Goal: Task Accomplishment & Management: Use online tool/utility

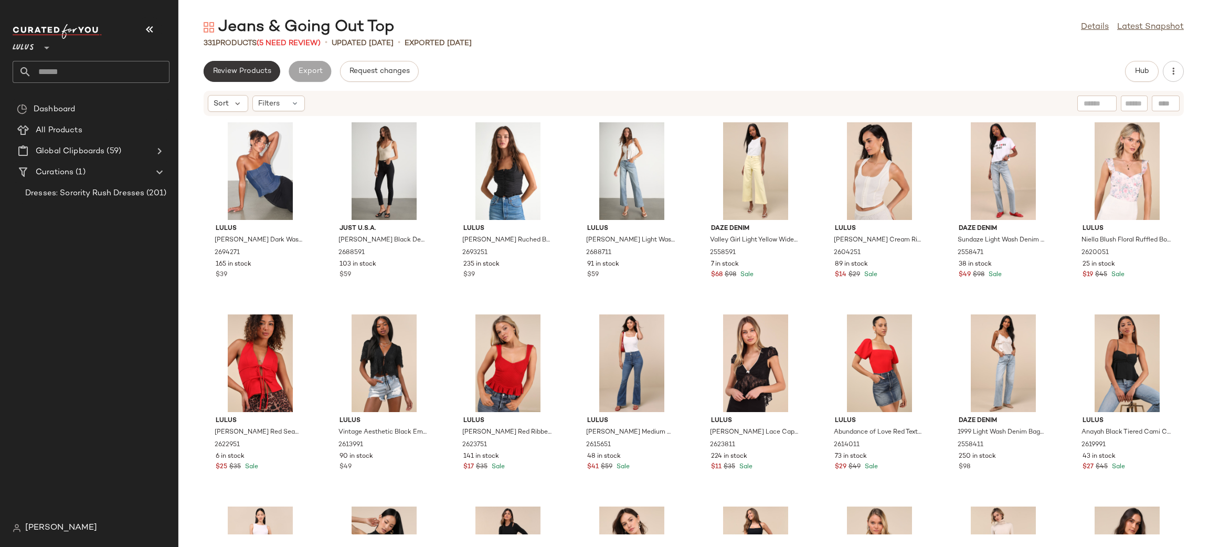
click at [242, 73] on span "Review Products" at bounding box center [242, 71] width 59 height 8
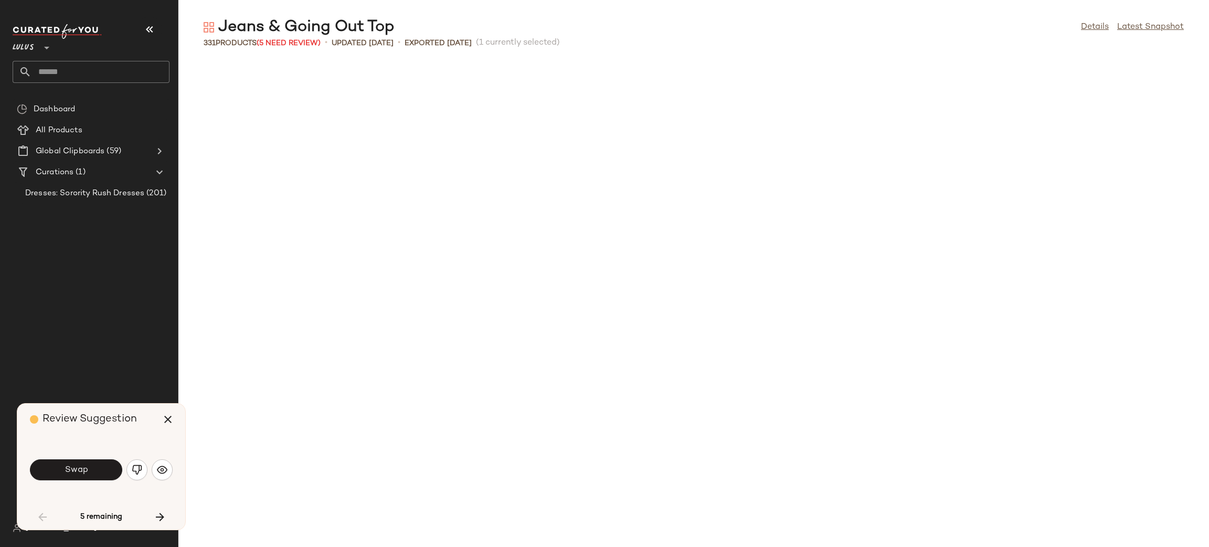
scroll to position [585, 0]
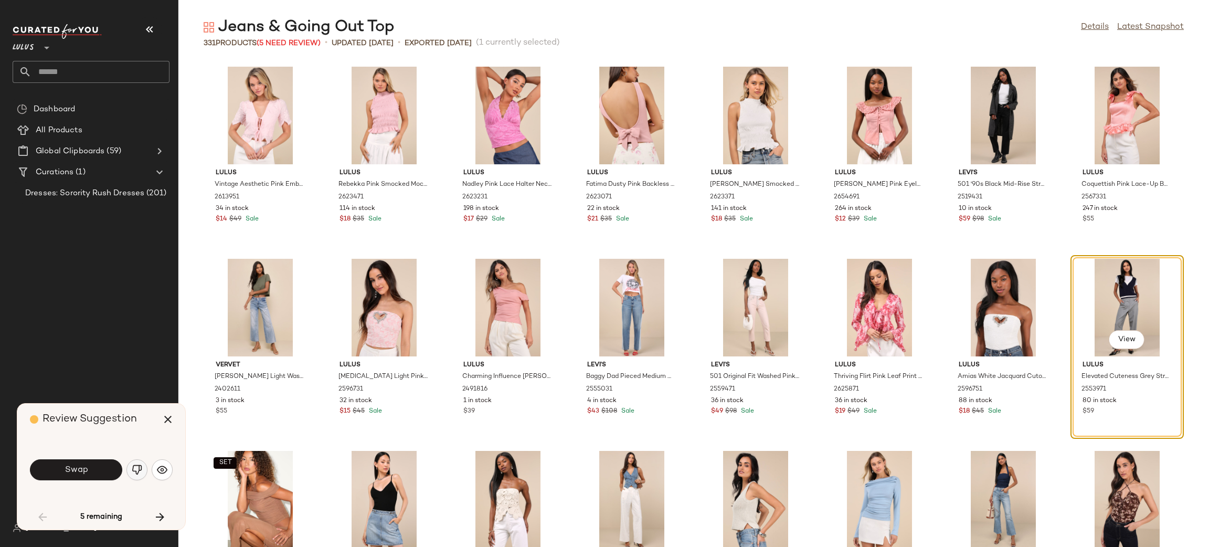
click at [140, 468] on img "button" at bounding box center [137, 469] width 10 height 10
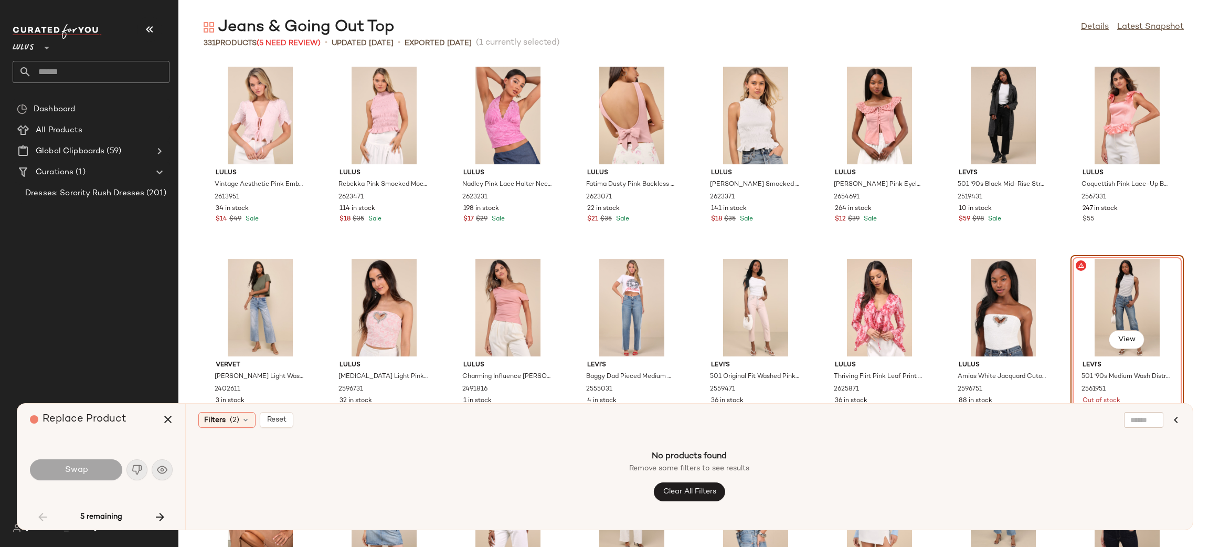
click at [140, 468] on div "Swap" at bounding box center [101, 469] width 143 height 25
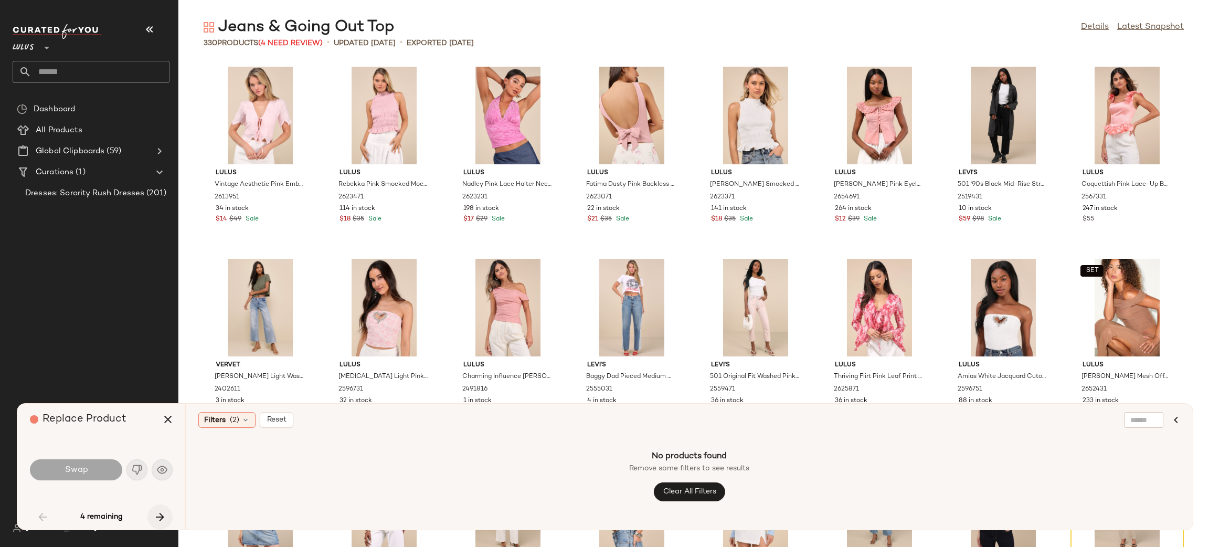
click at [166, 517] on icon "button" at bounding box center [160, 517] width 13 height 13
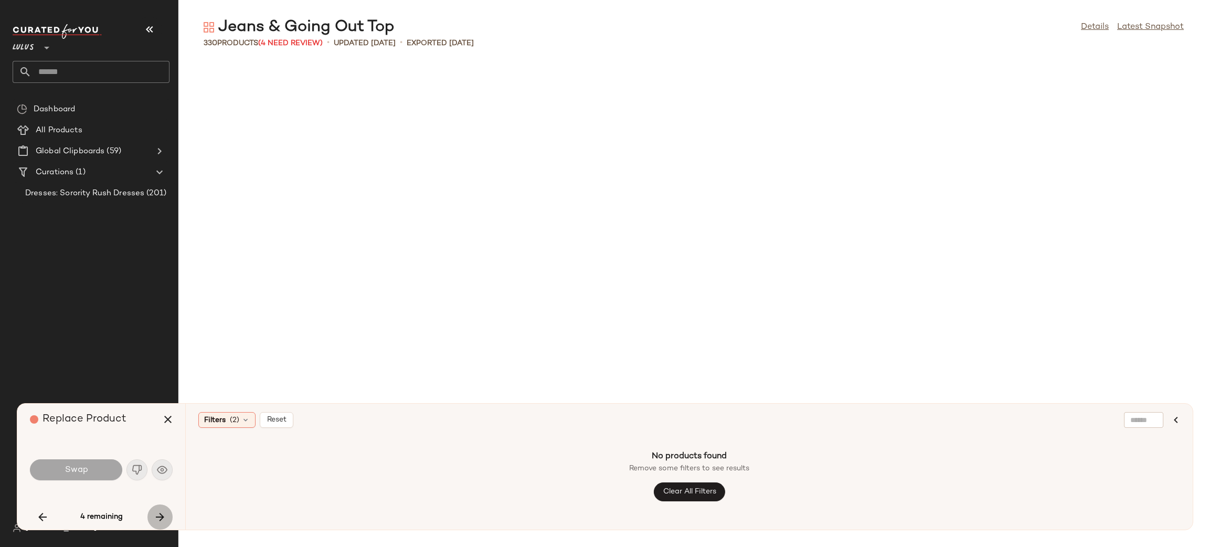
scroll to position [4609, 0]
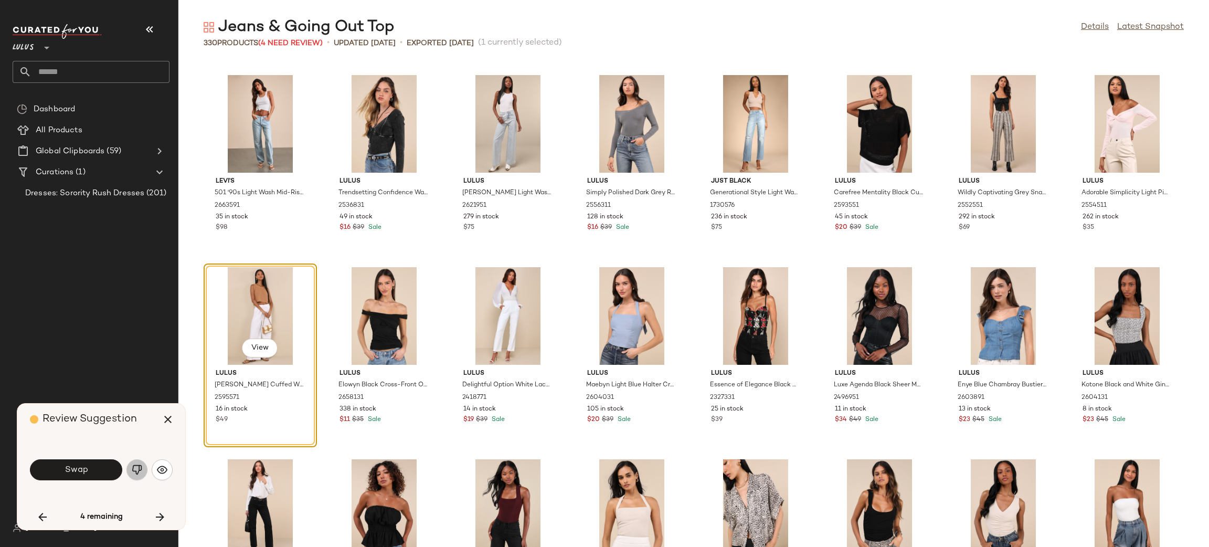
click at [140, 471] on img "button" at bounding box center [137, 469] width 10 height 10
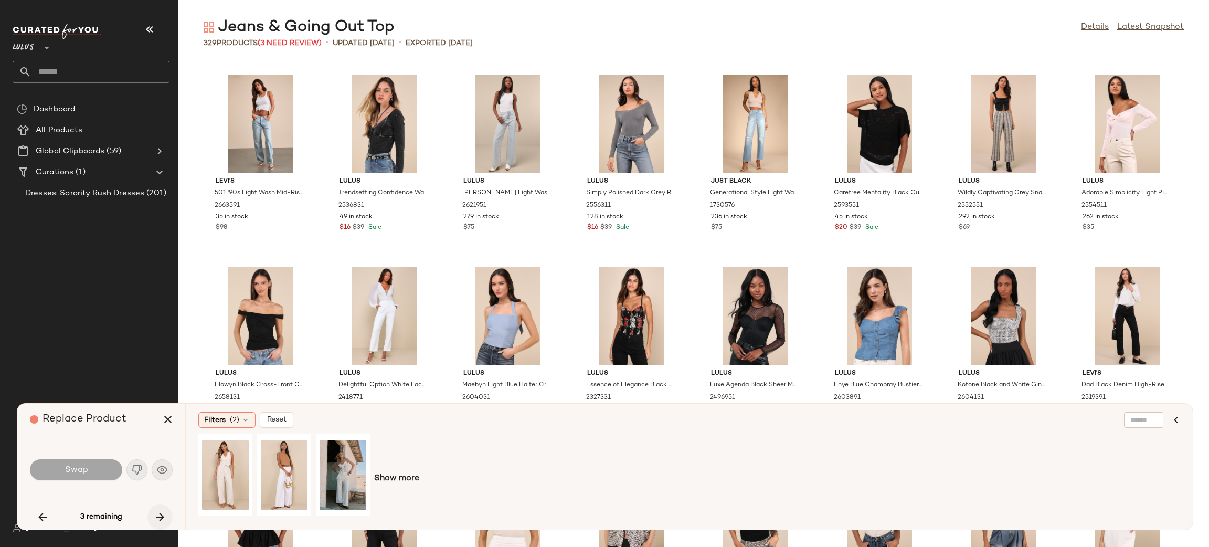
click at [164, 517] on icon "button" at bounding box center [160, 517] width 13 height 13
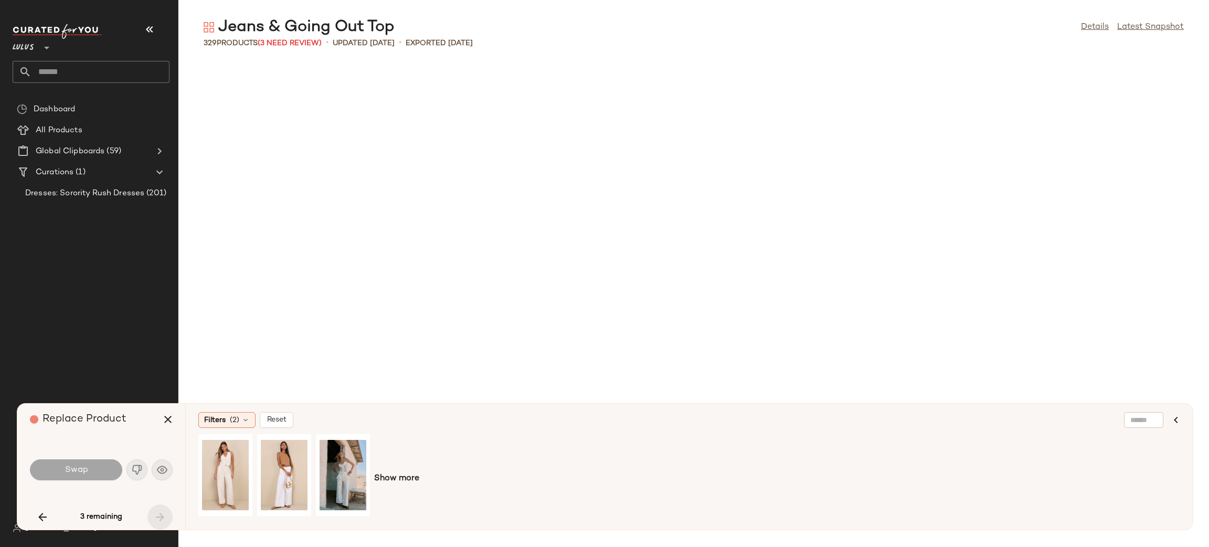
scroll to position [7490, 0]
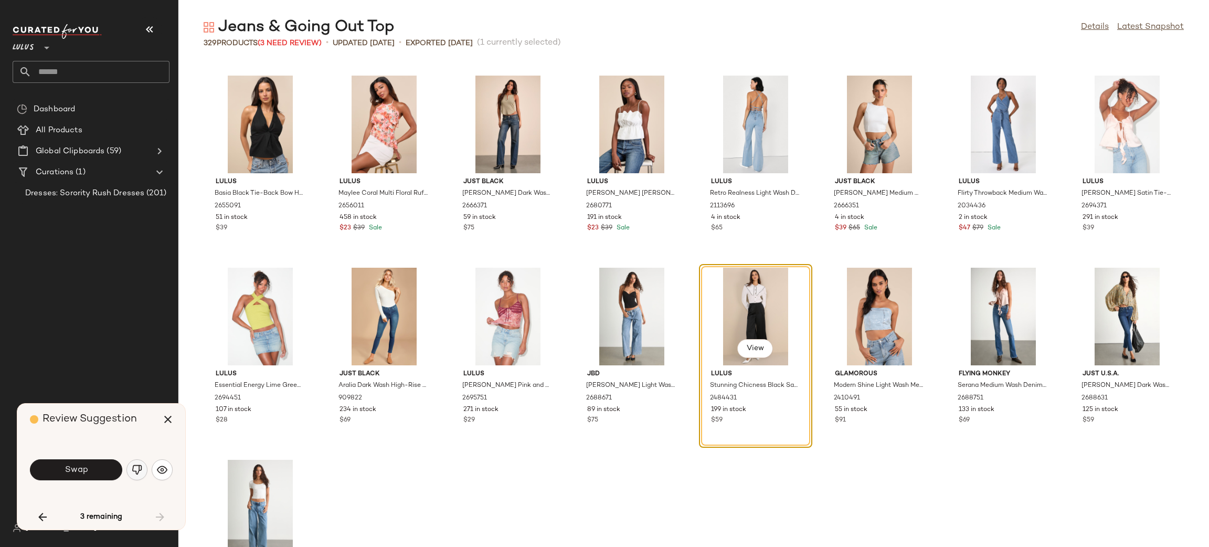
click at [136, 478] on button "button" at bounding box center [136, 469] width 21 height 21
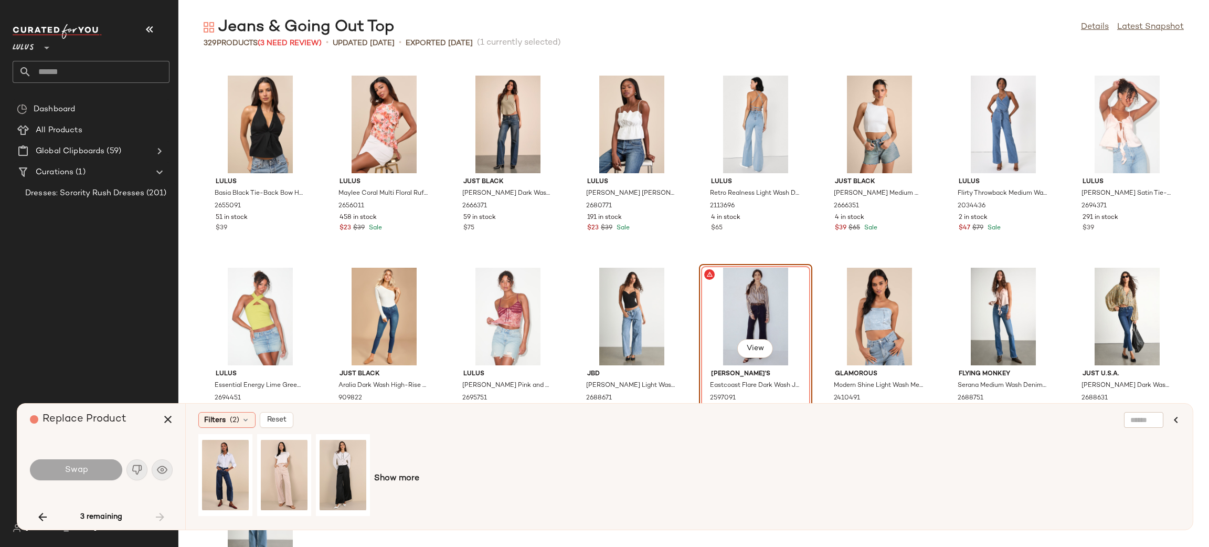
scroll to position [7390, 0]
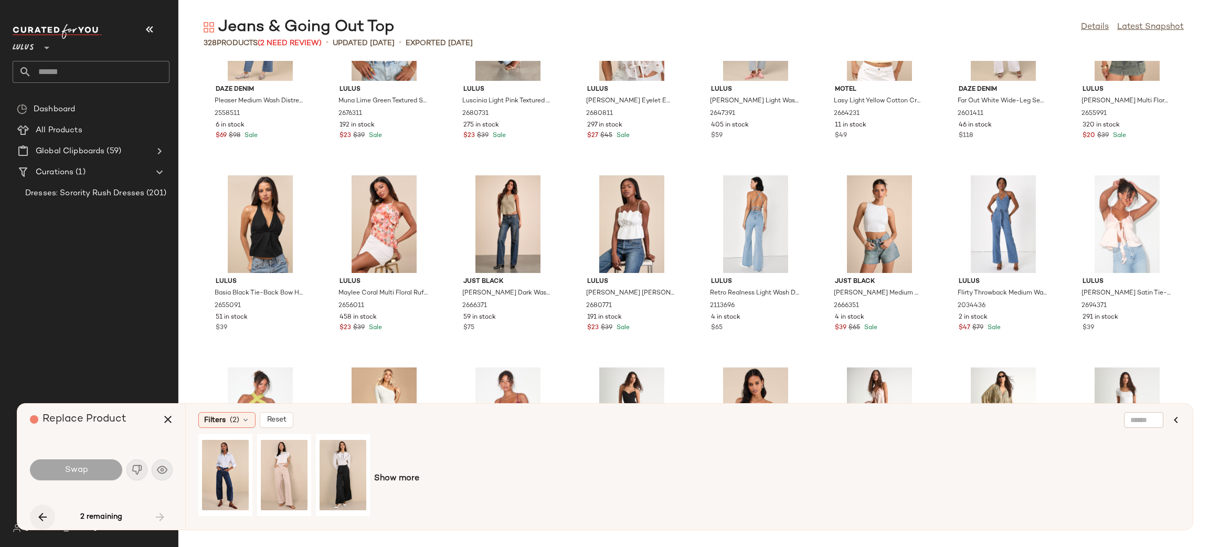
click at [30, 516] on button "button" at bounding box center [42, 516] width 25 height 25
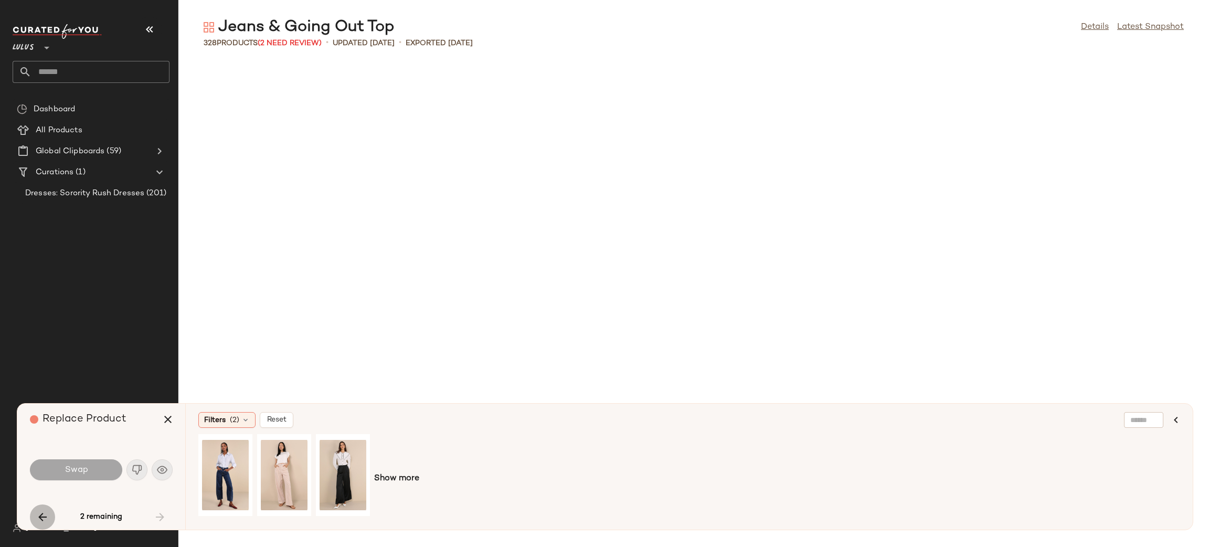
scroll to position [5761, 0]
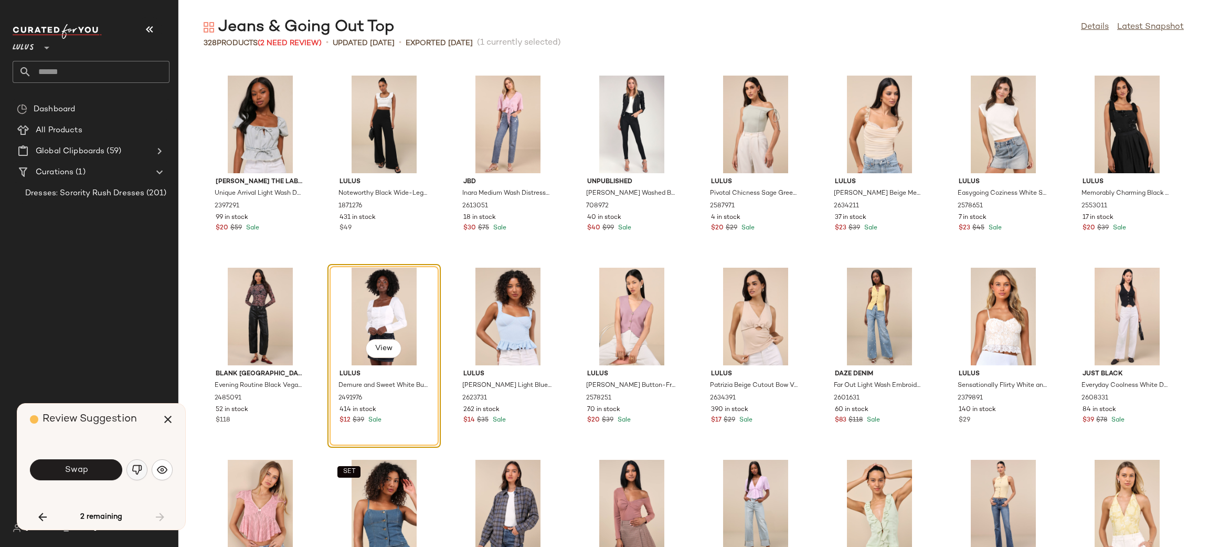
click at [133, 476] on button "button" at bounding box center [136, 469] width 21 height 21
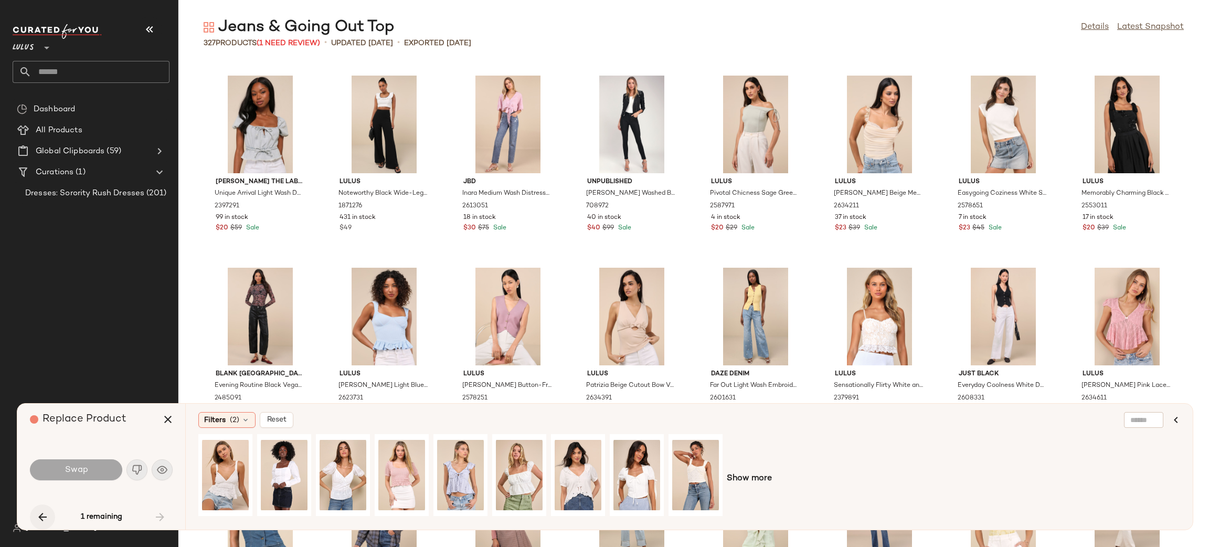
click at [39, 513] on icon "button" at bounding box center [42, 517] width 13 height 13
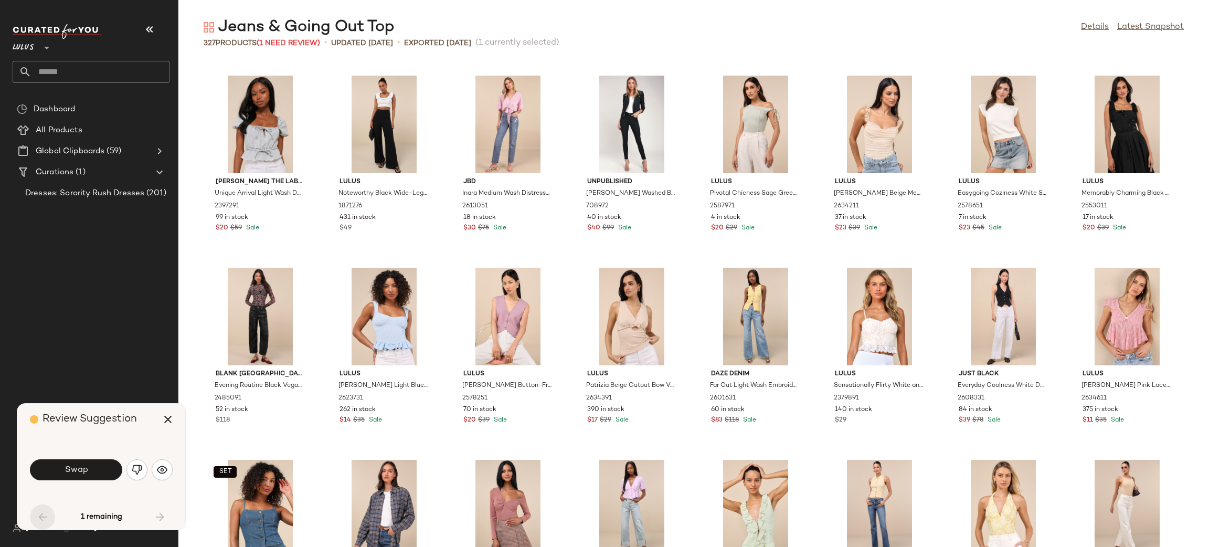
scroll to position [768, 0]
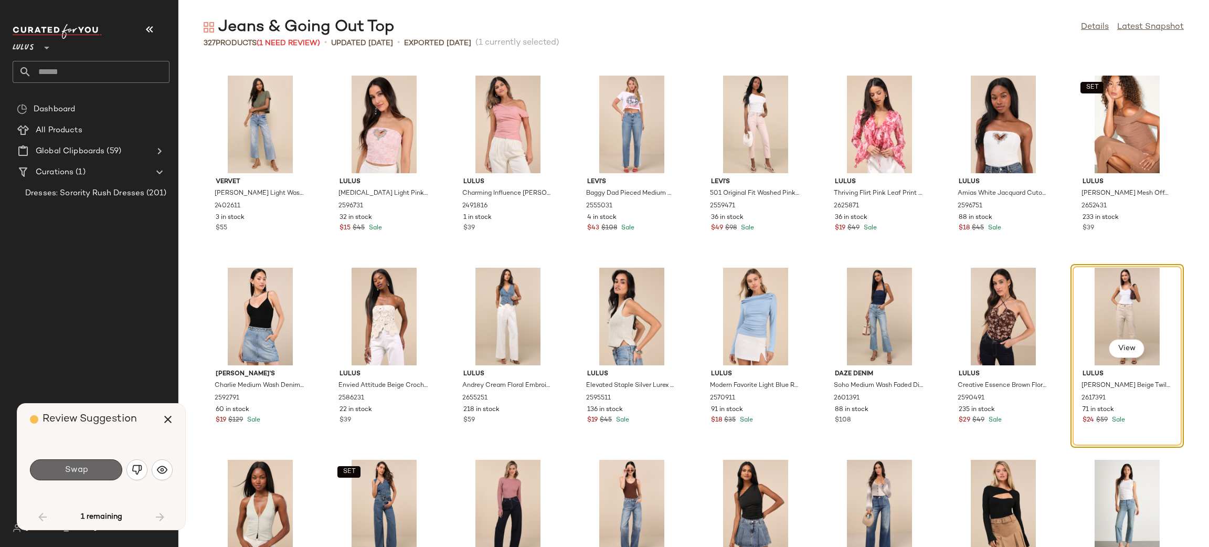
click at [90, 474] on button "Swap" at bounding box center [76, 469] width 92 height 21
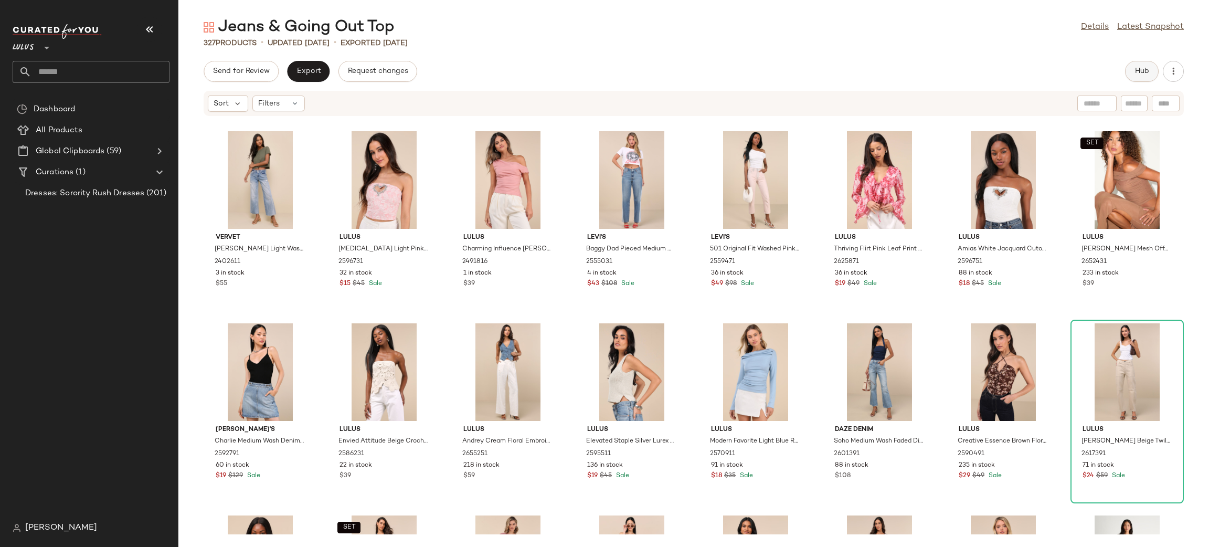
click at [1152, 62] on button "Hub" at bounding box center [1142, 71] width 34 height 21
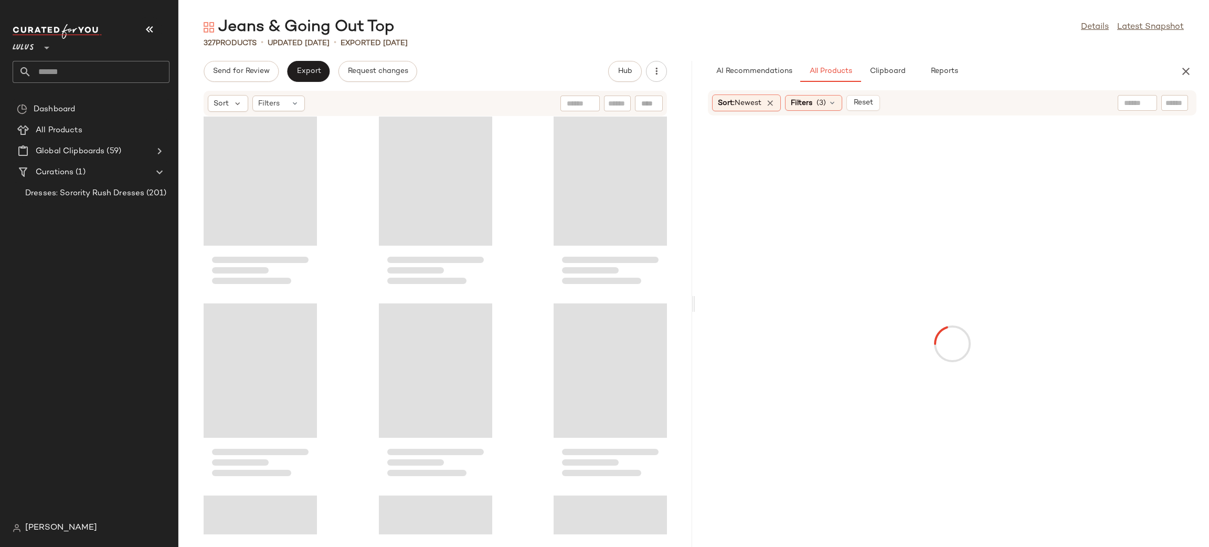
scroll to position [1728, 0]
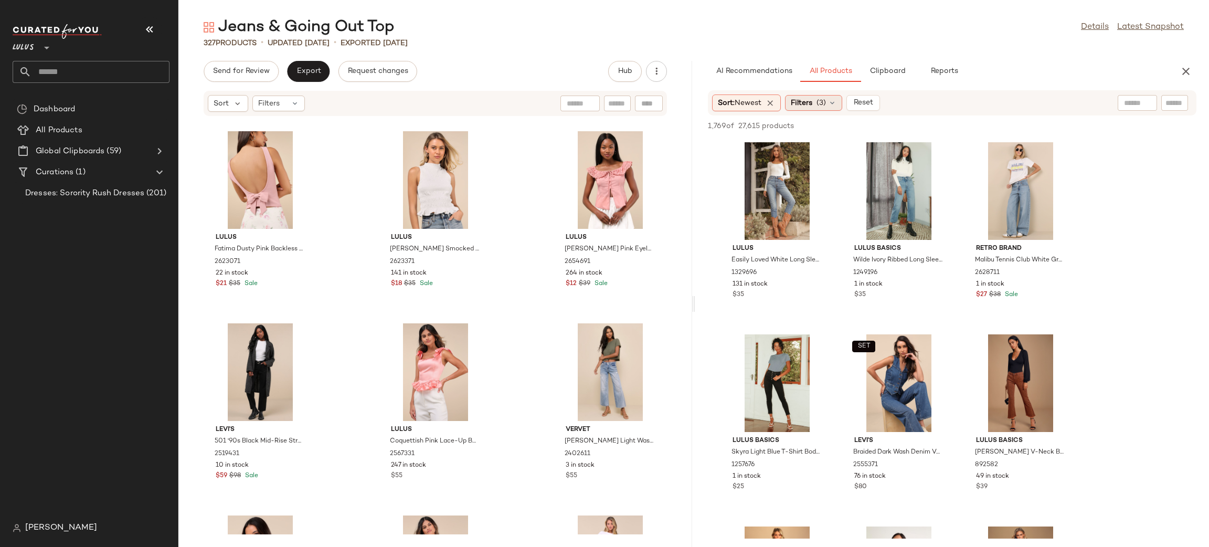
click at [842, 99] on div "Filters (3)" at bounding box center [813, 103] width 57 height 16
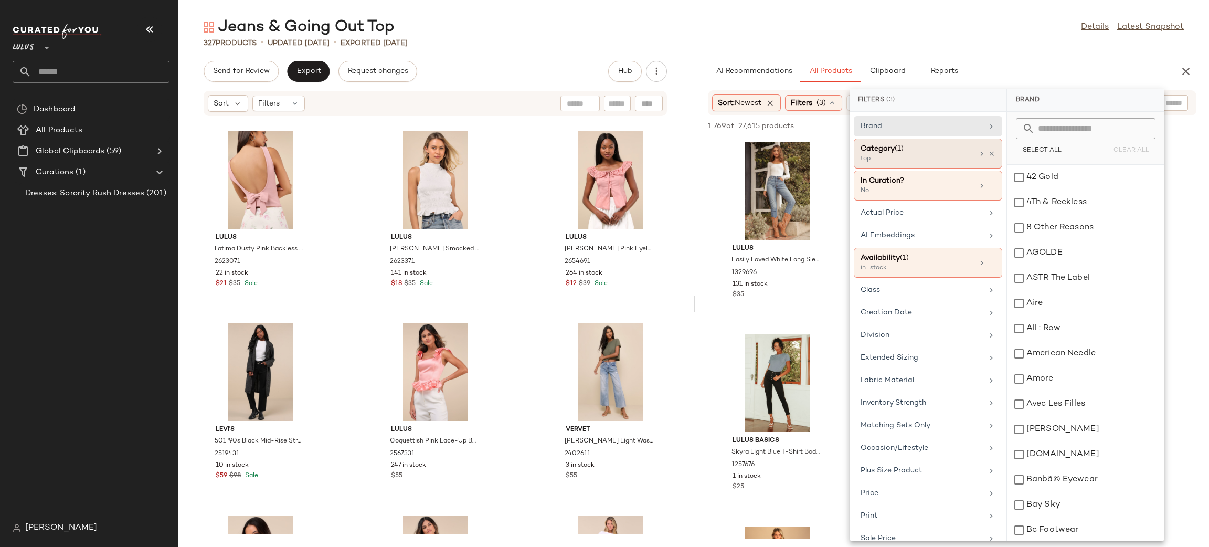
click at [945, 147] on div "Category (1)" at bounding box center [917, 148] width 113 height 11
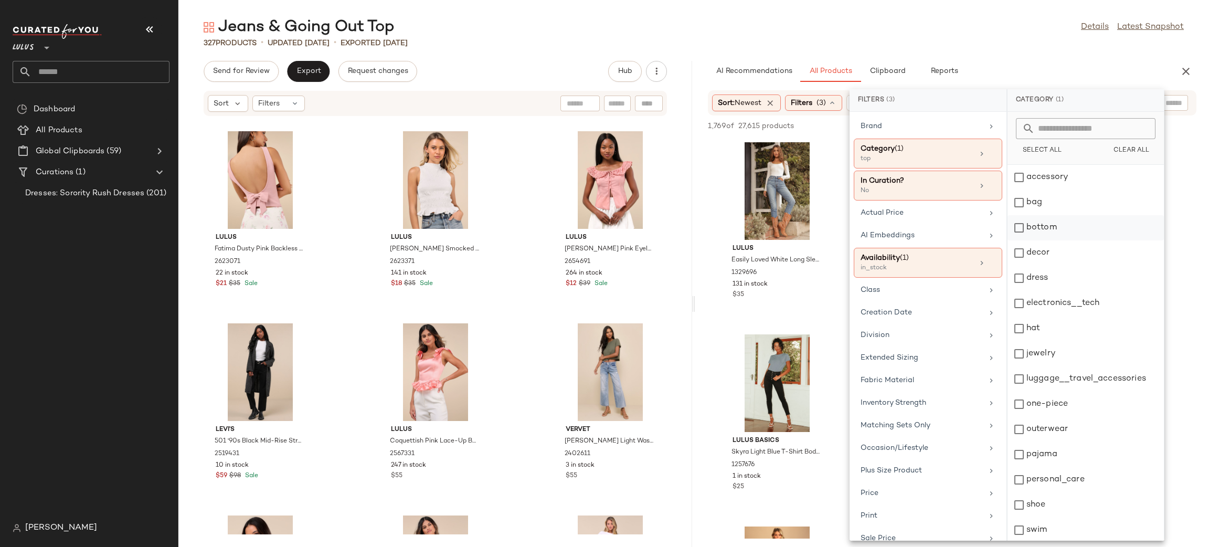
click at [1074, 240] on div "bottom" at bounding box center [1085, 252] width 156 height 25
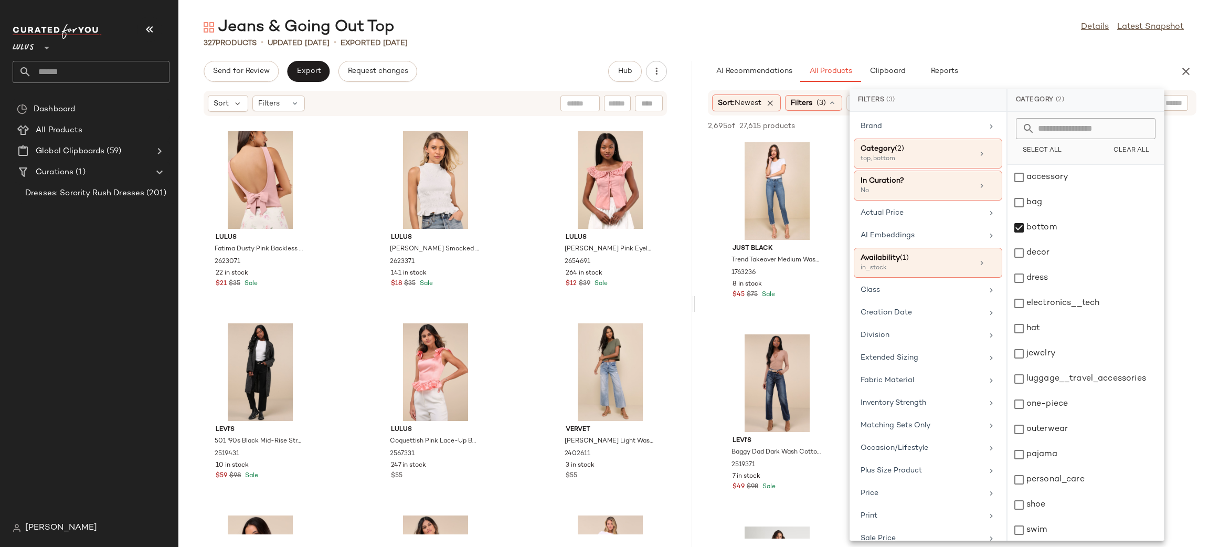
click at [1023, 40] on div "327 Products • updated Aug 22nd • Exported Aug 20th" at bounding box center [693, 43] width 1031 height 10
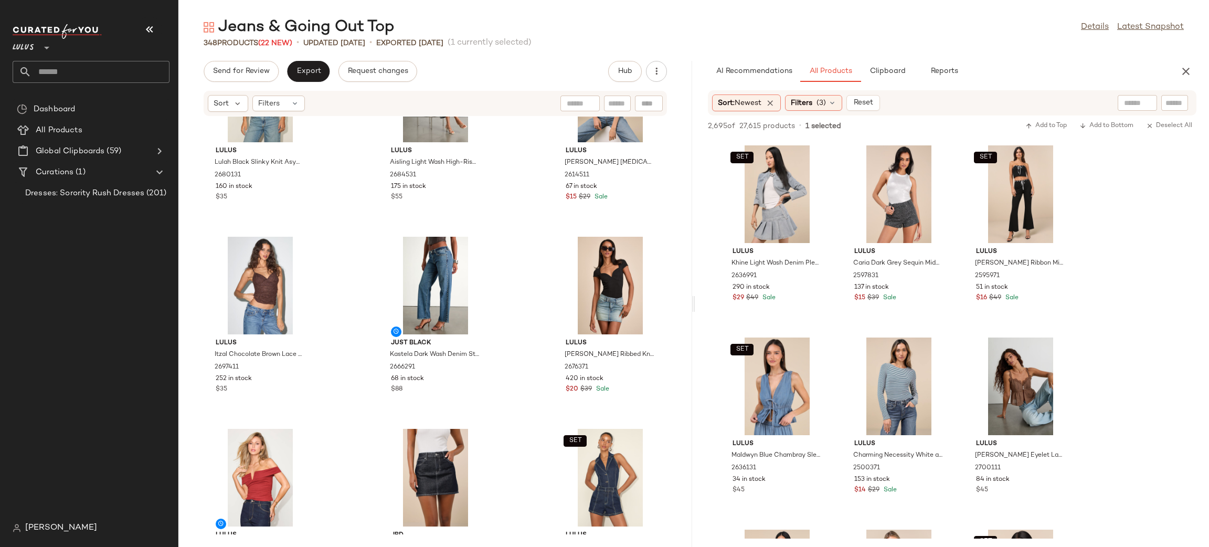
scroll to position [13783, 0]
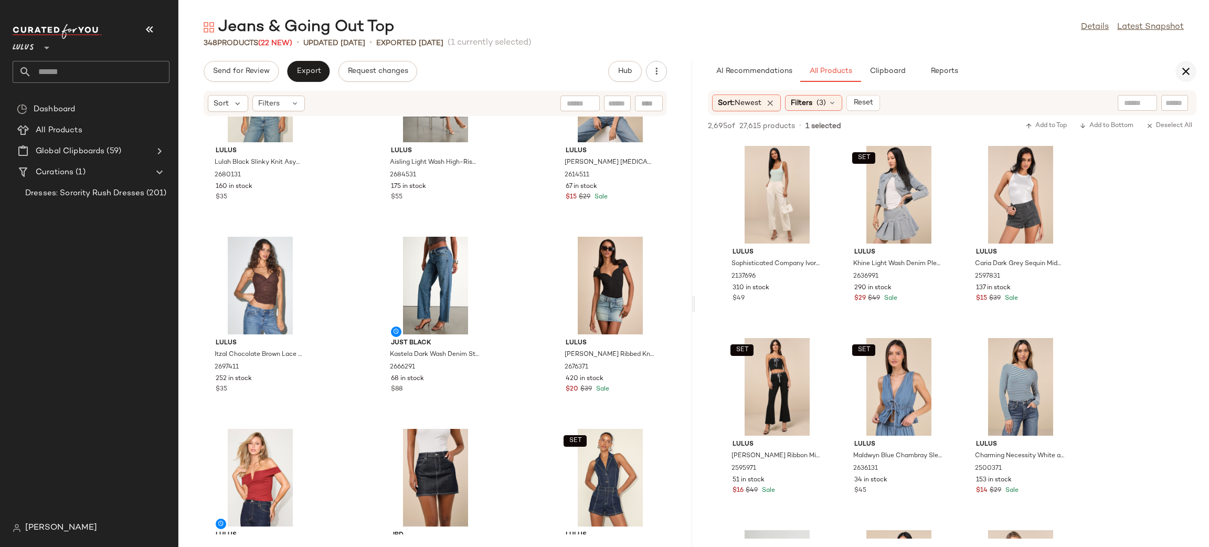
click at [1179, 71] on button "button" at bounding box center [1185, 71] width 21 height 21
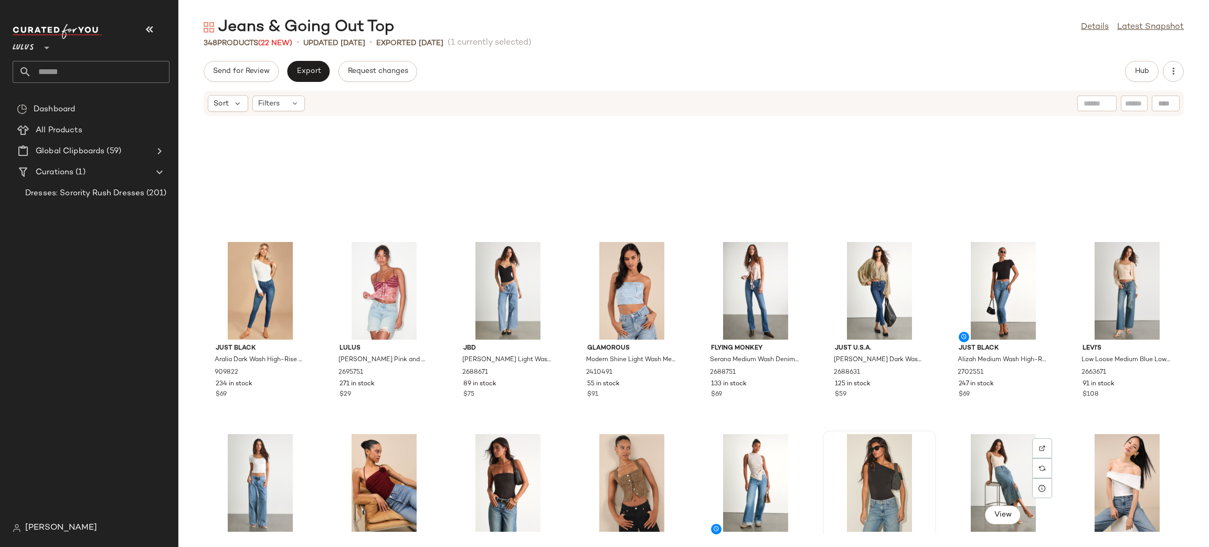
scroll to position [7570, 0]
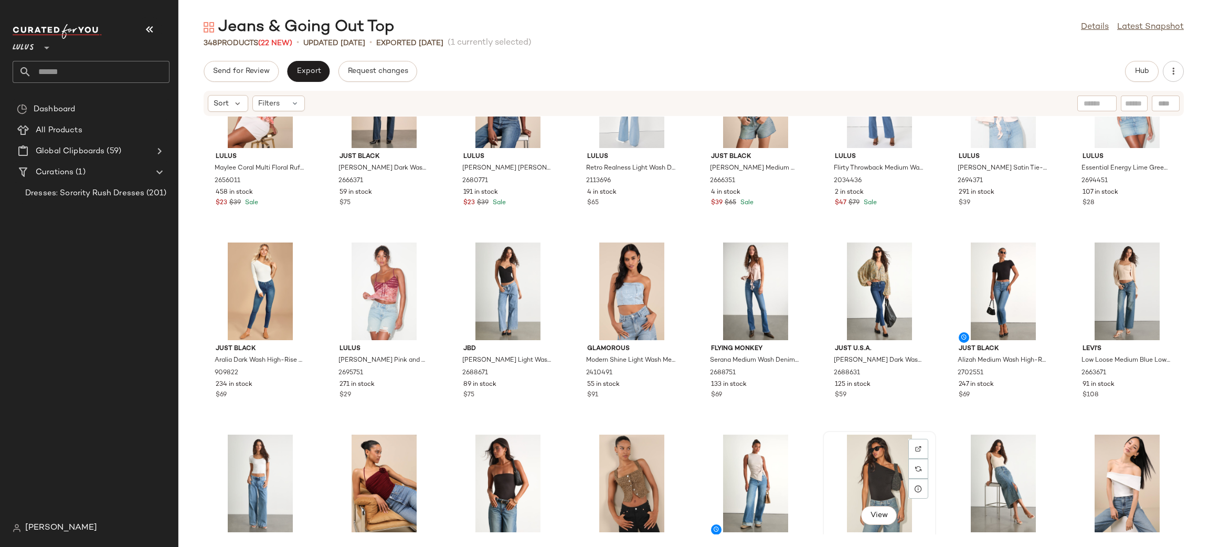
scroll to position [7573, 0]
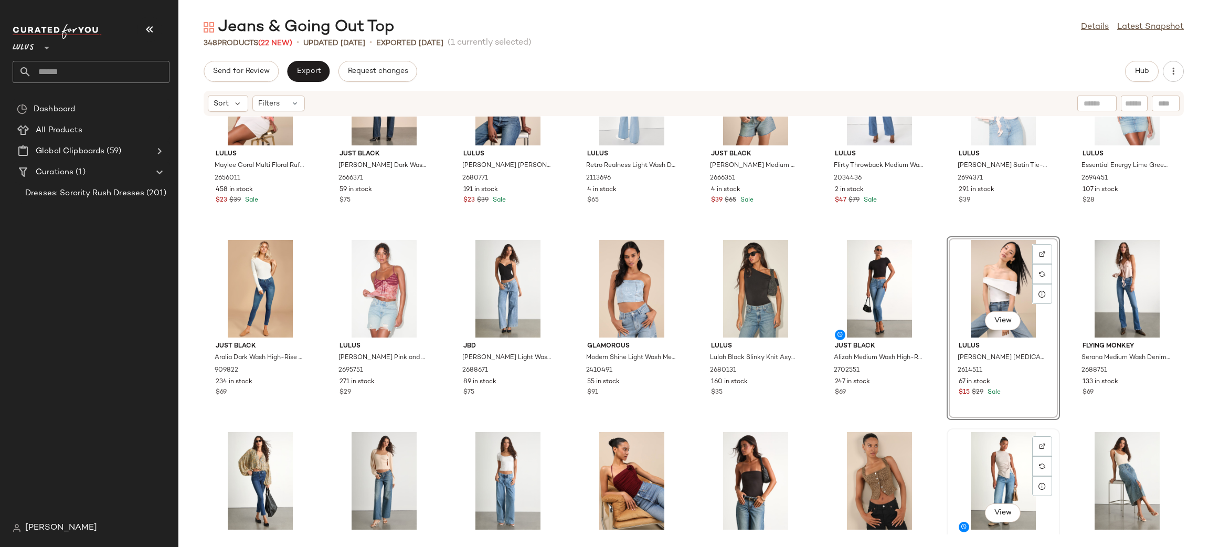
scroll to position [7574, 0]
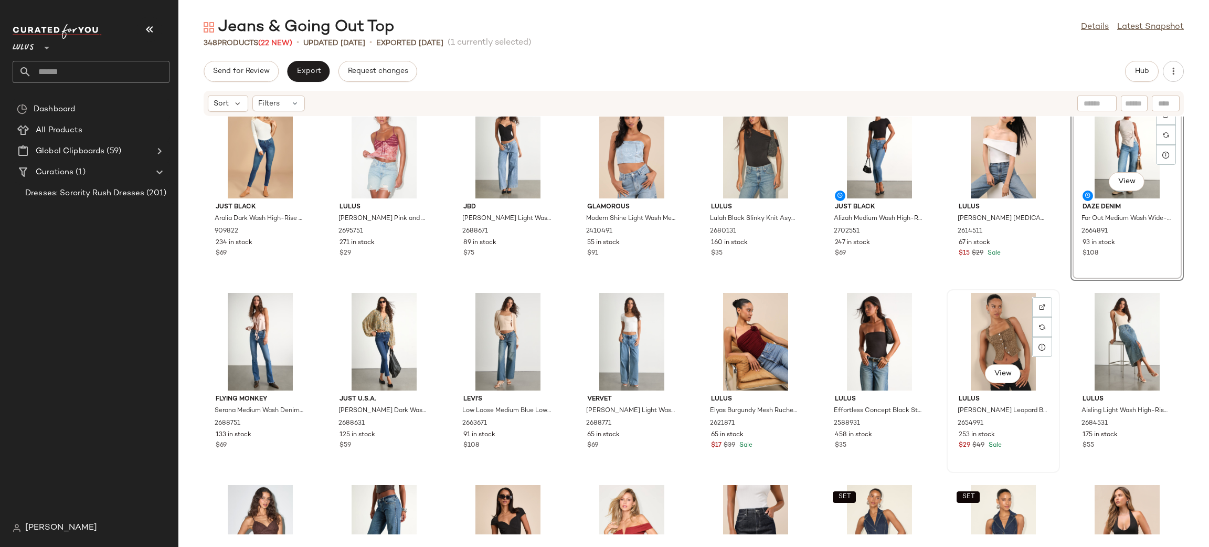
scroll to position [7713, 0]
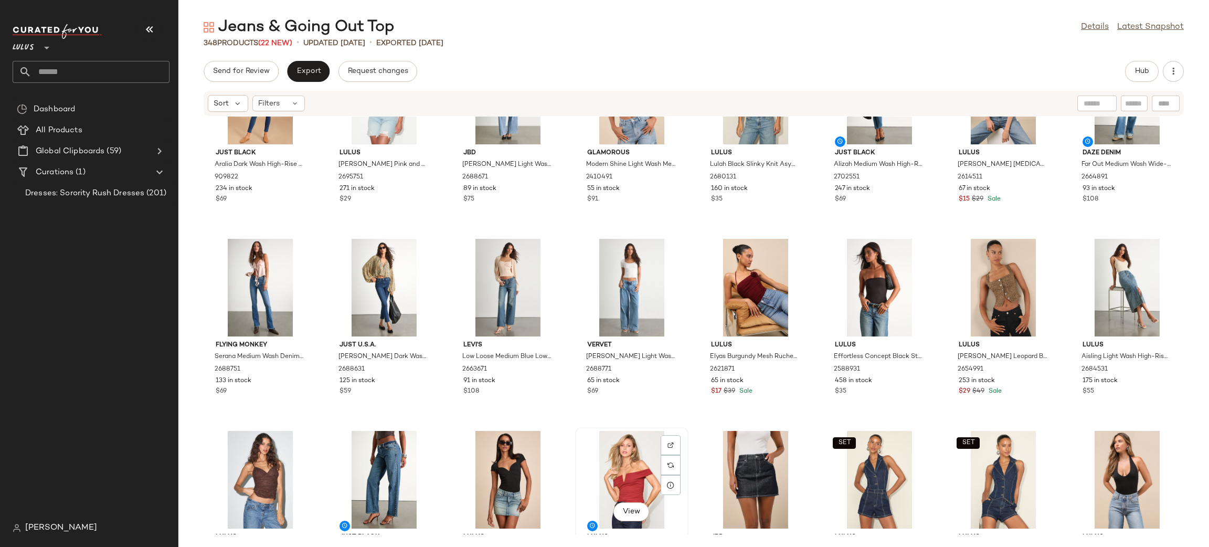
scroll to position [7768, 0]
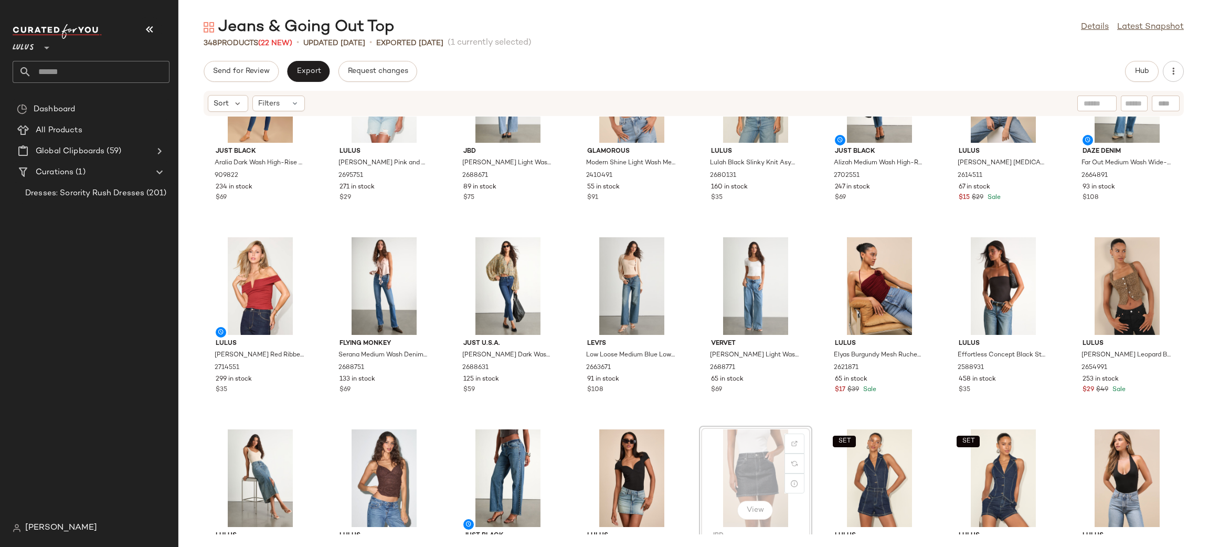
scroll to position [7769, 0]
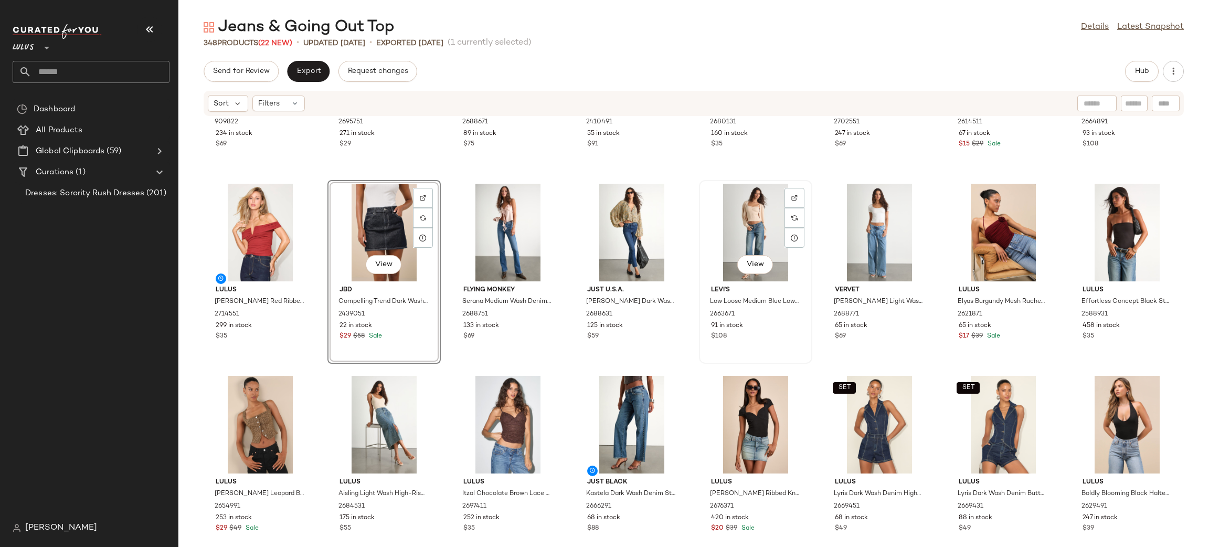
scroll to position [7831, 0]
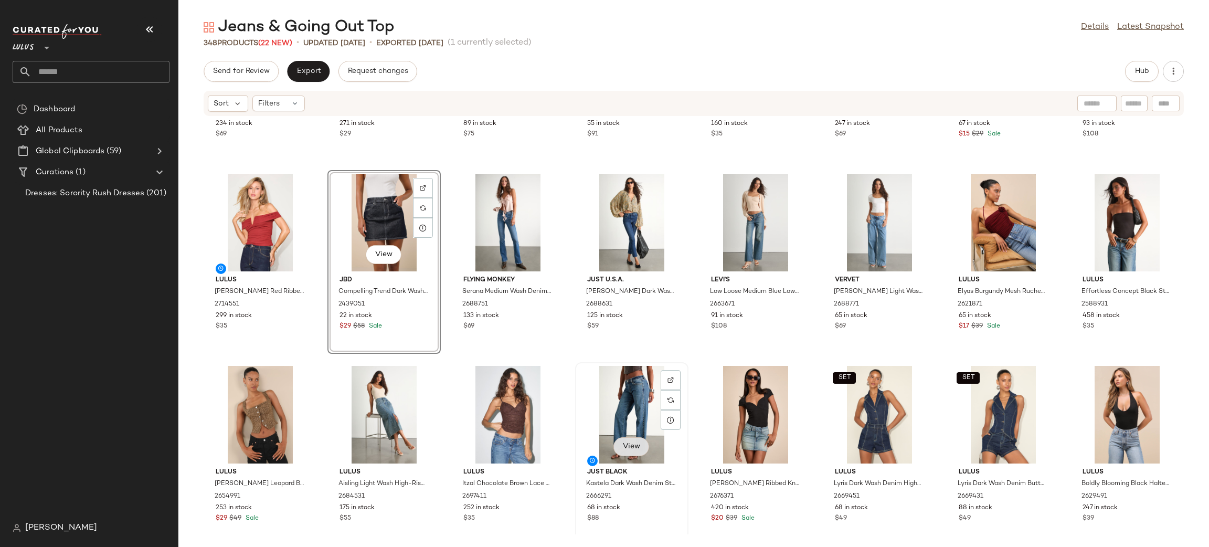
click at [622, 447] on span "View" at bounding box center [631, 446] width 18 height 8
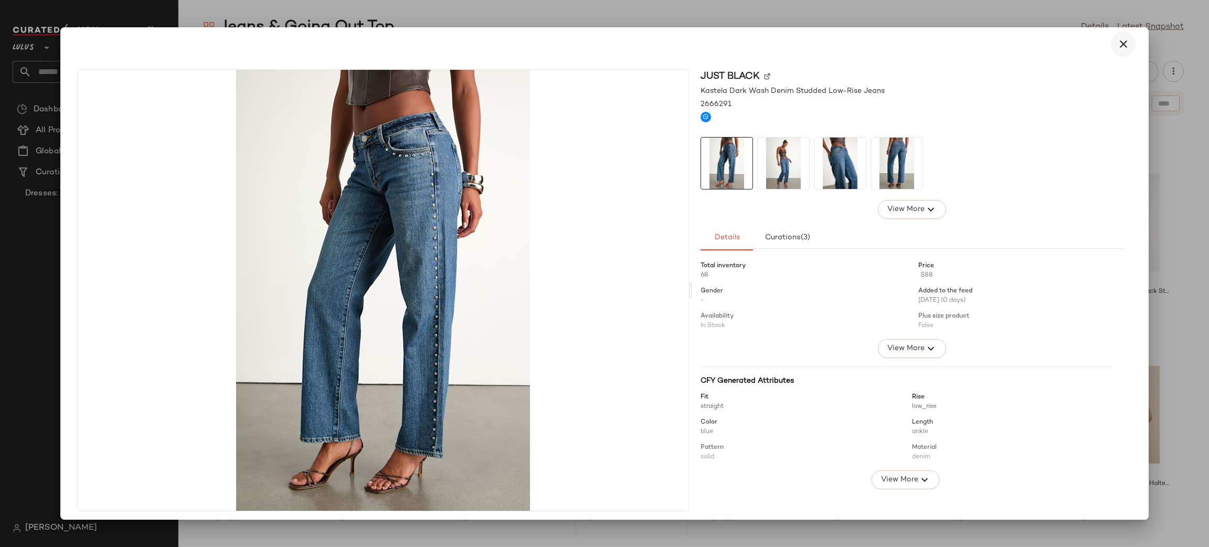
click at [1118, 47] on icon "button" at bounding box center [1123, 44] width 13 height 13
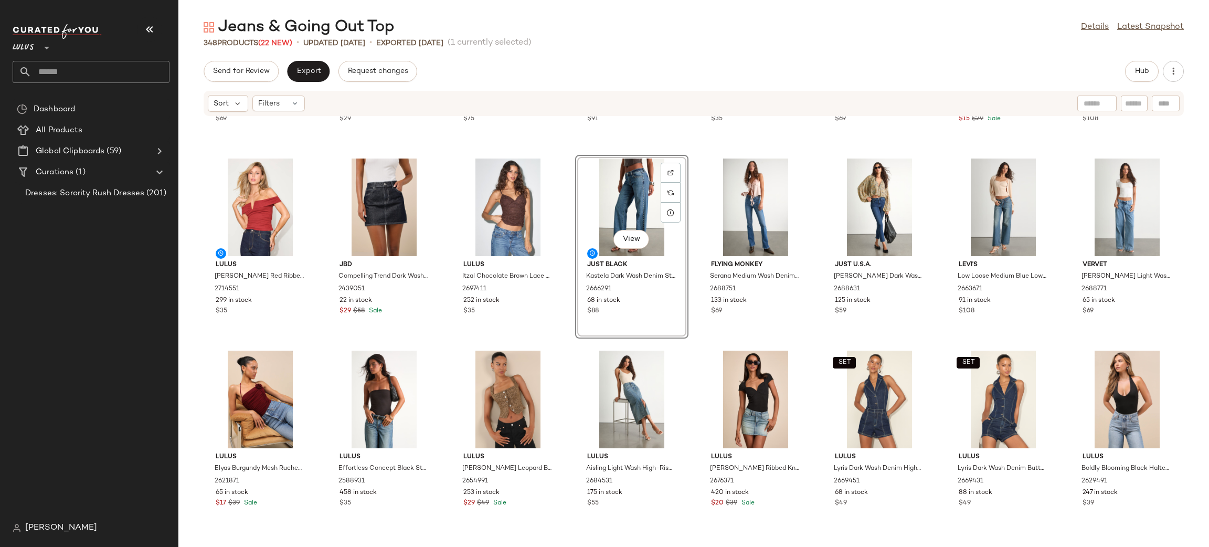
scroll to position [7847, 0]
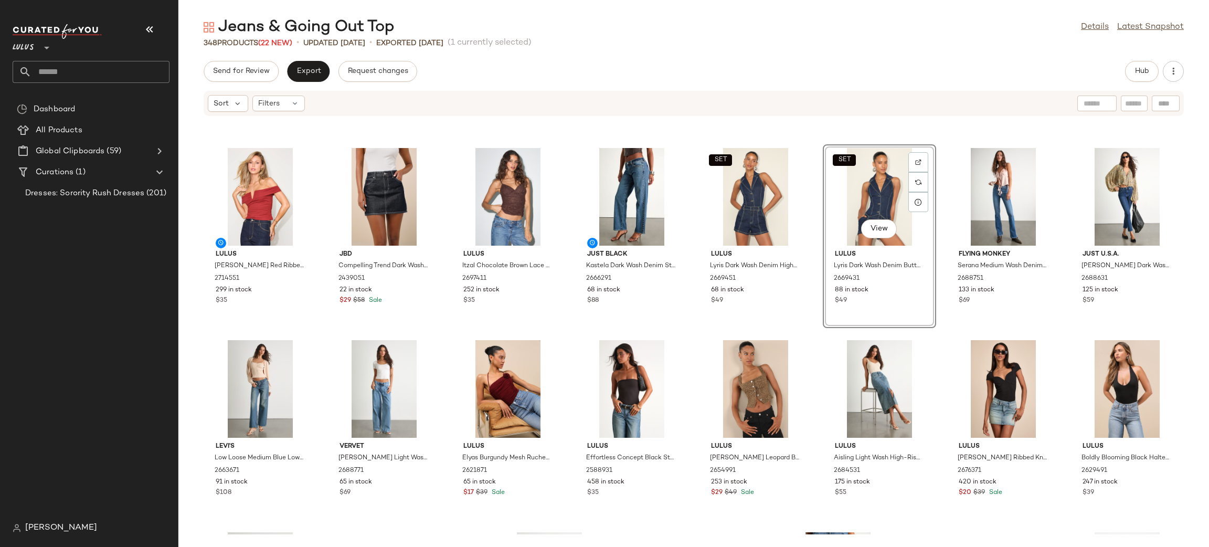
scroll to position [7871, 0]
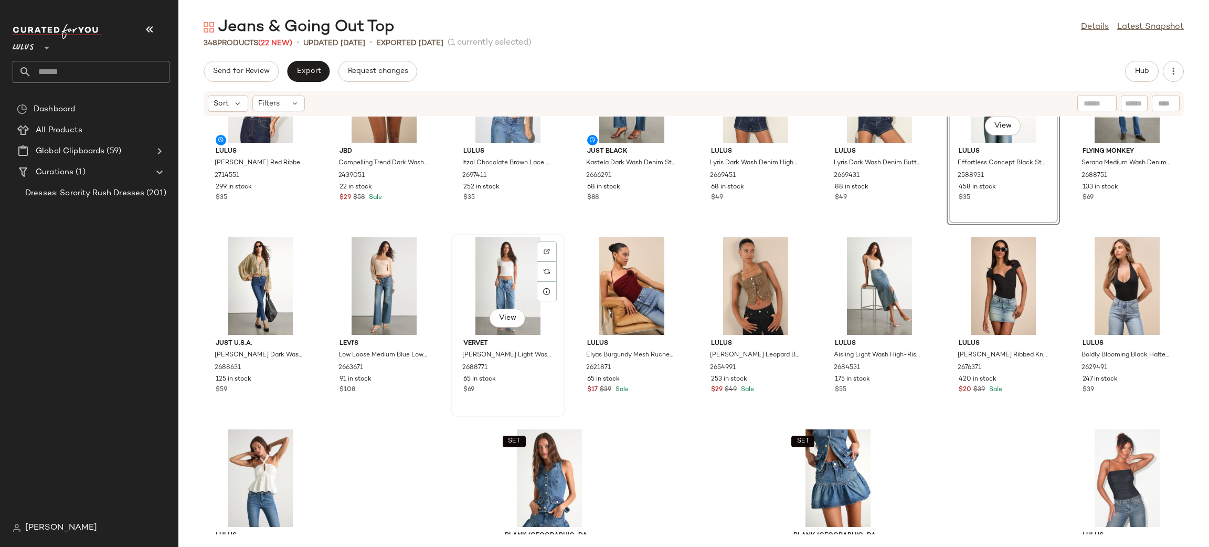
scroll to position [7955, 0]
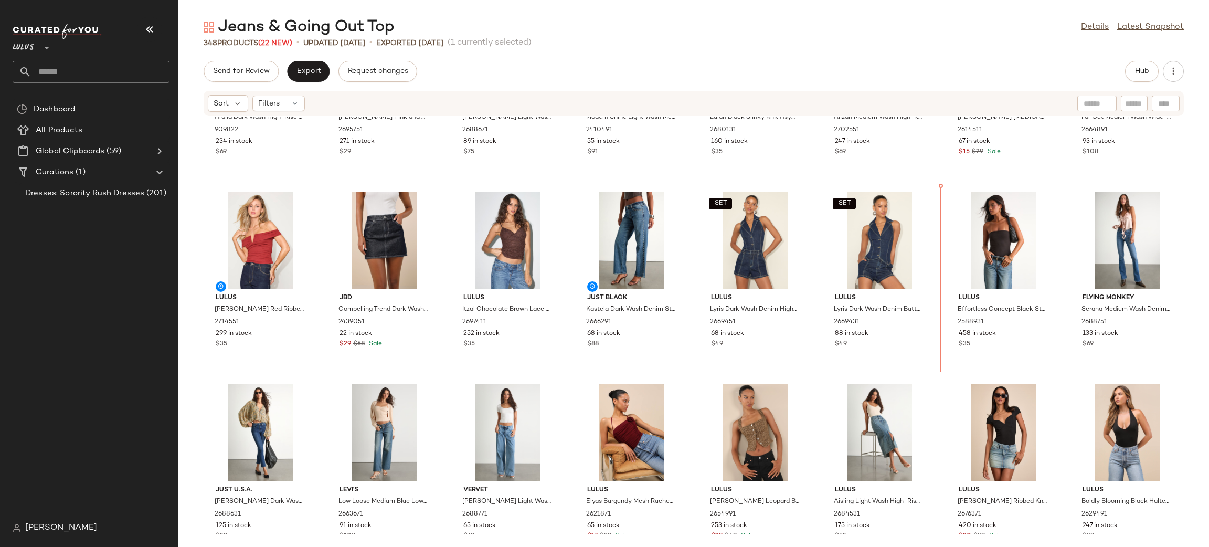
scroll to position [7806, 0]
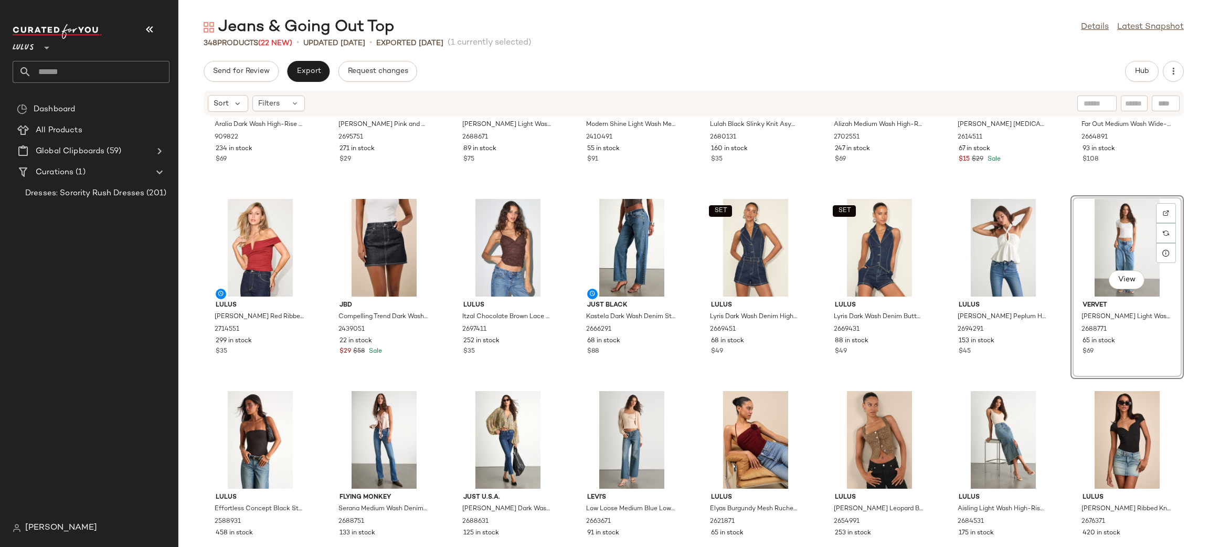
click at [1054, 384] on div "Just Black Aralia Dark Wash High-Rise Skinny Jeans 909822 234 in stock $69 Lulu…" at bounding box center [693, 325] width 1031 height 418
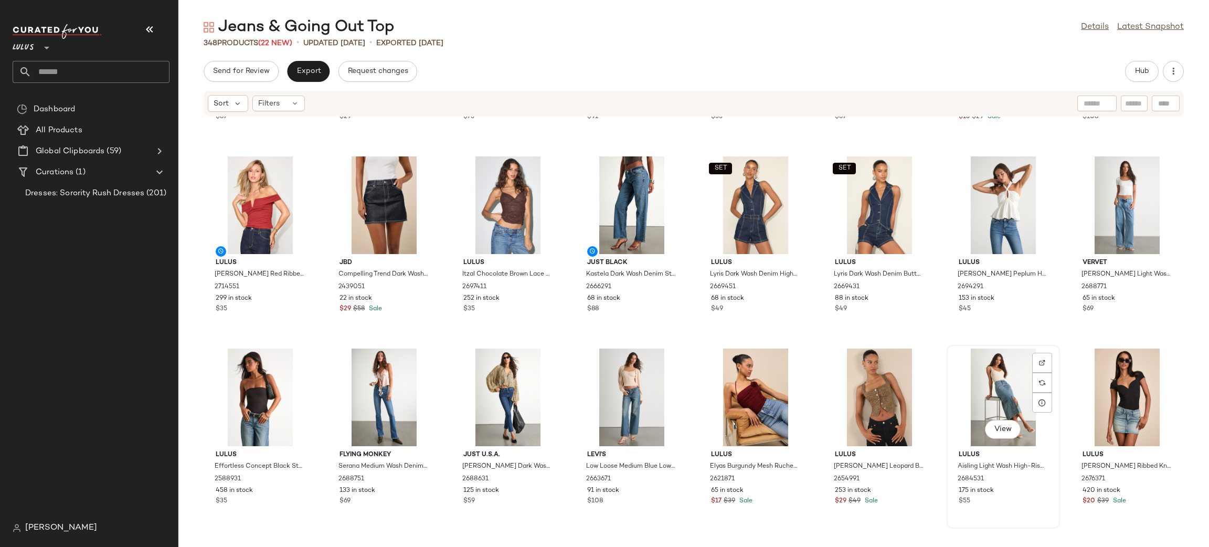
scroll to position [7856, 0]
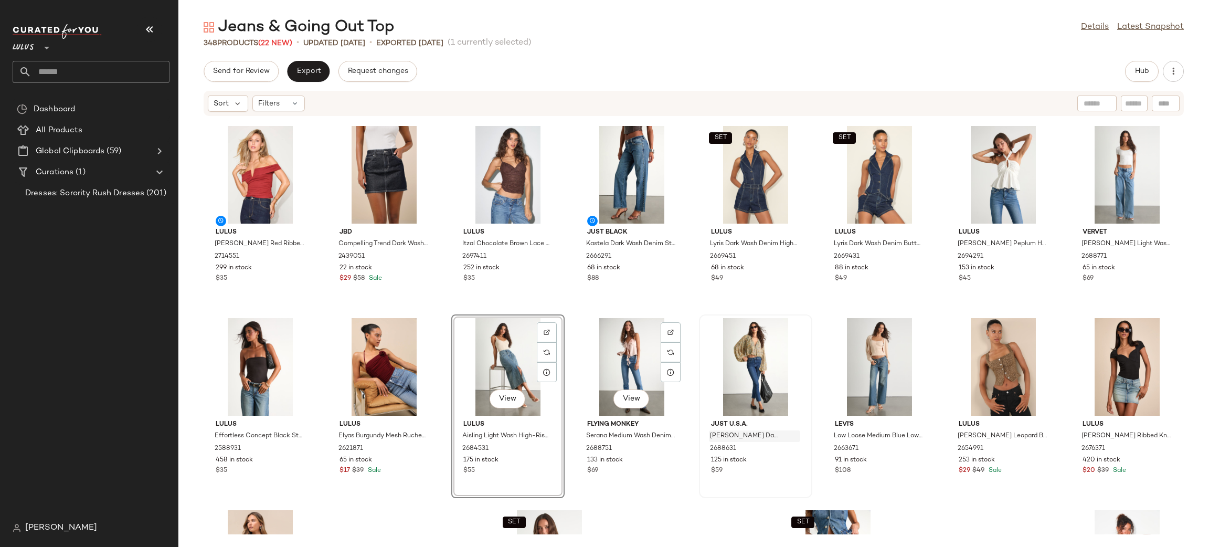
scroll to position [7925, 0]
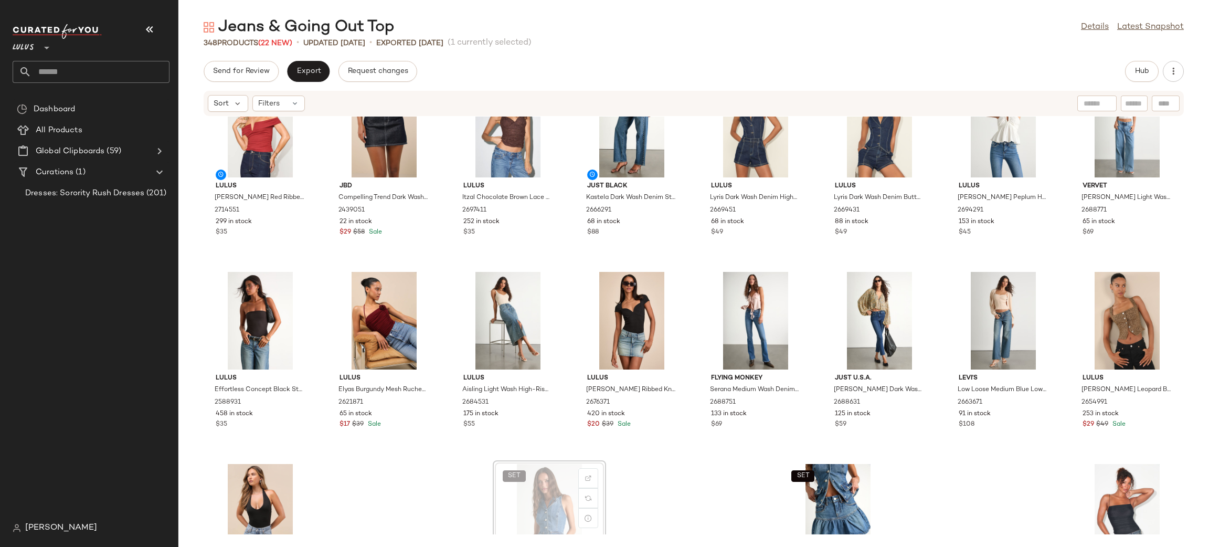
scroll to position [7929, 0]
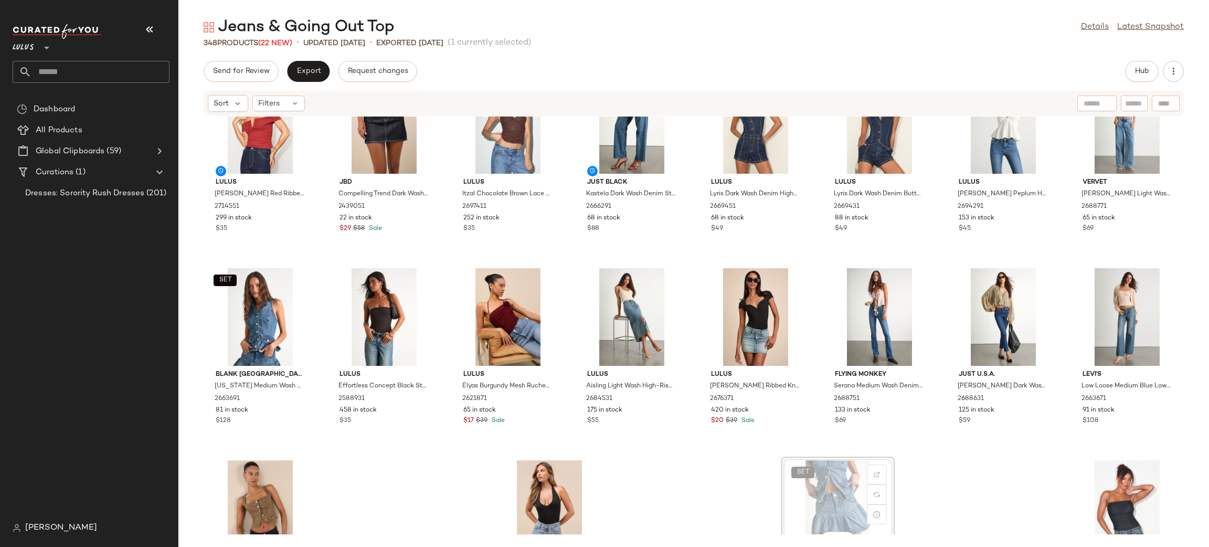
scroll to position [7934, 0]
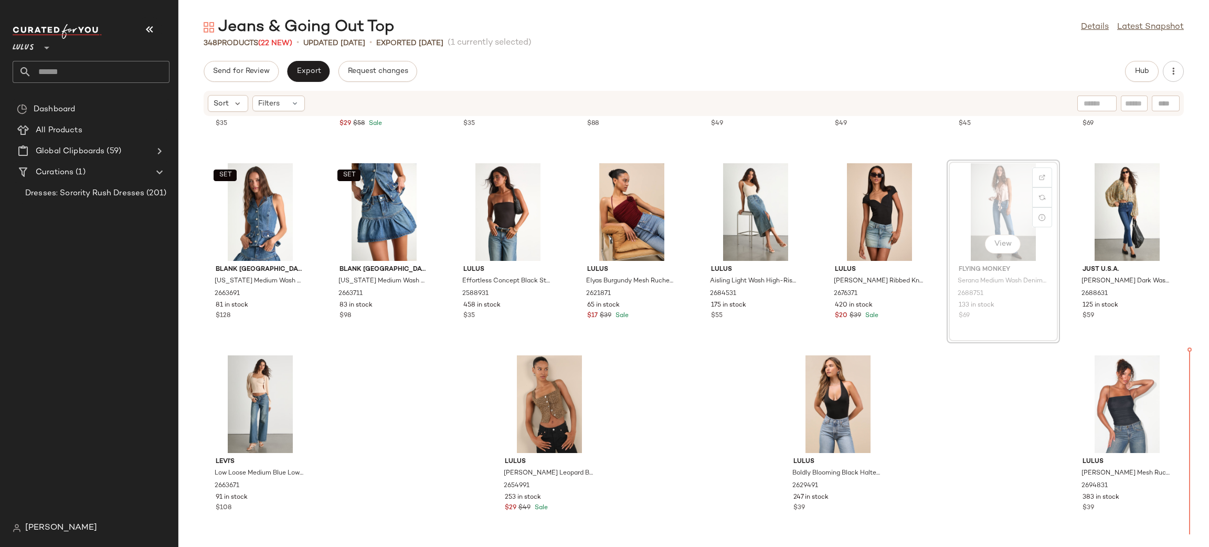
scroll to position [8034, 0]
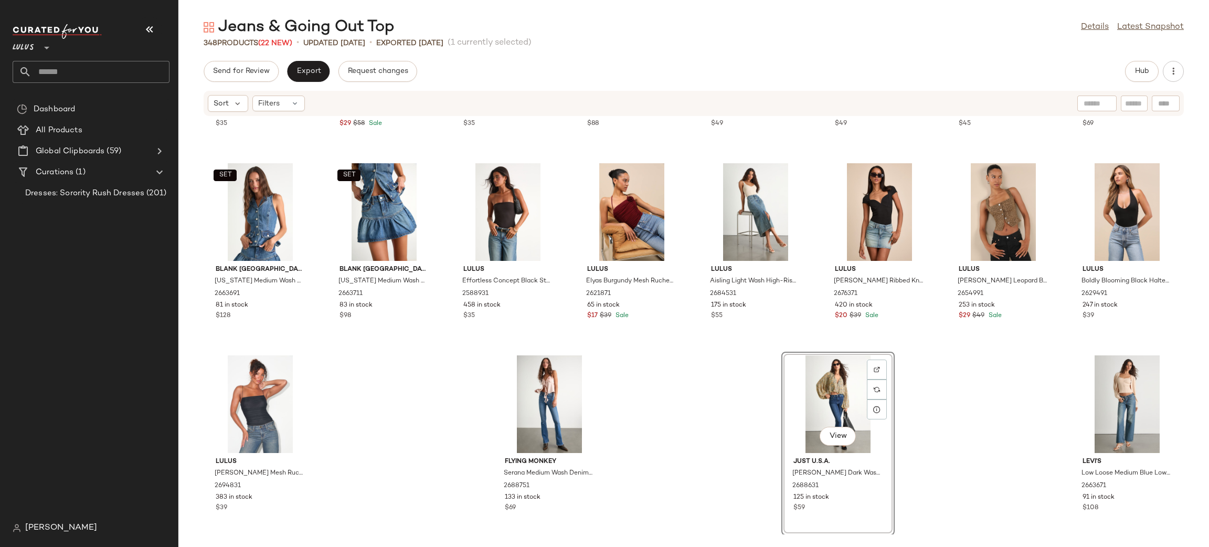
click at [973, 412] on div "Lulus Reema Rust Red Ribbed Notched Off-the-Shoulder Top 2714551 299 in stock $…" at bounding box center [693, 325] width 1031 height 418
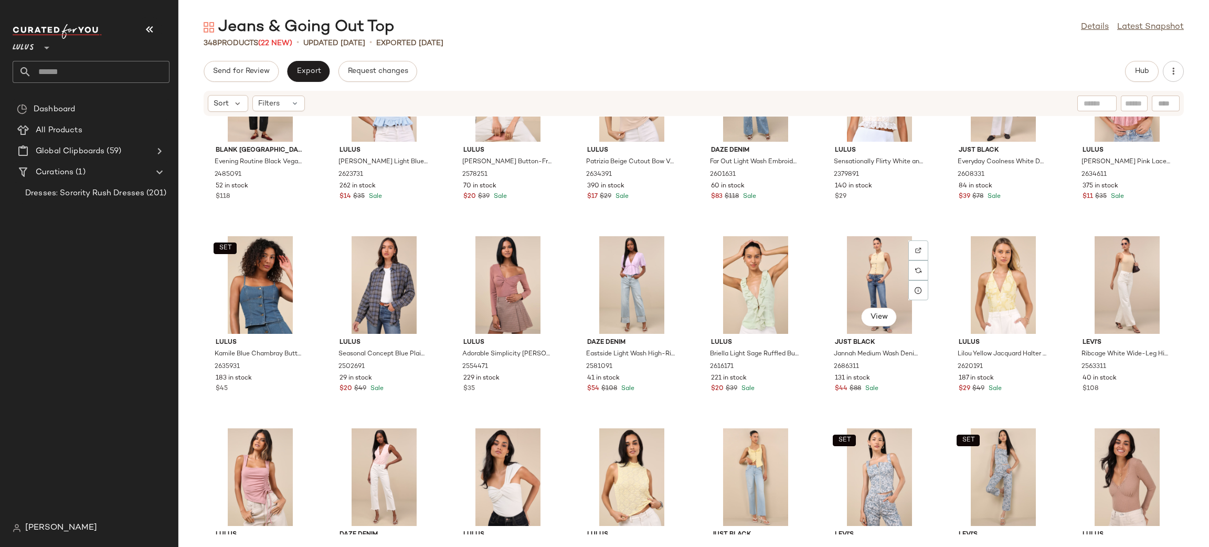
scroll to position [8034, 0]
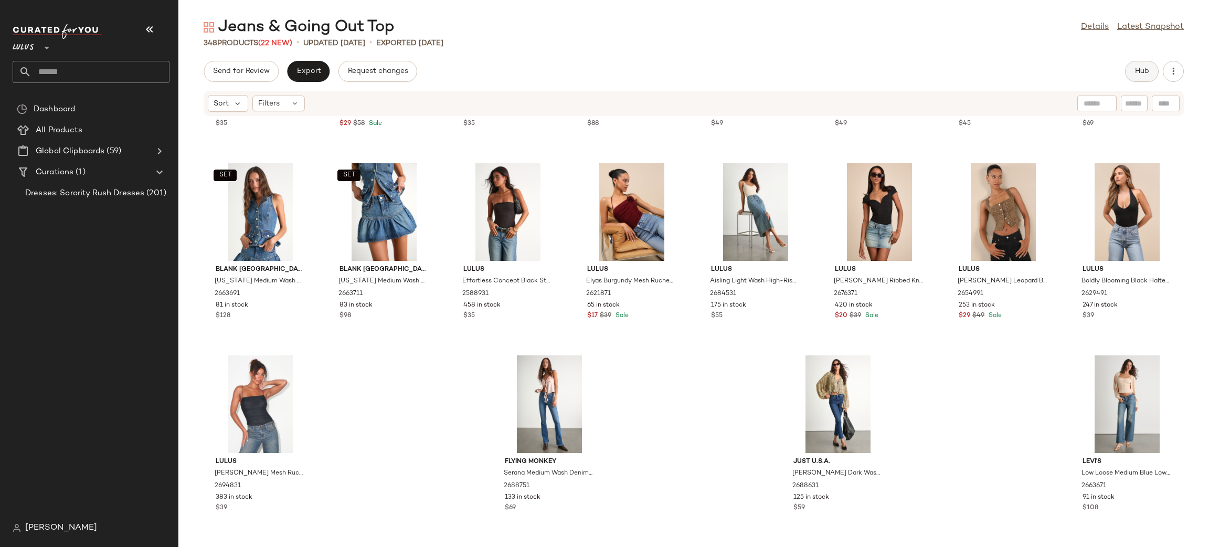
click at [1152, 75] on button "Hub" at bounding box center [1142, 71] width 34 height 21
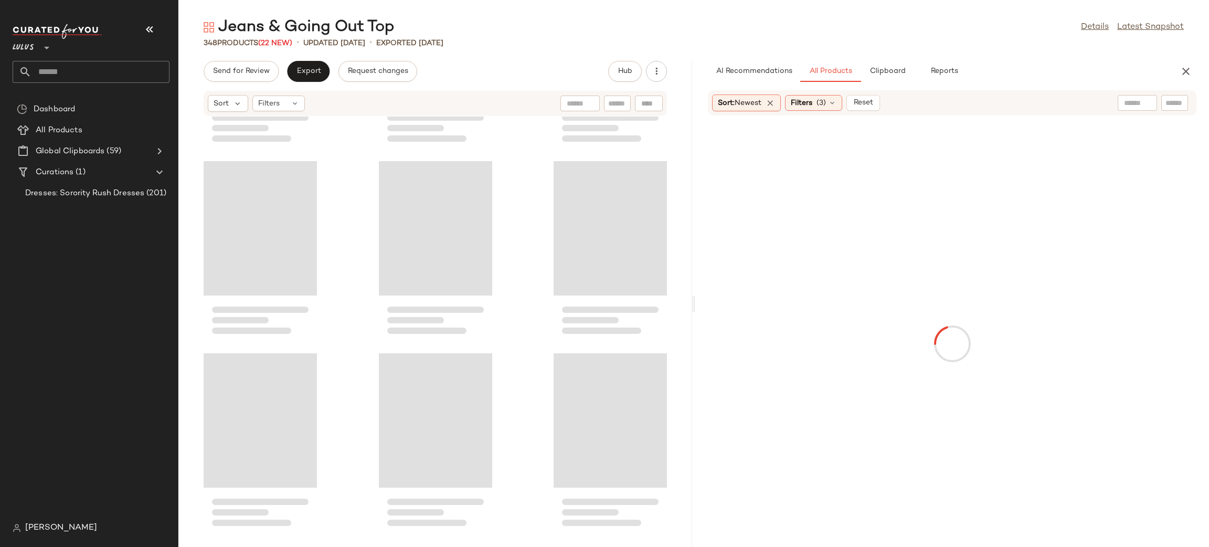
scroll to position [21318, 0]
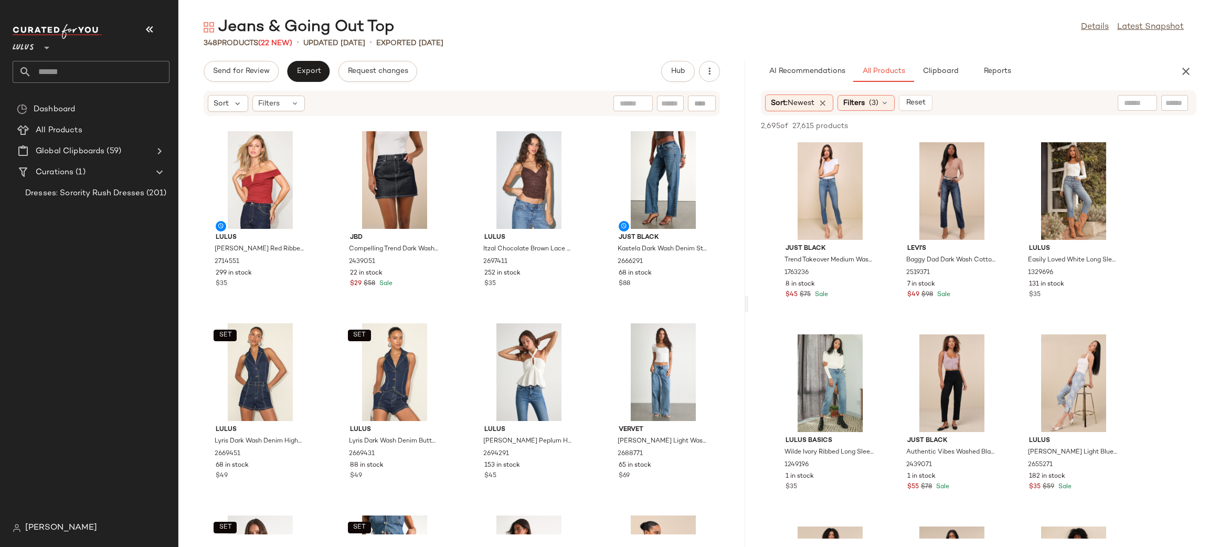
drag, startPoint x: 693, startPoint y: 302, endPoint x: 748, endPoint y: 298, distance: 55.3
click at [748, 298] on div "Jeans & Going Out Top Details Latest Snapshot 348 Products (22 New) • updated A…" at bounding box center [693, 282] width 1031 height 530
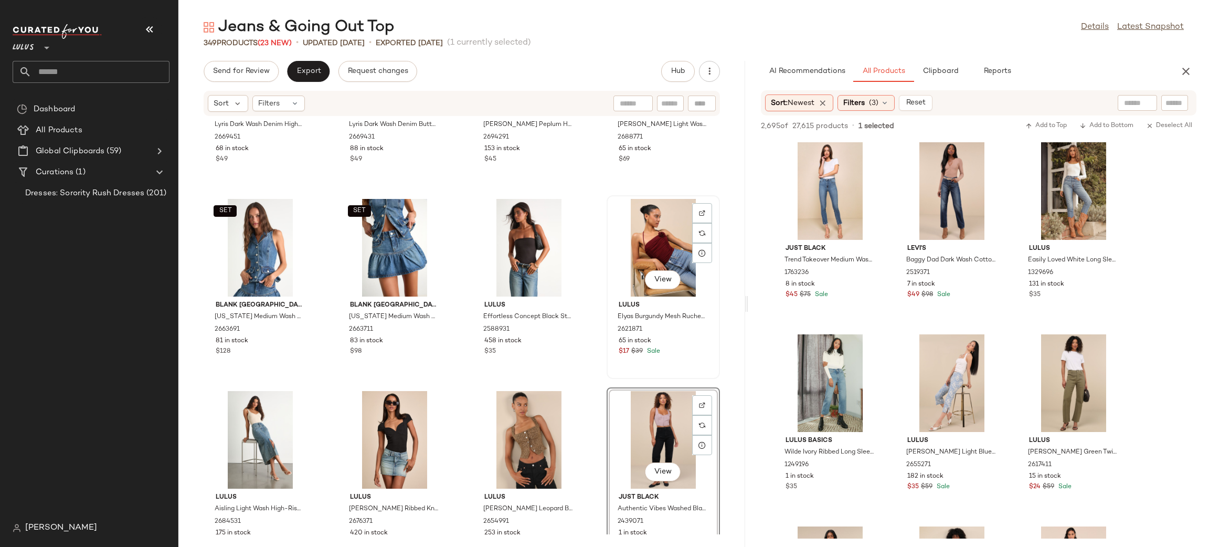
scroll to position [16059, 0]
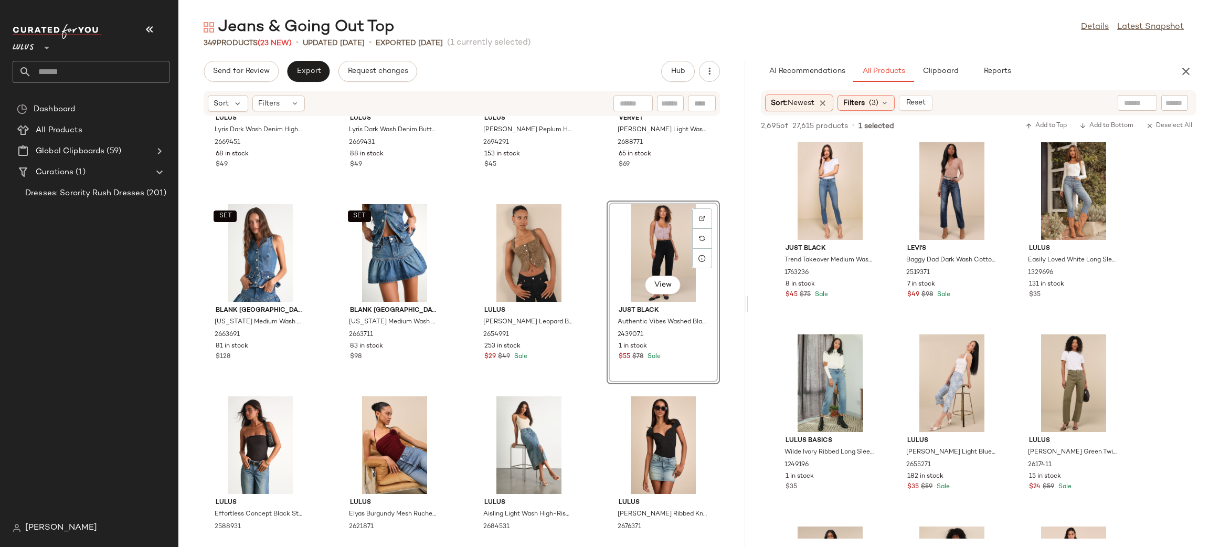
click at [591, 395] on div "SET Lulus Lyris Dark Wash Denim High-Rise Shorts 2669451 68 in stock $49 SET Lu…" at bounding box center [461, 325] width 567 height 418
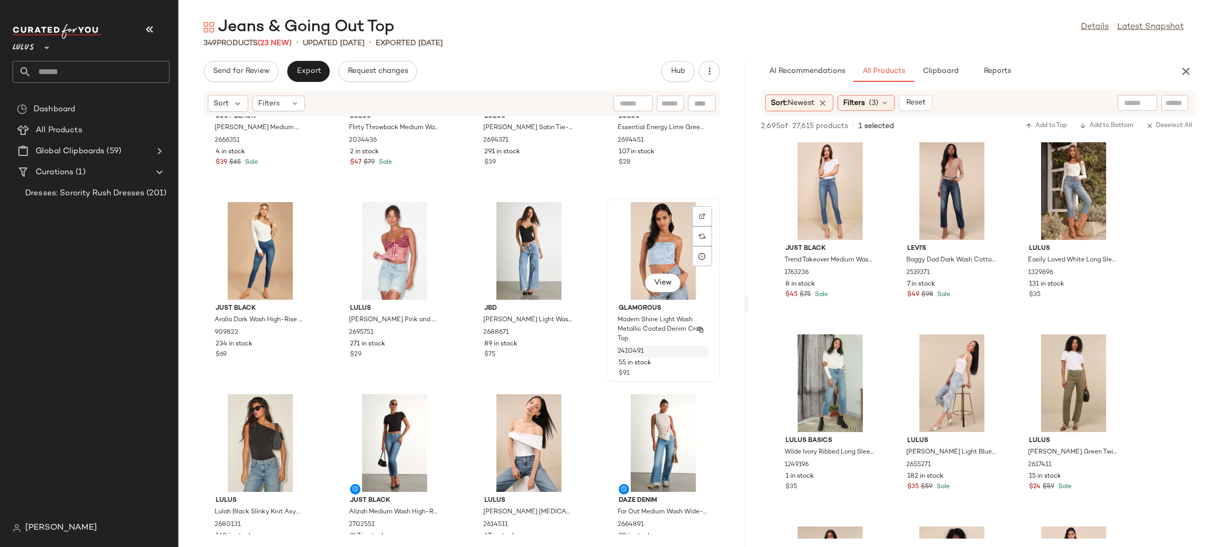
scroll to position [15280, 0]
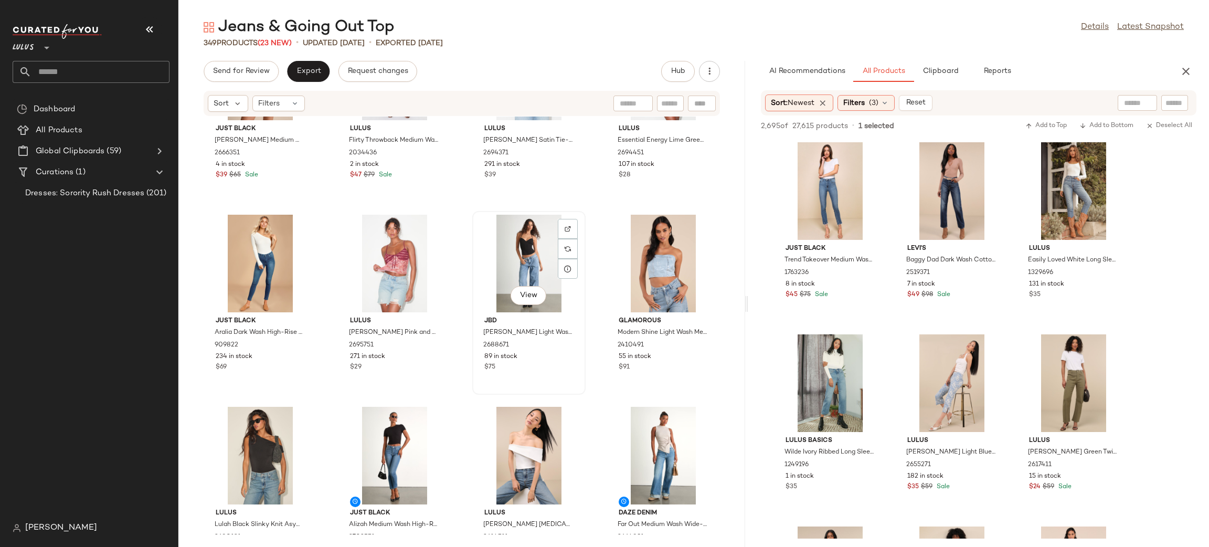
click at [517, 263] on div "View" at bounding box center [529, 264] width 106 height 98
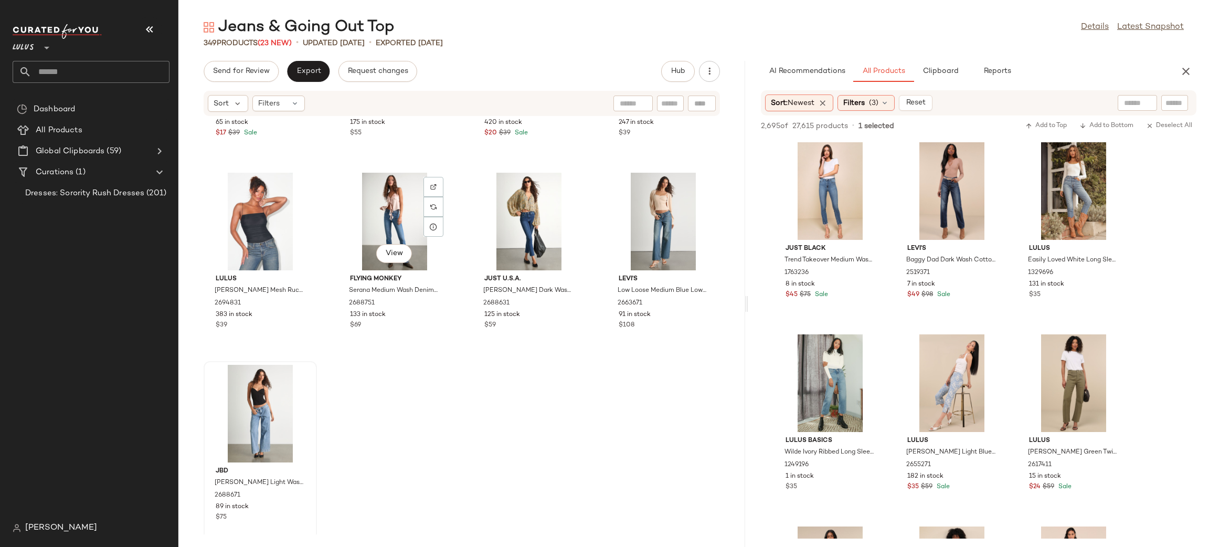
scroll to position [16484, 0]
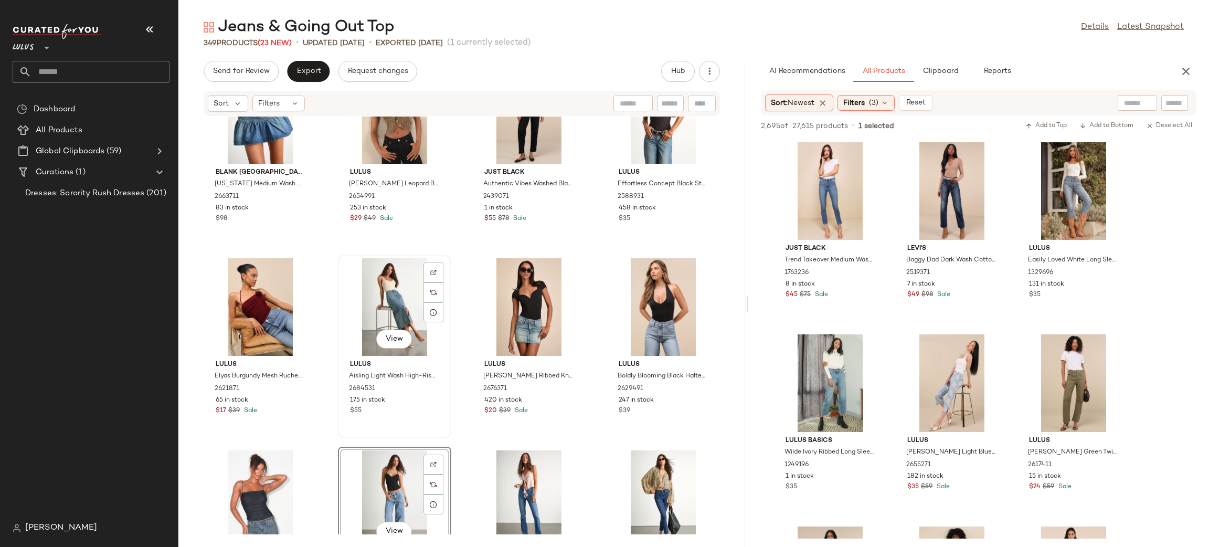
scroll to position [16162, 0]
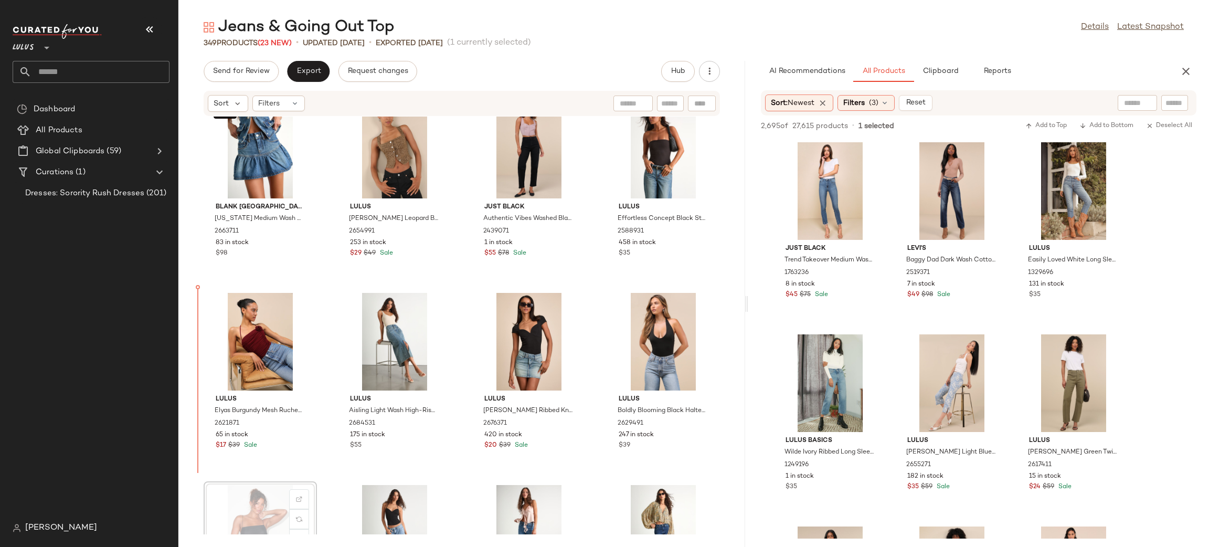
scroll to position [16166, 0]
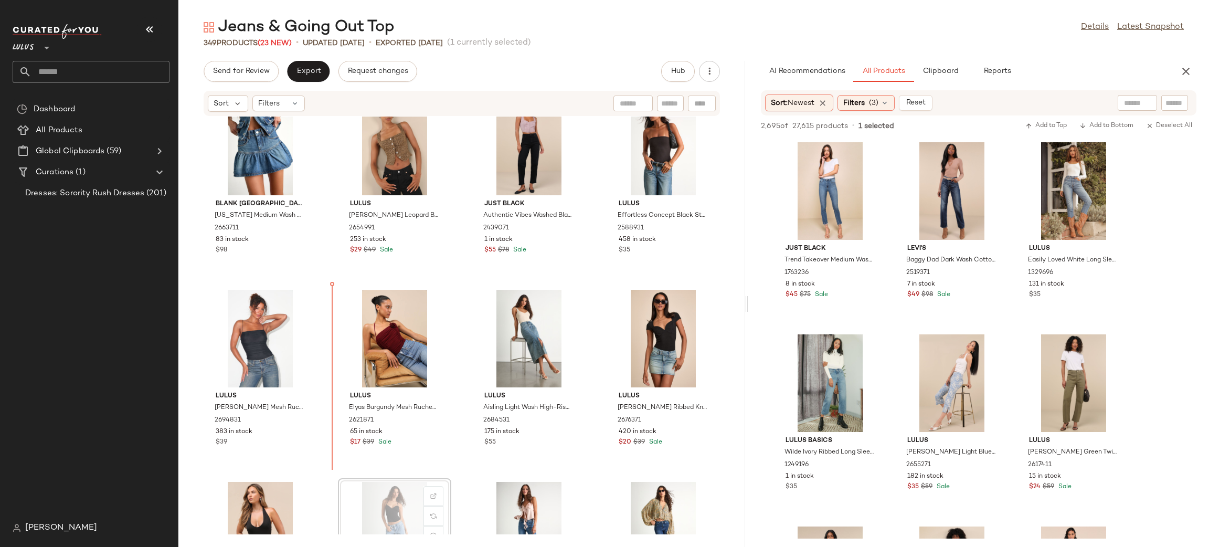
scroll to position [16167, 0]
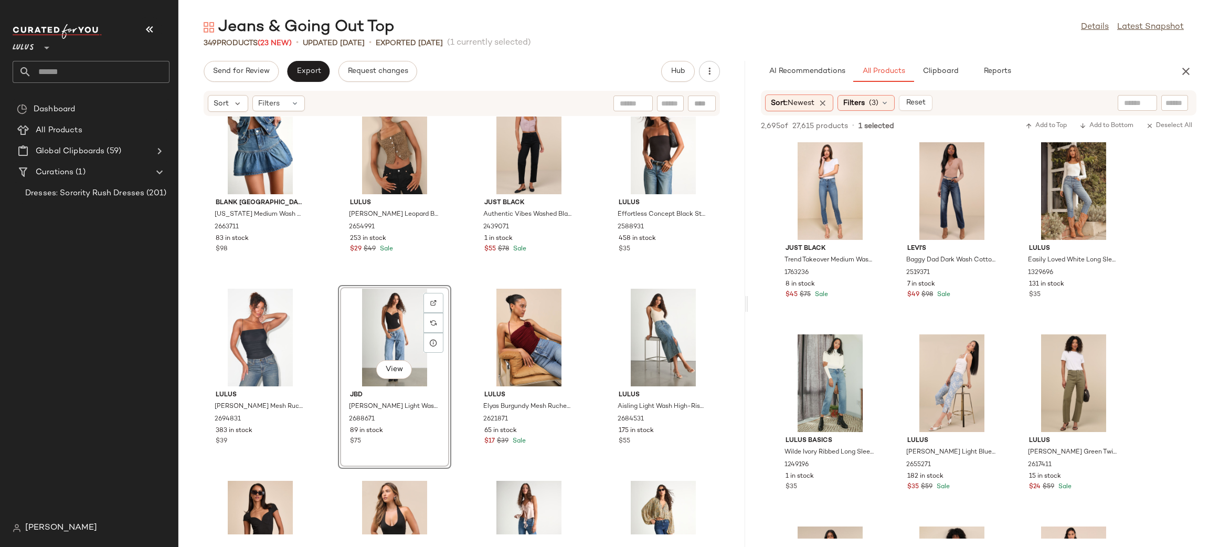
click at [584, 285] on div "SET Blank NYC Georgia Medium Wash Denim Ruffled Mini Skirt 2663711 83 in stock …" at bounding box center [461, 325] width 567 height 418
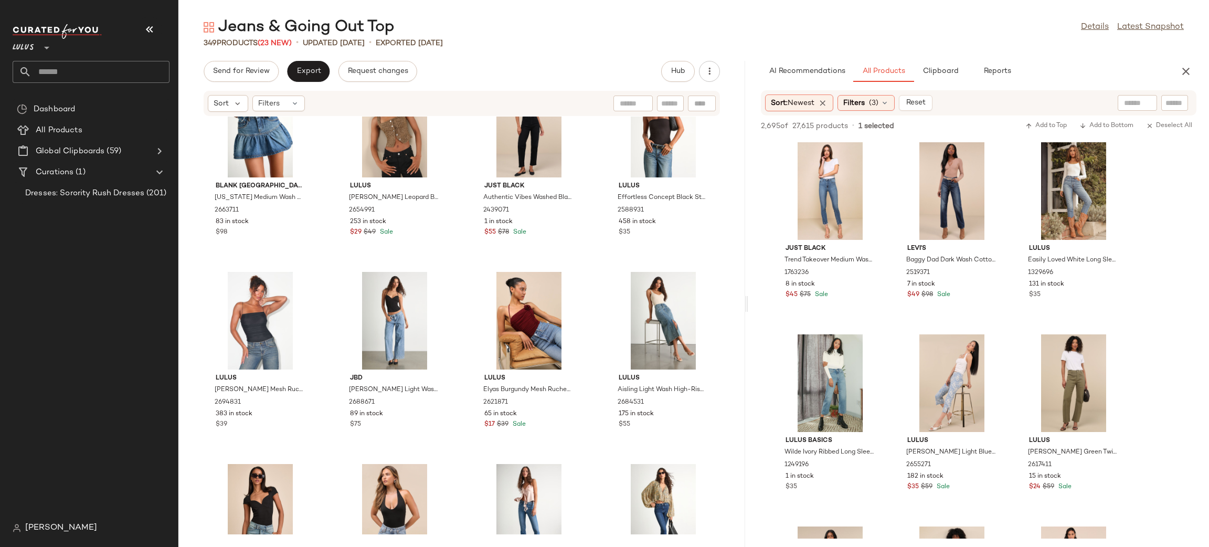
scroll to position [16275, 0]
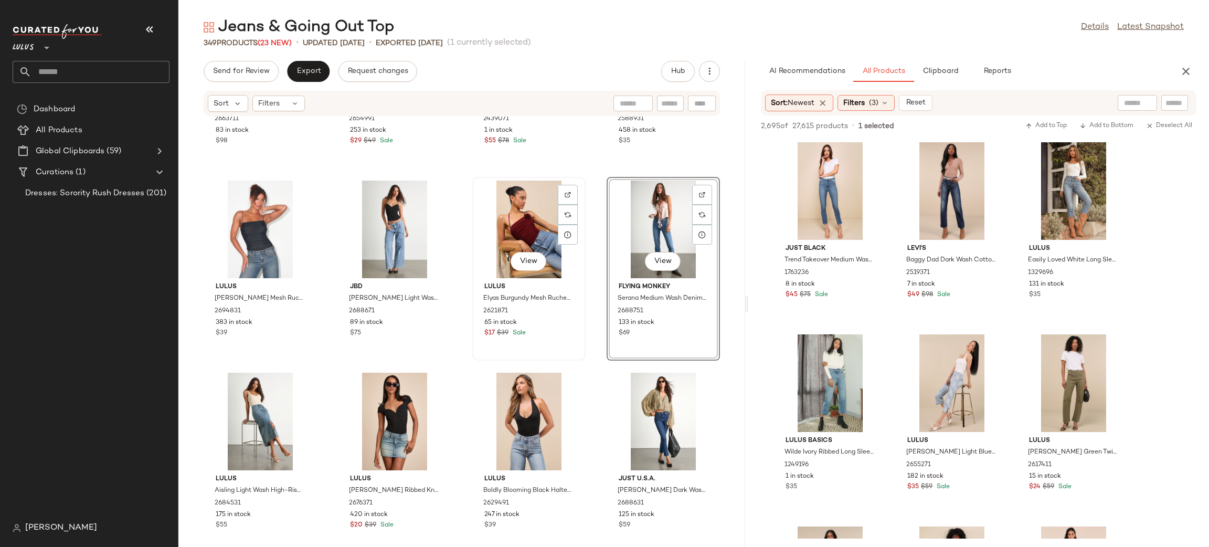
scroll to position [15989, 0]
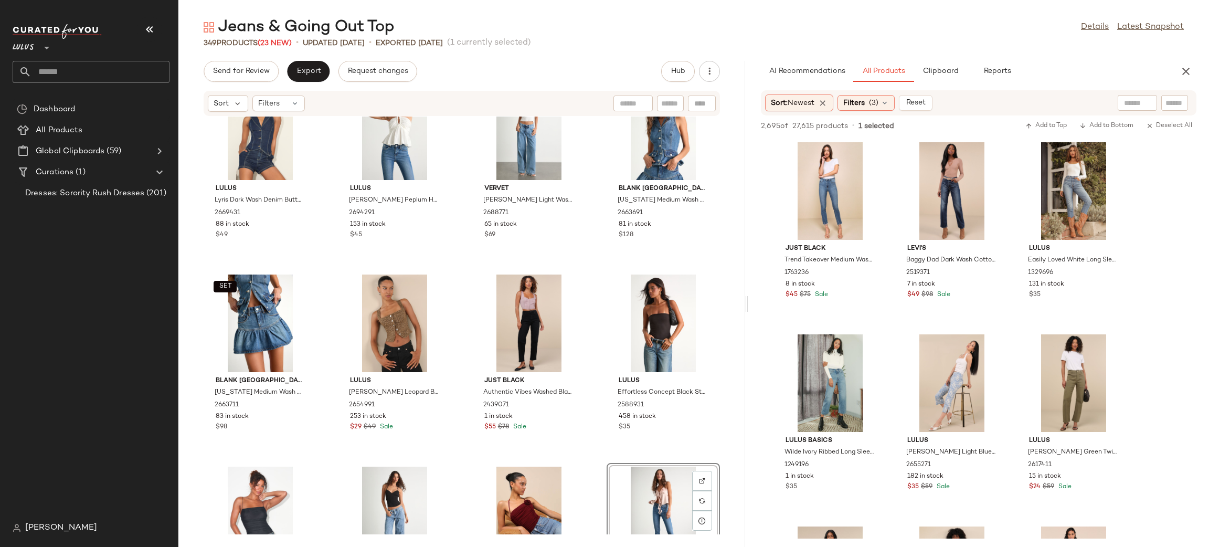
click at [592, 471] on div "SET Lulus Lyris Dark Wash Denim Button-Front Collared Halter Top 2669431 88 in …" at bounding box center [461, 325] width 567 height 418
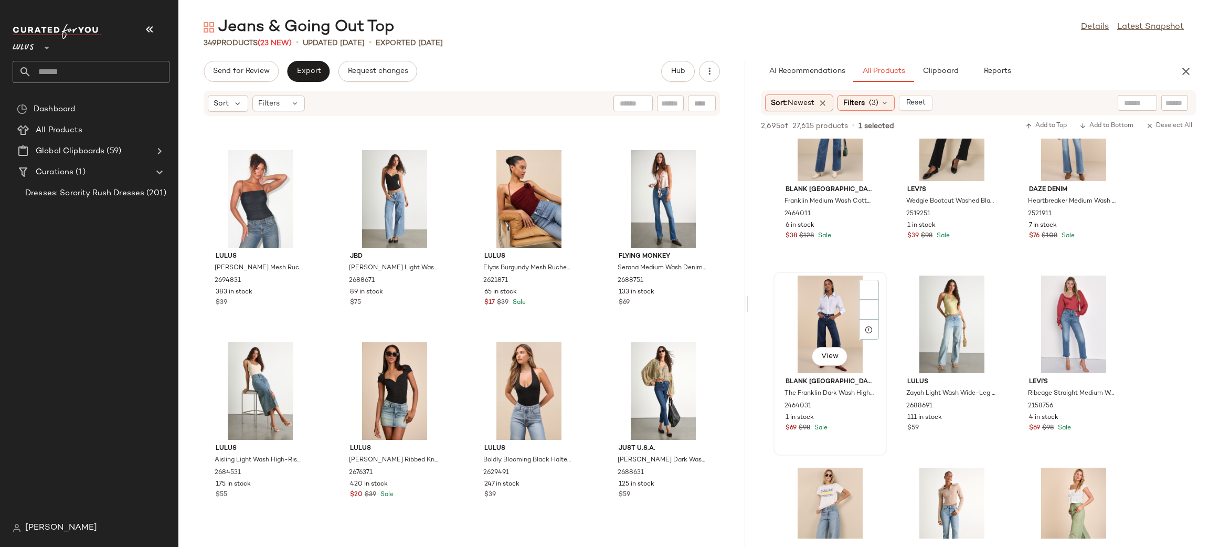
scroll to position [16300, 0]
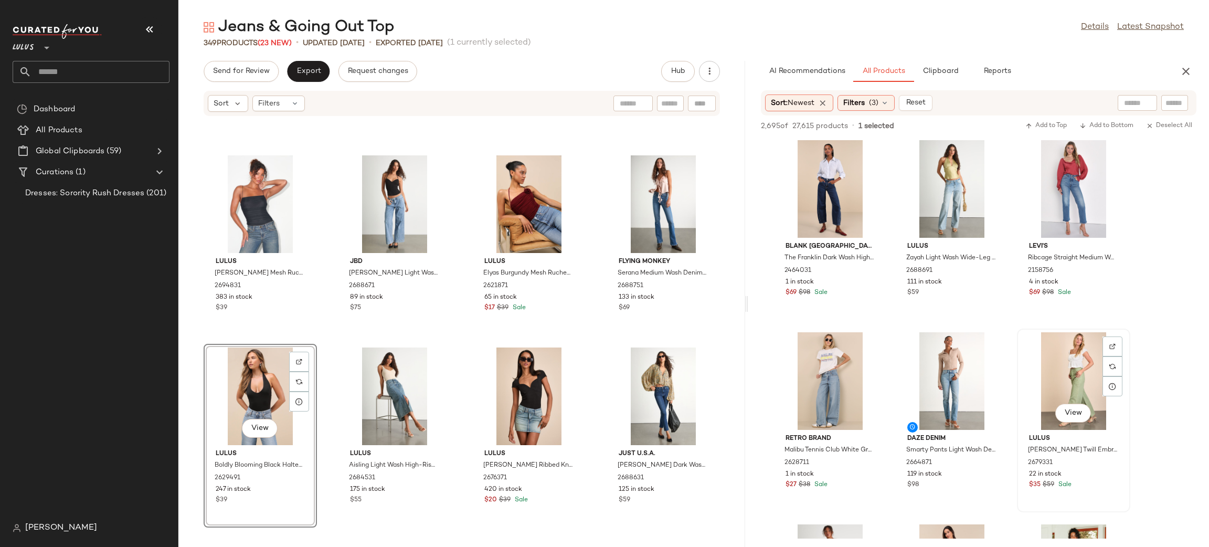
scroll to position [622, 0]
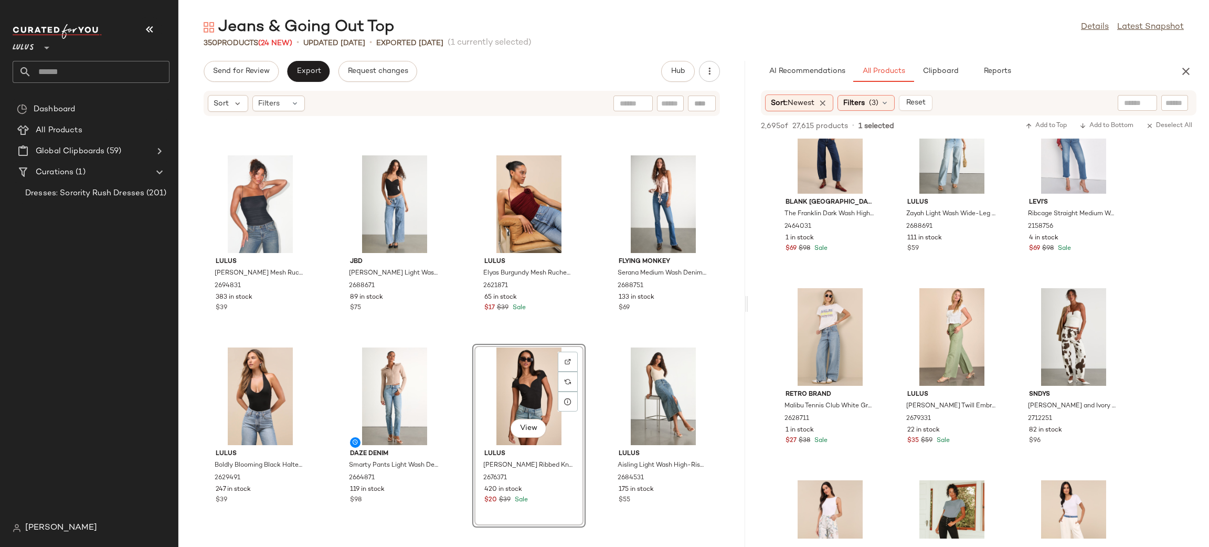
click at [588, 346] on div "Lulus Halona Black Mesh Ruched Sleeveless Bodysuit 2694831 383 in stock $39 Jbd…" at bounding box center [461, 325] width 567 height 418
click at [914, 108] on button "Reset" at bounding box center [916, 103] width 34 height 16
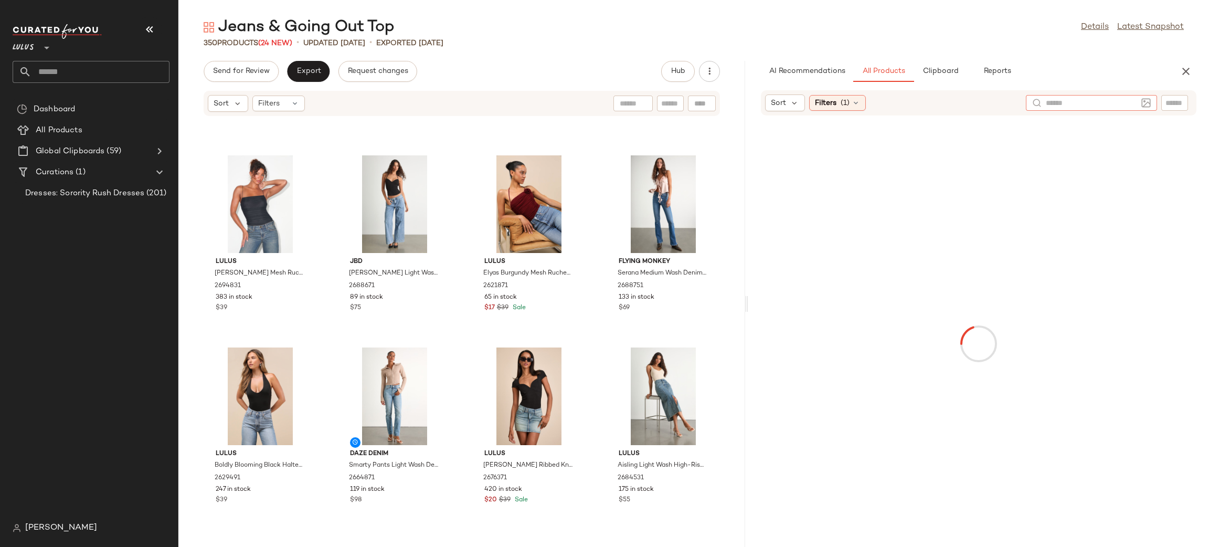
click at [1137, 101] on input "text" at bounding box center [1091, 103] width 91 height 11
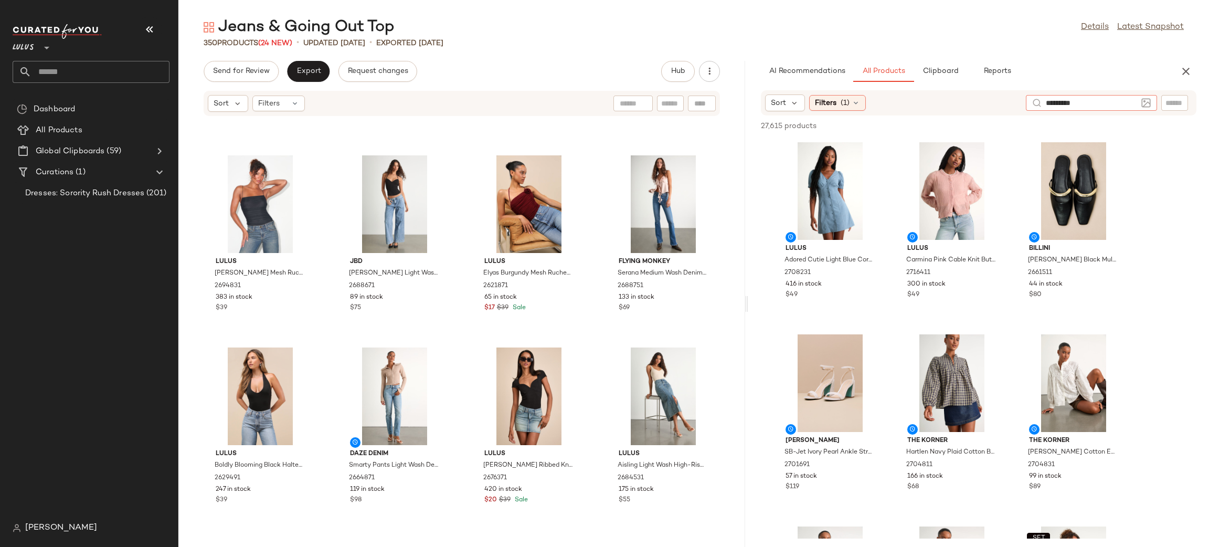
type input "**********"
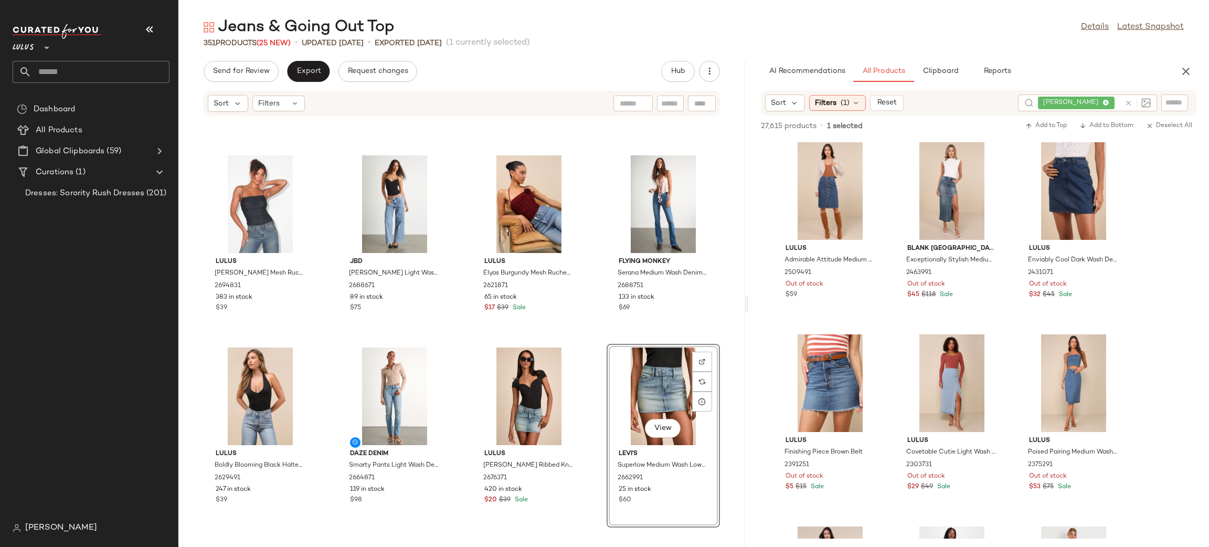
click at [581, 380] on div "Lulus Halona Black Mesh Ruched Sleeveless Bodysuit 2694831 383 in stock $39 Jbd…" at bounding box center [461, 325] width 567 height 418
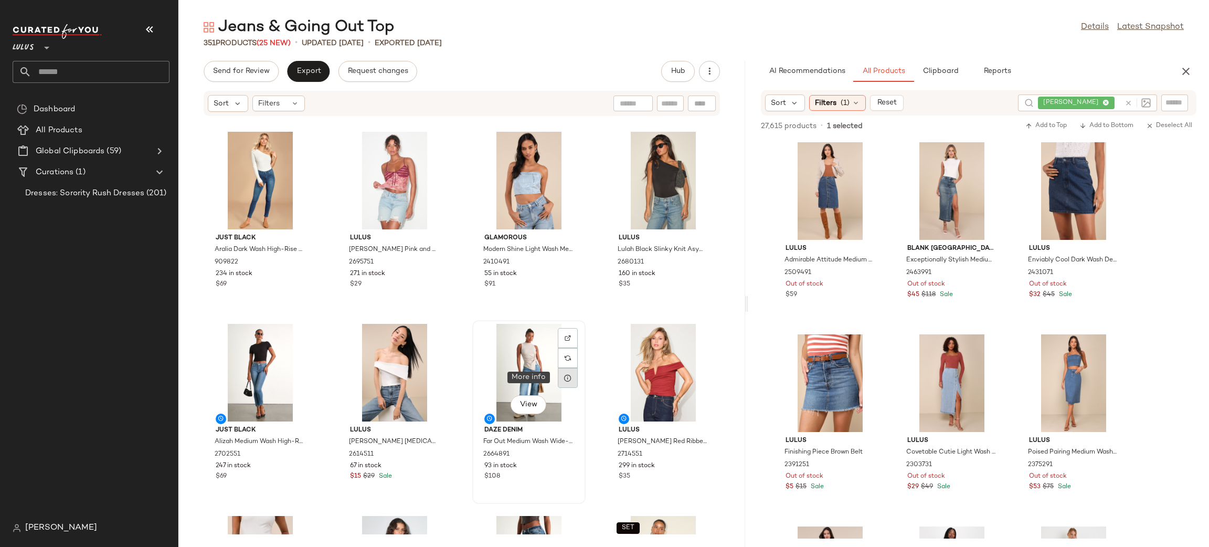
scroll to position [15354, 0]
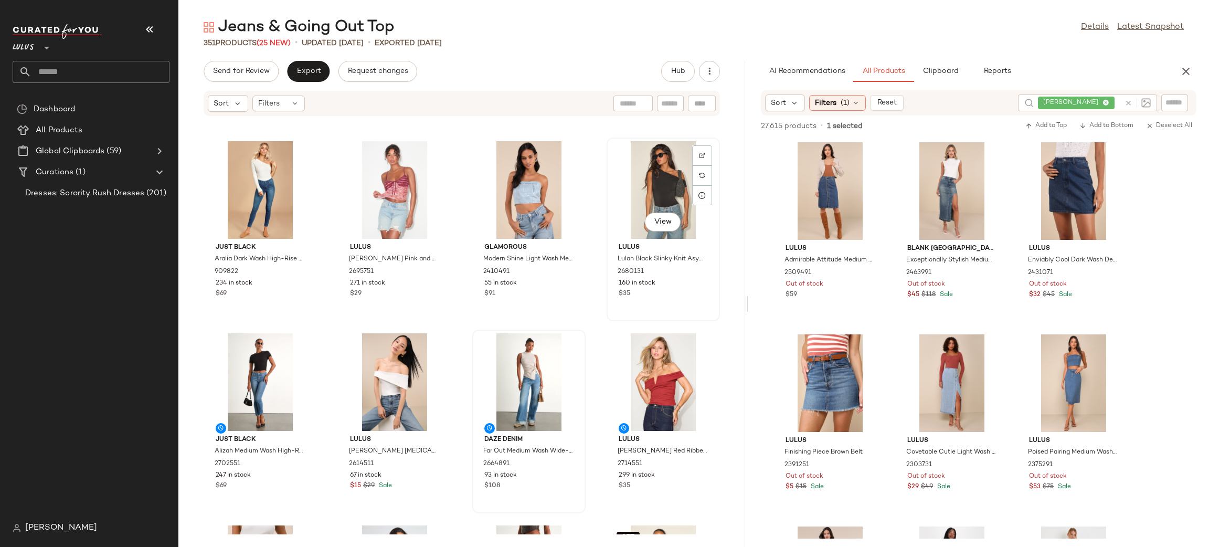
click at [667, 171] on div "View" at bounding box center [663, 190] width 106 height 98
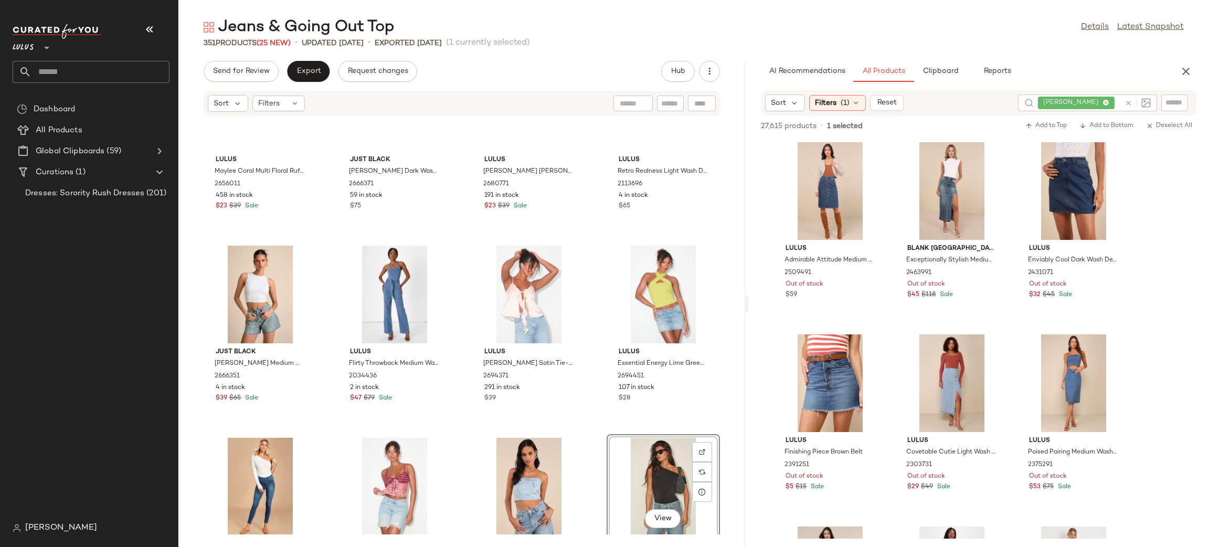
scroll to position [15048, 0]
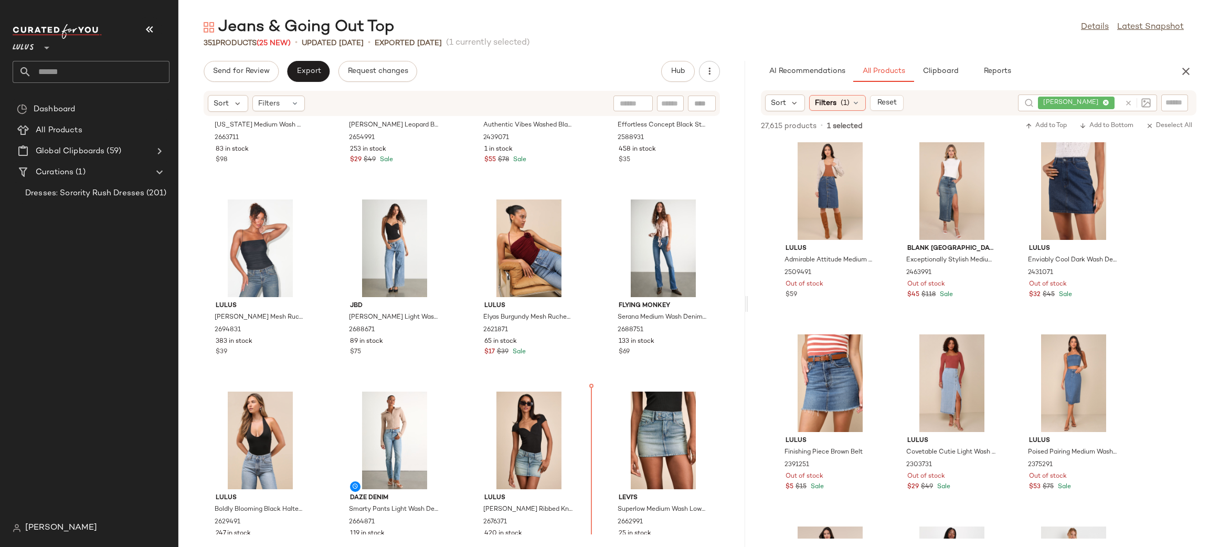
scroll to position [16289, 0]
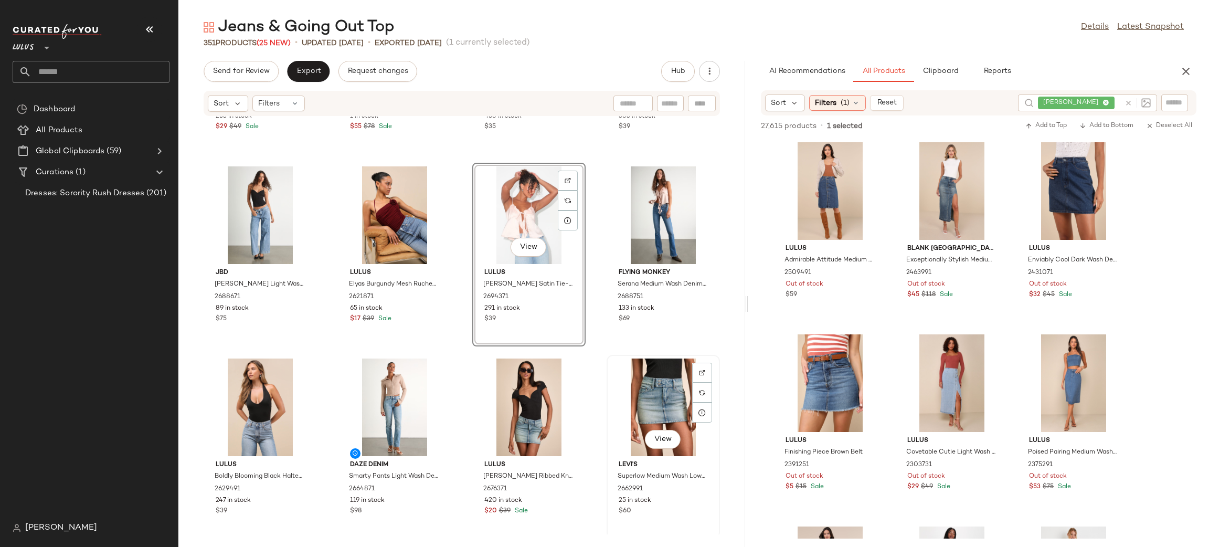
click at [608, 371] on div "View Levi's Superlow Medium Wash Low-Rise Mini Skirt 2662991 25 in stock $60" at bounding box center [663, 447] width 111 height 182
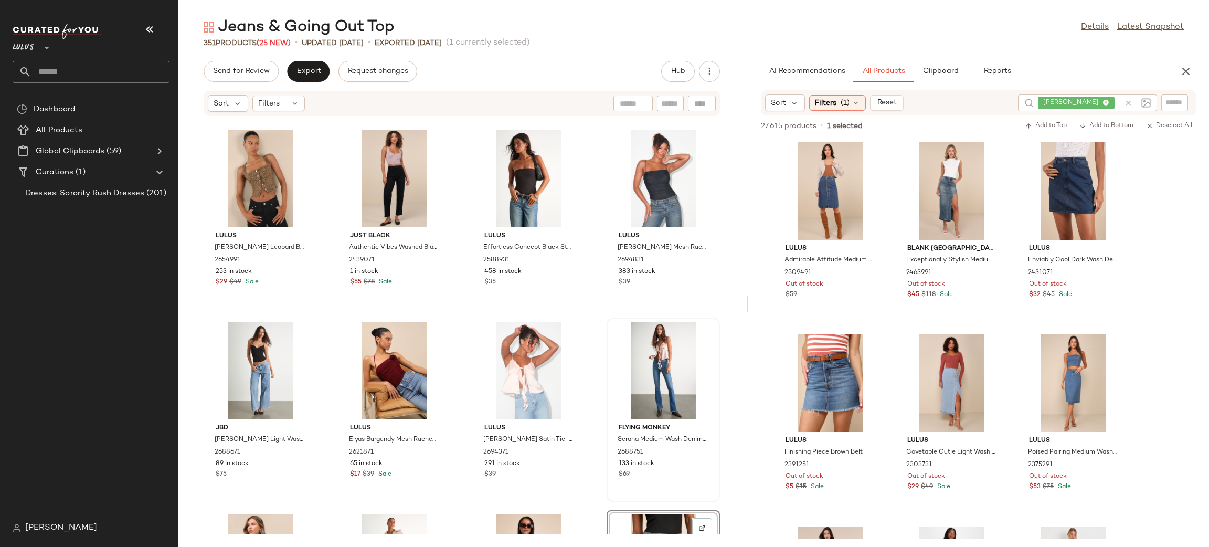
scroll to position [16087, 0]
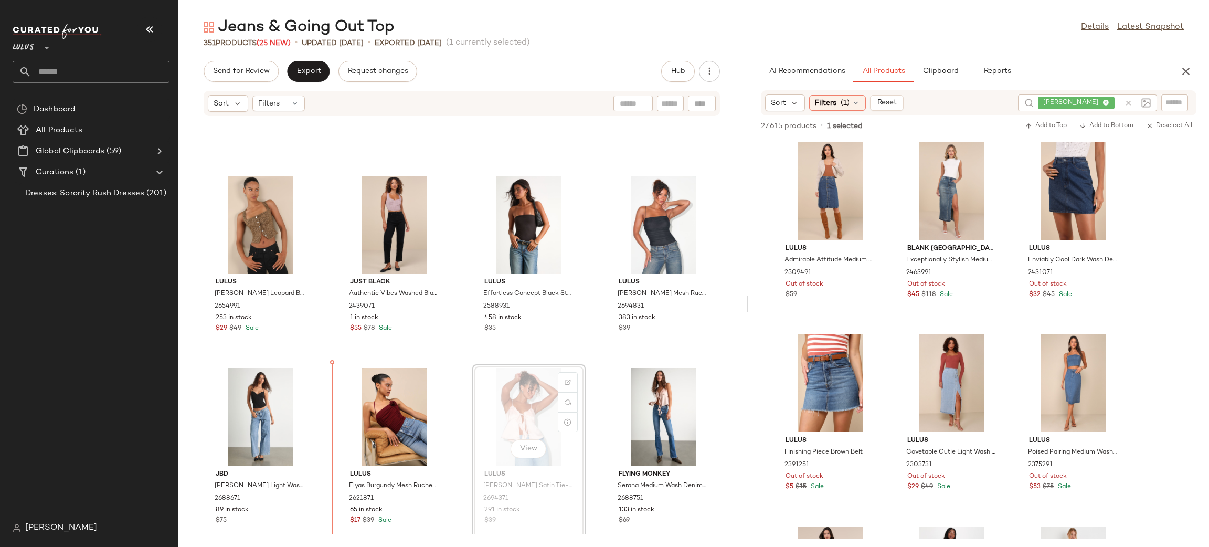
scroll to position [16094, 0]
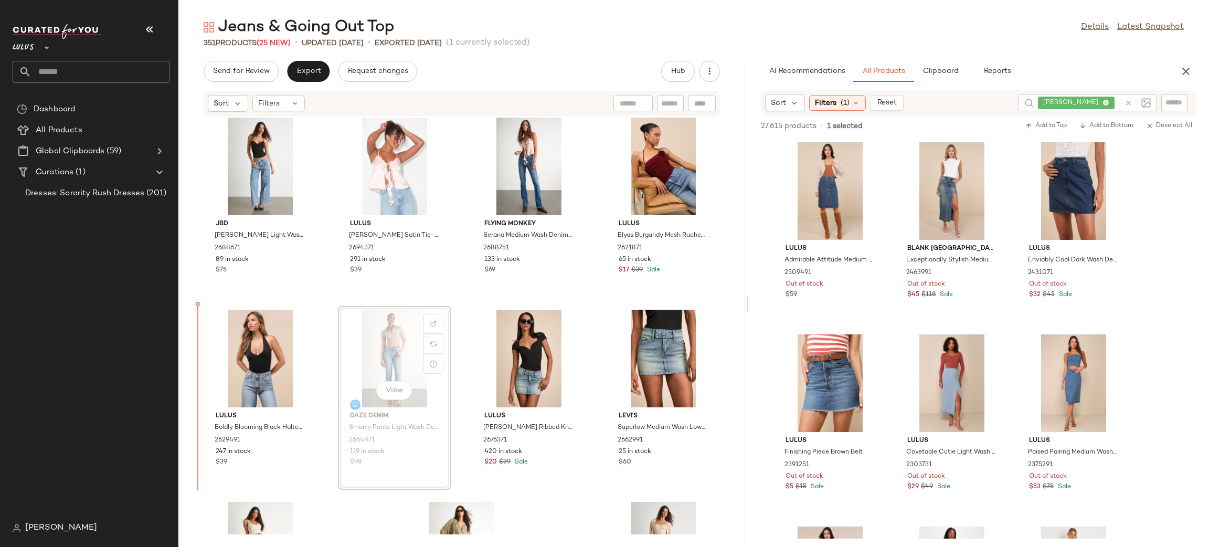
scroll to position [16347, 0]
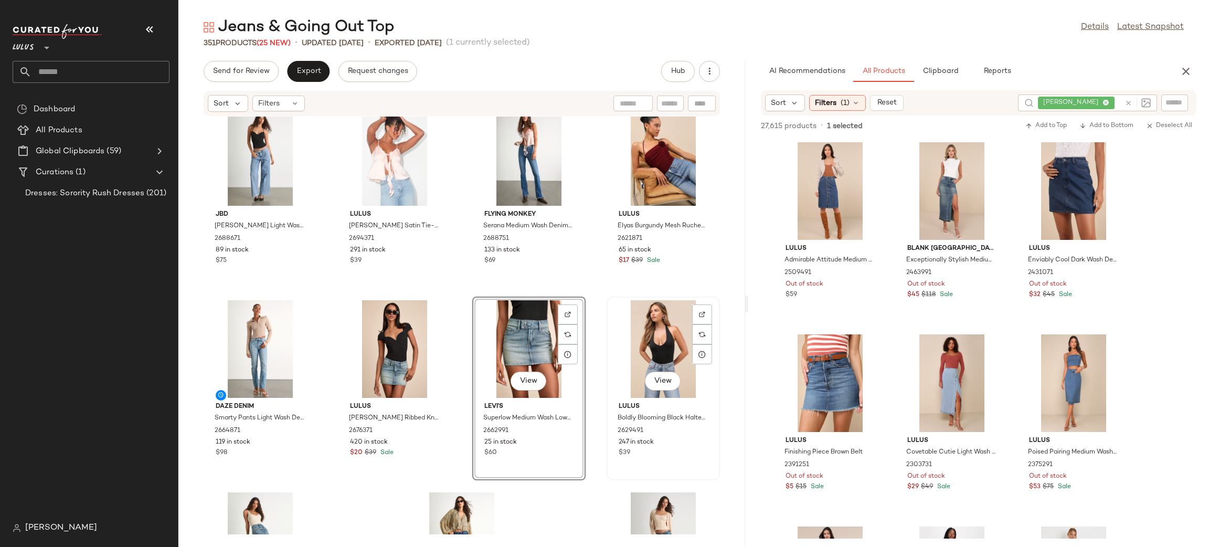
click at [615, 309] on div "View" at bounding box center [663, 349] width 106 height 98
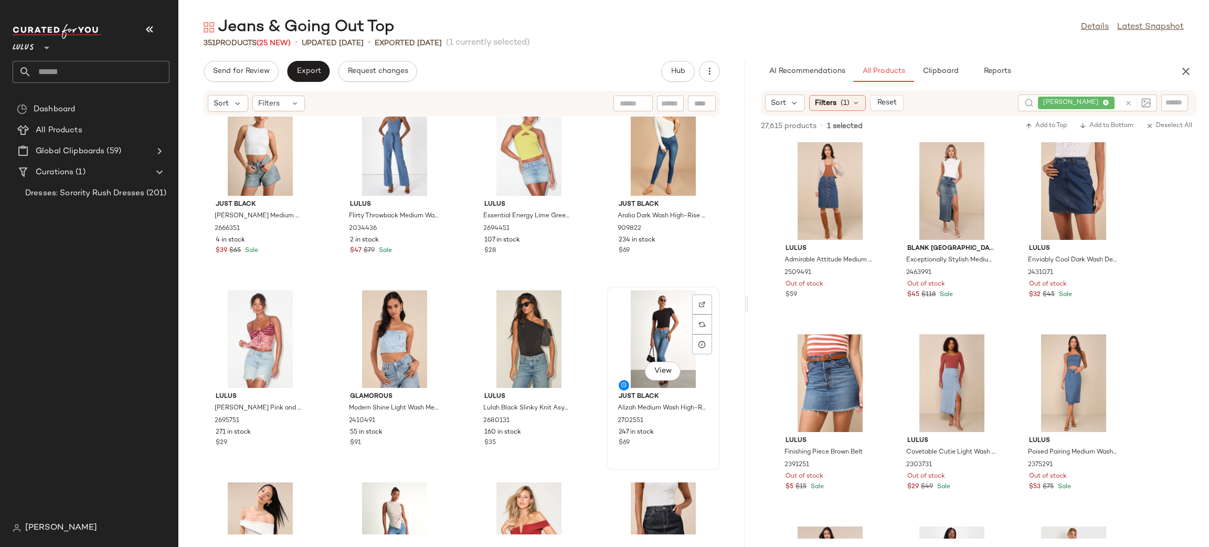
scroll to position [15162, 0]
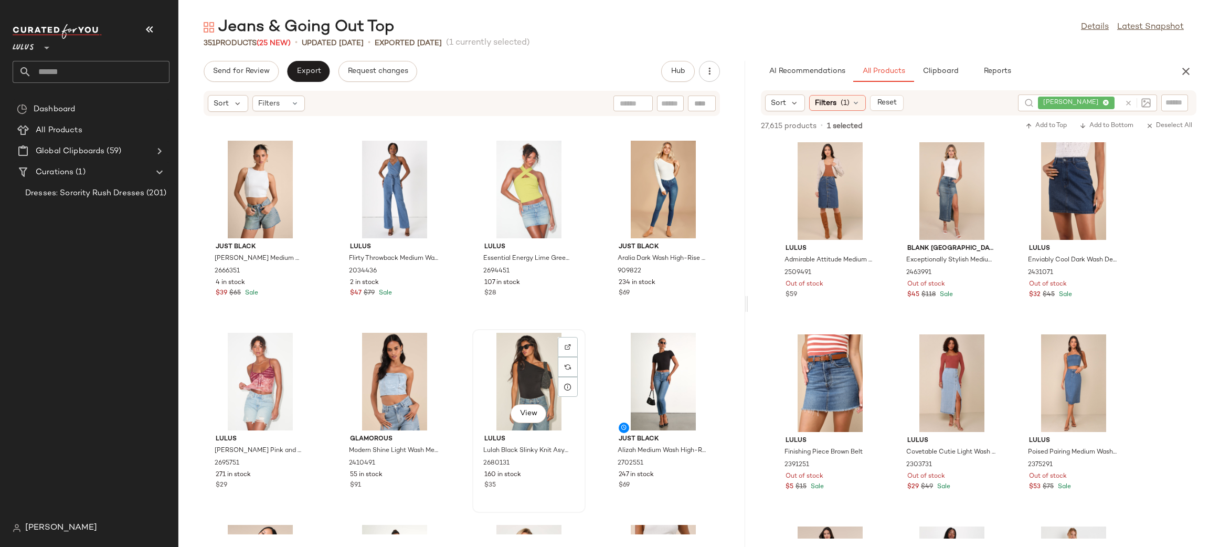
click at [525, 386] on div "View" at bounding box center [529, 382] width 106 height 98
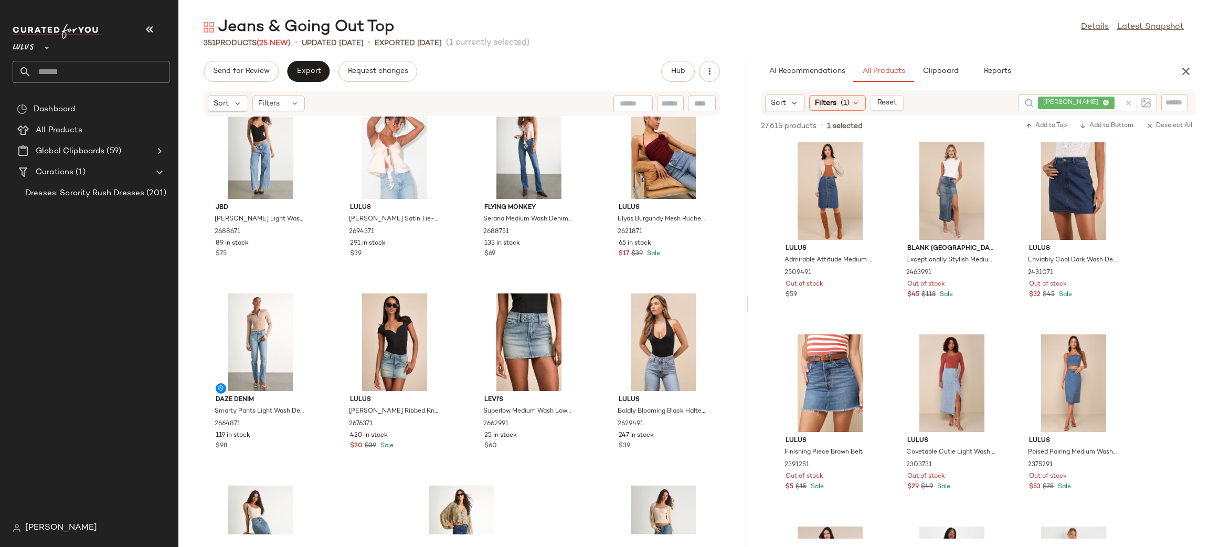
scroll to position [16319, 0]
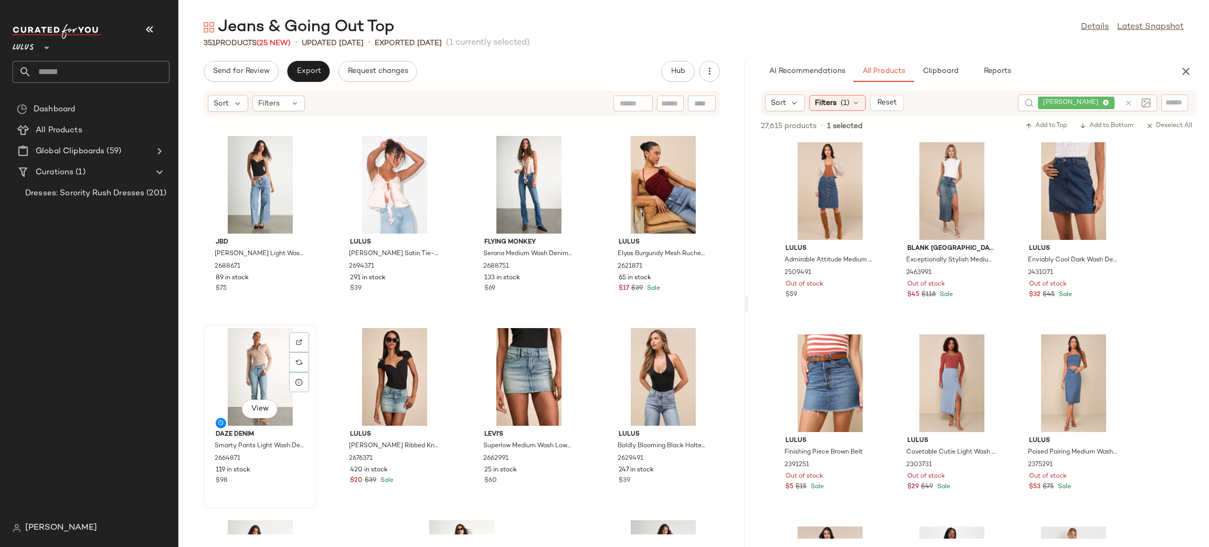
click at [253, 366] on div "View" at bounding box center [260, 377] width 106 height 98
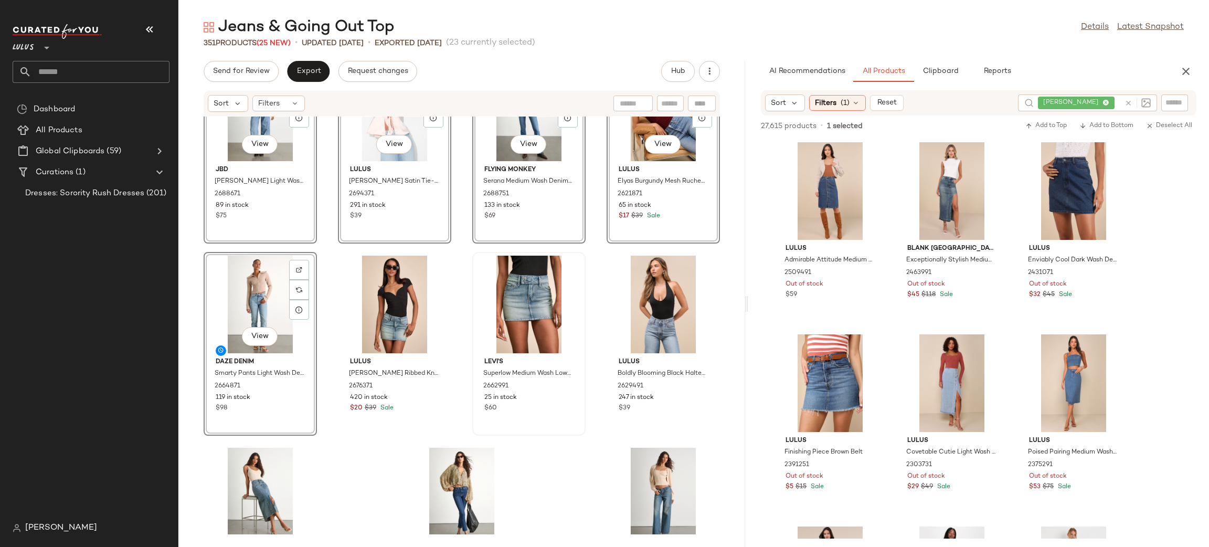
scroll to position [16392, 0]
click at [523, 294] on div "View" at bounding box center [529, 304] width 106 height 98
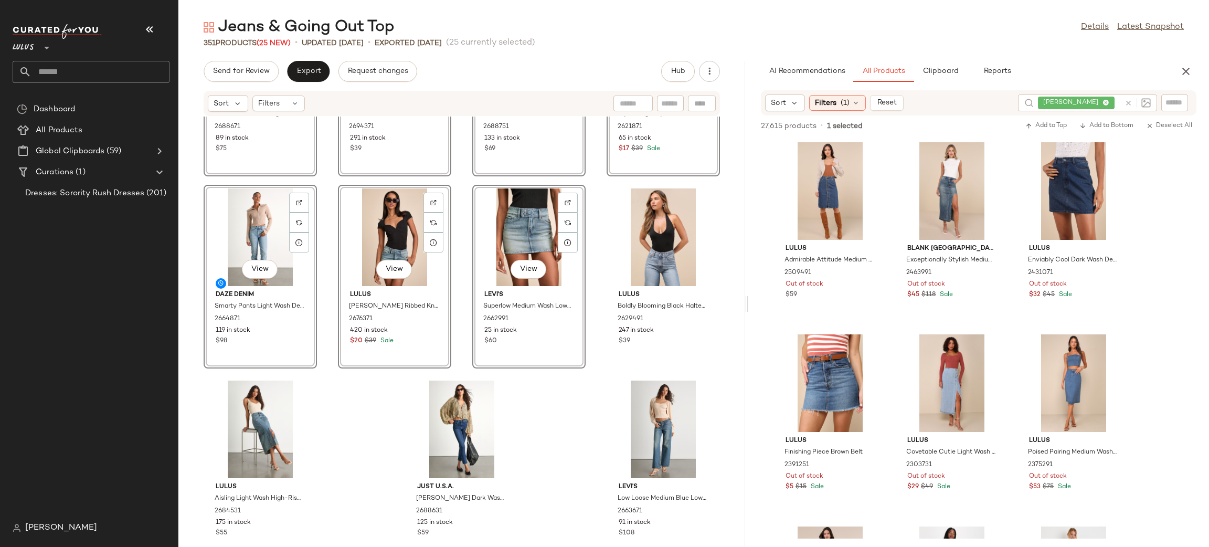
scroll to position [16484, 0]
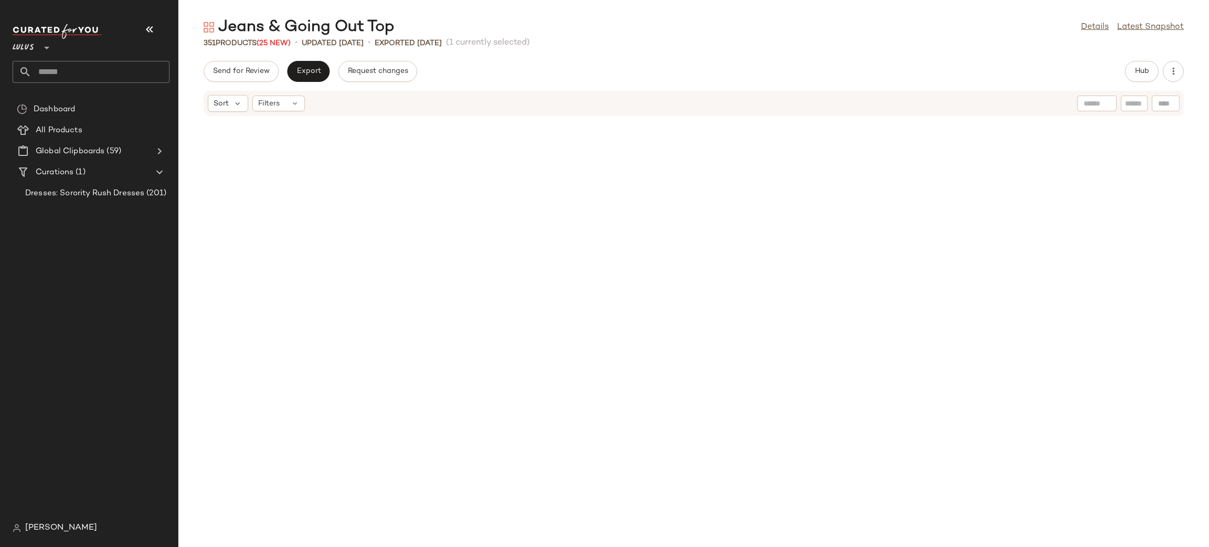
scroll to position [393, 0]
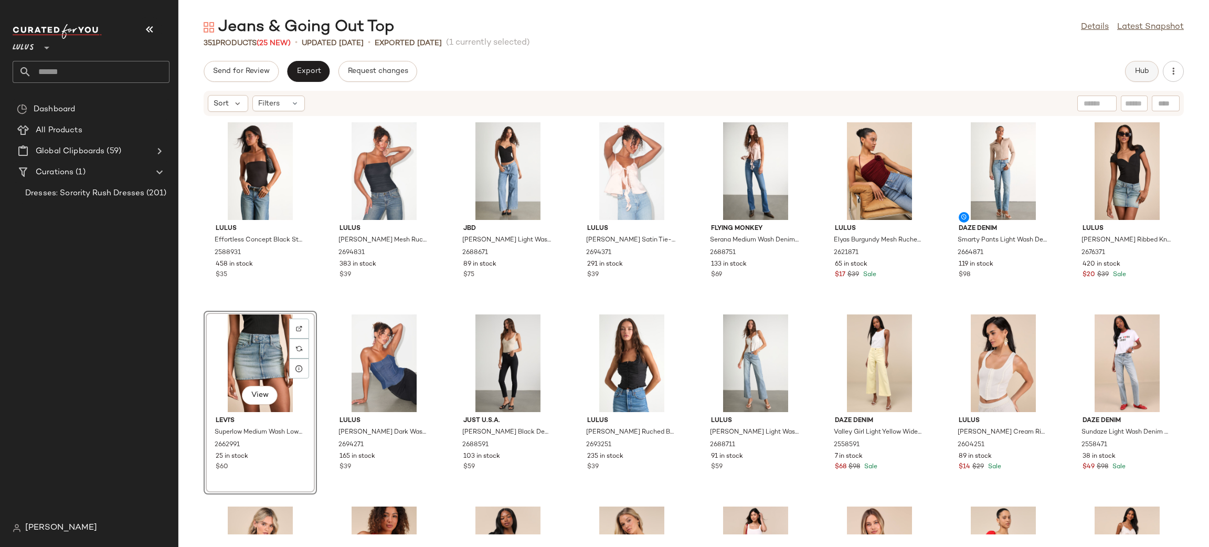
click at [1145, 65] on button "Hub" at bounding box center [1142, 71] width 34 height 21
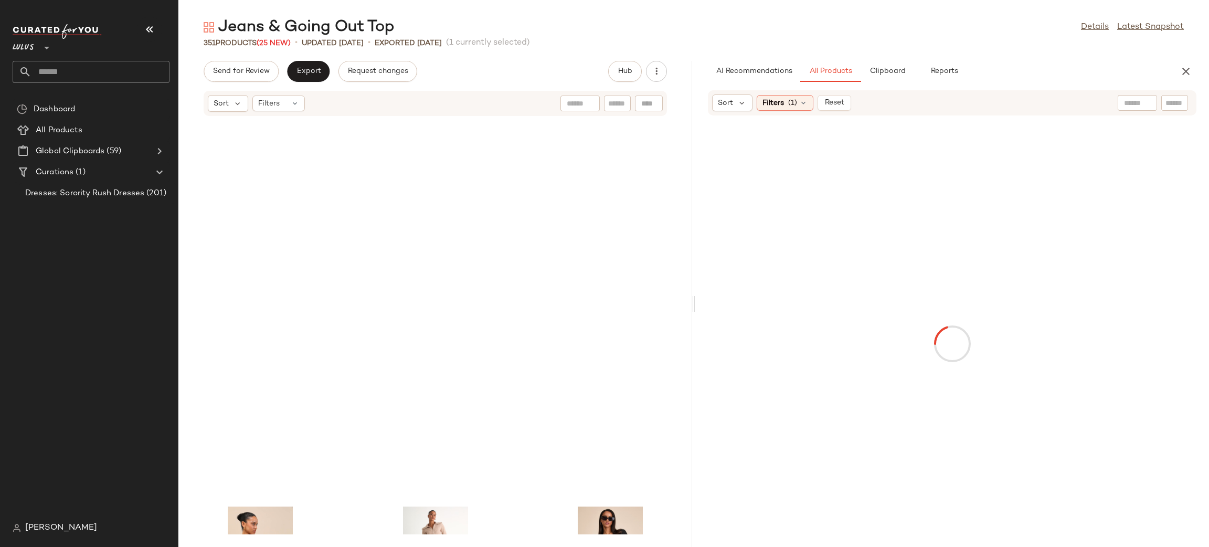
scroll to position [1344, 0]
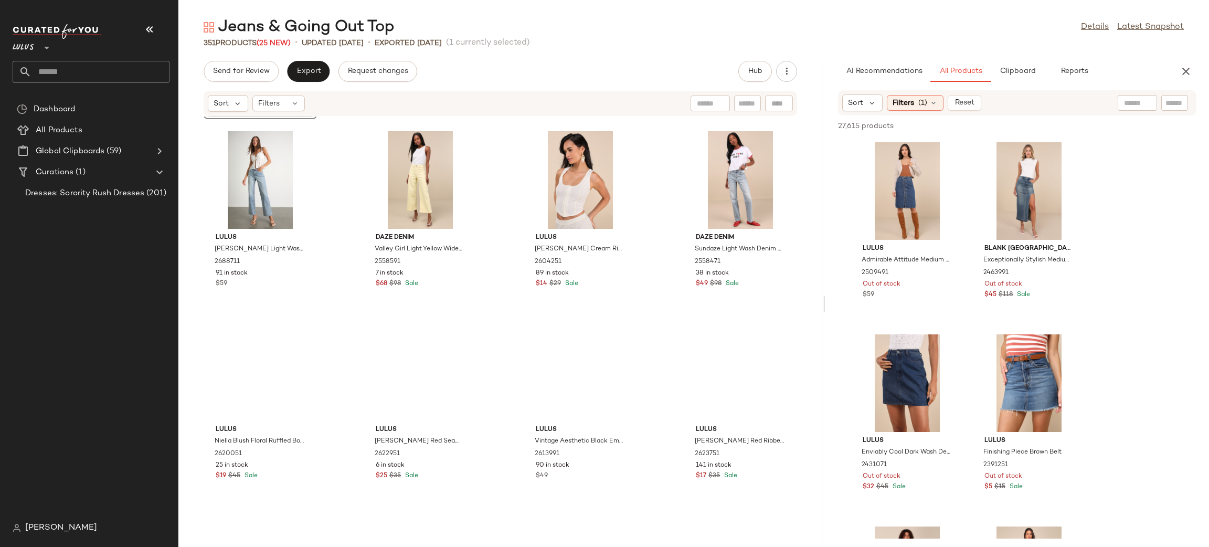
scroll to position [960, 0]
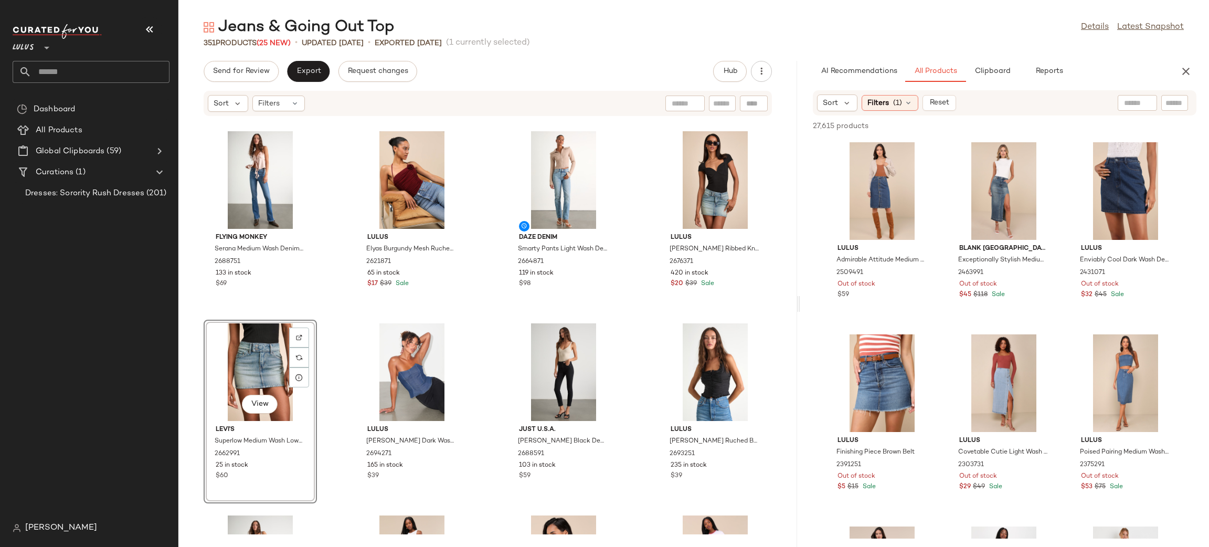
drag, startPoint x: 692, startPoint y: 305, endPoint x: 800, endPoint y: 287, distance: 110.2
click at [800, 287] on div "Jeans & Going Out Top Details Latest Snapshot 351 Products (25 New) • updated A…" at bounding box center [693, 282] width 1031 height 530
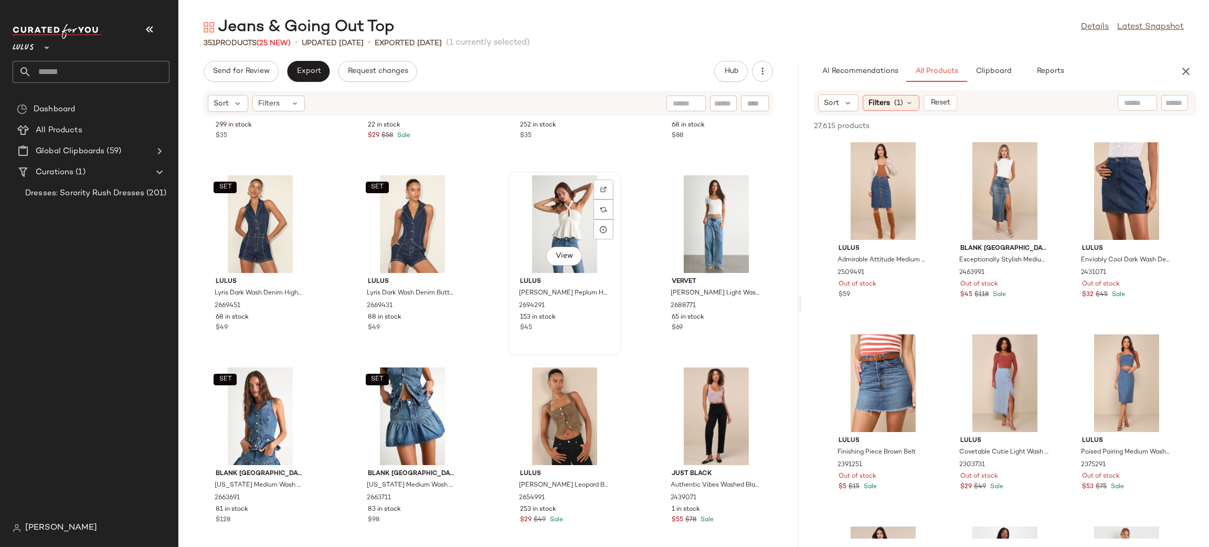
scroll to position [341, 0]
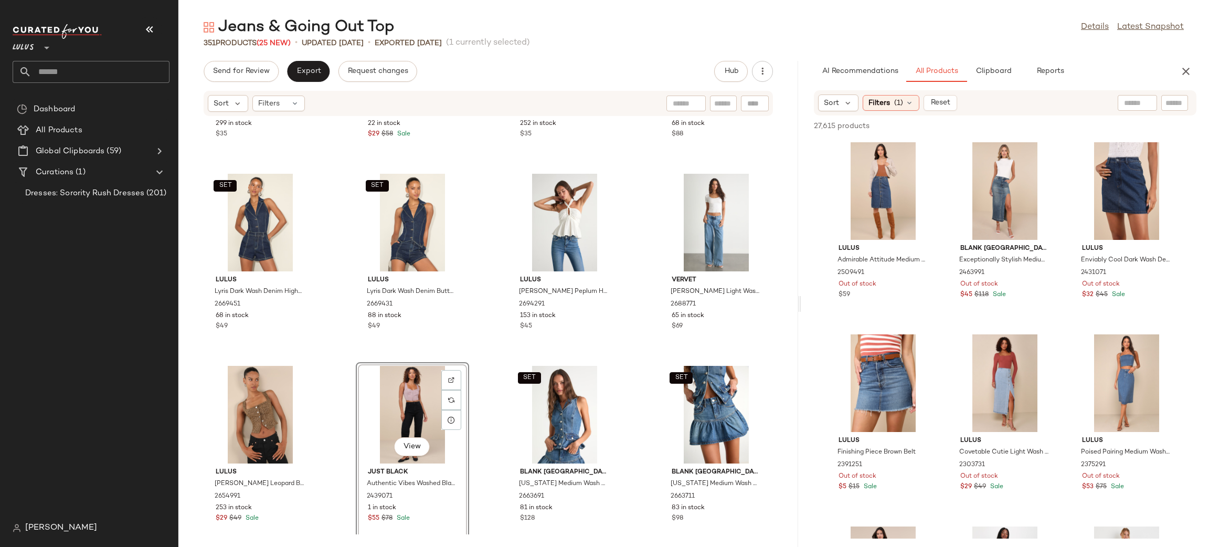
click at [628, 359] on div "Lulus Reema Rust Red Ribbed Notched Off-the-Shoulder Top 2714551 299 in stock $…" at bounding box center [488, 325] width 620 height 418
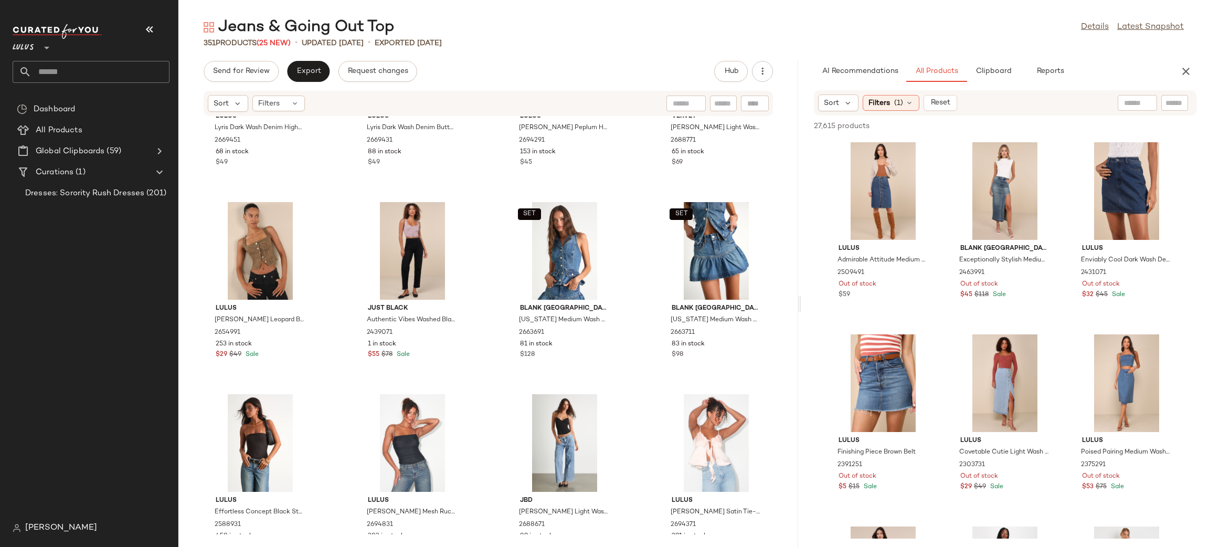
scroll to position [556, 0]
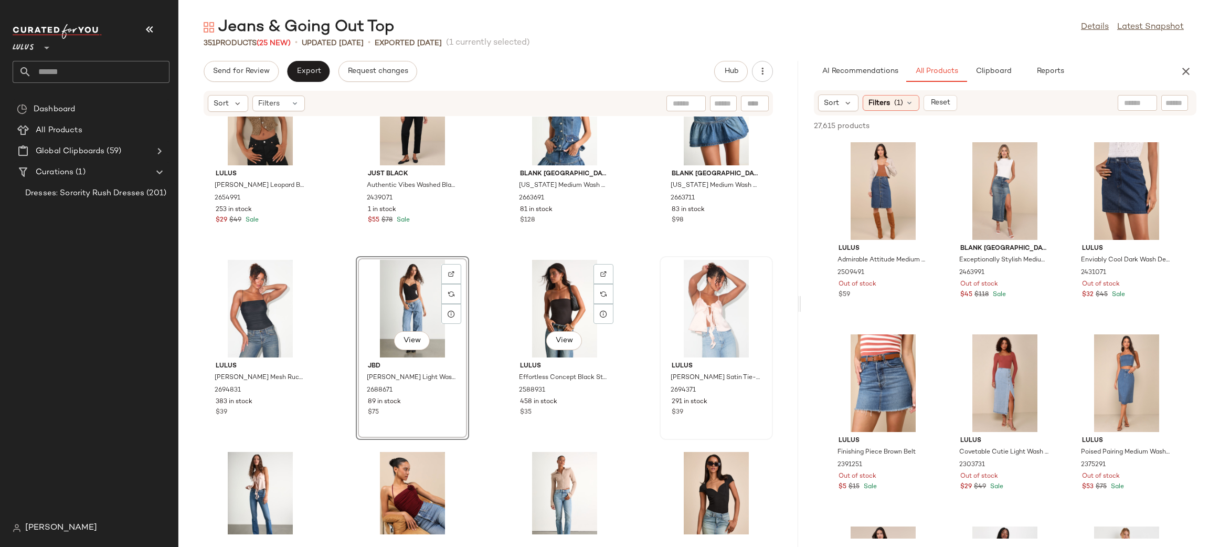
scroll to position [660, 0]
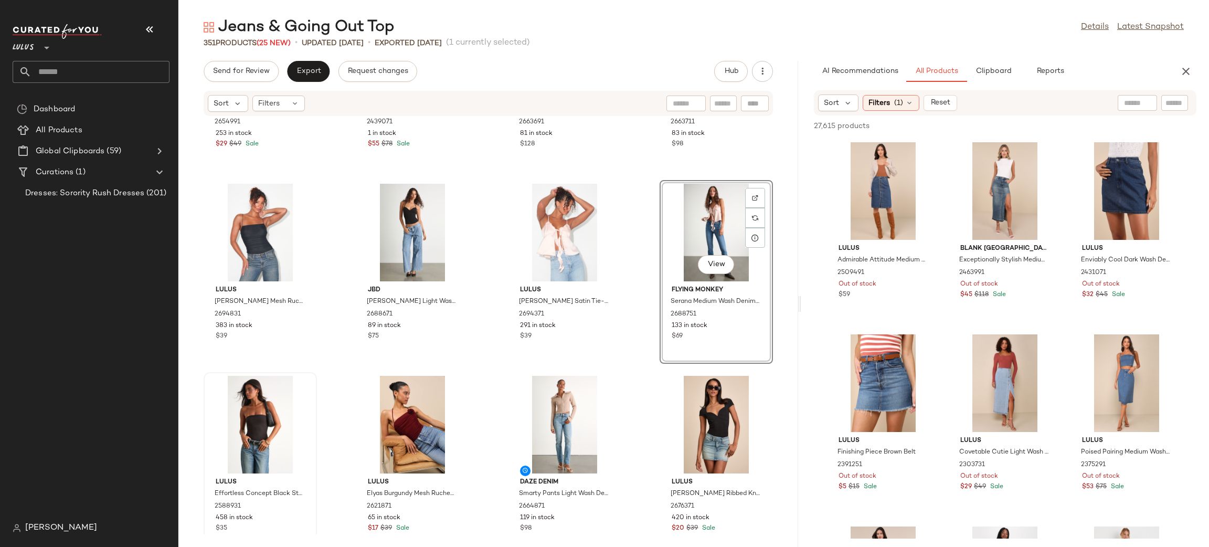
scroll to position [725, 0]
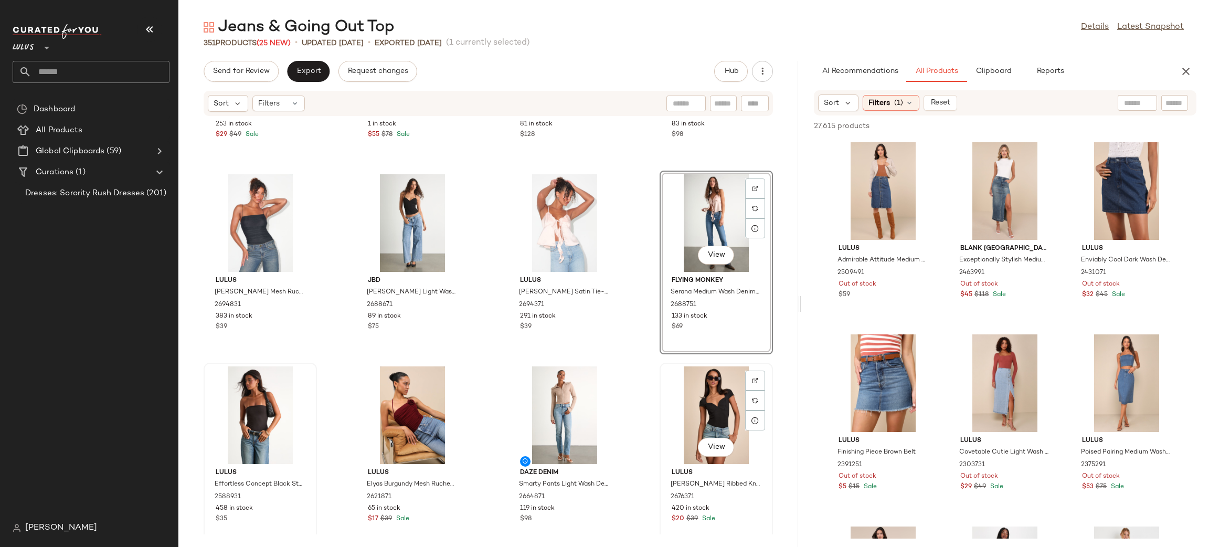
click at [717, 406] on div "View" at bounding box center [716, 415] width 106 height 98
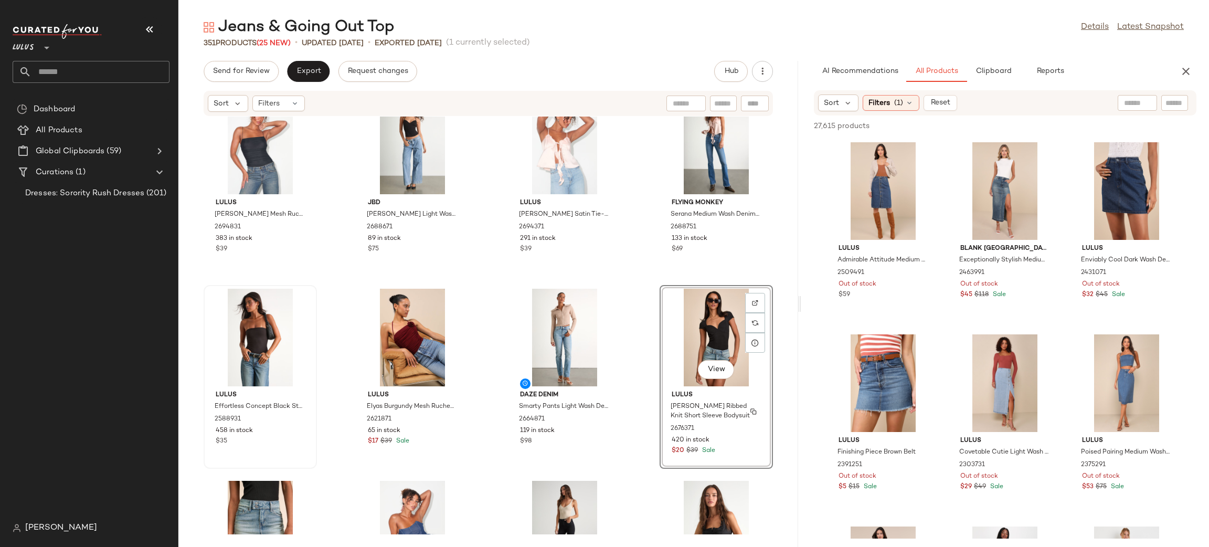
scroll to position [810, 0]
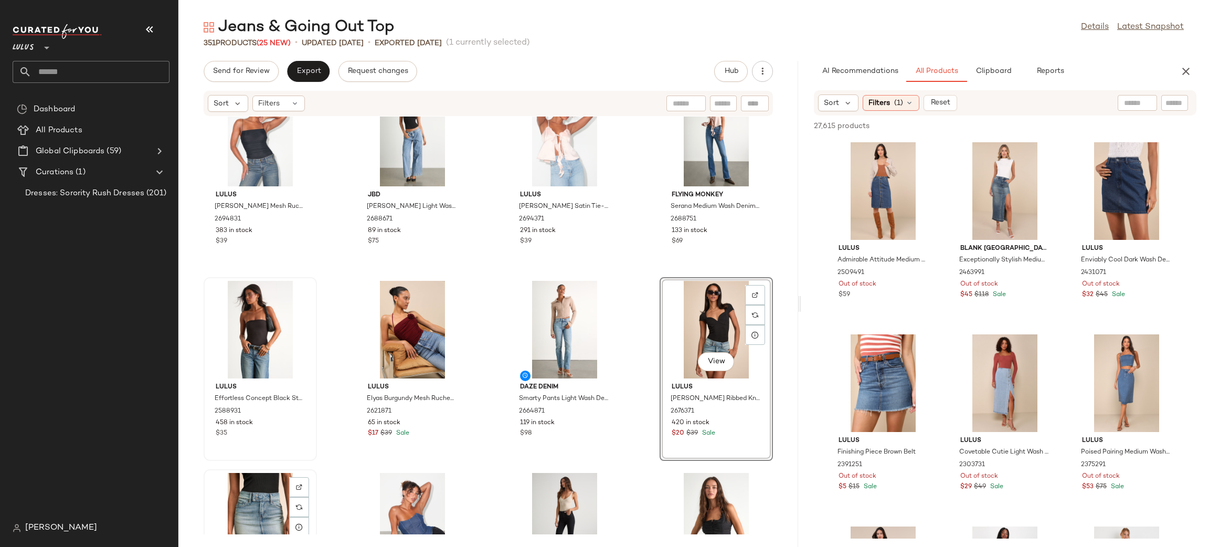
click at [271, 504] on div "View" at bounding box center [260, 522] width 106 height 98
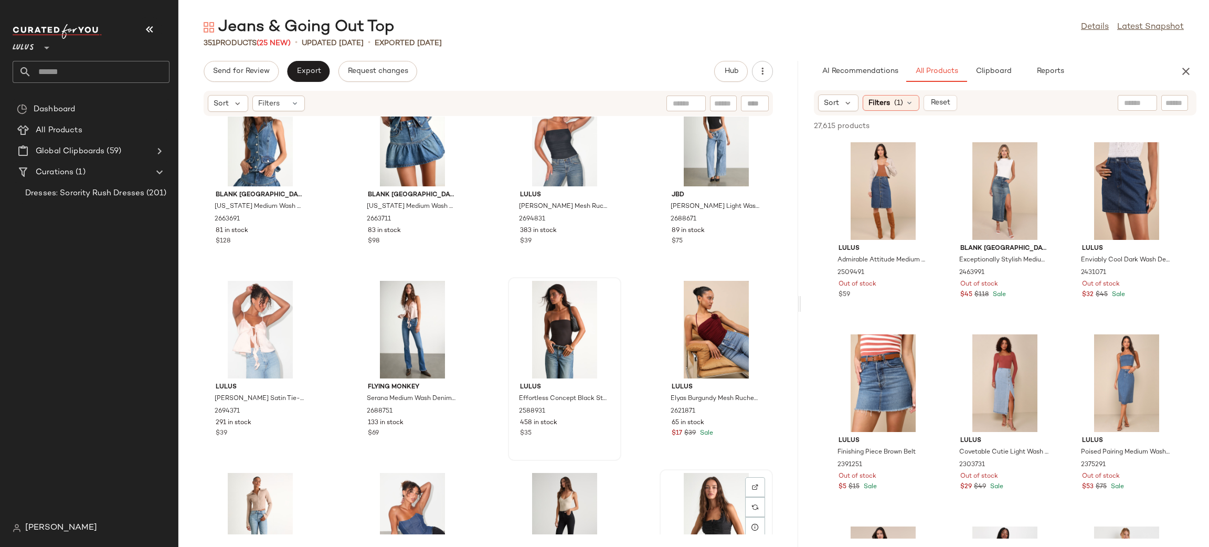
click at [663, 473] on img at bounding box center [716, 522] width 106 height 98
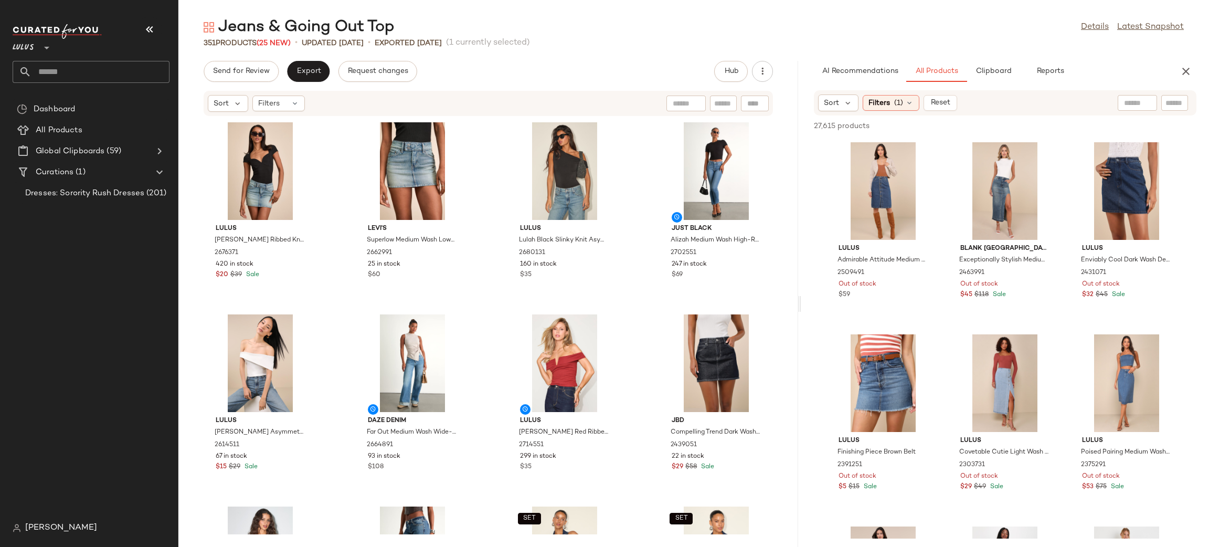
click at [643, 317] on div "Lulus Jacqueline Black Ribbed Knit Short Sleeve Bodysuit 2676371 420 in stock $…" at bounding box center [488, 325] width 620 height 418
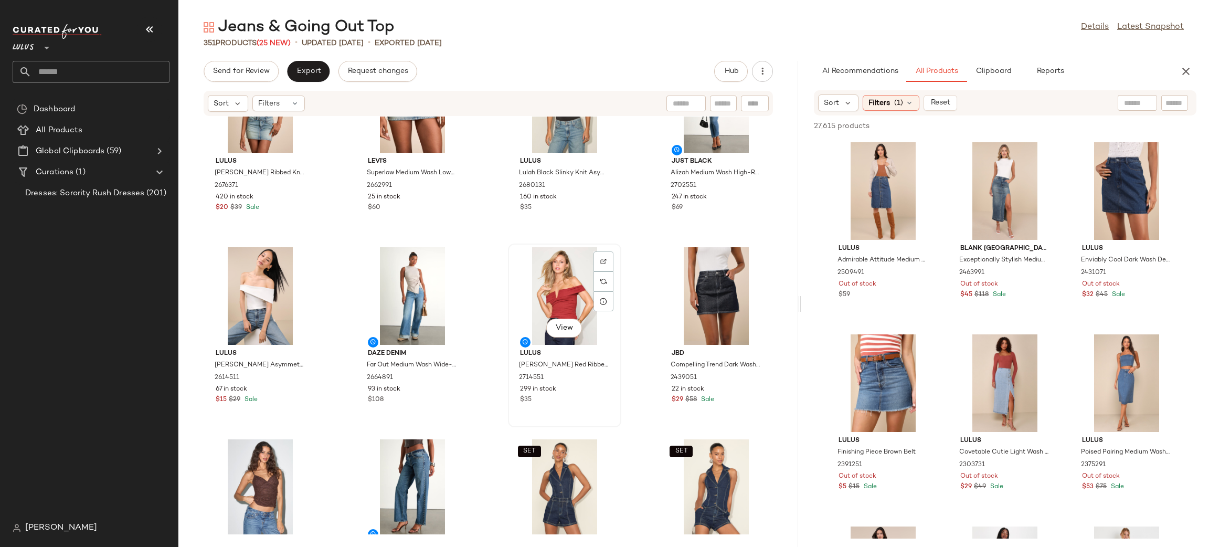
scroll to position [134, 0]
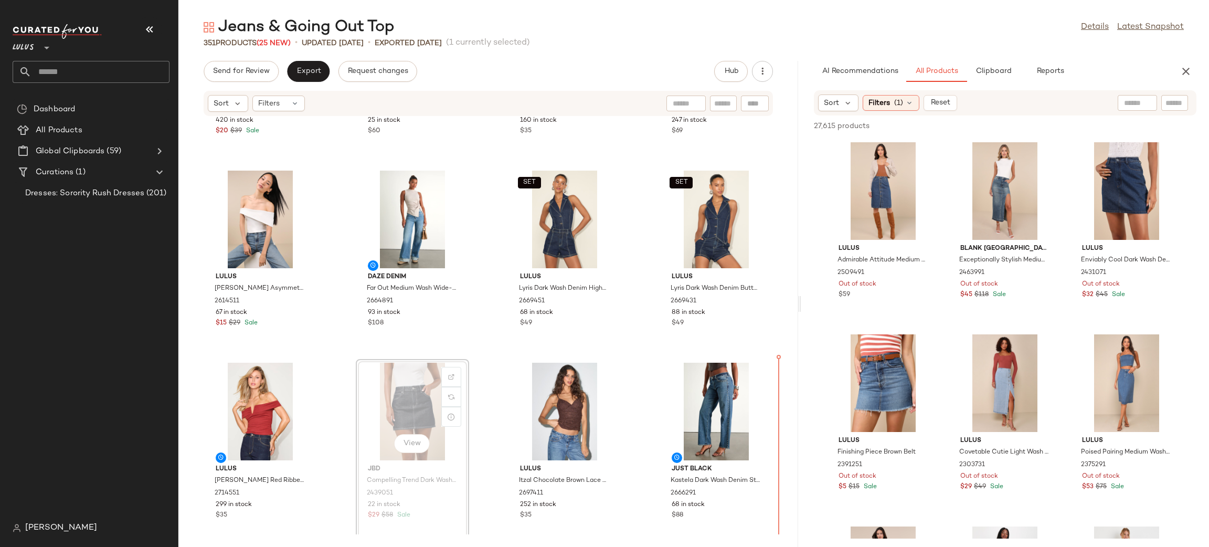
scroll to position [148, 0]
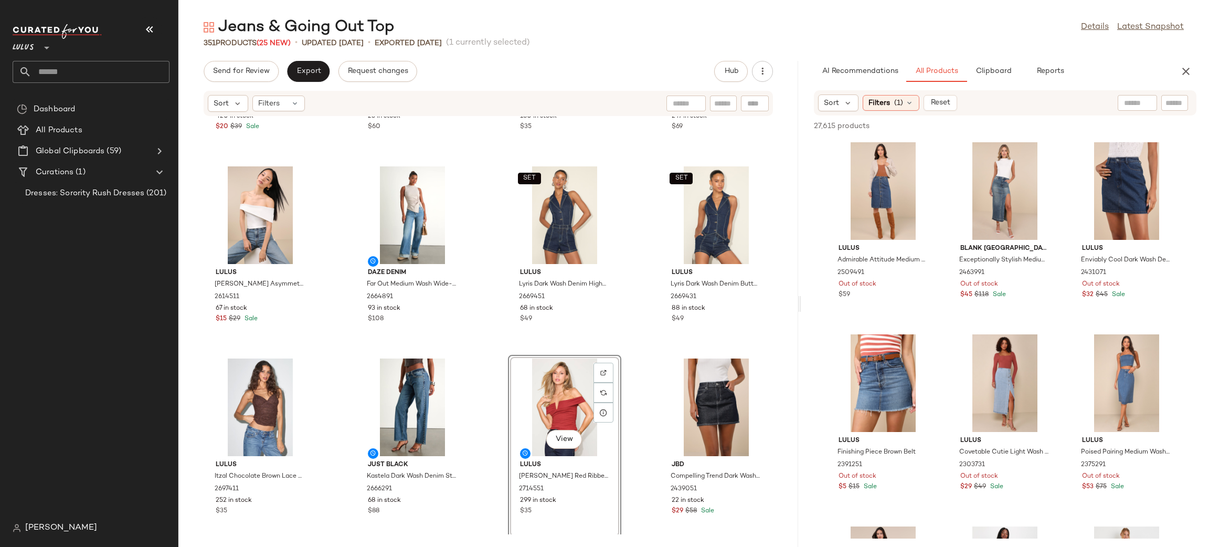
click at [487, 352] on div "Lulus Jacqueline Black Ribbed Knit Short Sleeve Bodysuit 2676371 420 in stock $…" at bounding box center [488, 325] width 620 height 418
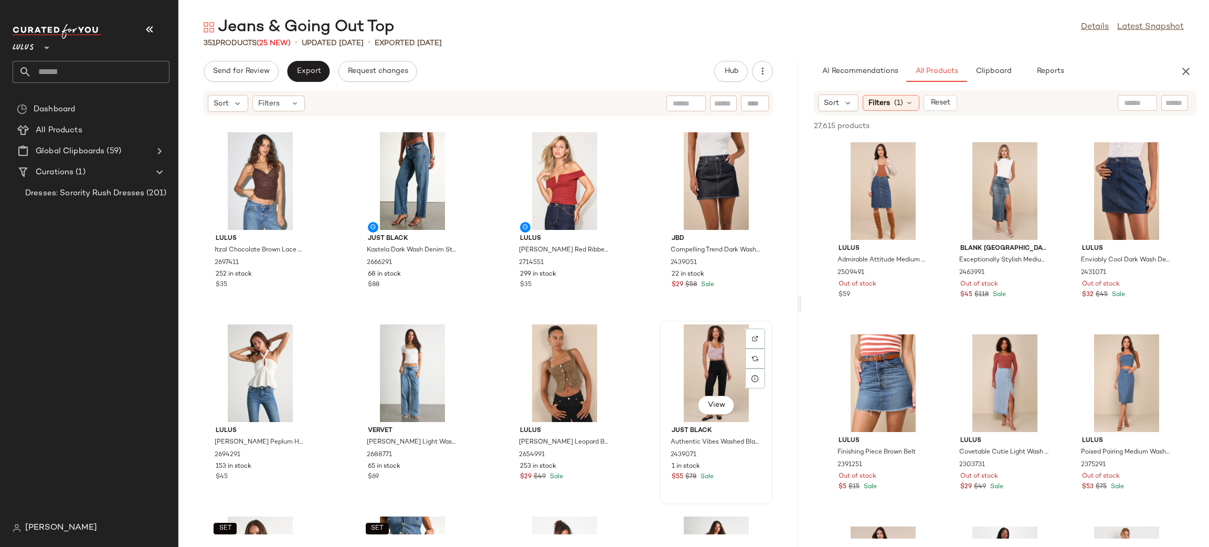
scroll to position [386, 0]
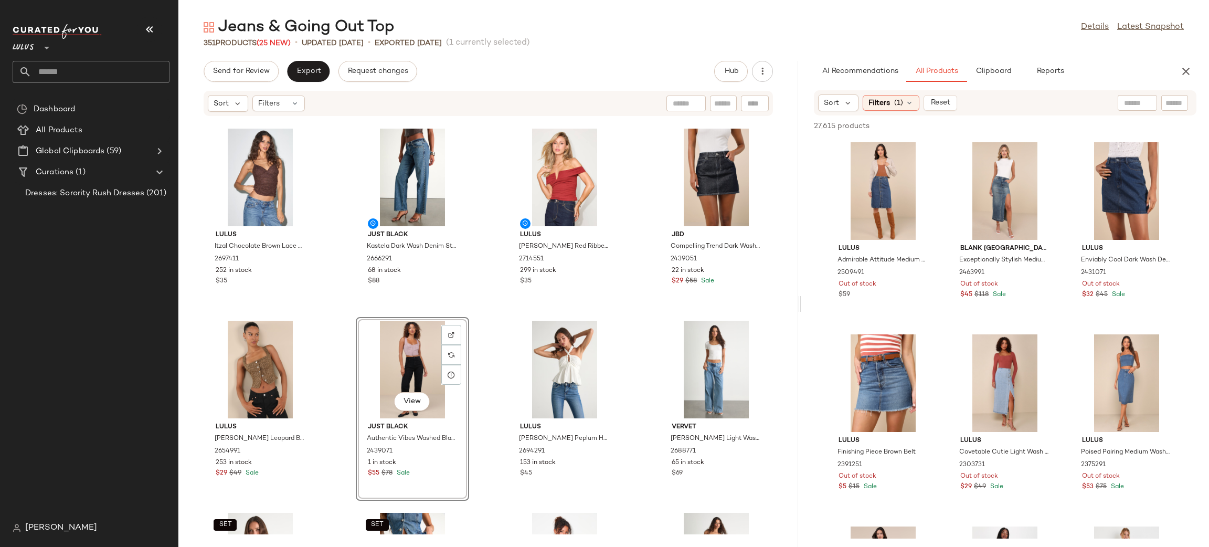
click at [496, 321] on div "Lulus Lorina White Asymmetrical Off-the-Shoulder Top 2614511 67 in stock $15 $2…" at bounding box center [488, 325] width 620 height 418
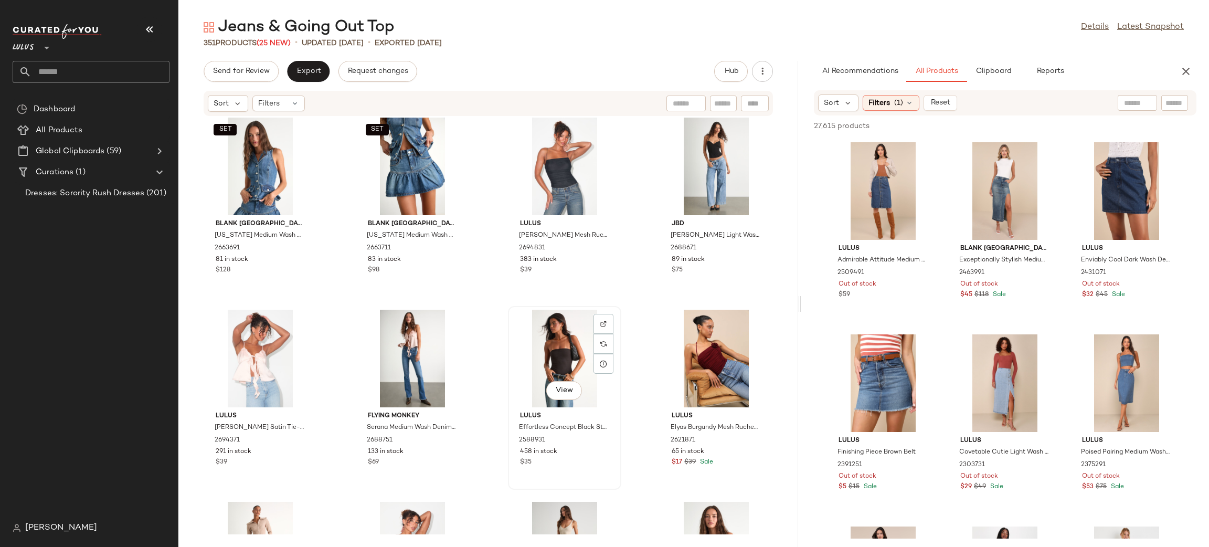
scroll to position [861, 0]
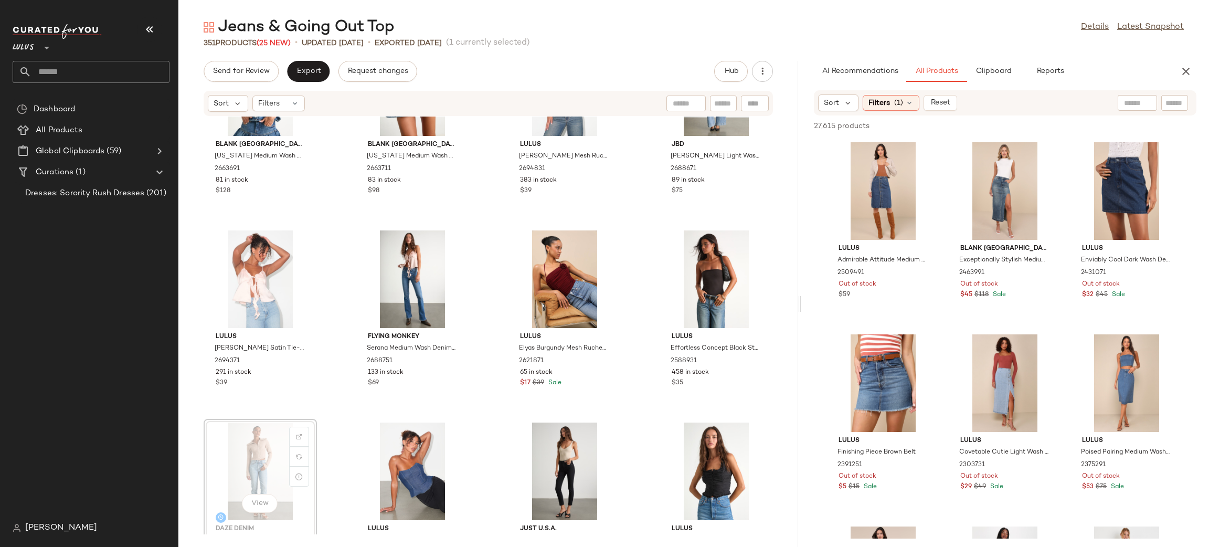
scroll to position [861, 0]
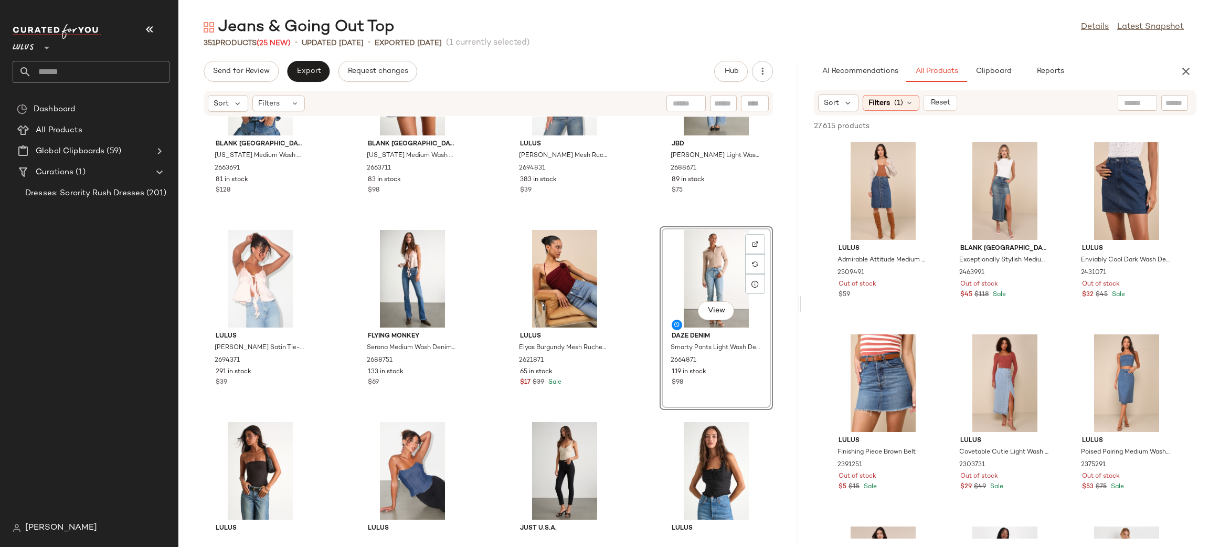
click at [644, 418] on div "SET Blank NYC Georgia Medium Wash Denim Peplum Vest Top 2663691 81 in stock $12…" at bounding box center [488, 325] width 620 height 418
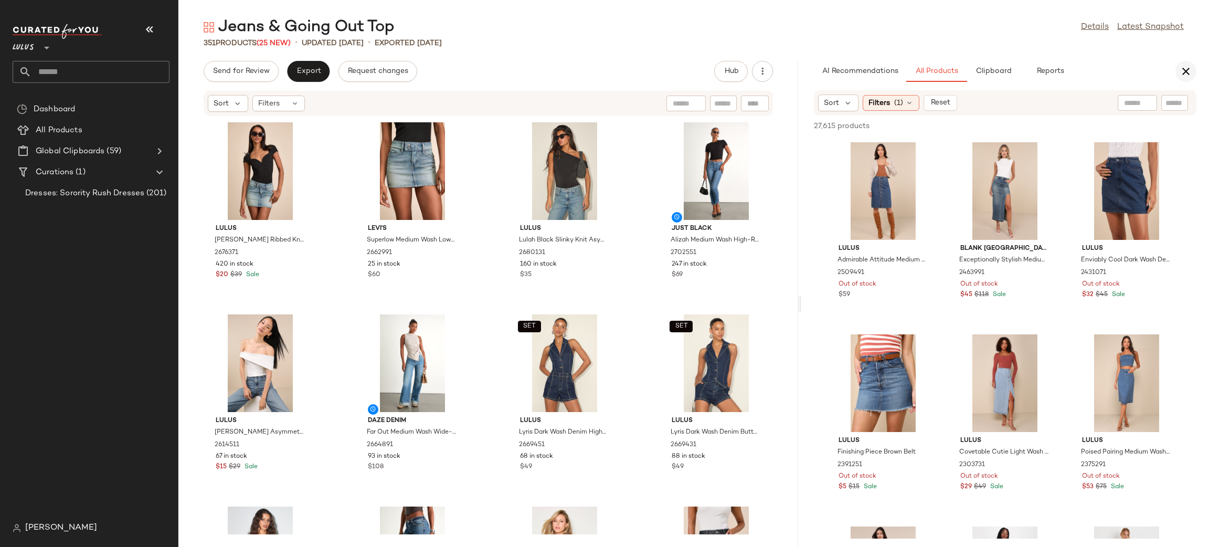
click at [1180, 70] on icon "button" at bounding box center [1186, 71] width 13 height 13
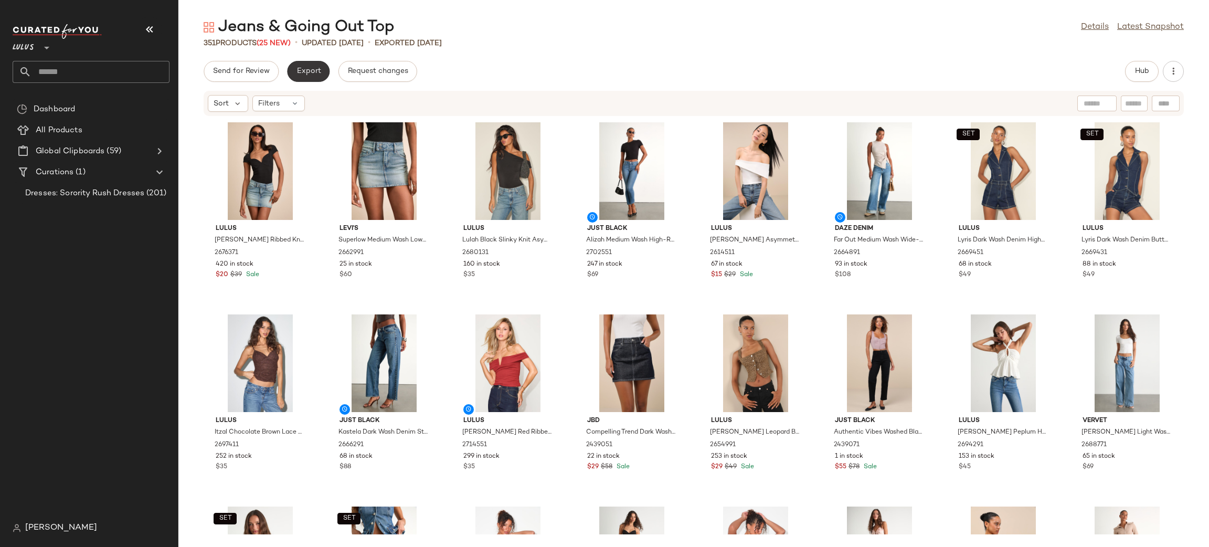
click at [299, 73] on span "Export" at bounding box center [308, 71] width 25 height 8
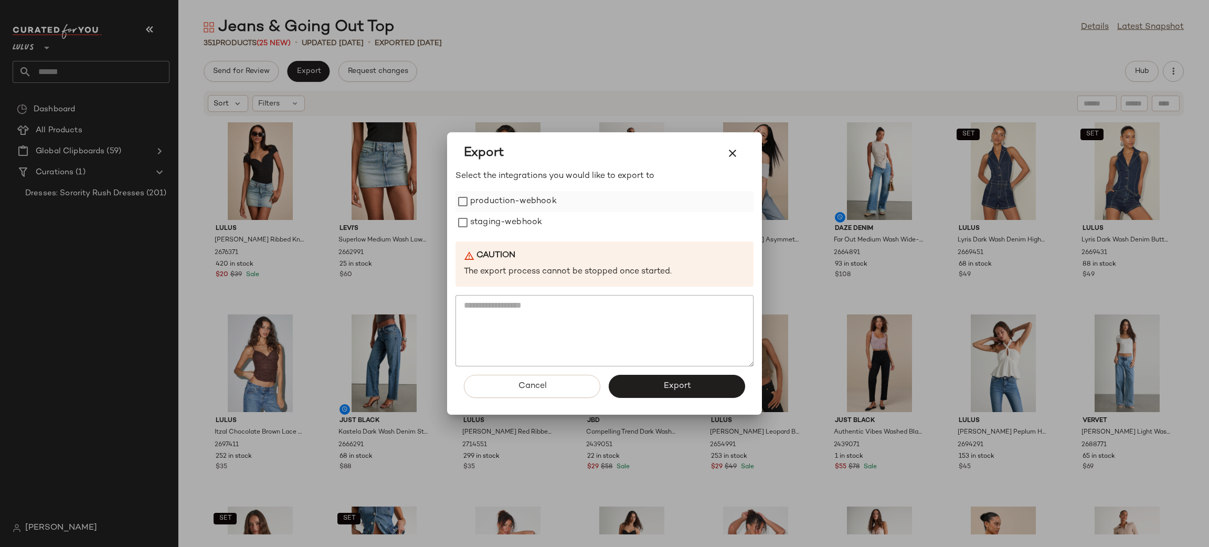
click at [521, 201] on label "production-webhook" at bounding box center [513, 201] width 87 height 21
click at [526, 218] on label "staging-webhook" at bounding box center [506, 222] width 72 height 21
click at [696, 381] on button "Export" at bounding box center [677, 386] width 136 height 23
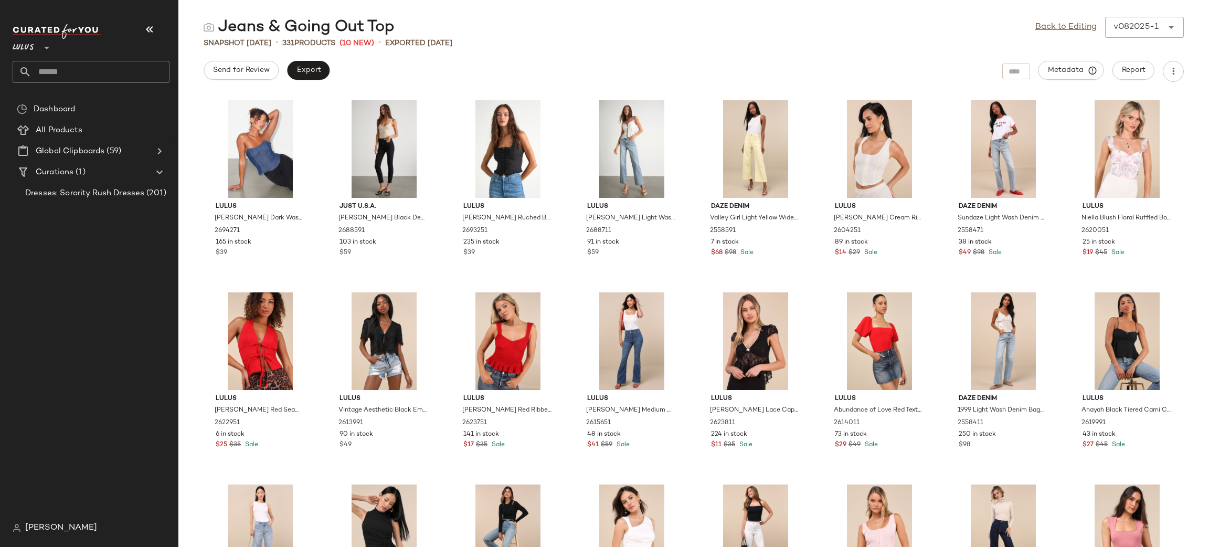
click at [94, 71] on input "text" at bounding box center [100, 72] width 138 height 22
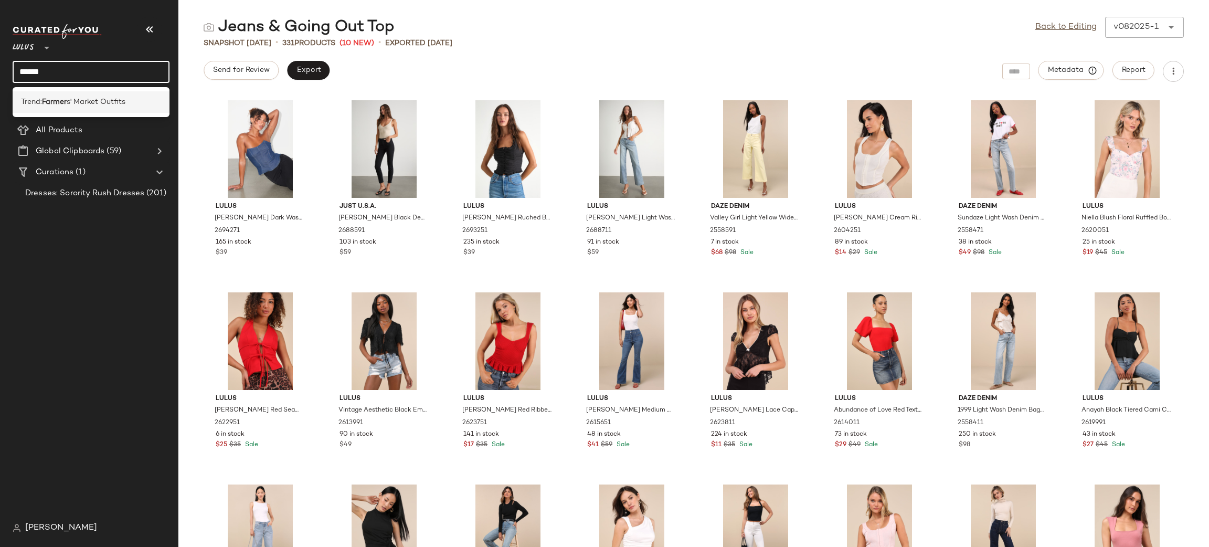
type input "******"
click at [103, 98] on span "s' Market Outfits" at bounding box center [96, 102] width 59 height 11
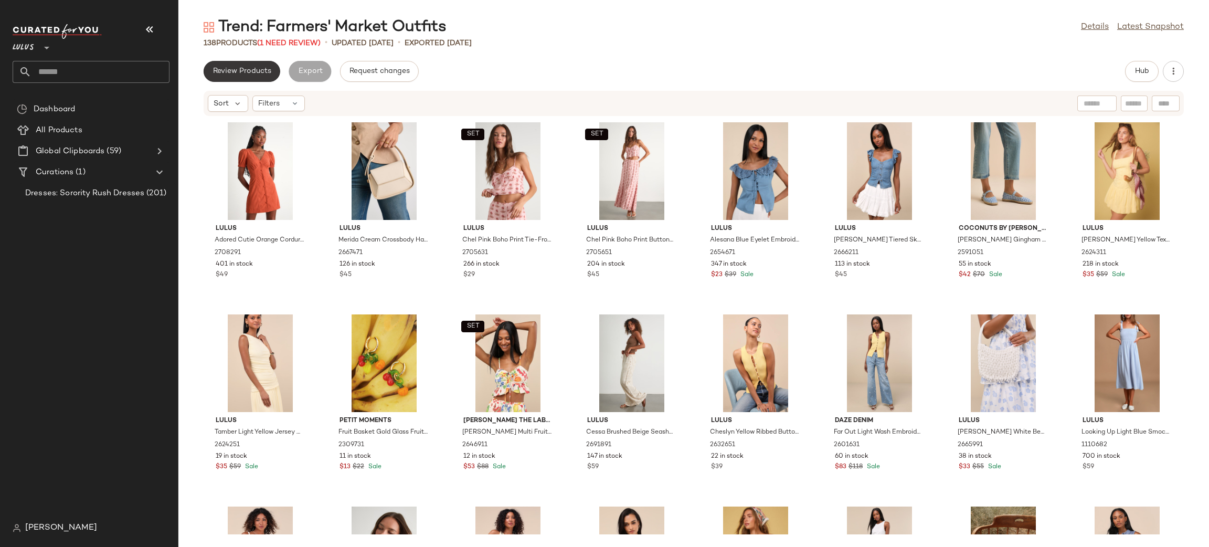
click at [246, 68] on span "Review Products" at bounding box center [242, 71] width 59 height 8
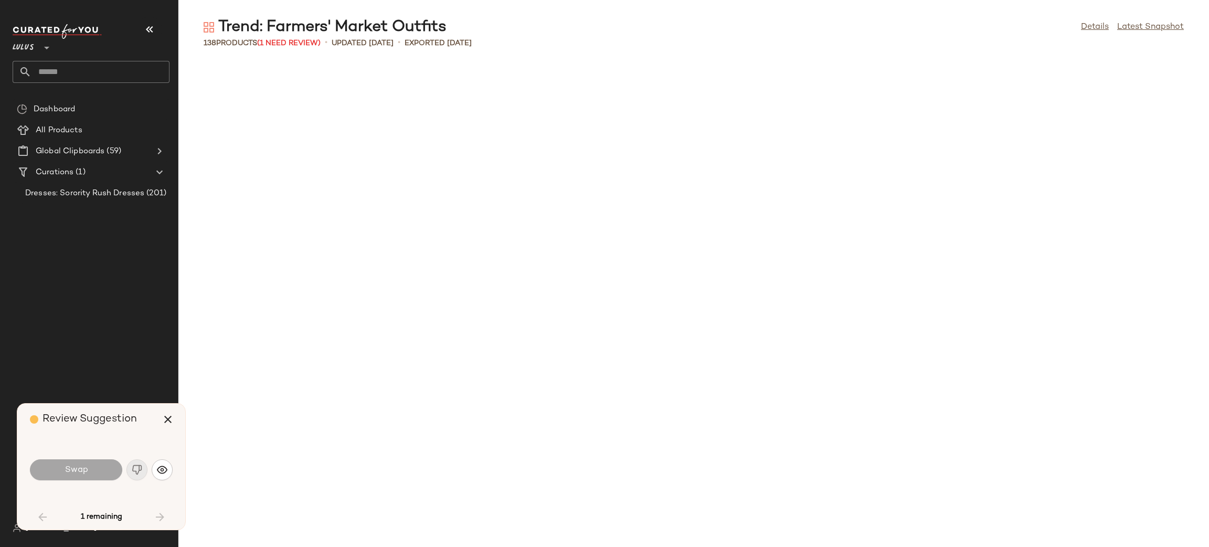
scroll to position [777, 0]
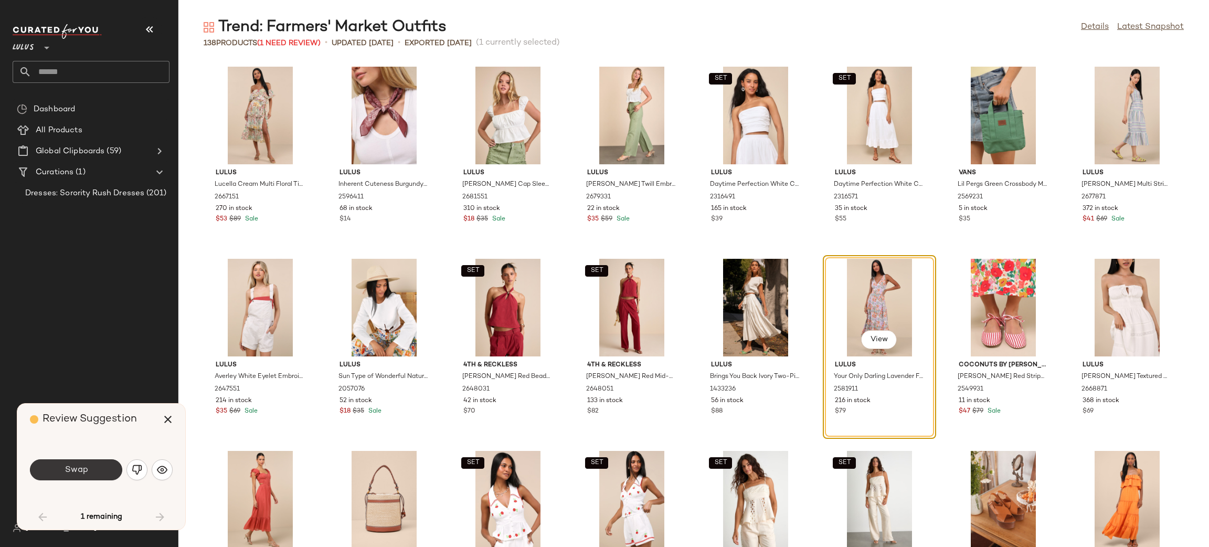
click at [86, 472] on span "Swap" at bounding box center [76, 470] width 24 height 10
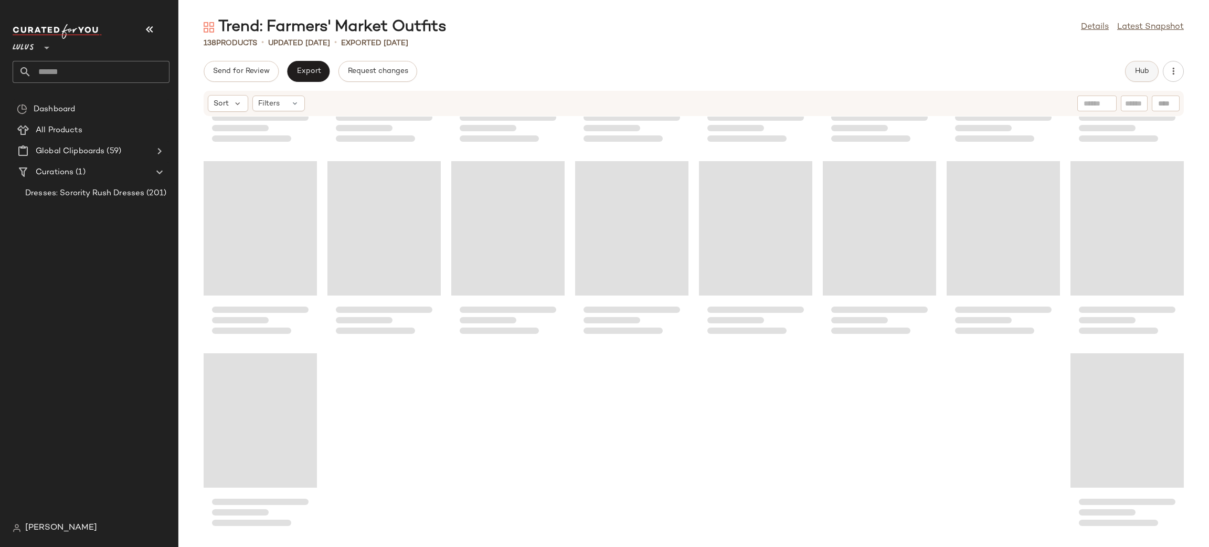
click at [1138, 66] on button "Hub" at bounding box center [1142, 71] width 34 height 21
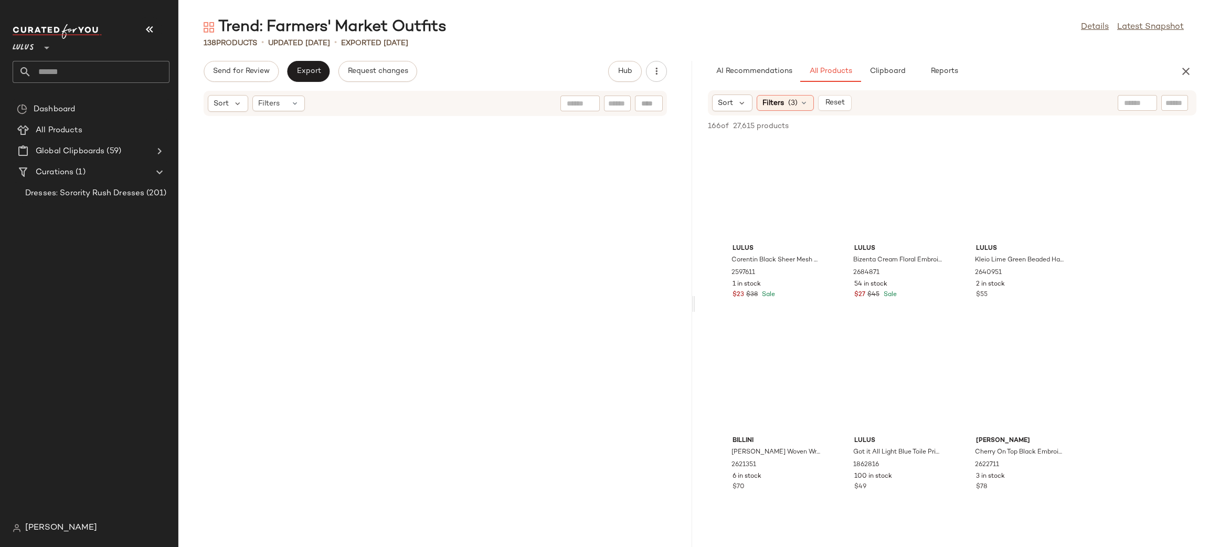
scroll to position [7874, 0]
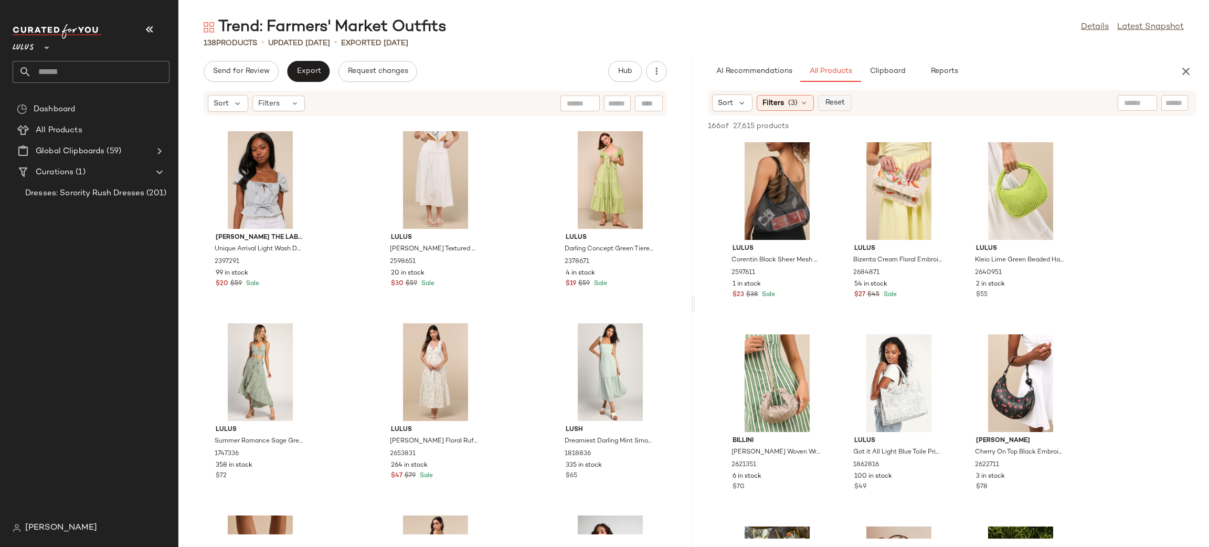
click at [841, 102] on span "Reset" at bounding box center [834, 103] width 20 height 8
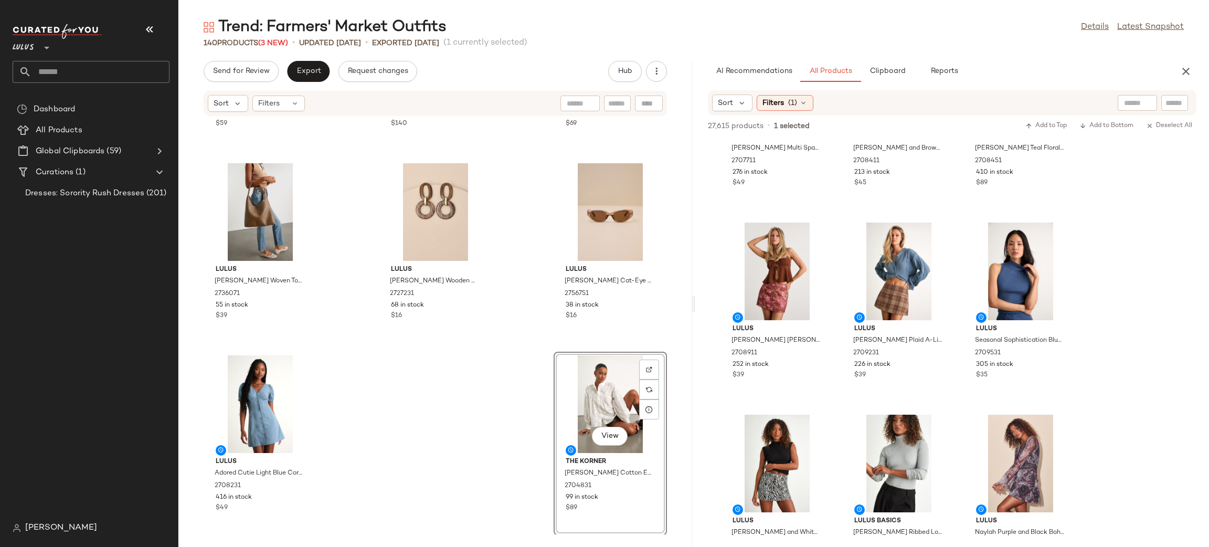
scroll to position [4929, 0]
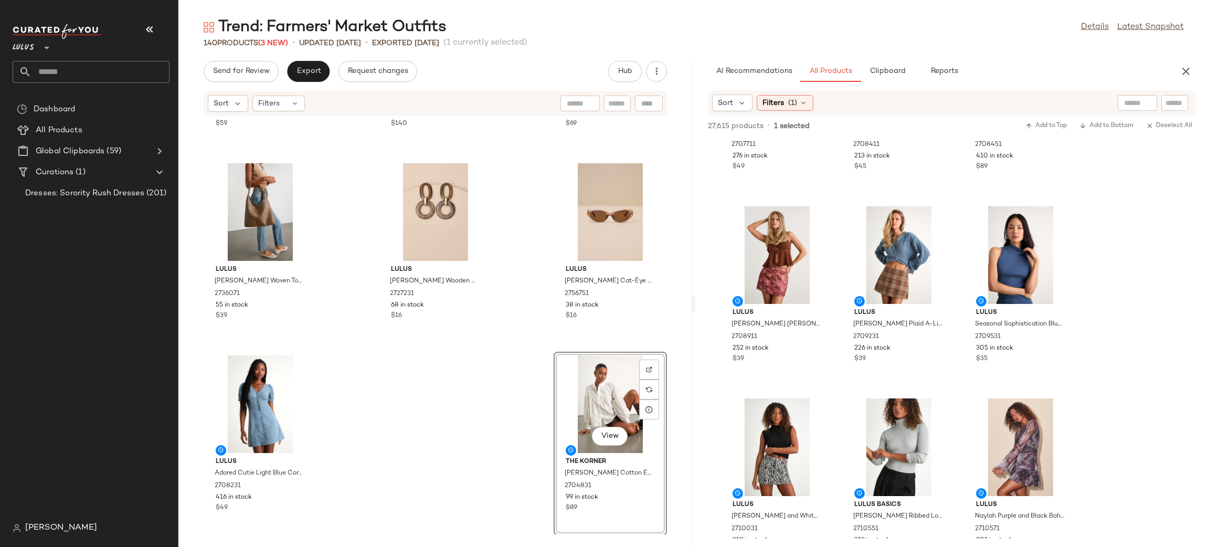
click at [1141, 98] on div at bounding box center [1137, 103] width 39 height 16
type input "**********"
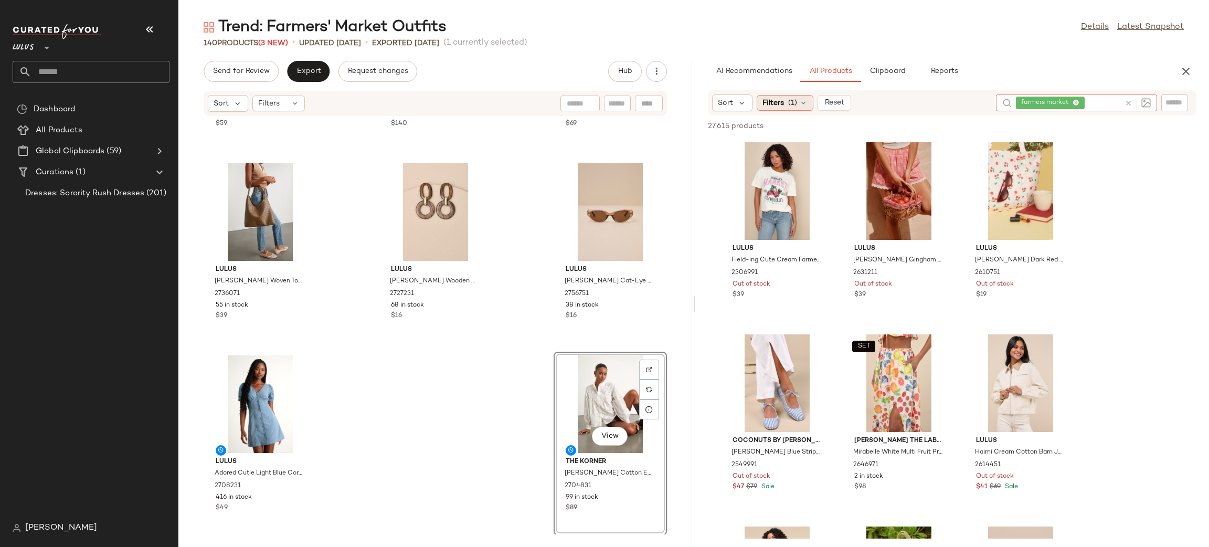
click at [781, 104] on span "Filters" at bounding box center [773, 103] width 22 height 11
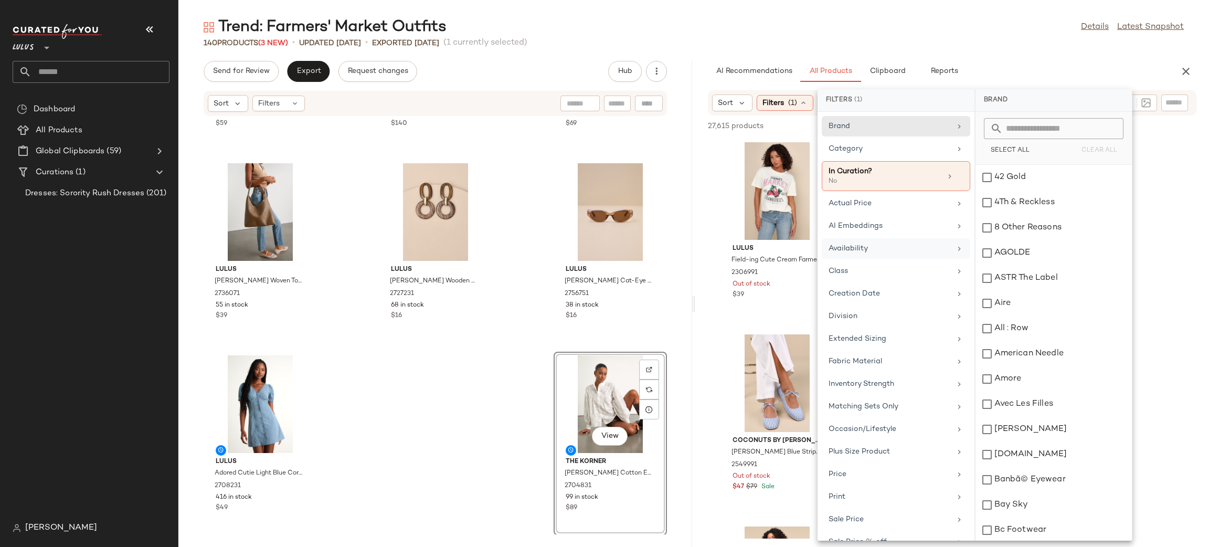
click at [884, 245] on div "Availability" at bounding box center [890, 248] width 122 height 11
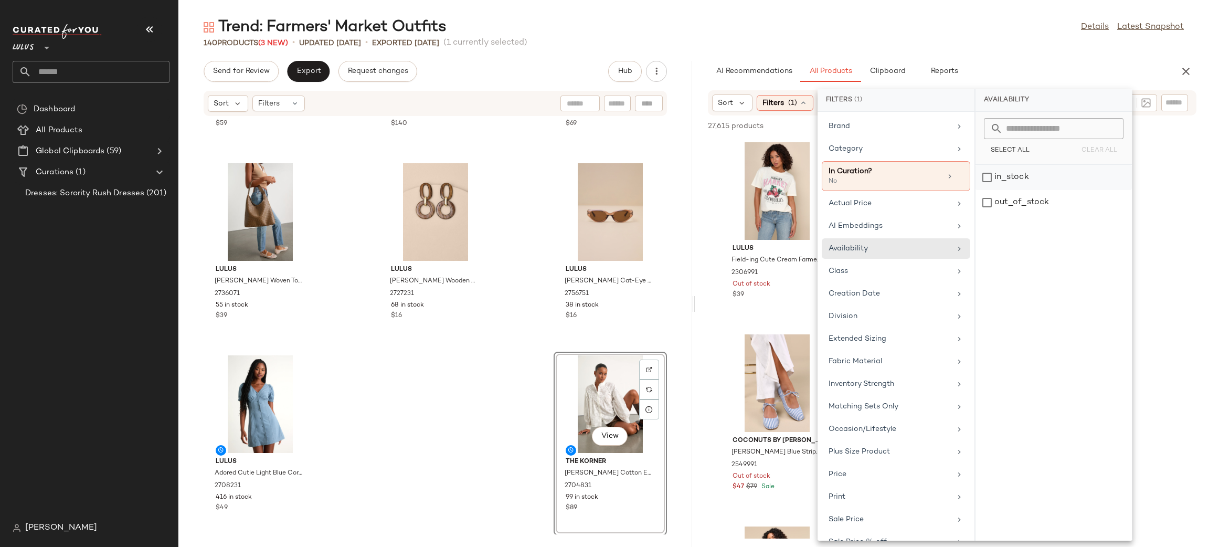
click at [1015, 190] on div "in_stock" at bounding box center [1053, 202] width 156 height 25
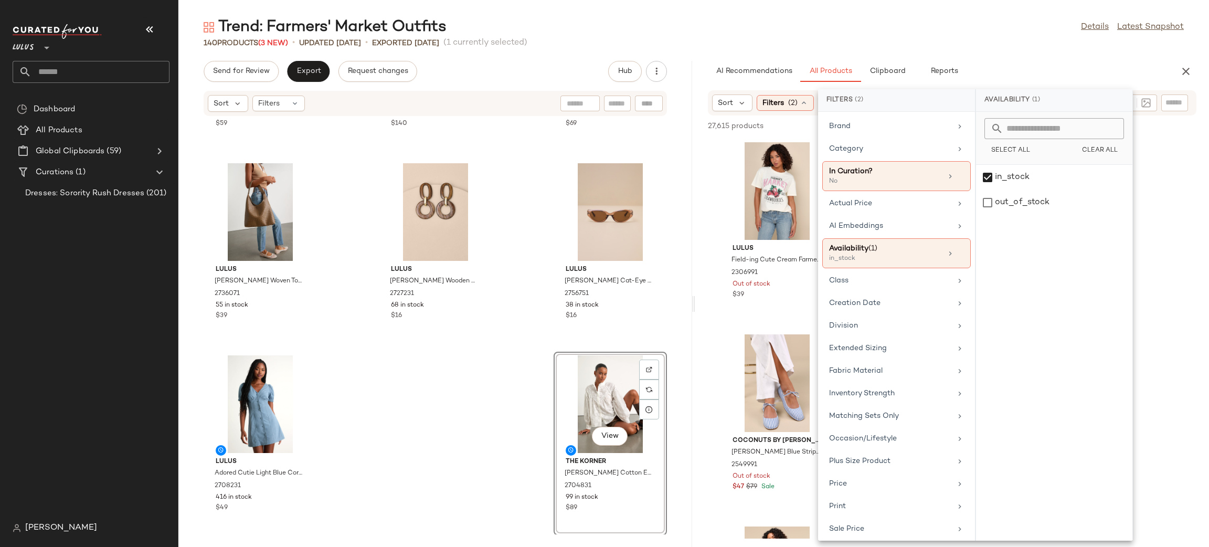
click at [989, 46] on div "140 Products (3 New) • updated Aug 22nd • Exported Aug 20th (1 currently select…" at bounding box center [693, 43] width 1031 height 10
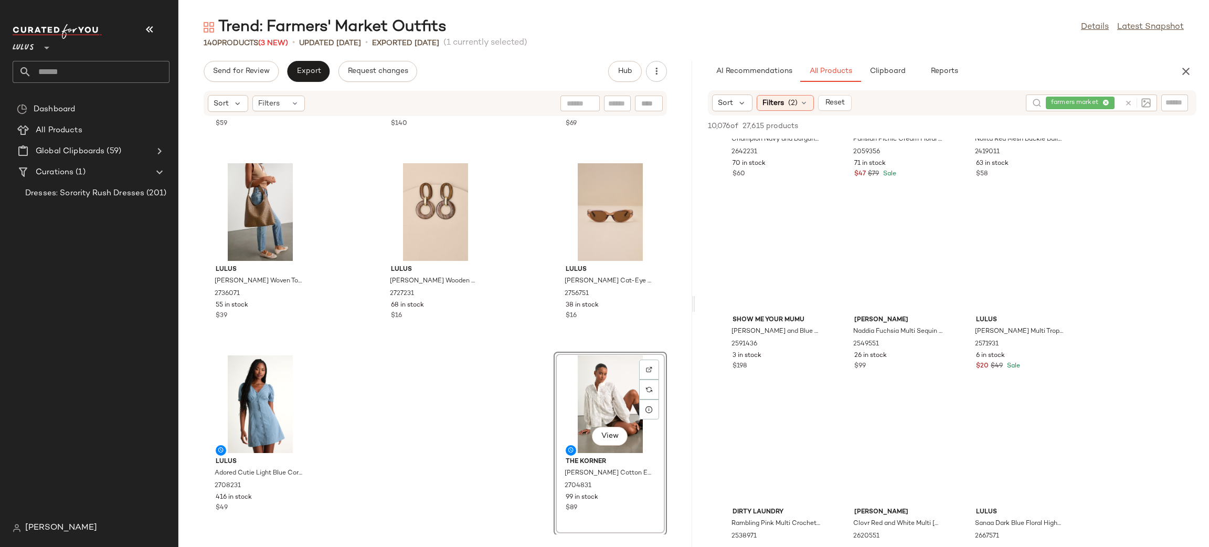
scroll to position [2464, 0]
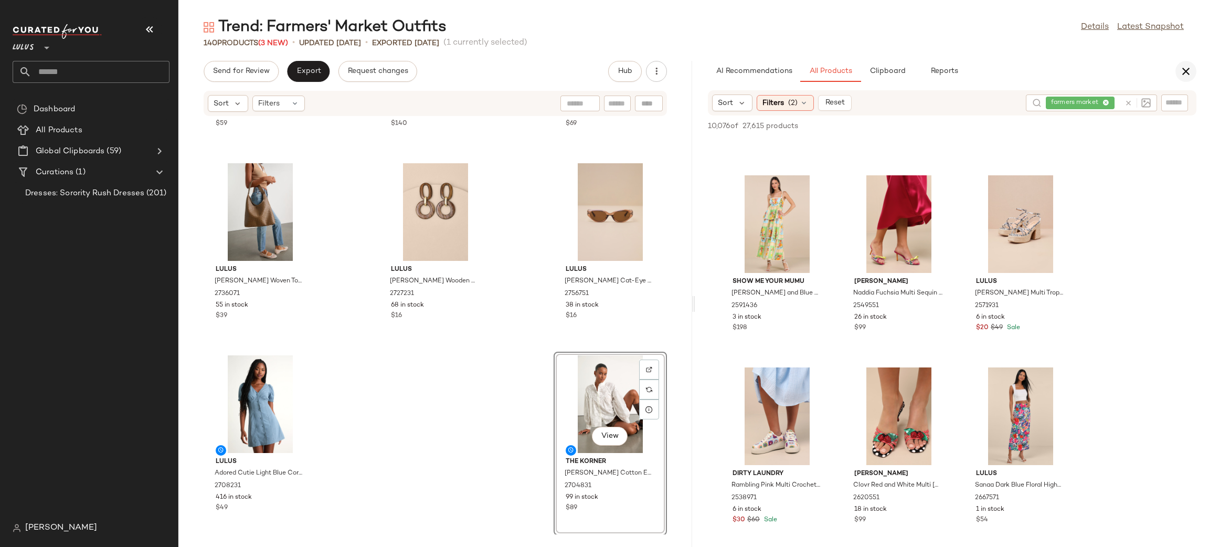
click at [1180, 76] on icon "button" at bounding box center [1186, 71] width 13 height 13
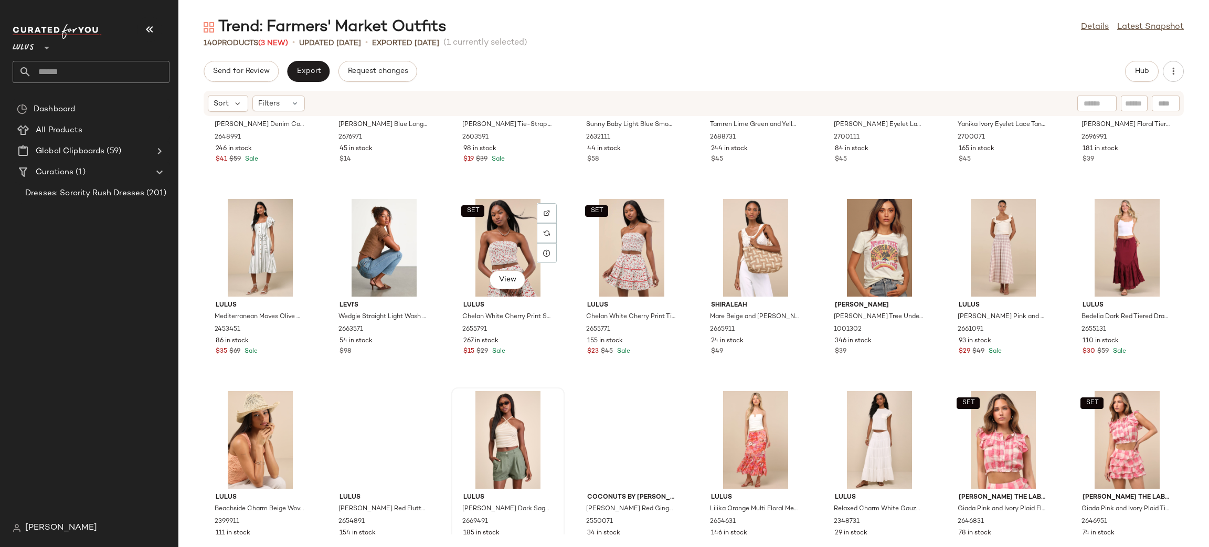
scroll to position [3040, 0]
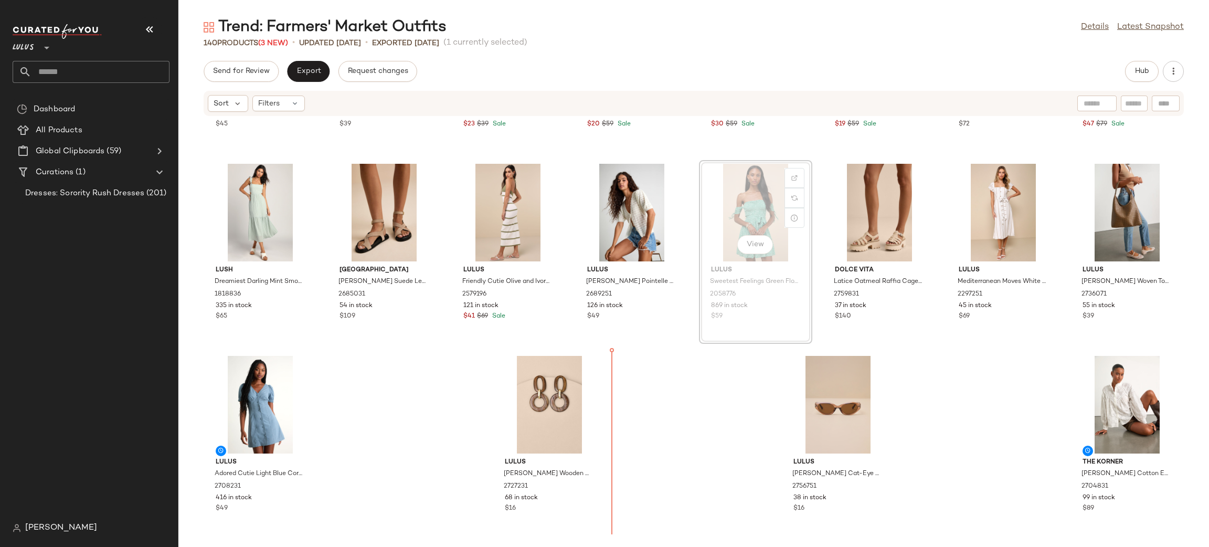
scroll to position [3040, 0]
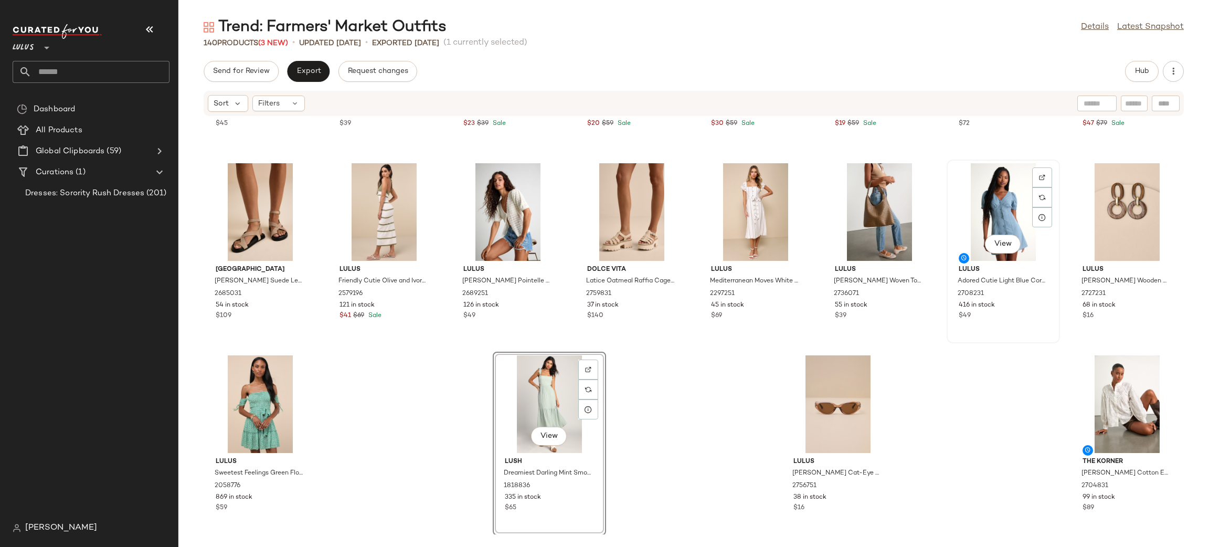
click at [980, 193] on div "View" at bounding box center [1003, 212] width 106 height 98
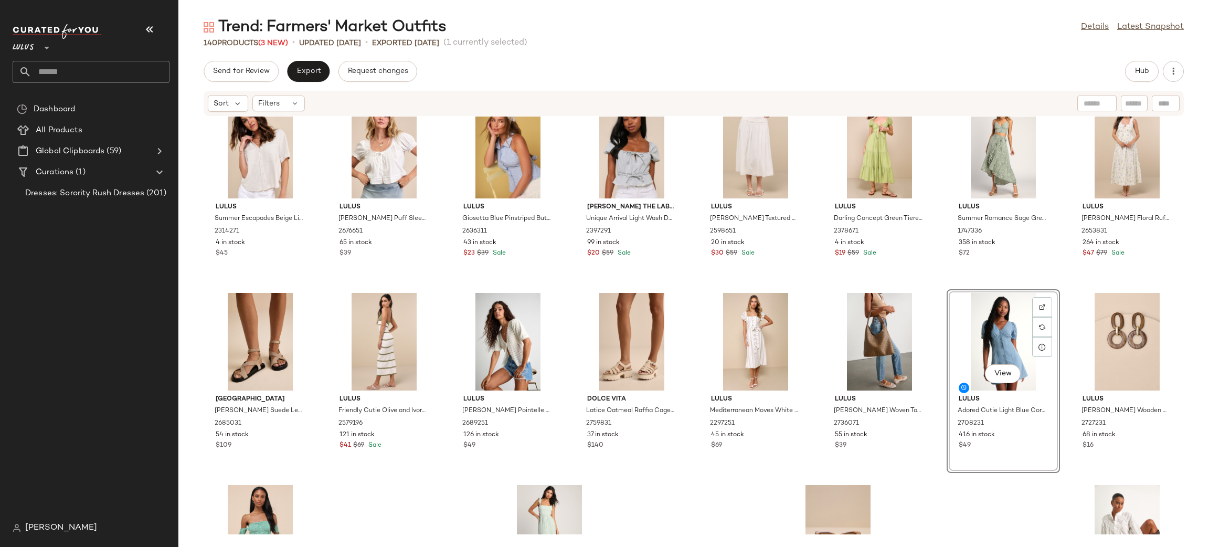
scroll to position [2882, 0]
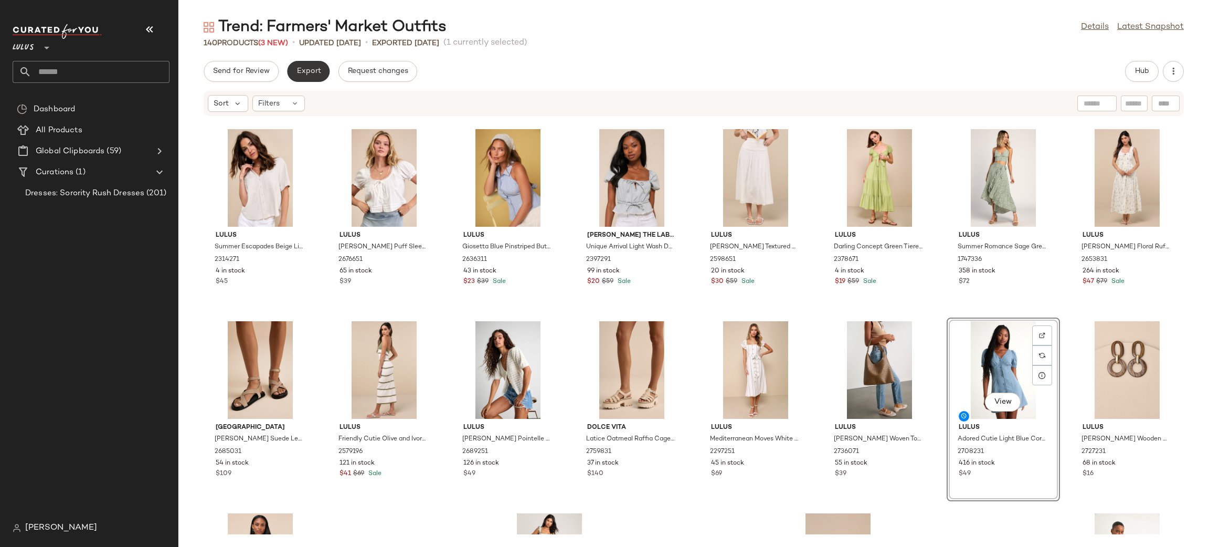
click at [317, 73] on span "Export" at bounding box center [308, 71] width 25 height 8
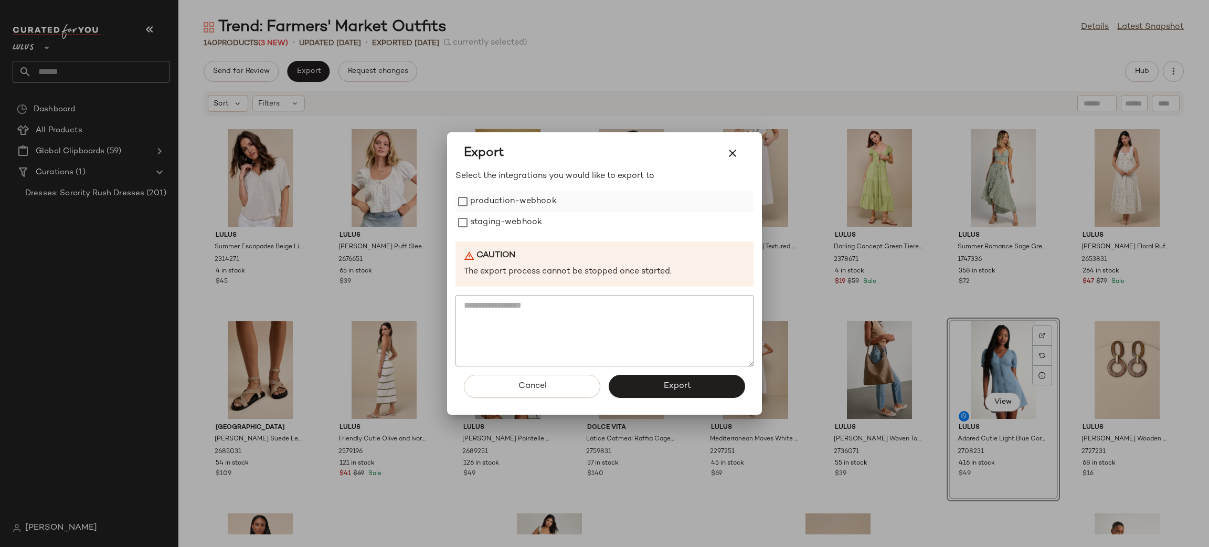
click at [521, 199] on label "production-webhook" at bounding box center [513, 201] width 87 height 21
drag, startPoint x: 521, startPoint y: 219, endPoint x: 554, endPoint y: 260, distance: 52.6
click at [522, 219] on label "staging-webhook" at bounding box center [506, 222] width 72 height 21
click at [680, 378] on button "Export" at bounding box center [677, 386] width 136 height 23
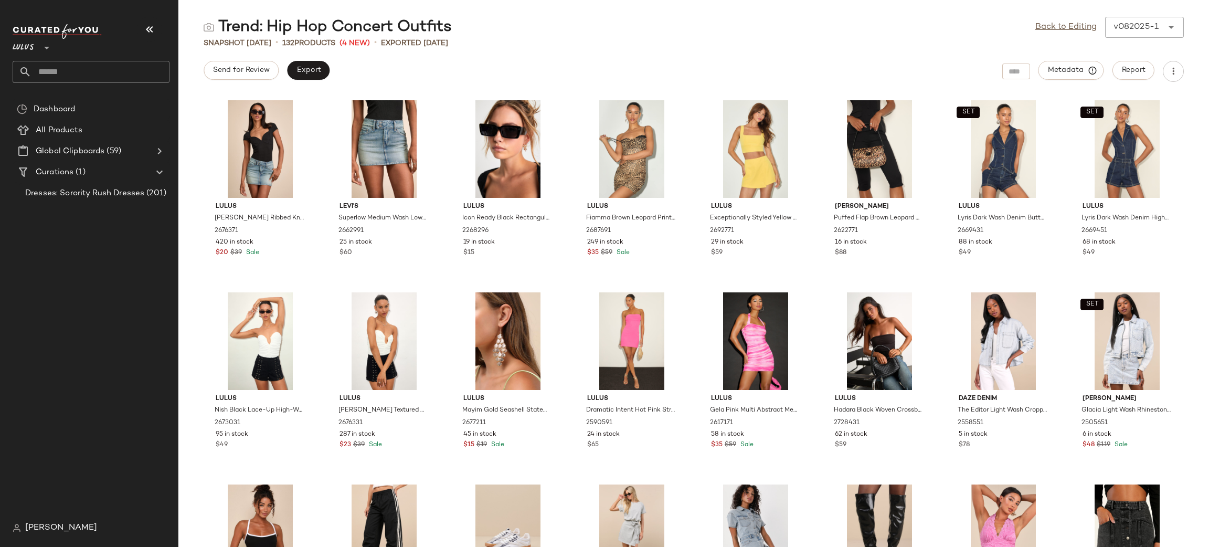
click at [79, 71] on input "text" at bounding box center [100, 72] width 138 height 22
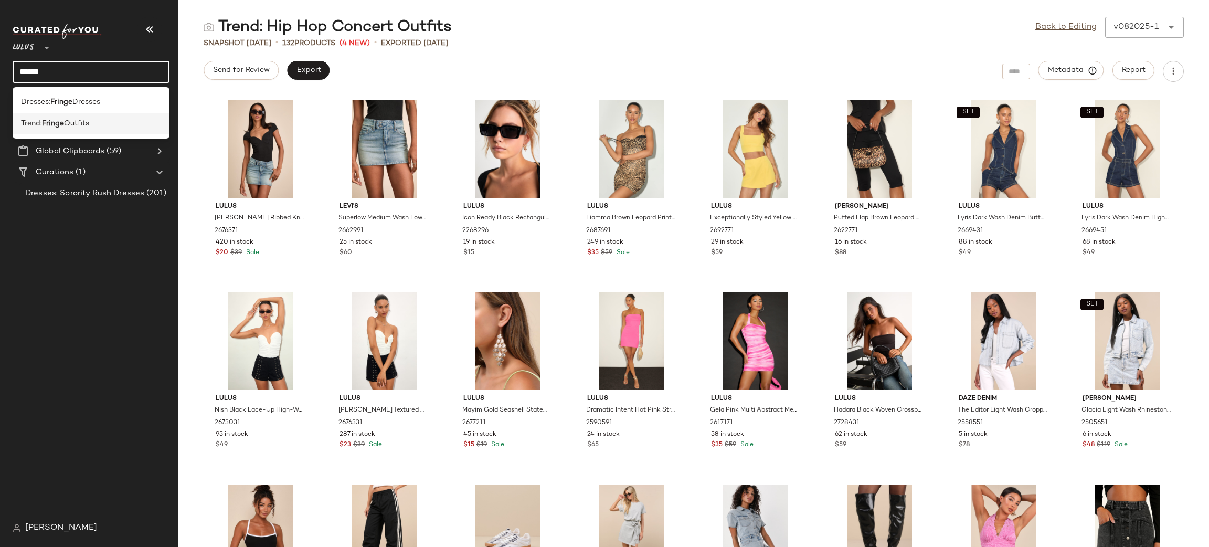
type input "******"
click at [78, 122] on span "Outfits" at bounding box center [76, 123] width 25 height 11
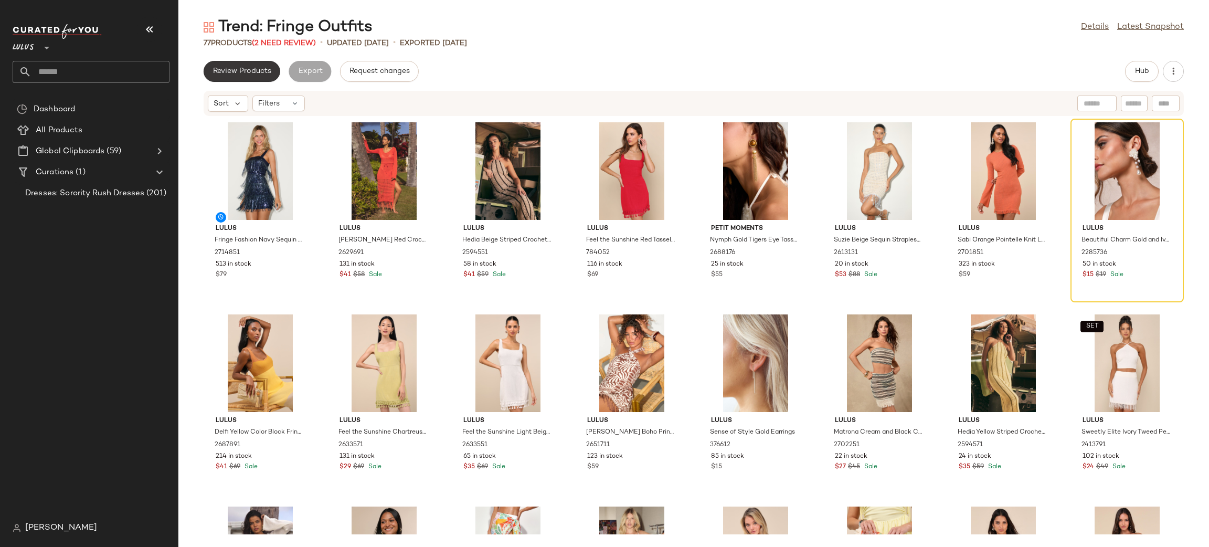
click at [253, 73] on span "Review Products" at bounding box center [242, 71] width 59 height 8
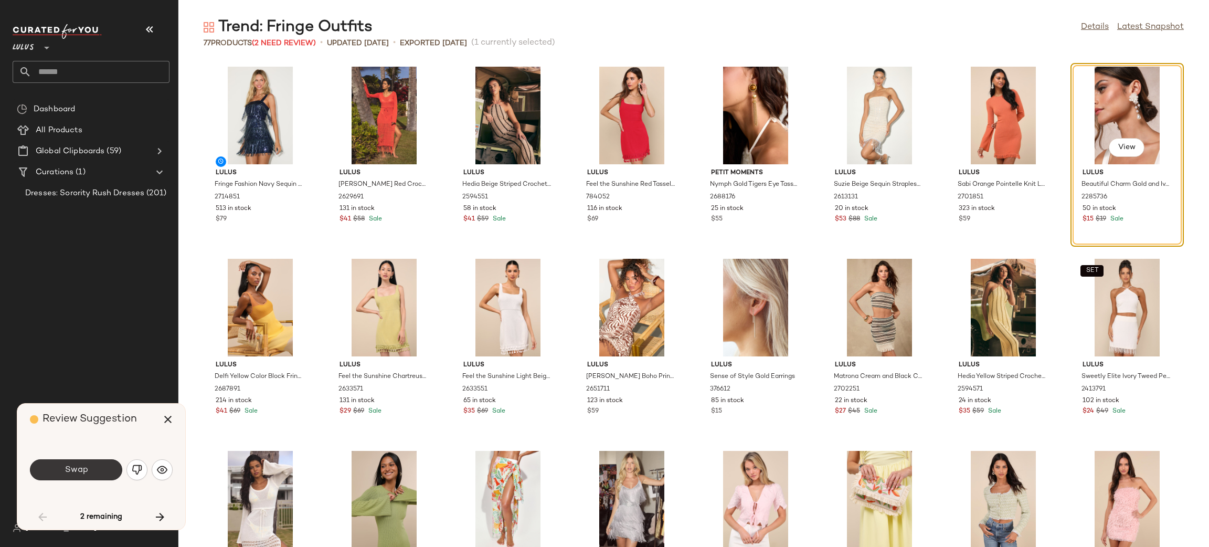
click at [68, 466] on span "Swap" at bounding box center [76, 470] width 24 height 10
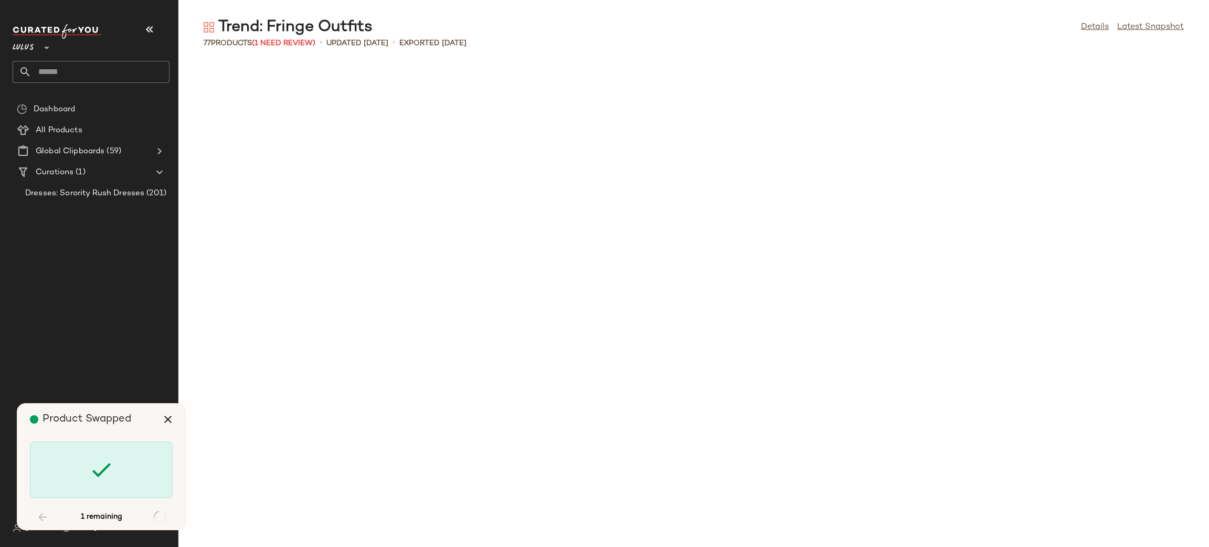
scroll to position [1436, 0]
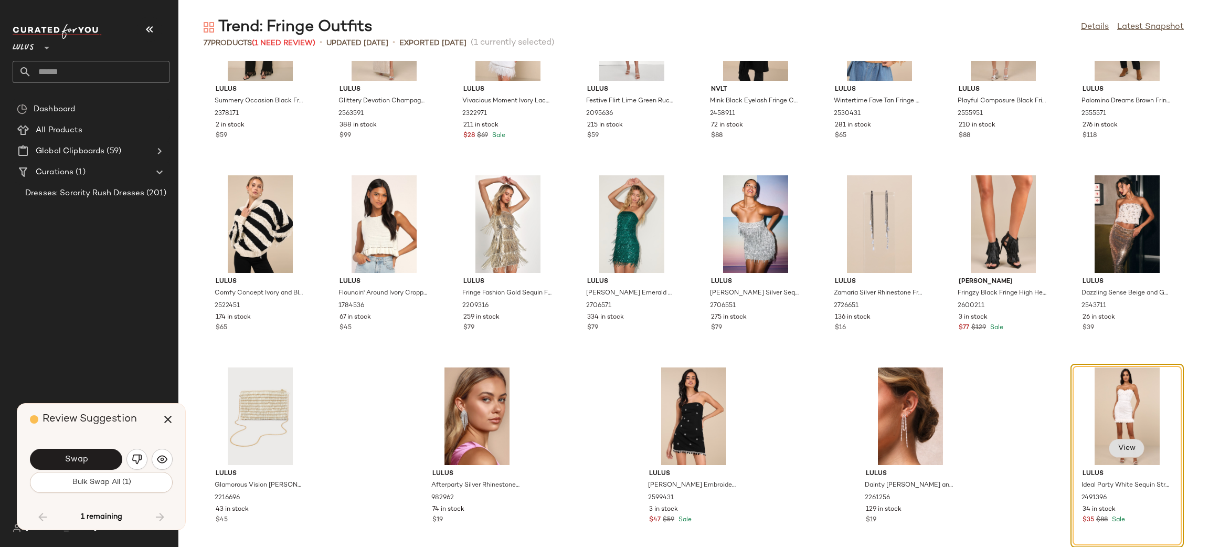
click at [1124, 446] on span "View" at bounding box center [1127, 448] width 18 height 8
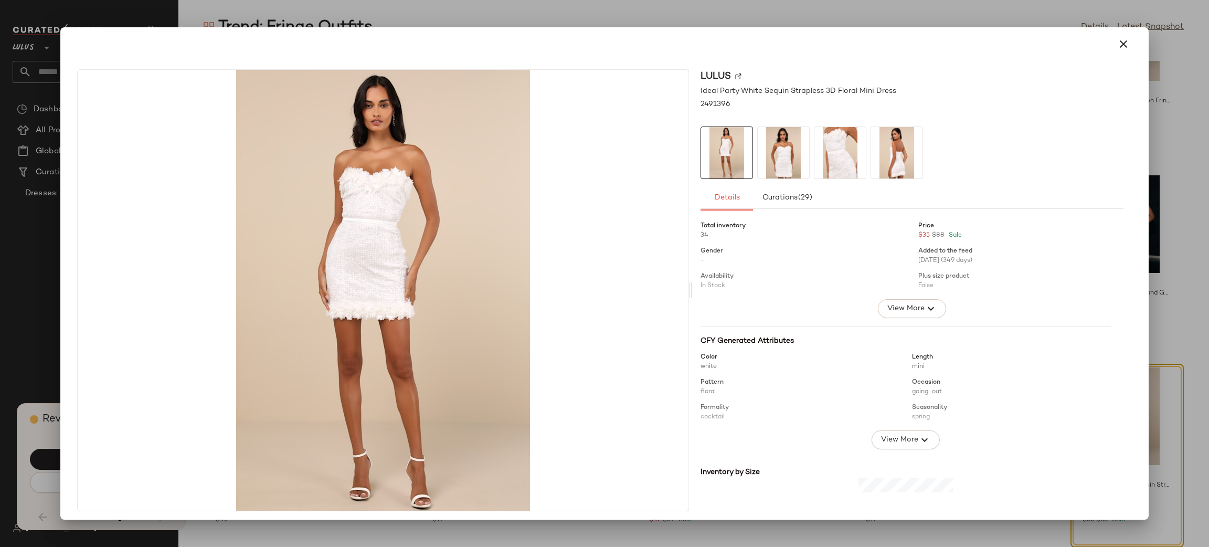
drag, startPoint x: 1117, startPoint y: 44, endPoint x: 913, endPoint y: 155, distance: 232.9
click at [1118, 44] on icon "button" at bounding box center [1123, 44] width 13 height 13
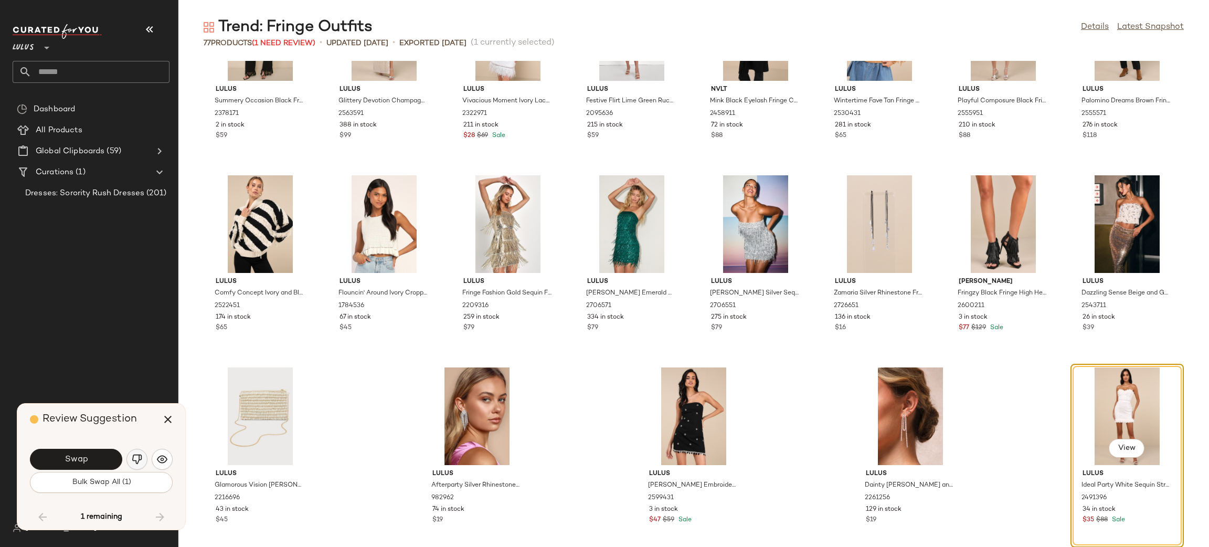
click at [138, 455] on img "button" at bounding box center [137, 459] width 10 height 10
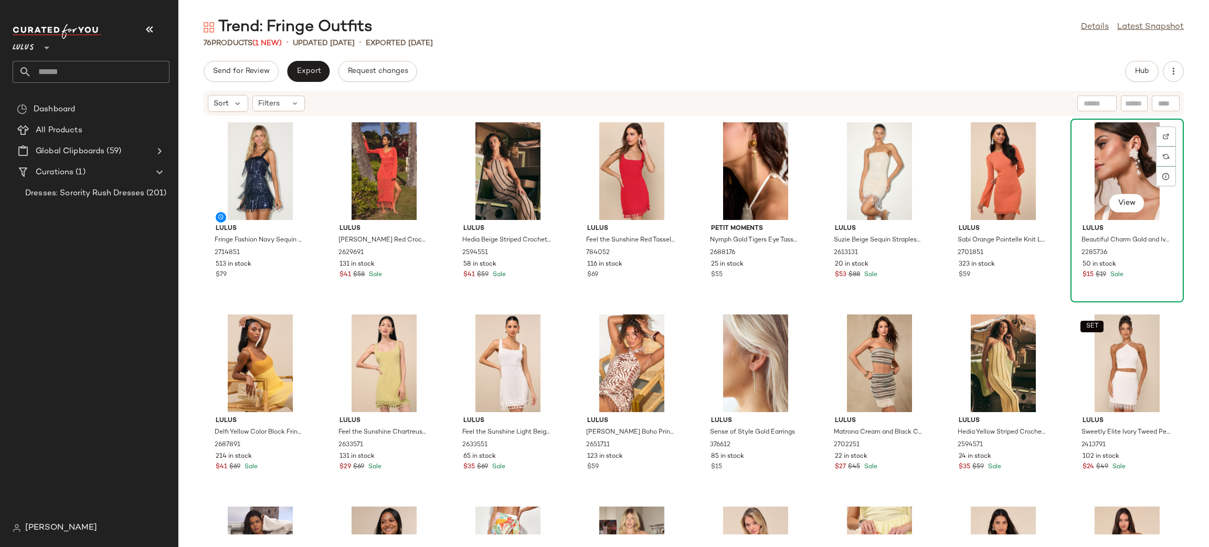
click at [1128, 159] on div "View" at bounding box center [1127, 171] width 106 height 98
click at [1148, 72] on span "Hub" at bounding box center [1141, 71] width 15 height 8
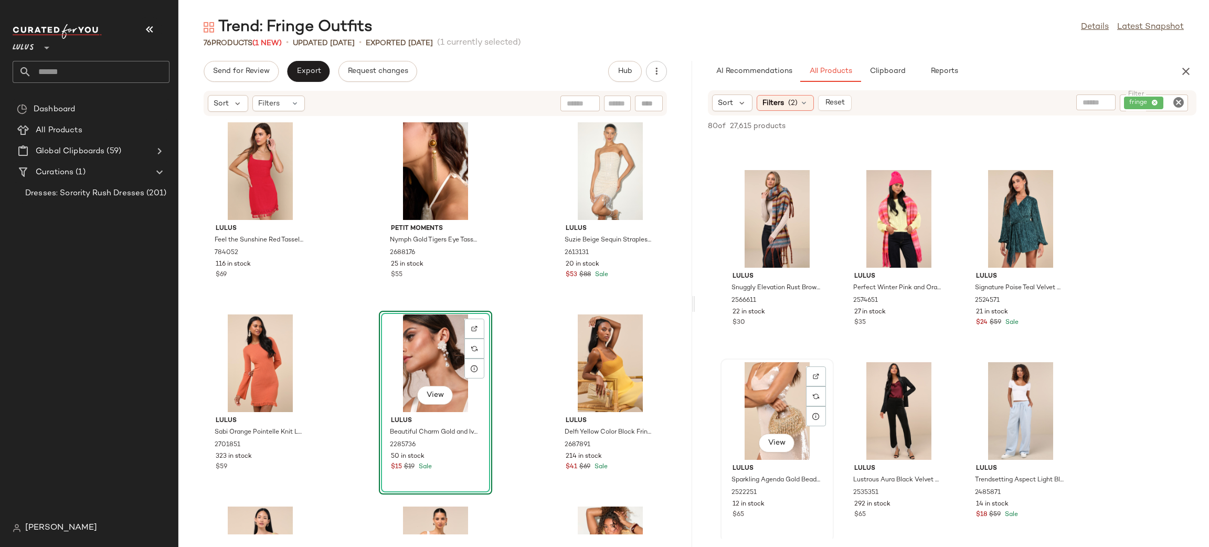
scroll to position [372, 0]
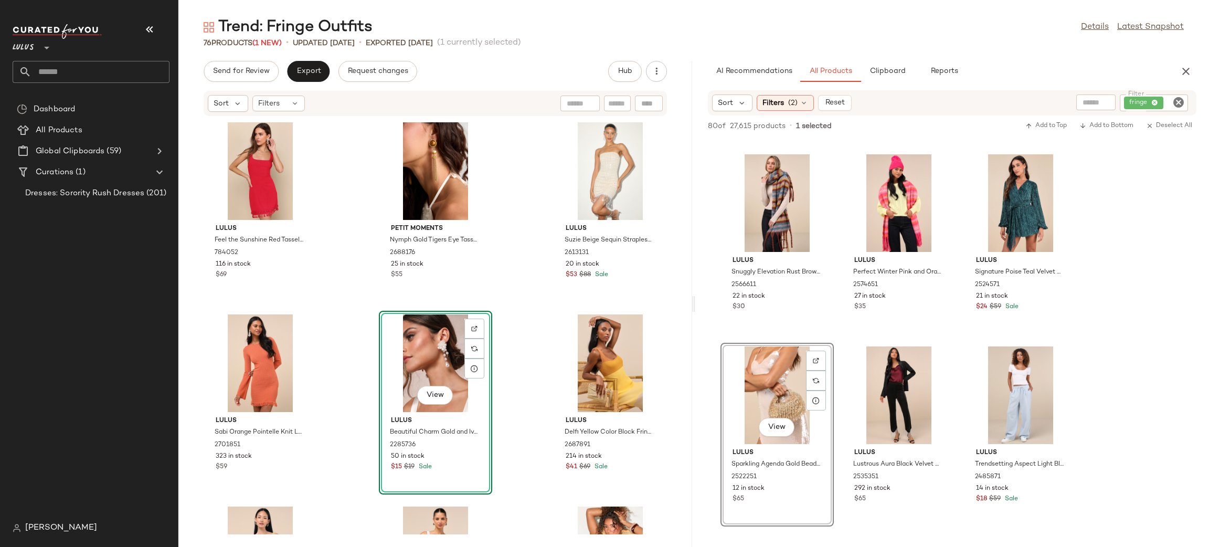
click at [707, 332] on div "Lulus Ottilia Cream Beaded Sequin Clutch 2700911 65 in stock $39 Lulus Addia Wh…" at bounding box center [952, 242] width 514 height 952
click at [336, 389] on div "Lulus Feel the Sunshine Red Tassel Mini Dress 784052 116 in stock $69 Petit Mom…" at bounding box center [435, 325] width 514 height 418
click at [1076, 337] on div "Lulus Ottilia Cream Beaded Sequin Clutch 2700911 65 in stock $39 Lulus Addia Wh…" at bounding box center [952, 242] width 514 height 952
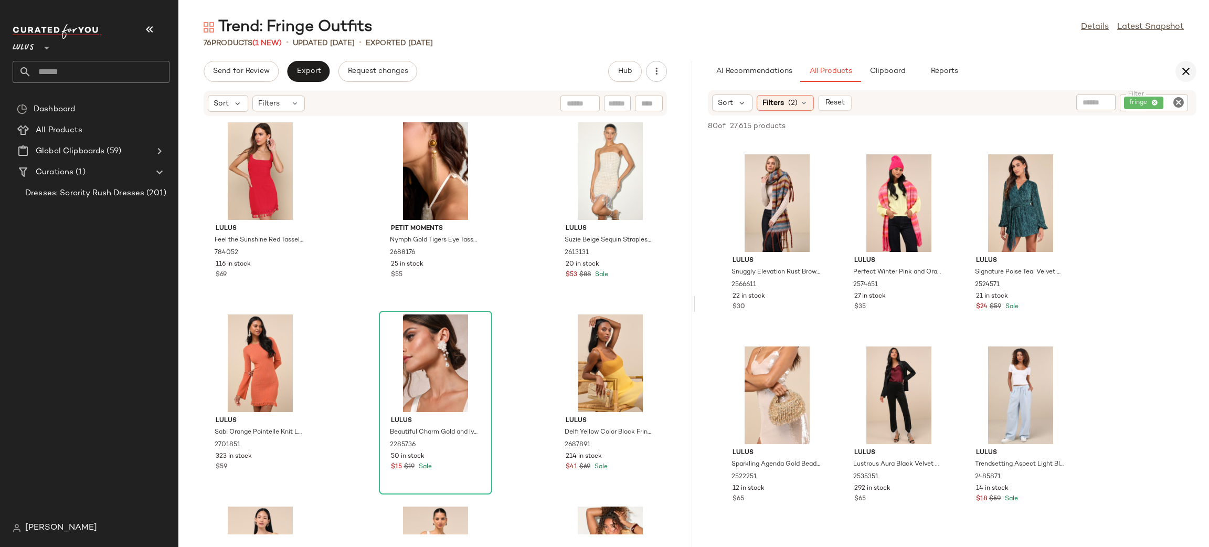
click at [1187, 76] on icon "button" at bounding box center [1186, 71] width 13 height 13
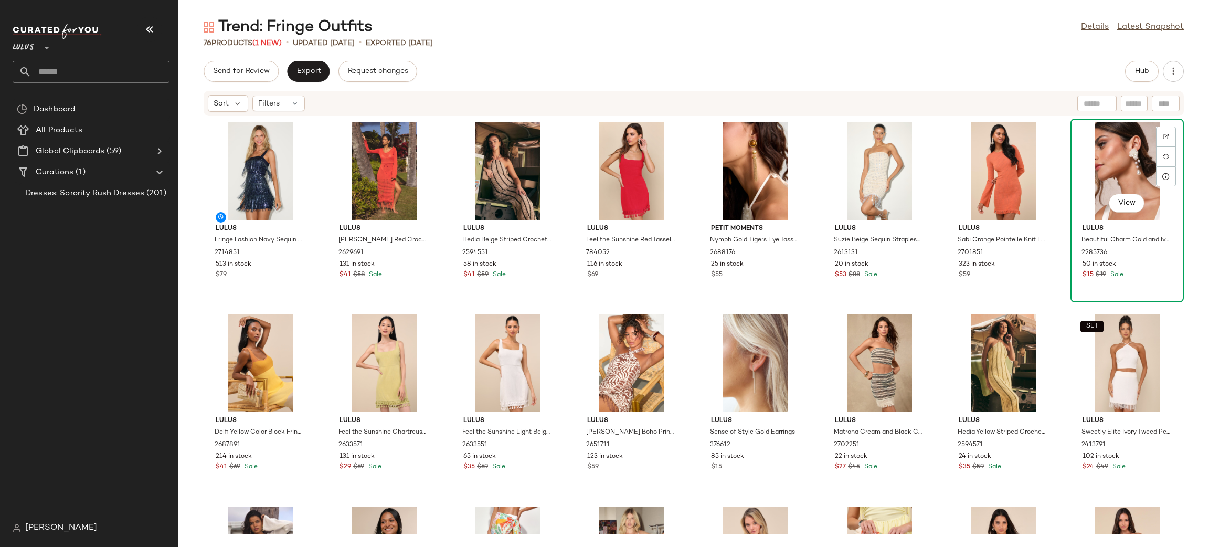
click at [1106, 157] on div "View" at bounding box center [1127, 171] width 106 height 98
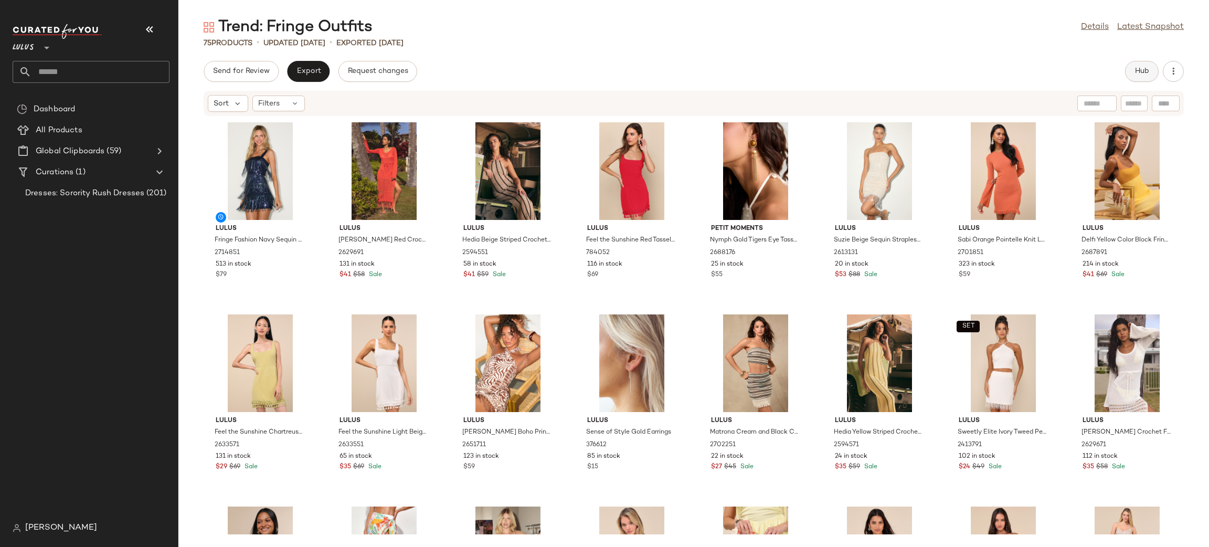
click at [1131, 79] on button "Hub" at bounding box center [1142, 71] width 34 height 21
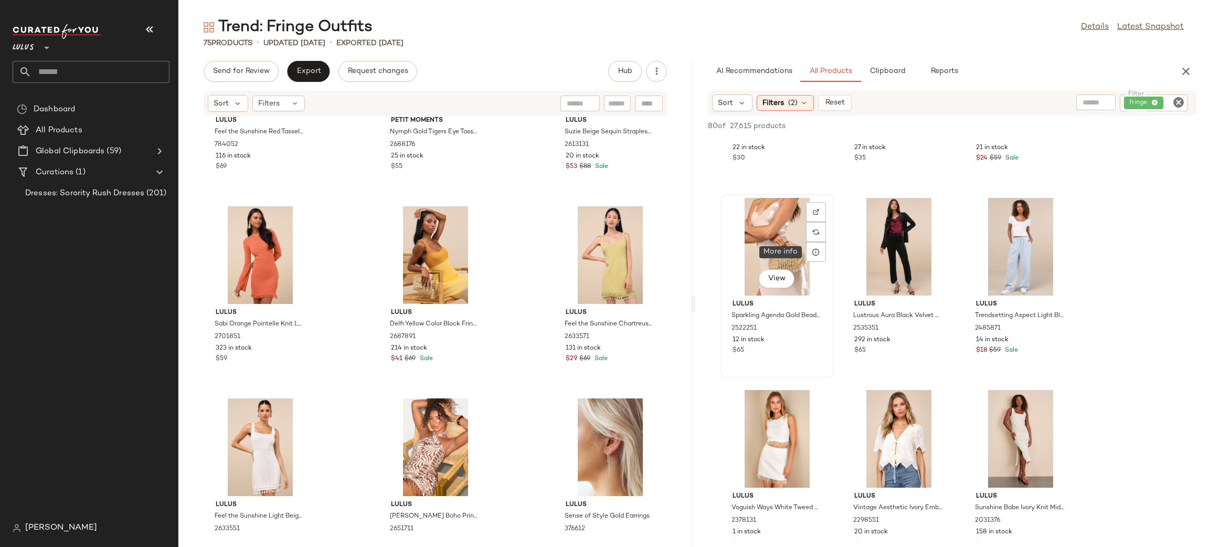
scroll to position [519, 0]
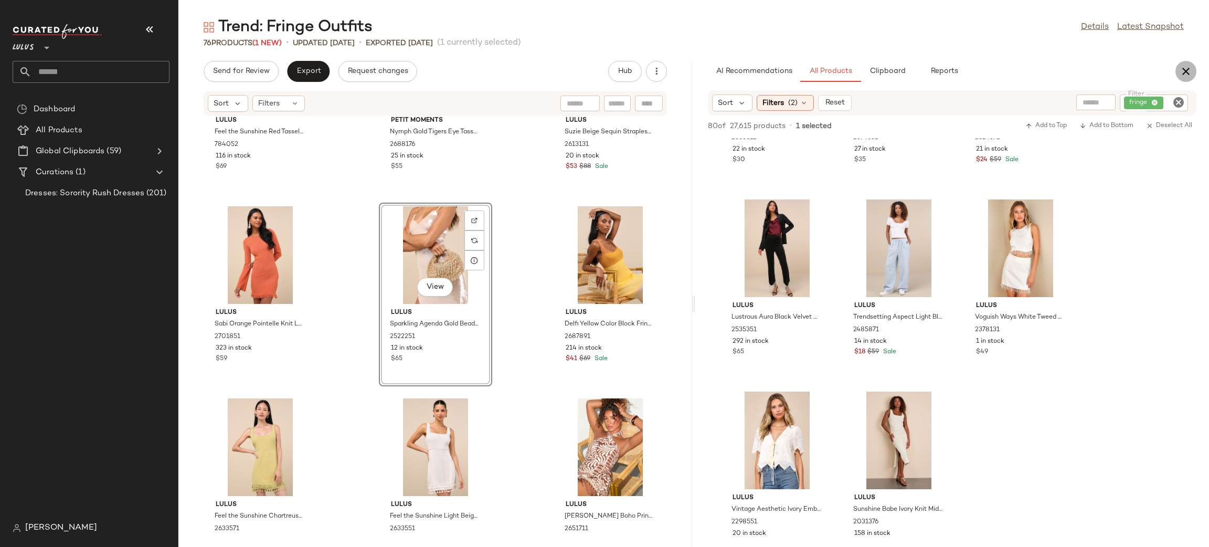
click at [1191, 73] on icon "button" at bounding box center [1186, 71] width 13 height 13
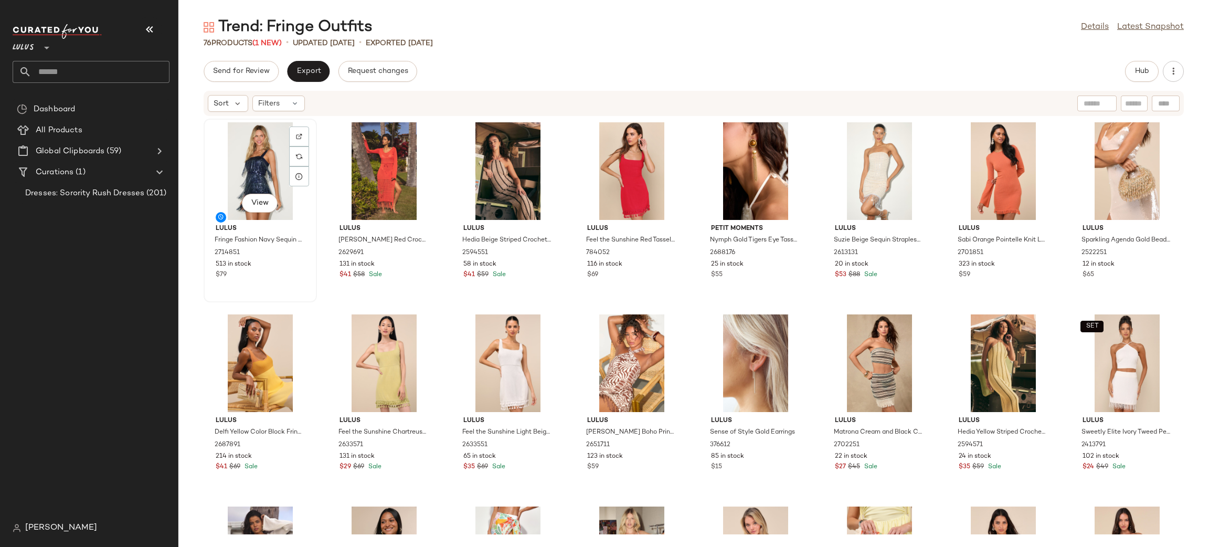
click at [247, 160] on div "View" at bounding box center [260, 171] width 106 height 98
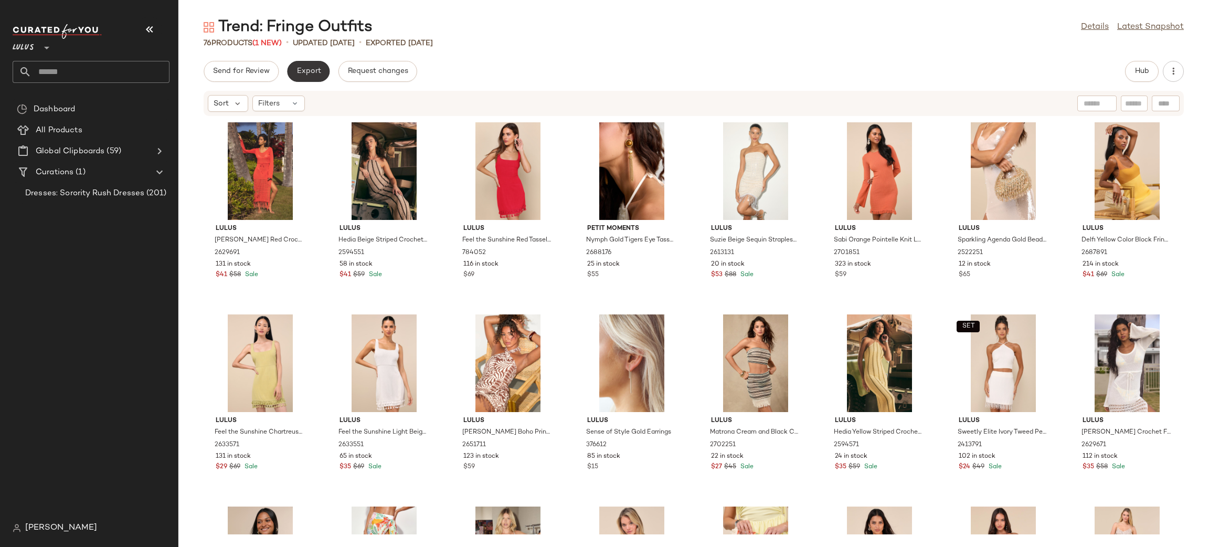
click at [308, 65] on button "Export" at bounding box center [308, 71] width 43 height 21
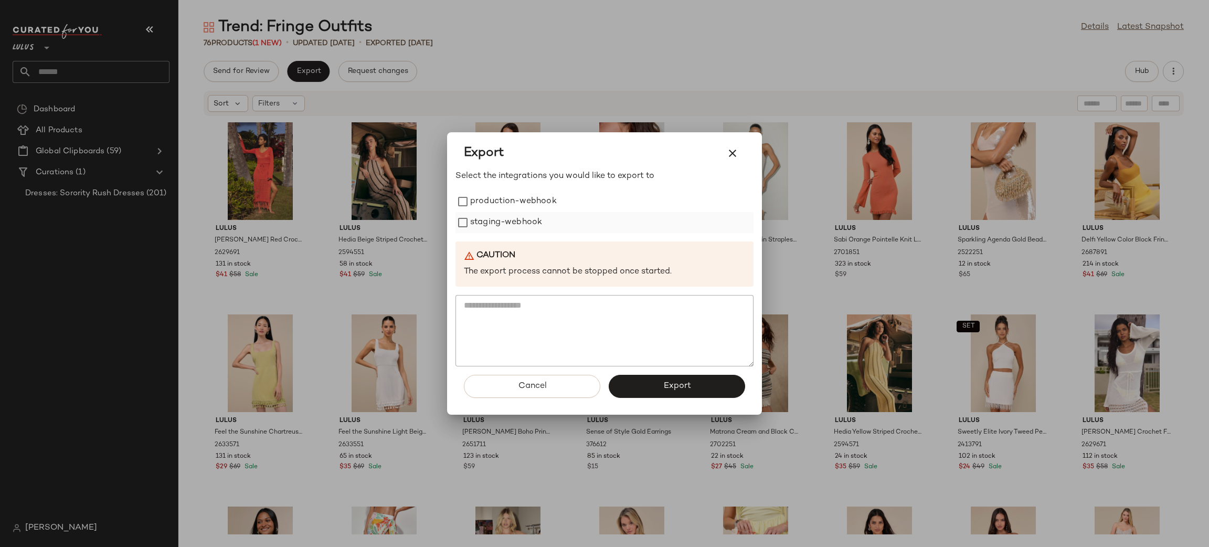
drag, startPoint x: 511, startPoint y: 196, endPoint x: 510, endPoint y: 218, distance: 21.6
click at [511, 196] on label "production-webhook" at bounding box center [513, 201] width 87 height 21
click at [509, 220] on label "staging-webhook" at bounding box center [506, 222] width 72 height 21
click at [709, 391] on button "Export" at bounding box center [677, 386] width 136 height 23
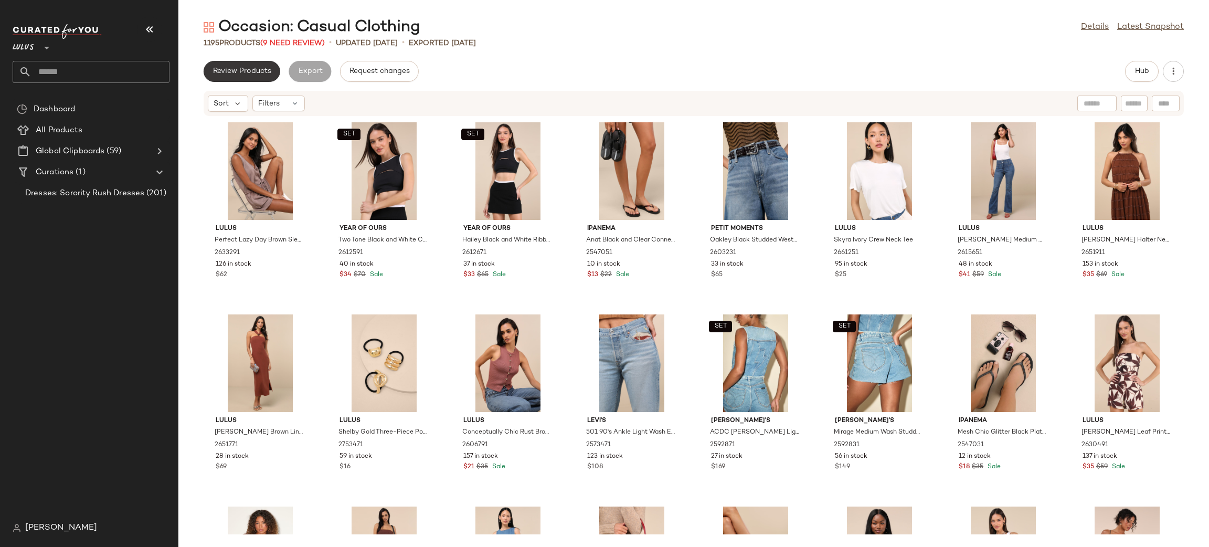
click at [239, 73] on span "Review Products" at bounding box center [242, 71] width 59 height 8
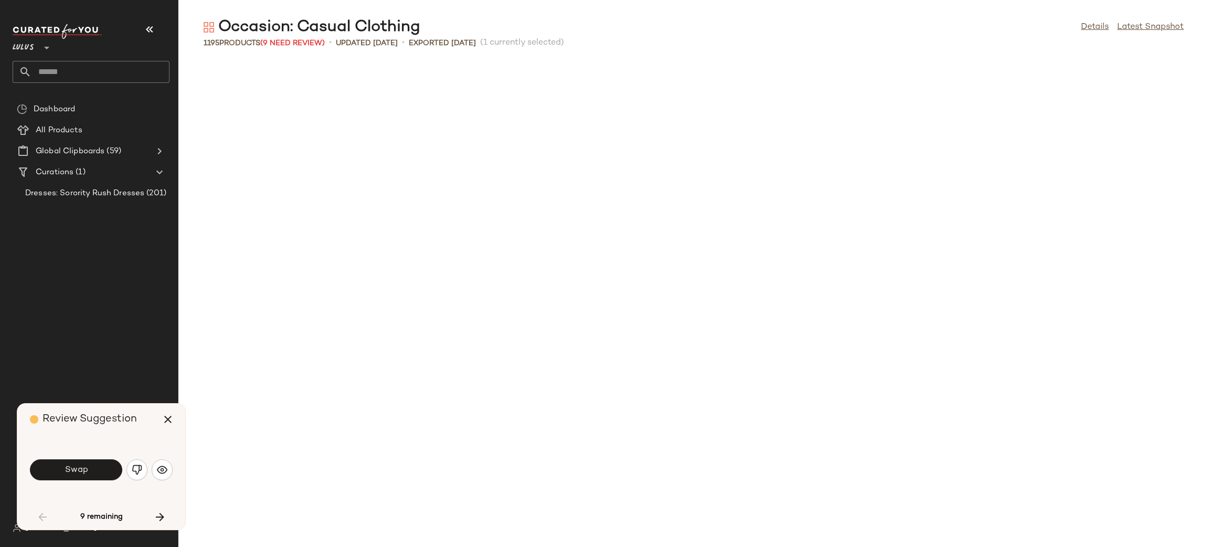
scroll to position [585, 0]
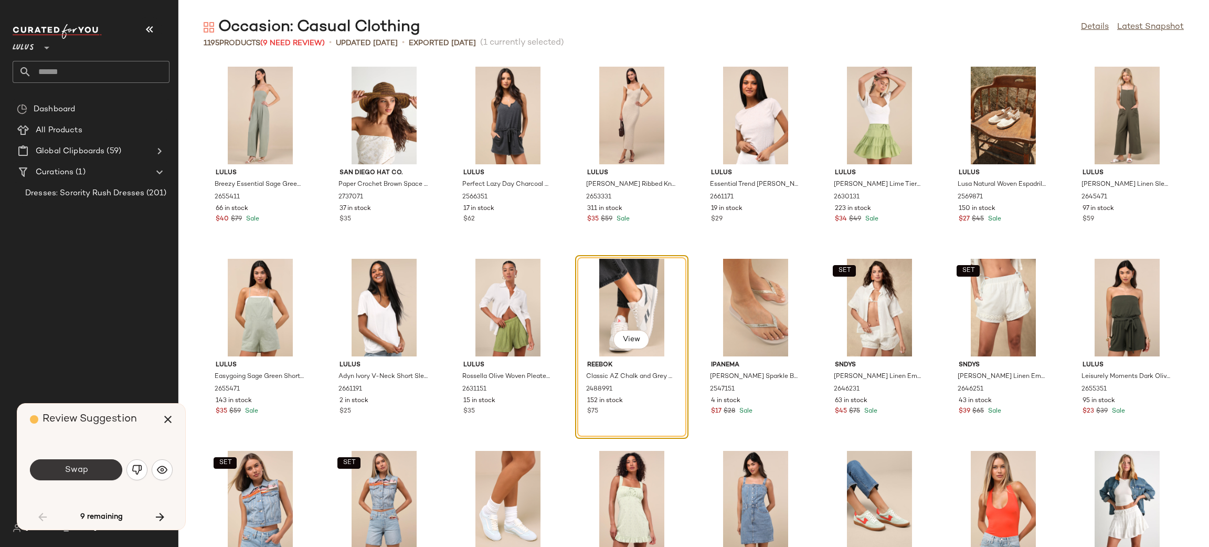
click at [69, 470] on span "Swap" at bounding box center [76, 470] width 24 height 10
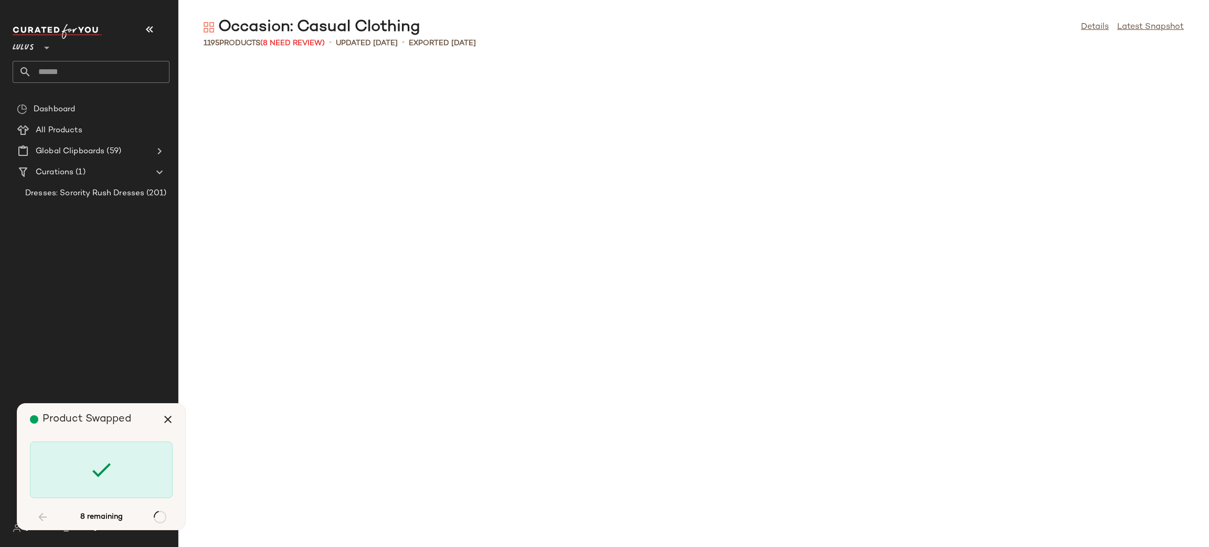
scroll to position [4801, 0]
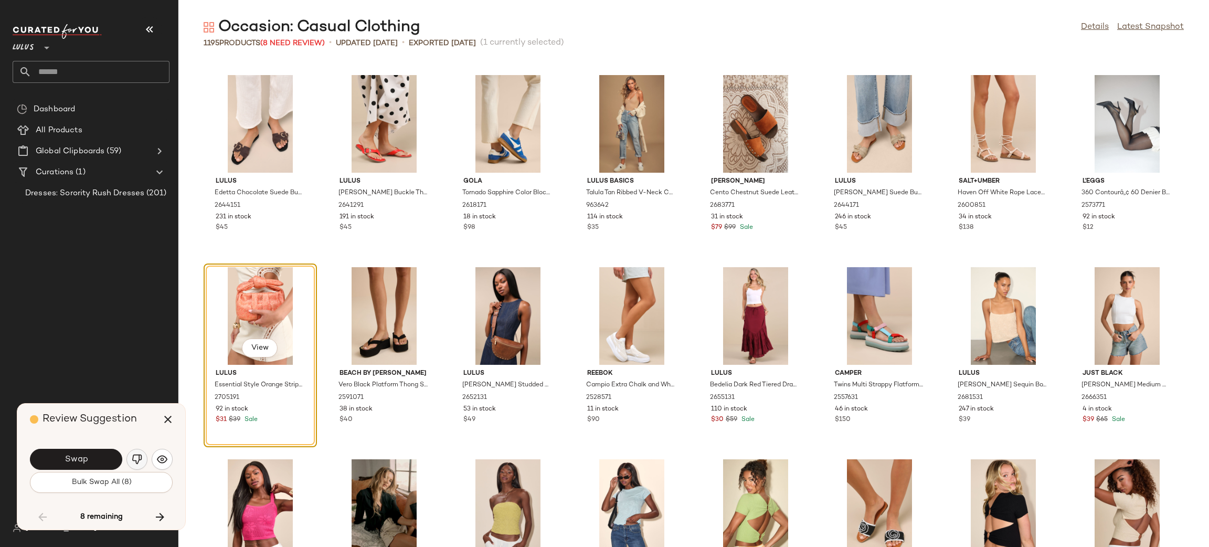
click at [132, 451] on button "button" at bounding box center [136, 459] width 21 height 21
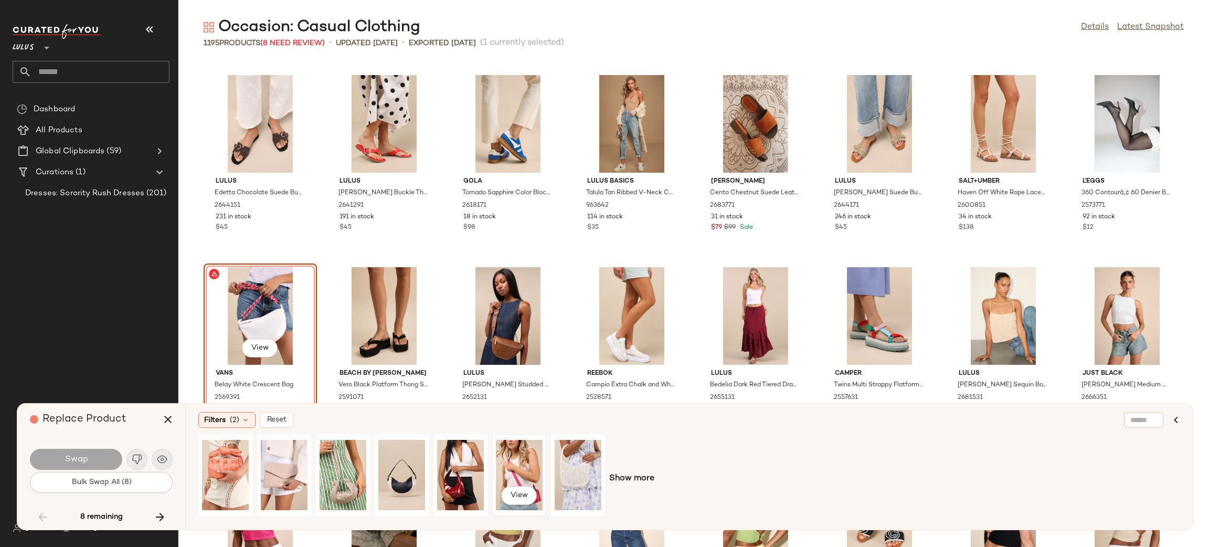
click at [521, 455] on div "View" at bounding box center [519, 475] width 47 height 75
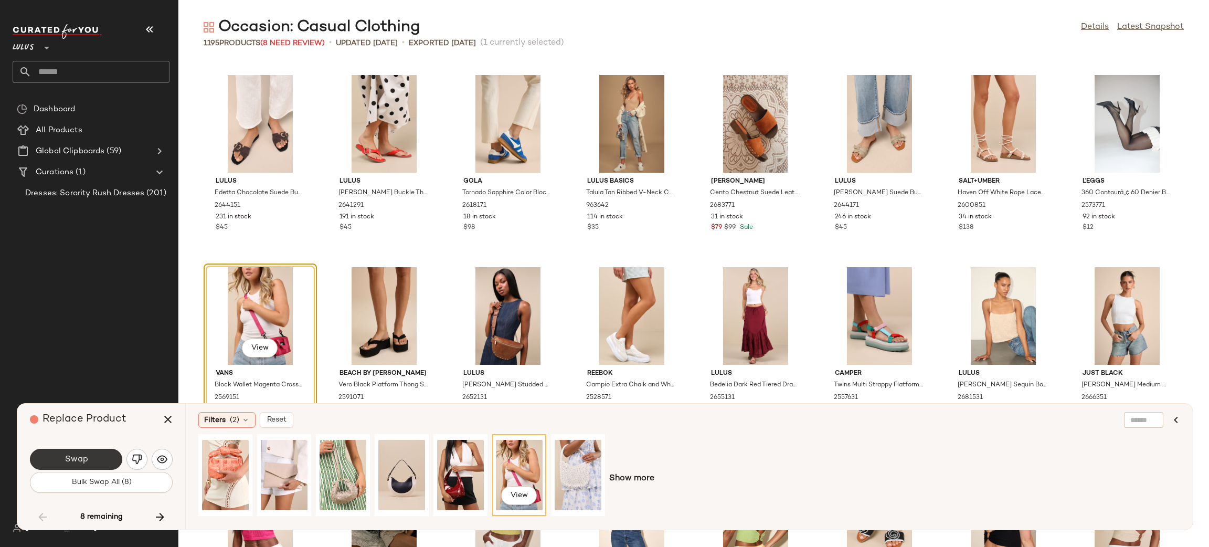
click at [70, 463] on span "Swap" at bounding box center [76, 459] width 24 height 10
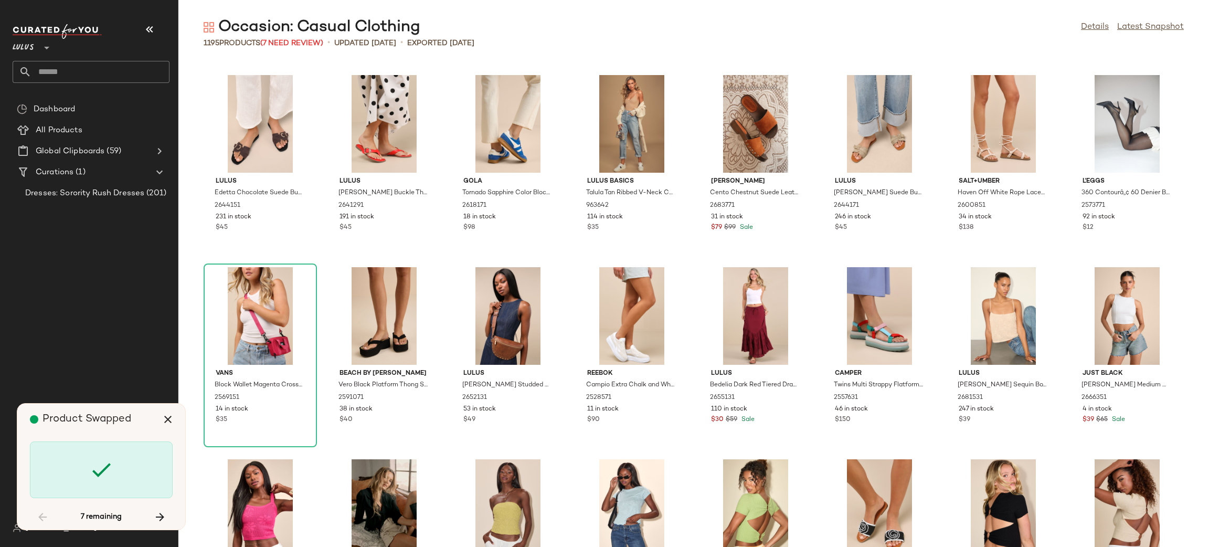
scroll to position [12483, 0]
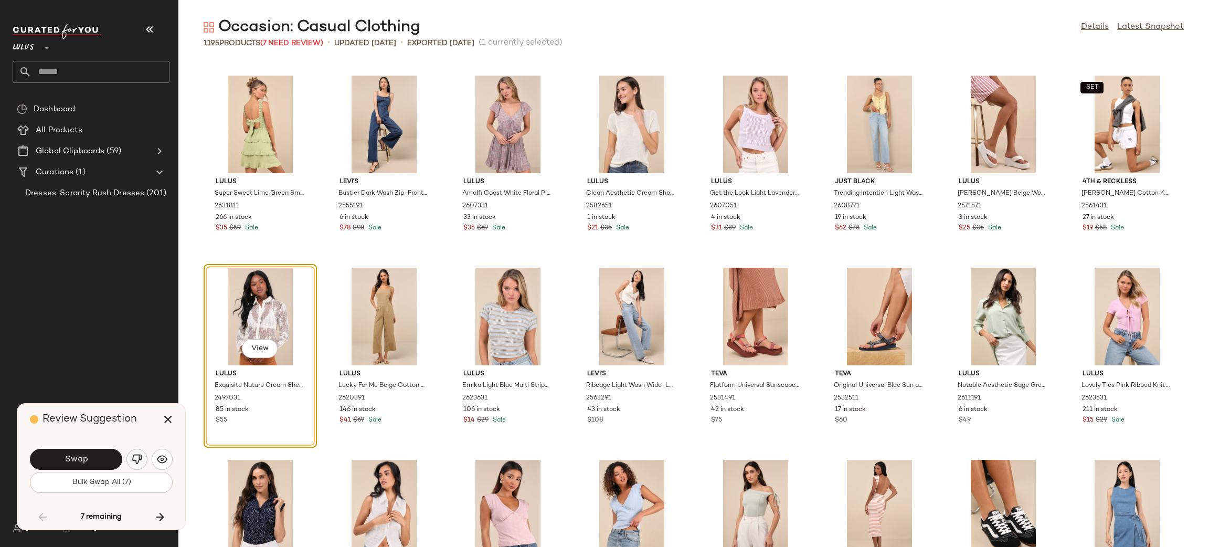
click at [133, 457] on button "button" at bounding box center [136, 459] width 21 height 21
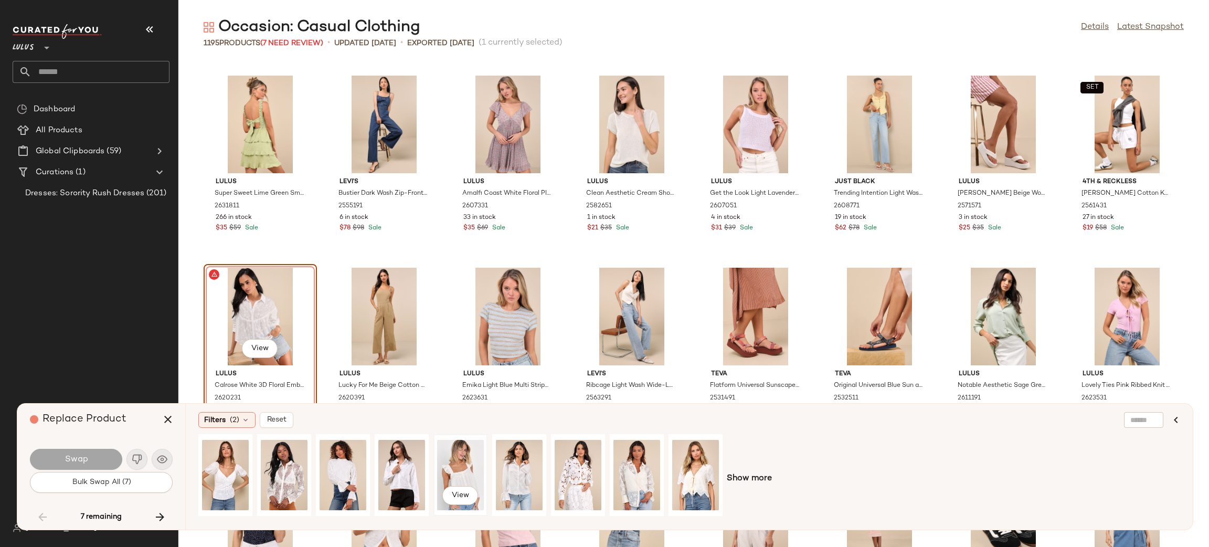
click at [456, 459] on div "View" at bounding box center [460, 475] width 47 height 75
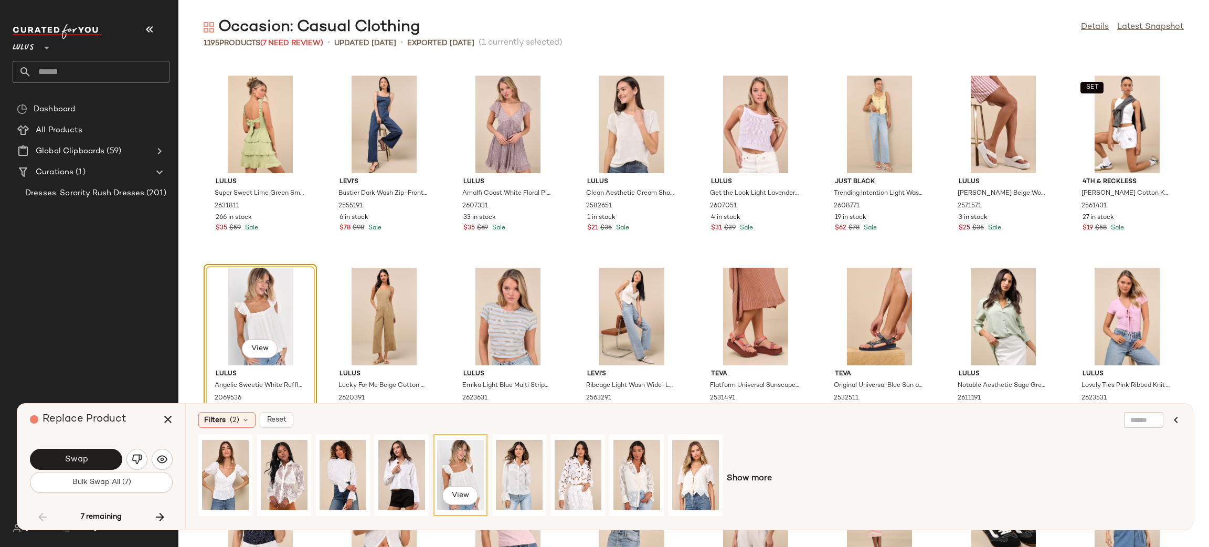
click at [82, 460] on span "Swap" at bounding box center [76, 459] width 24 height 10
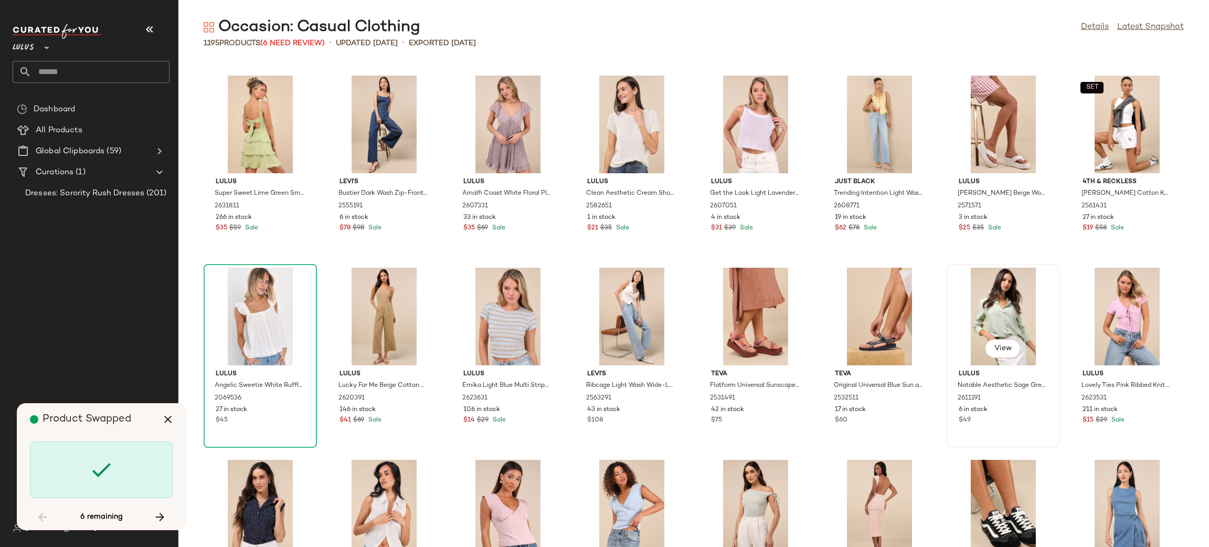
scroll to position [13059, 0]
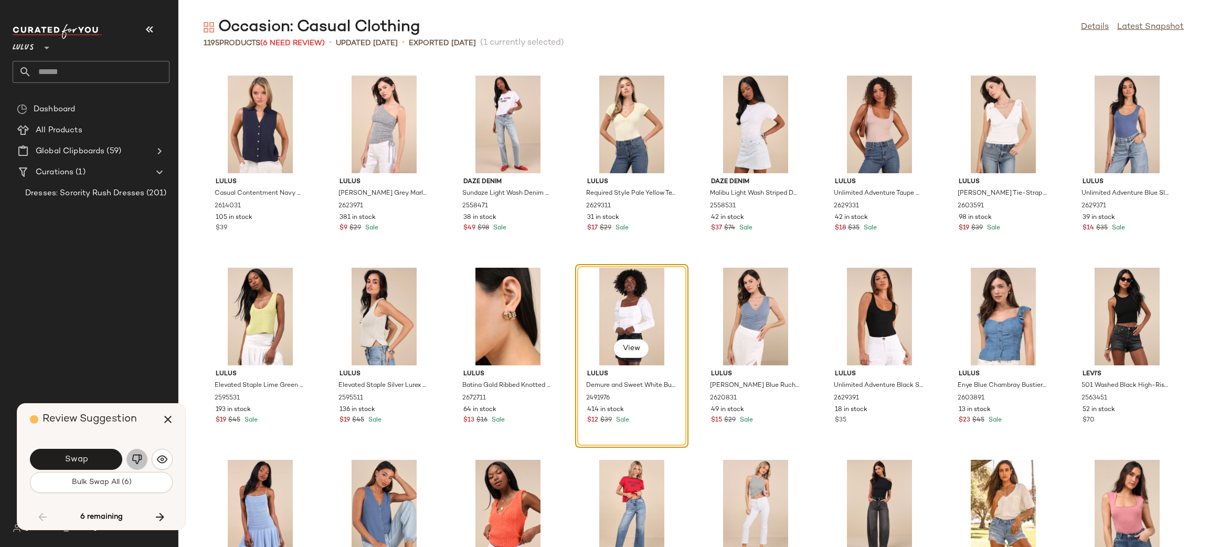
click at [140, 456] on img "button" at bounding box center [137, 459] width 10 height 10
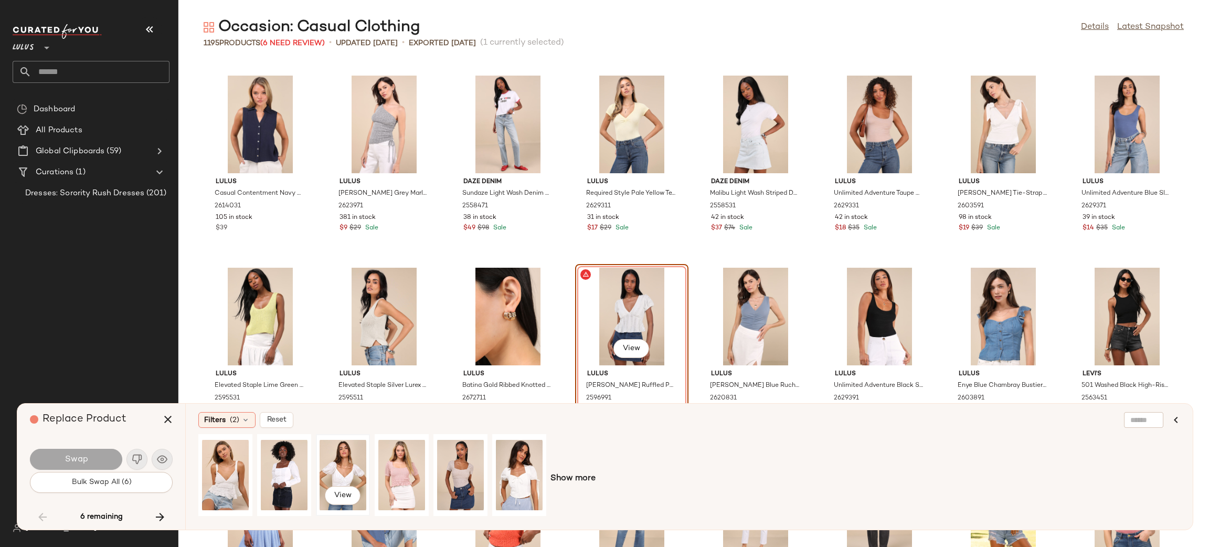
click at [336, 461] on div "View" at bounding box center [343, 475] width 47 height 75
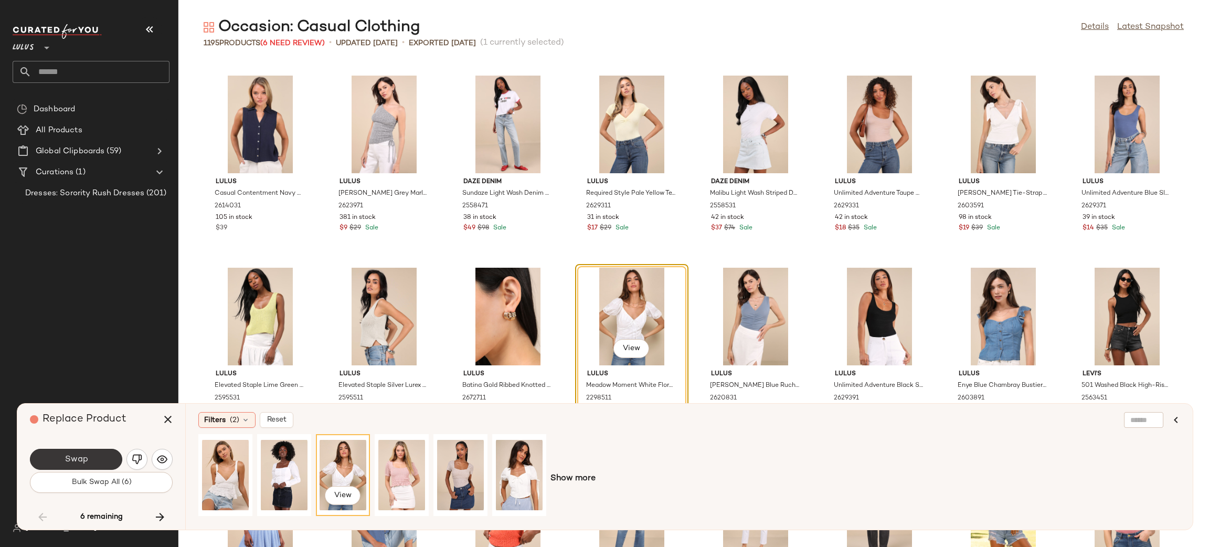
click at [108, 455] on button "Swap" at bounding box center [76, 459] width 92 height 21
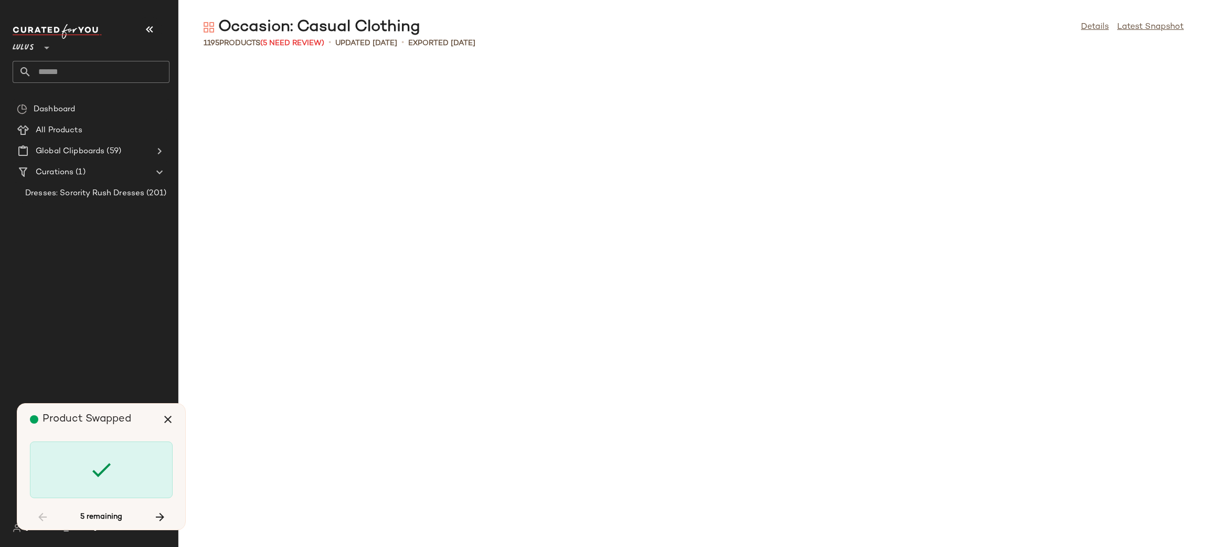
scroll to position [14019, 0]
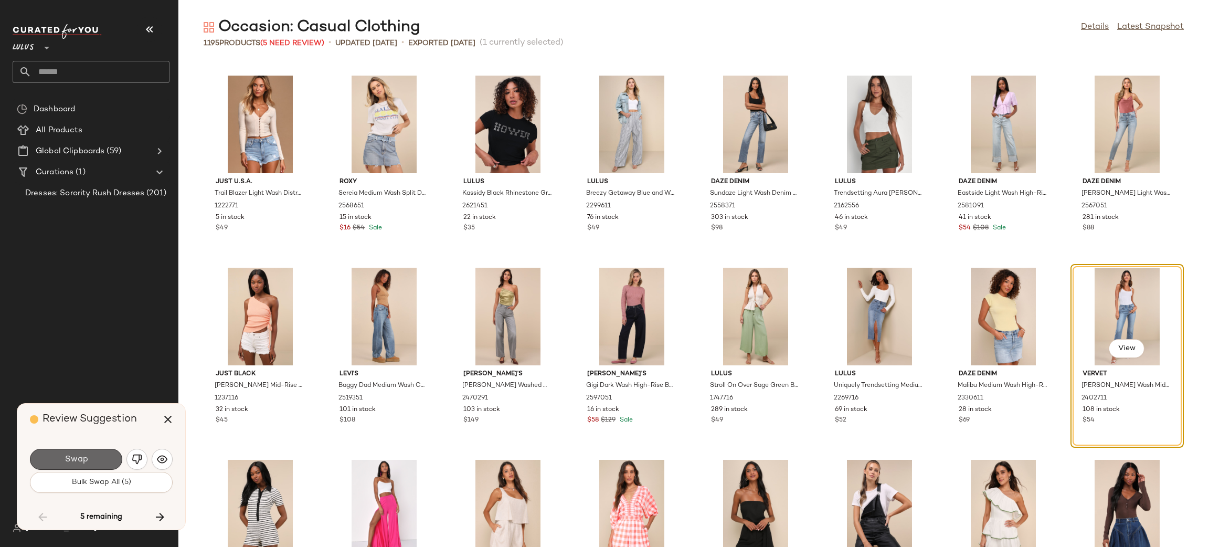
click at [77, 460] on span "Swap" at bounding box center [76, 459] width 24 height 10
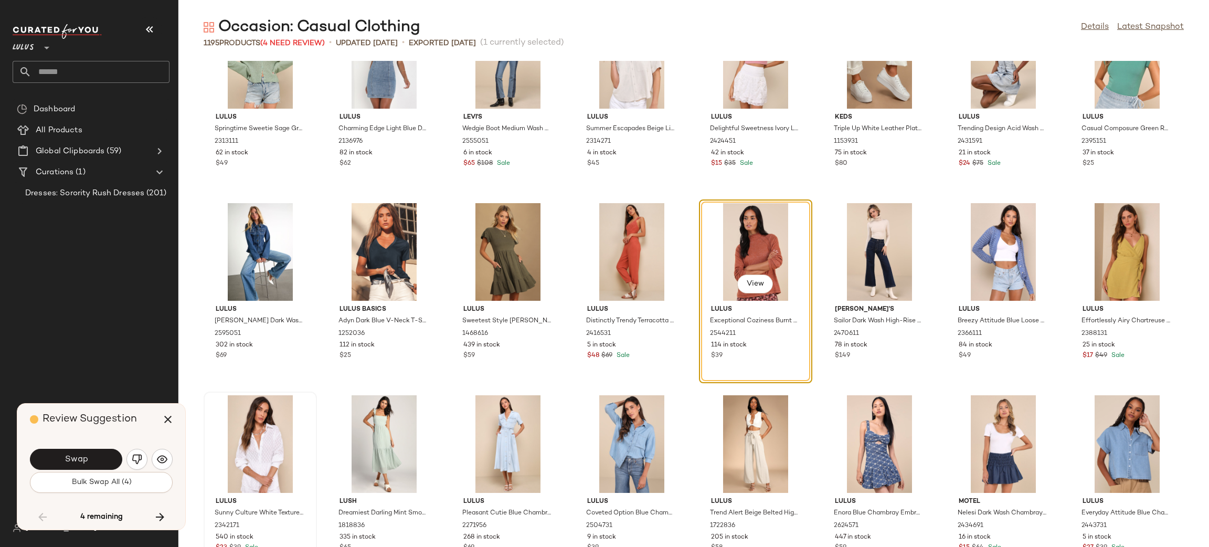
scroll to position [16407, 0]
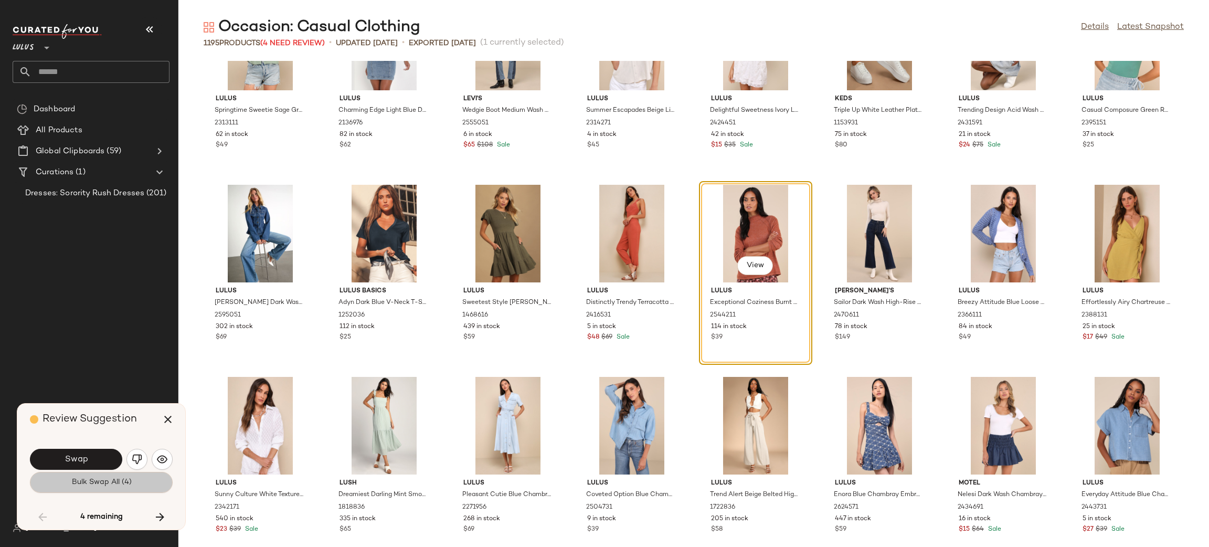
click at [94, 493] on div "Swap Bulk Swap All (4)" at bounding box center [101, 469] width 143 height 57
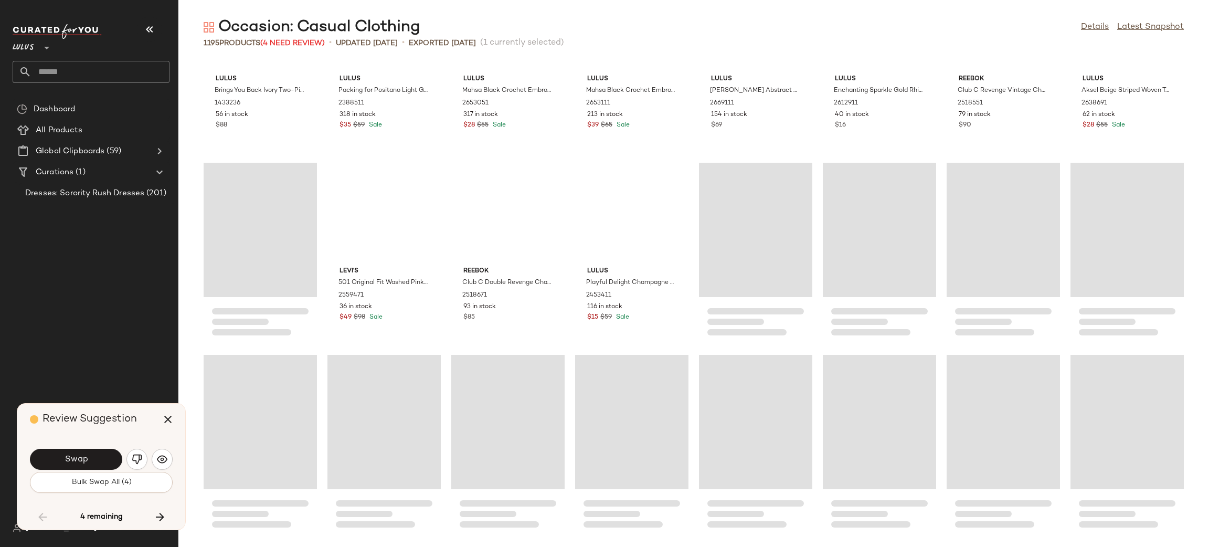
scroll to position [18568, 0]
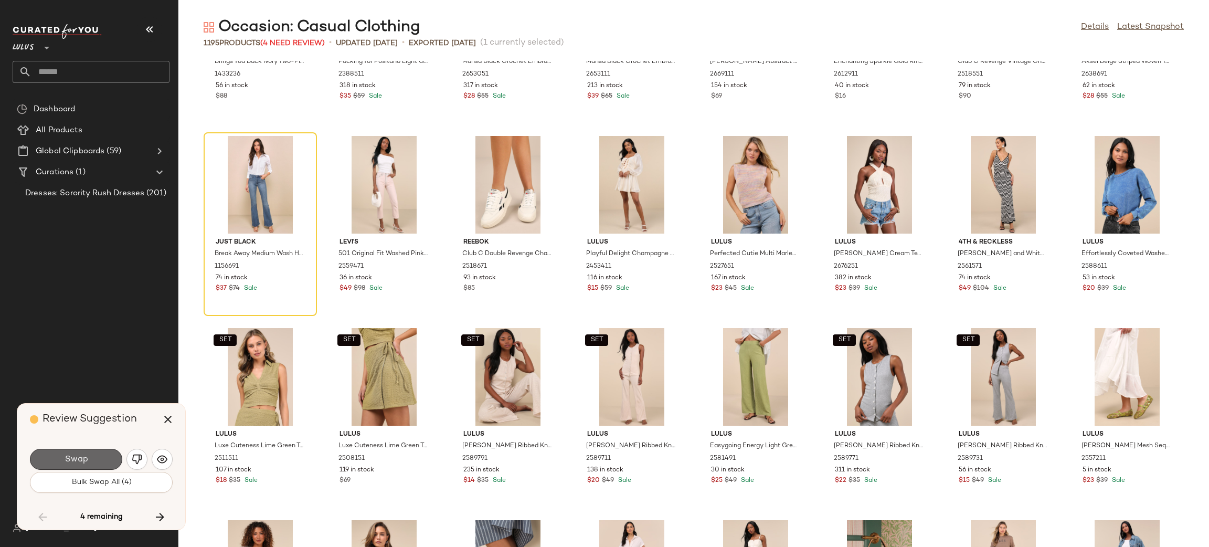
click at [109, 455] on button "Swap" at bounding box center [76, 459] width 92 height 21
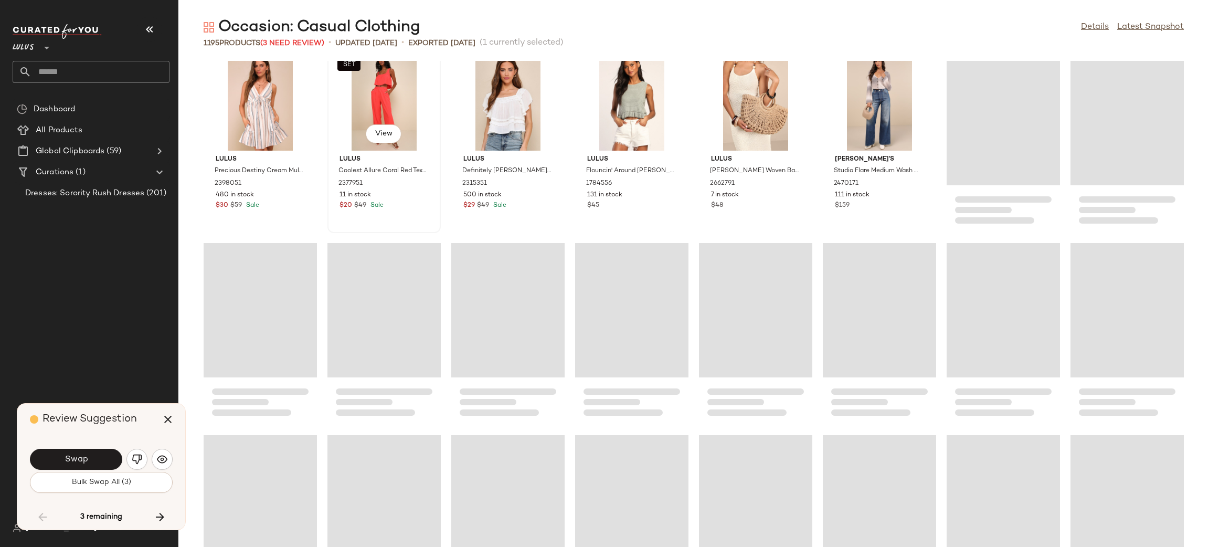
scroll to position [20012, 0]
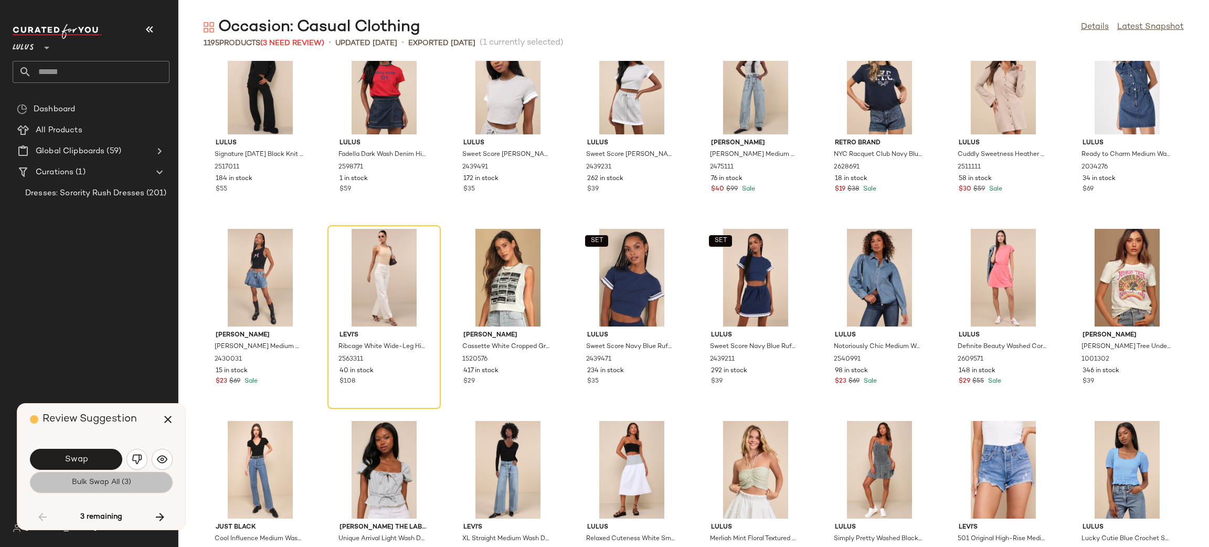
click at [55, 487] on button "Bulk Swap All (3)" at bounding box center [101, 482] width 143 height 21
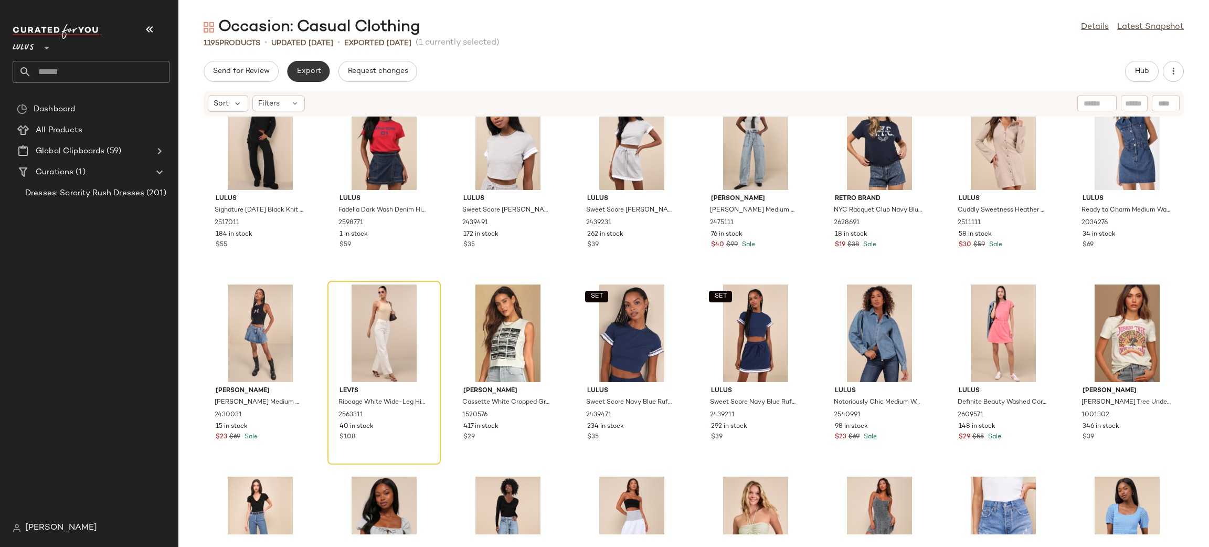
click at [315, 69] on span "Export" at bounding box center [308, 71] width 25 height 8
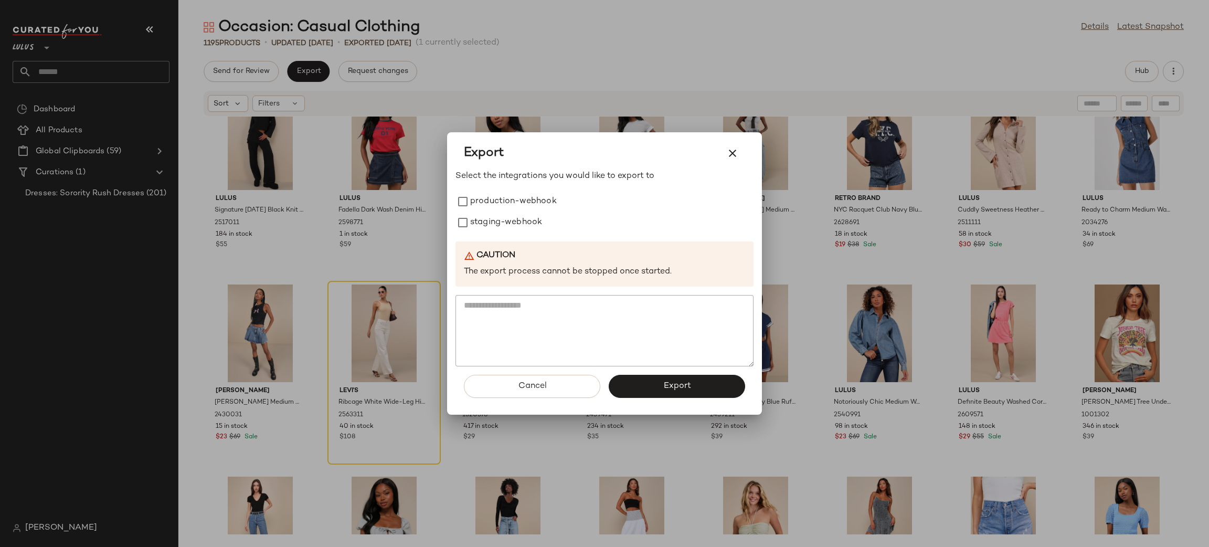
drag, startPoint x: 515, startPoint y: 217, endPoint x: 518, endPoint y: 234, distance: 17.6
click at [515, 215] on label "staging-webhook" at bounding box center [506, 222] width 72 height 21
click at [526, 209] on label "production-webhook" at bounding box center [513, 201] width 87 height 21
click at [708, 386] on button "Export" at bounding box center [677, 386] width 136 height 23
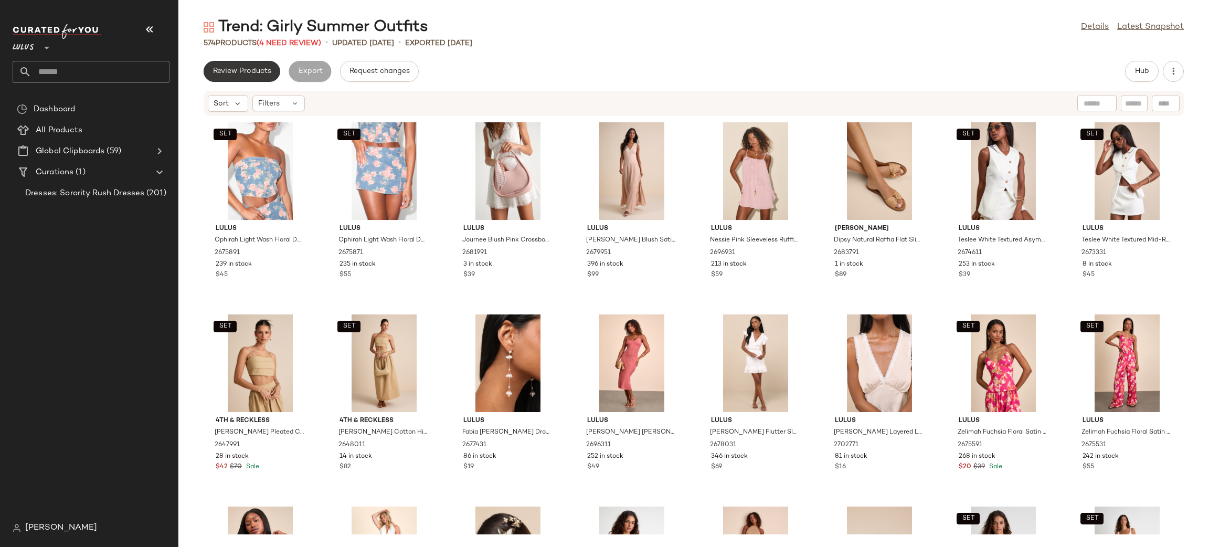
click at [246, 70] on span "Review Products" at bounding box center [242, 71] width 59 height 8
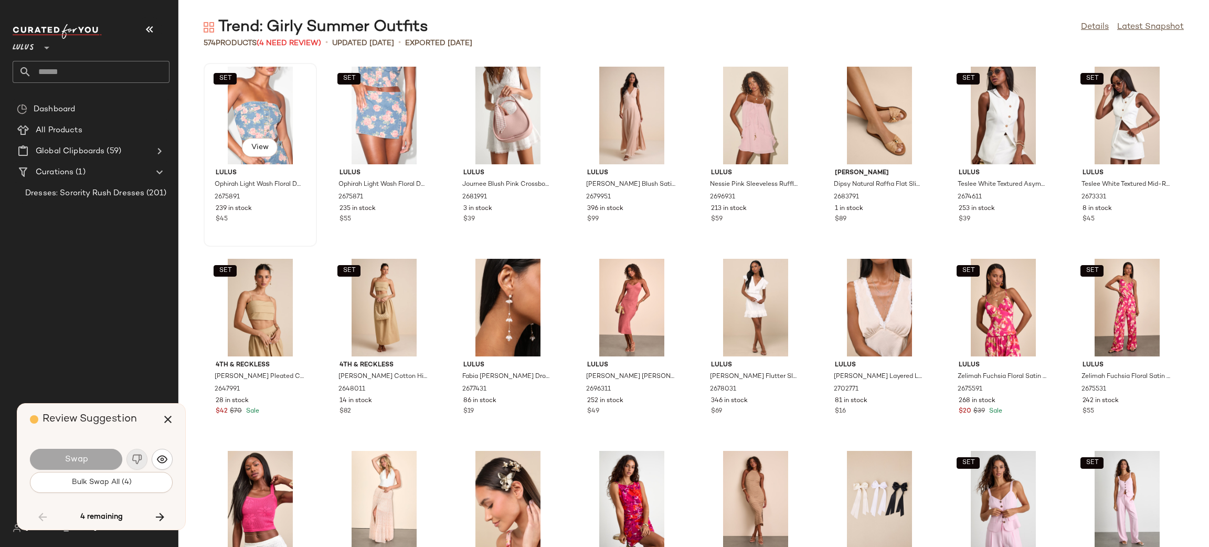
scroll to position [1728, 0]
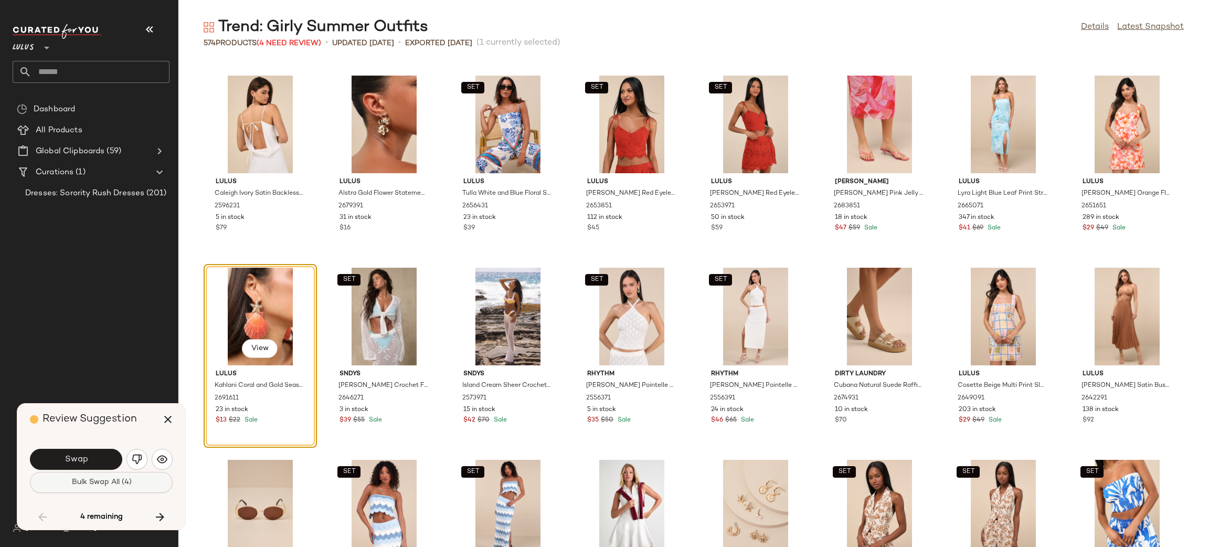
click at [113, 490] on button "Bulk Swap All (4)" at bounding box center [101, 482] width 143 height 21
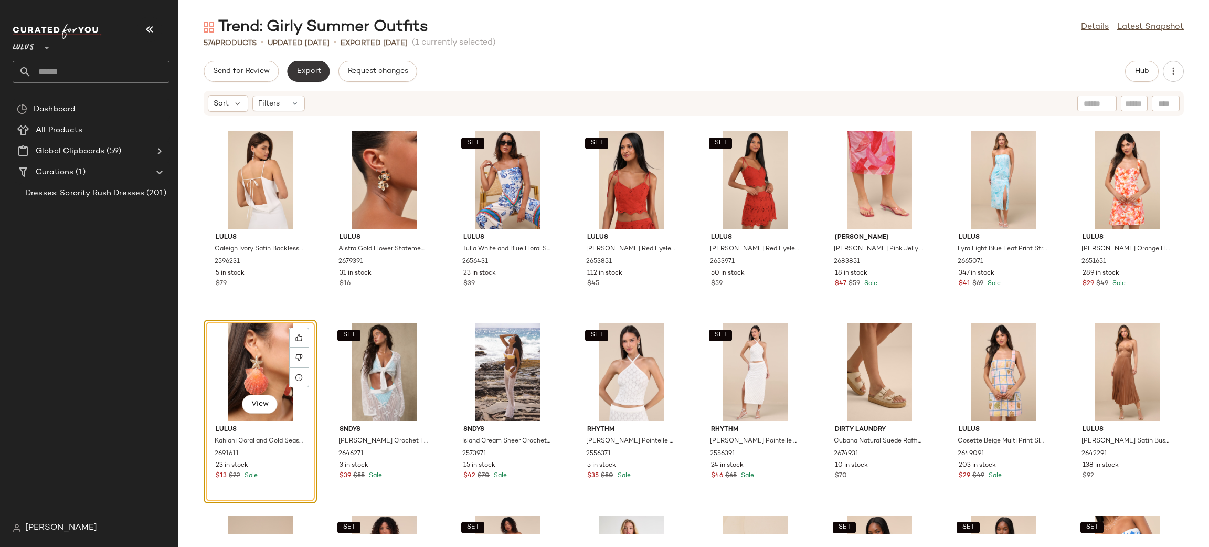
click at [312, 78] on button "Export" at bounding box center [308, 71] width 43 height 21
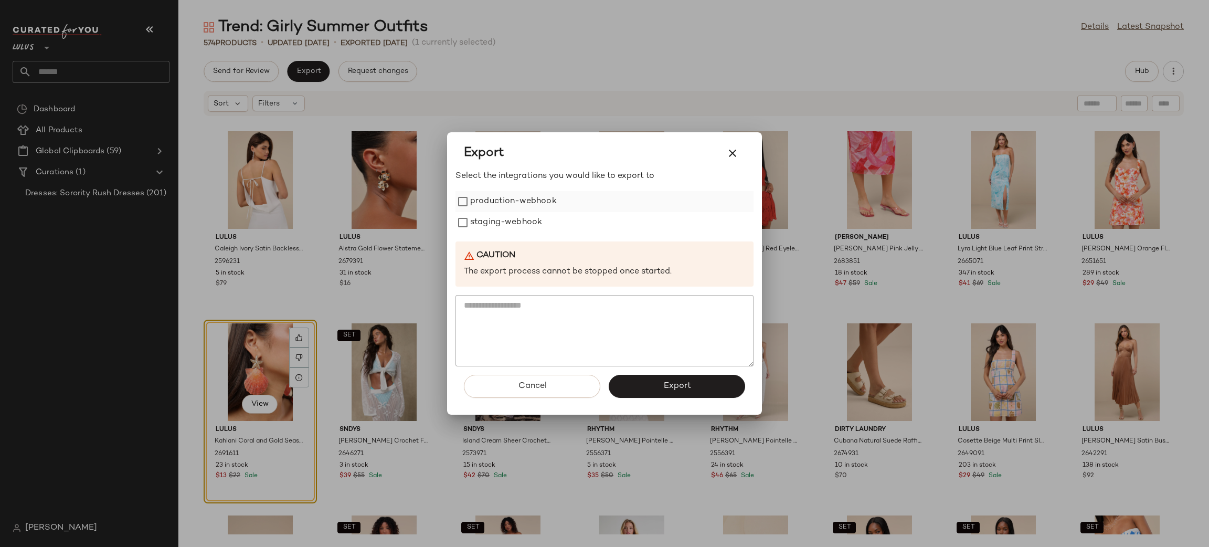
click at [513, 194] on label "production-webhook" at bounding box center [513, 201] width 87 height 21
click at [512, 221] on label "staging-webhook" at bounding box center [506, 222] width 72 height 21
click at [681, 379] on button "Export" at bounding box center [677, 386] width 136 height 23
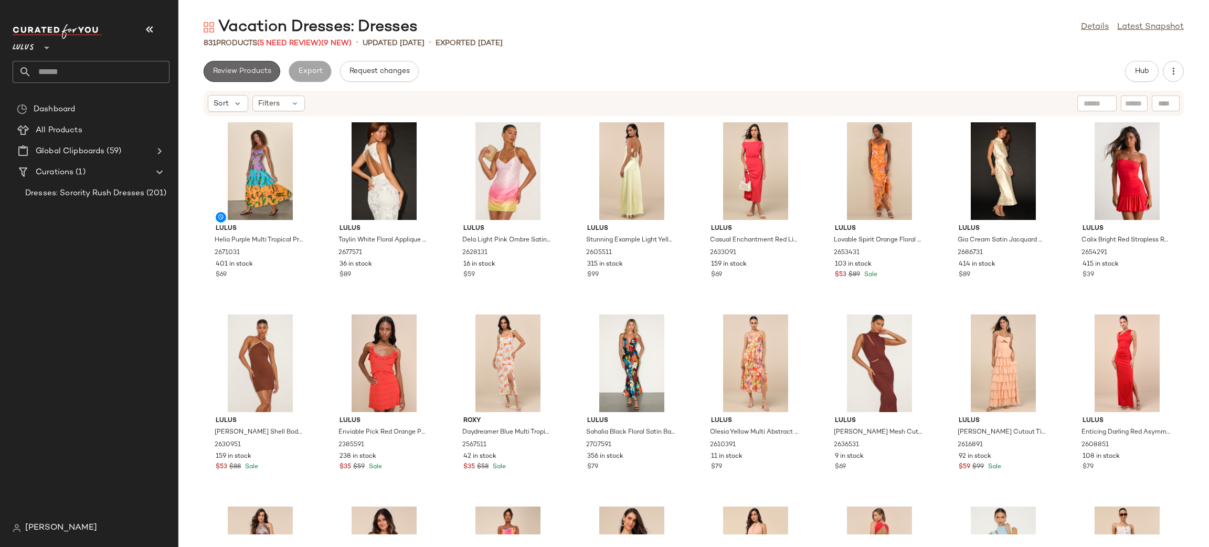
click at [246, 66] on button "Review Products" at bounding box center [242, 71] width 77 height 21
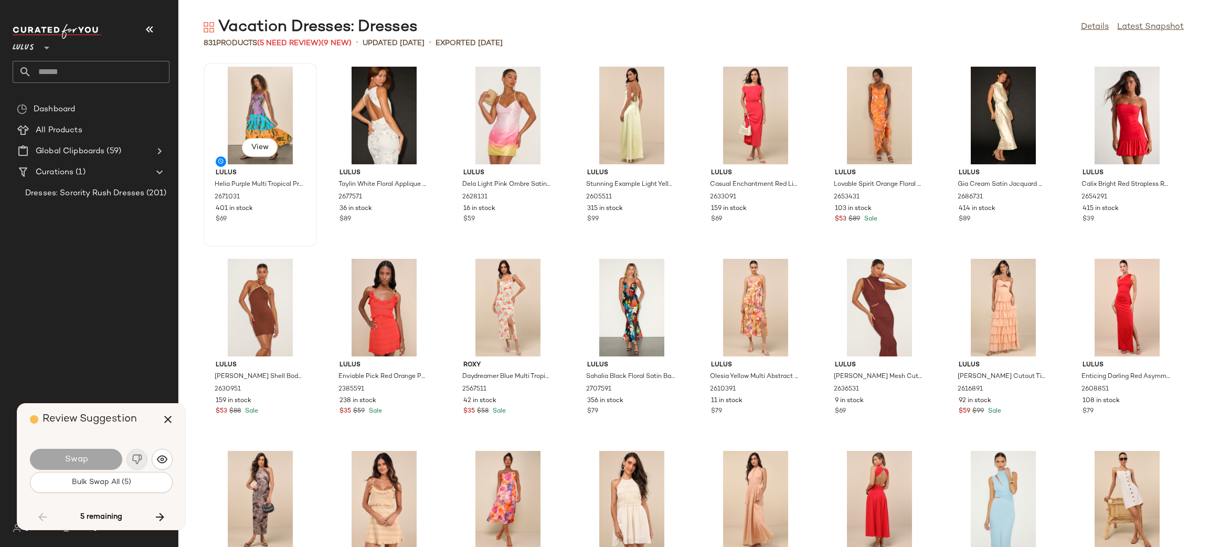
scroll to position [2497, 0]
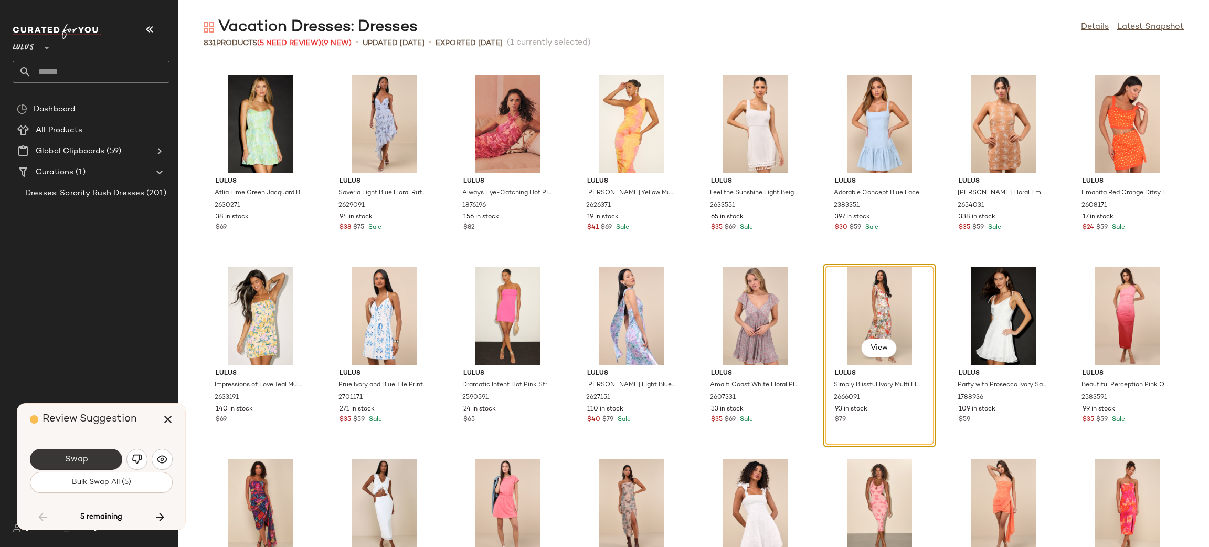
click at [72, 462] on span "Swap" at bounding box center [76, 459] width 24 height 10
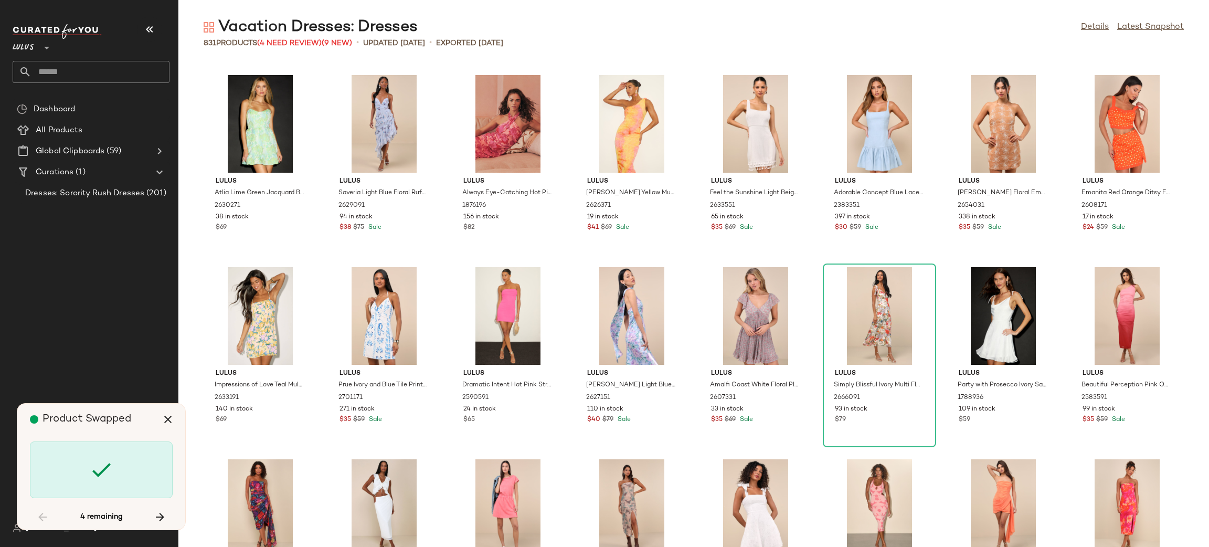
scroll to position [4609, 0]
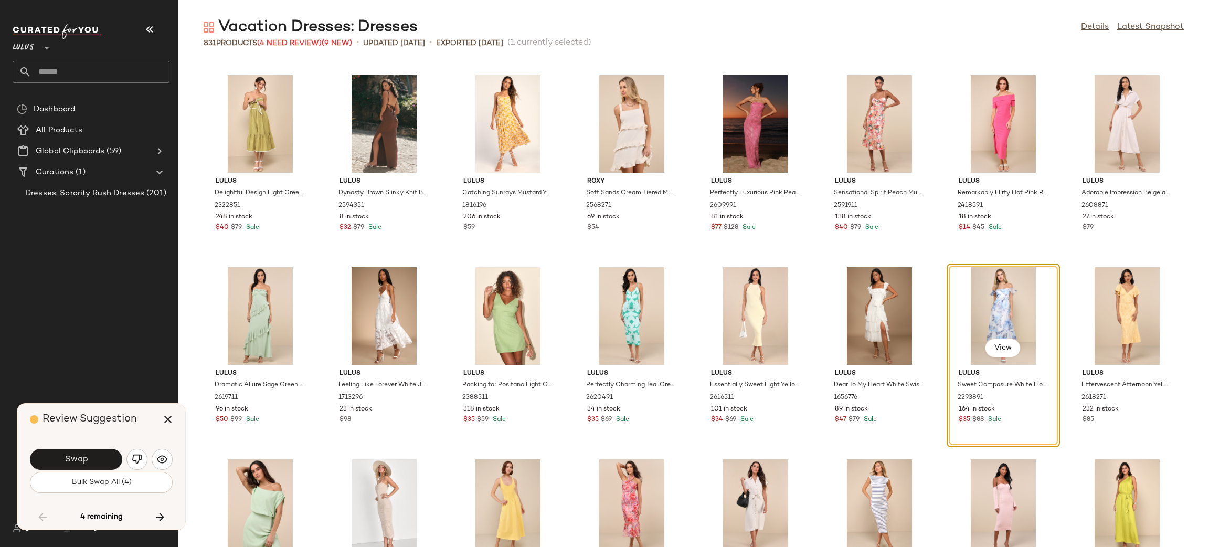
click at [82, 452] on button "Swap" at bounding box center [76, 459] width 92 height 21
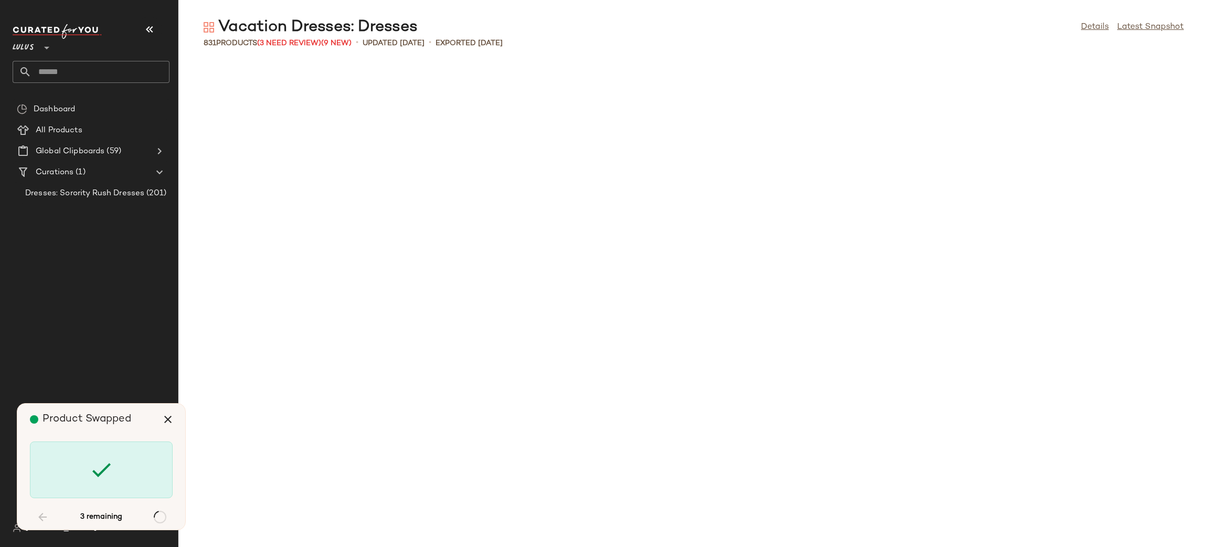
scroll to position [5569, 0]
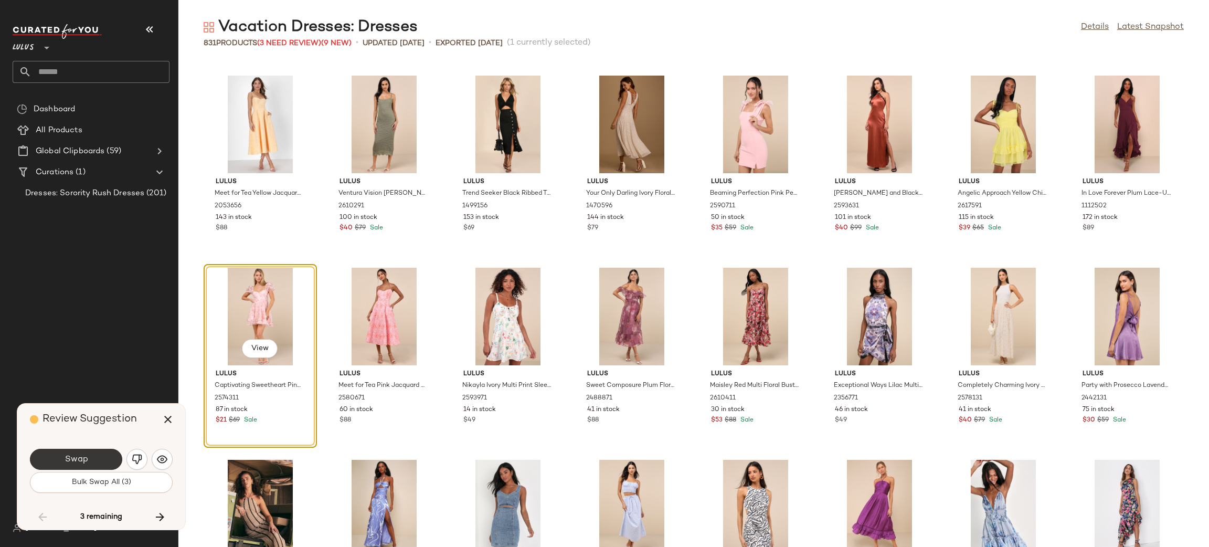
click at [91, 449] on button "Swap" at bounding box center [76, 459] width 92 height 21
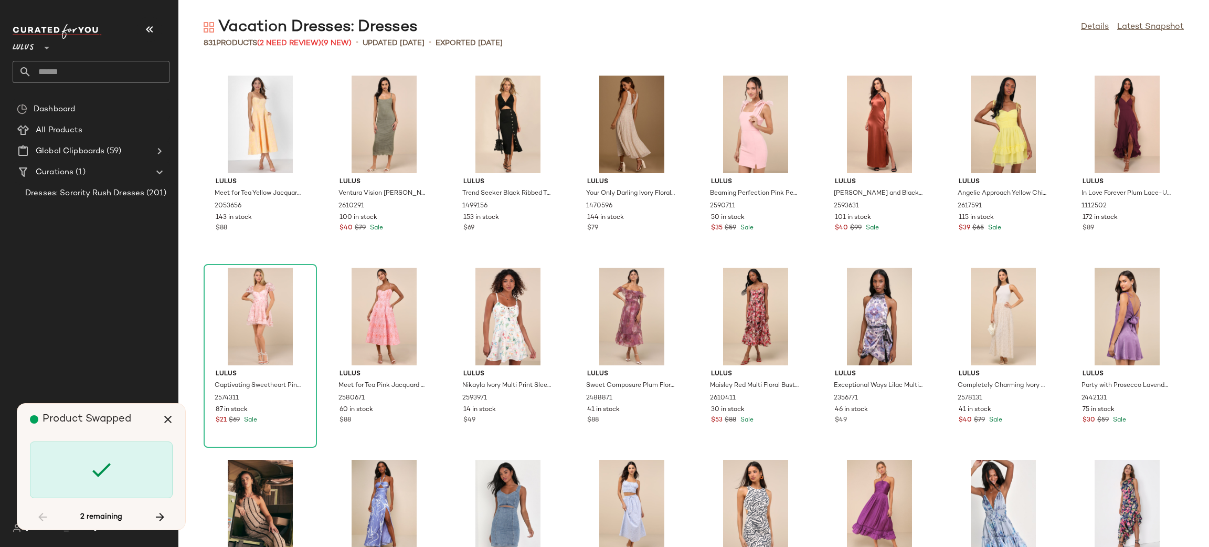
scroll to position [6913, 0]
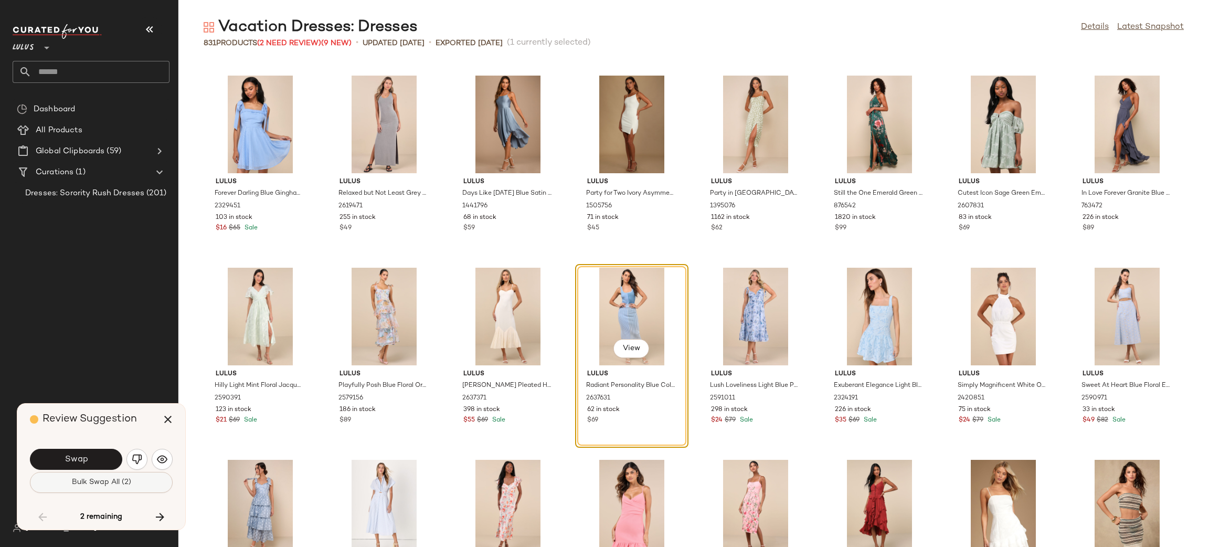
click at [134, 476] on button "Bulk Swap All (2)" at bounding box center [101, 482] width 143 height 21
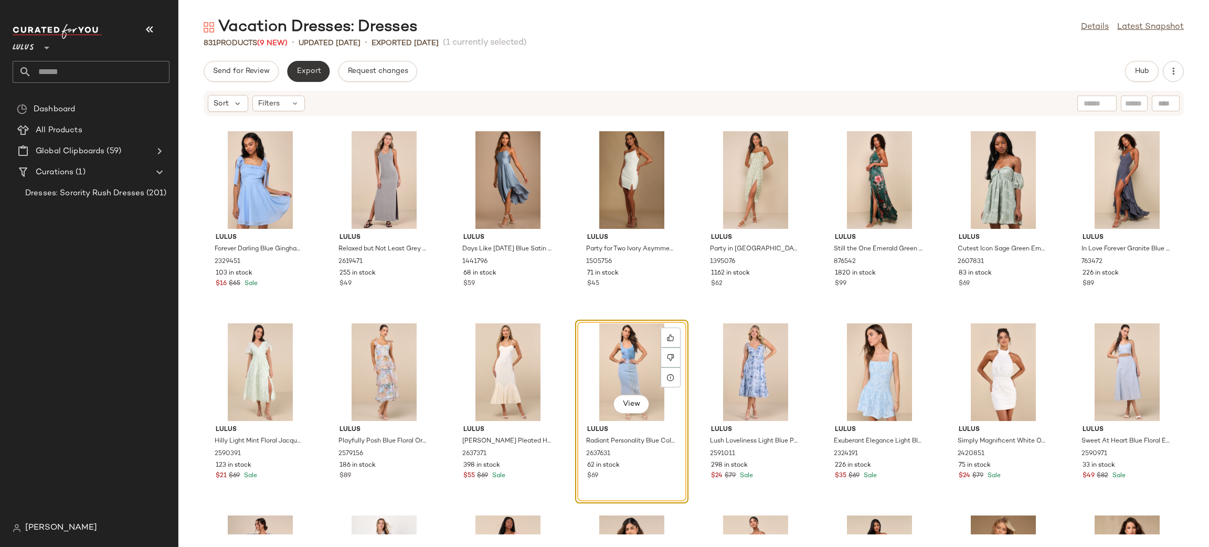
click at [322, 64] on button "Export" at bounding box center [308, 71] width 43 height 21
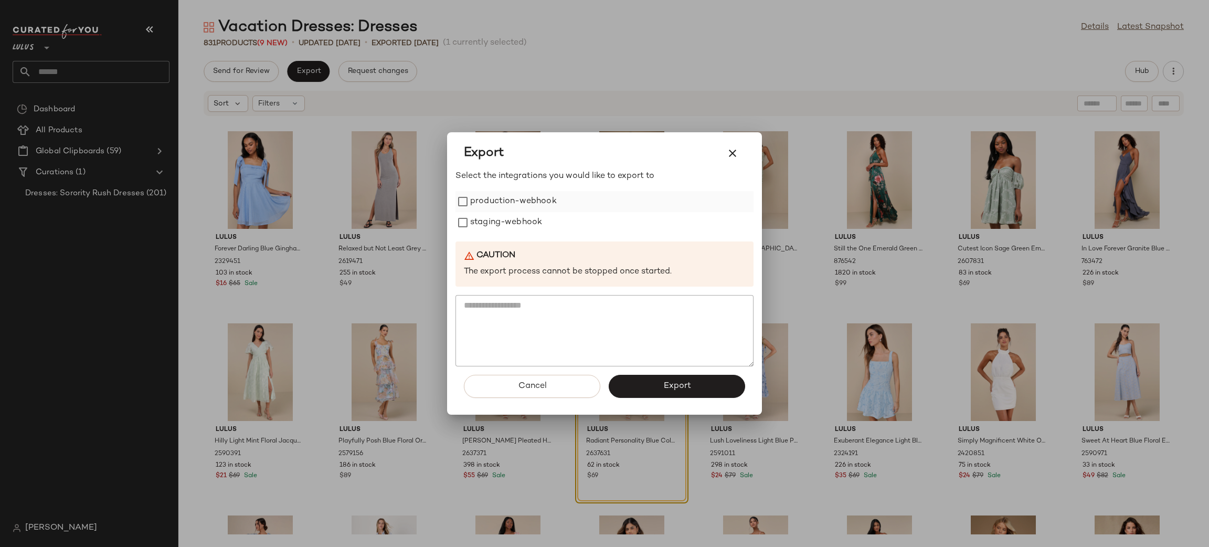
click at [514, 195] on label "production-webhook" at bounding box center [513, 201] width 87 height 21
click at [519, 220] on label "staging-webhook" at bounding box center [506, 222] width 72 height 21
click at [687, 384] on span "Export" at bounding box center [677, 386] width 28 height 10
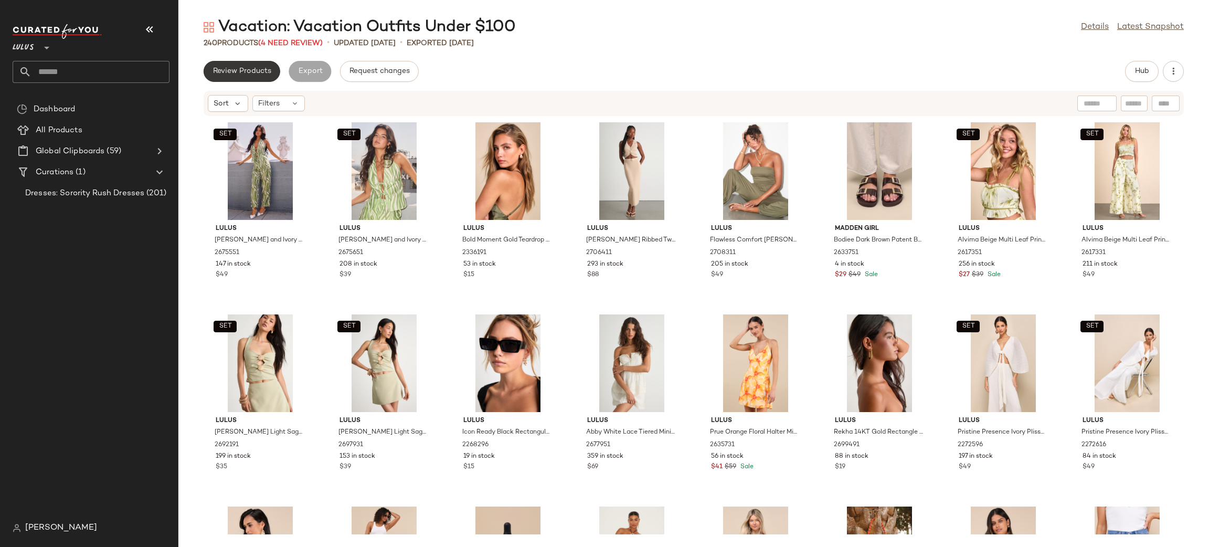
click at [259, 69] on span "Review Products" at bounding box center [242, 71] width 59 height 8
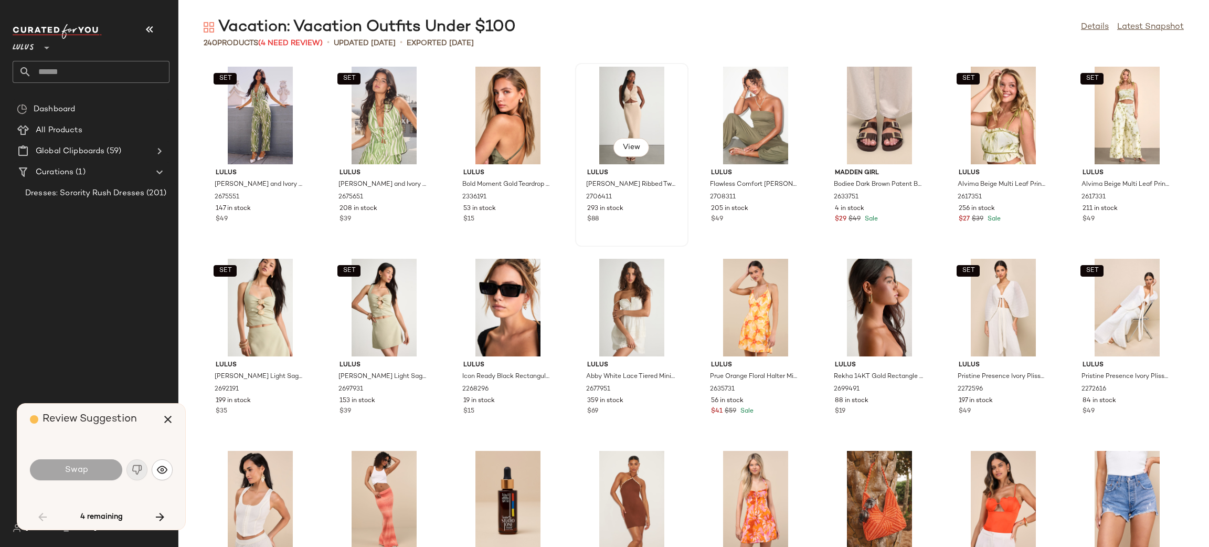
scroll to position [1344, 0]
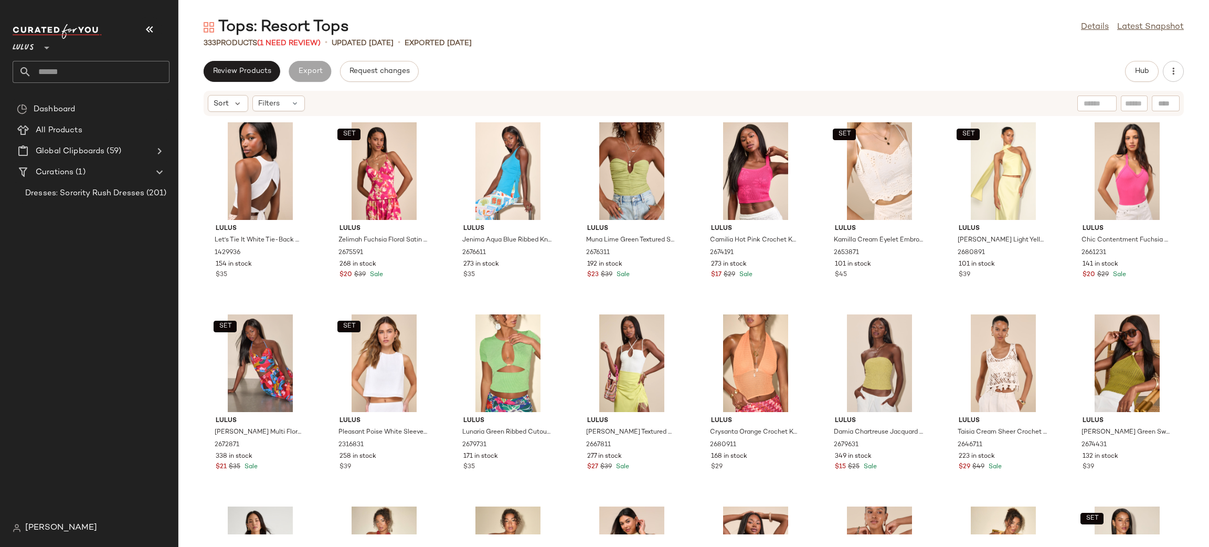
drag, startPoint x: 0, startPoint y: 0, endPoint x: 0, endPoint y: 530, distance: 530.0
click at [468, 54] on div "Tops: Resort Tops Details Latest Snapshot 333 Products (1 Need Review) • update…" at bounding box center [693, 282] width 1031 height 530
click at [239, 67] on span "Review Products" at bounding box center [242, 71] width 59 height 8
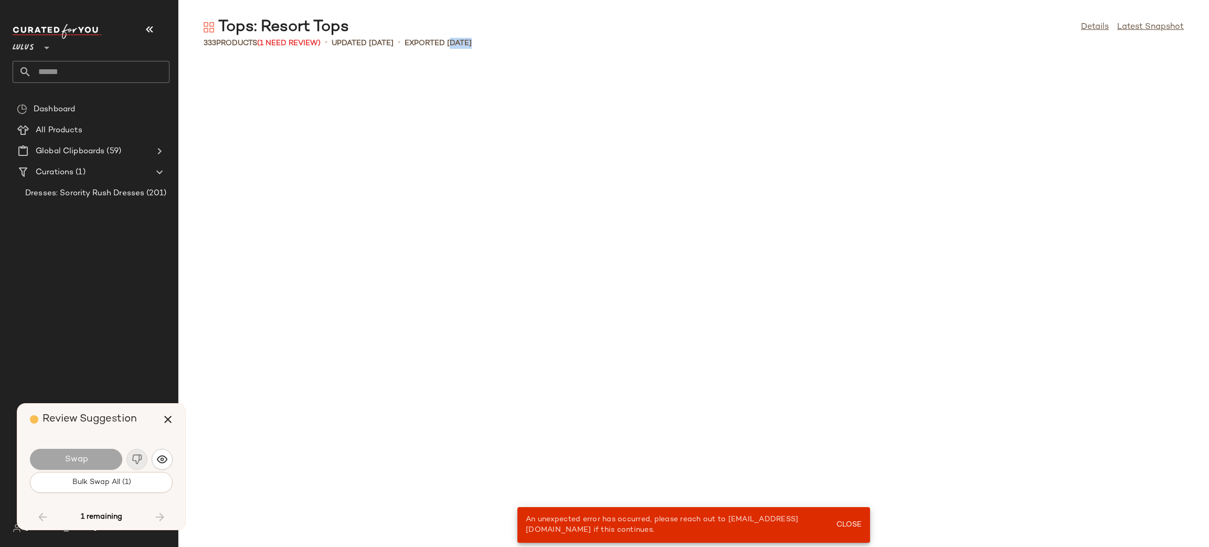
scroll to position [7582, 0]
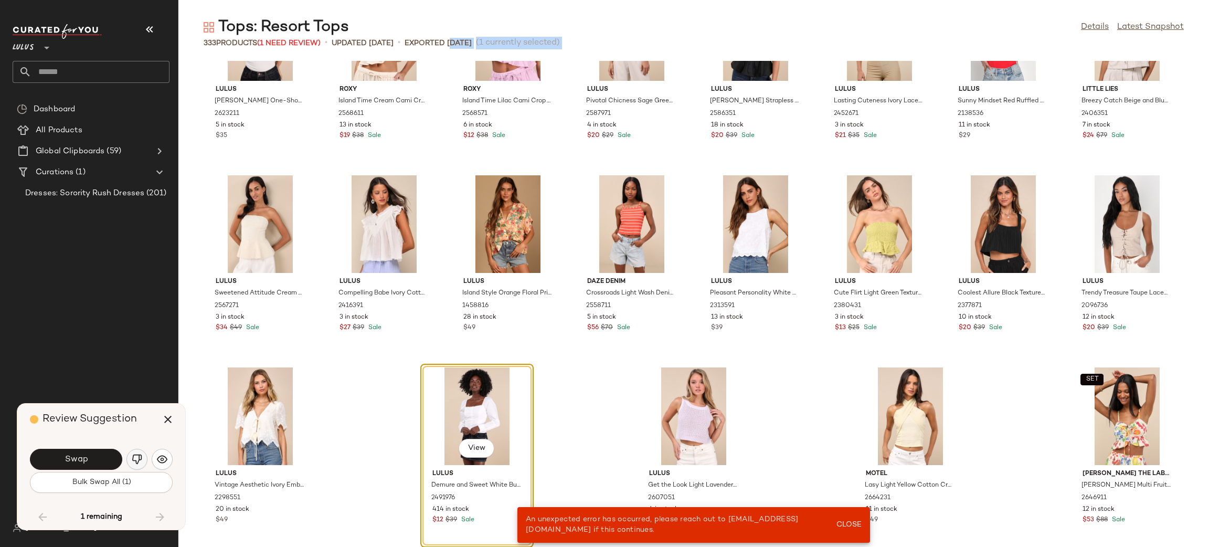
click at [135, 449] on button "button" at bounding box center [136, 459] width 21 height 21
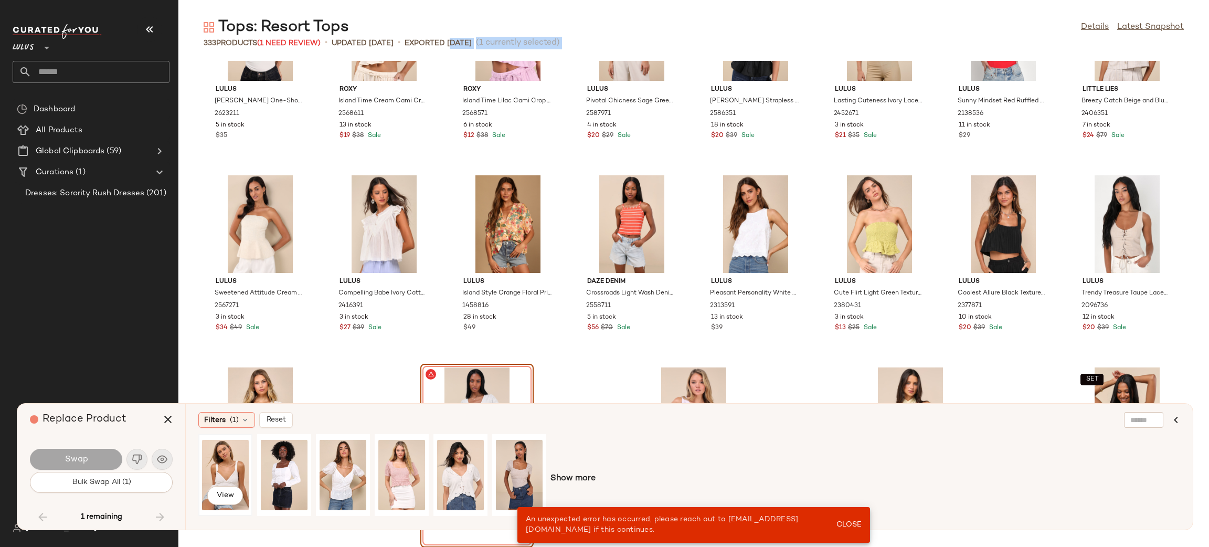
click at [242, 465] on div "View" at bounding box center [225, 475] width 47 height 75
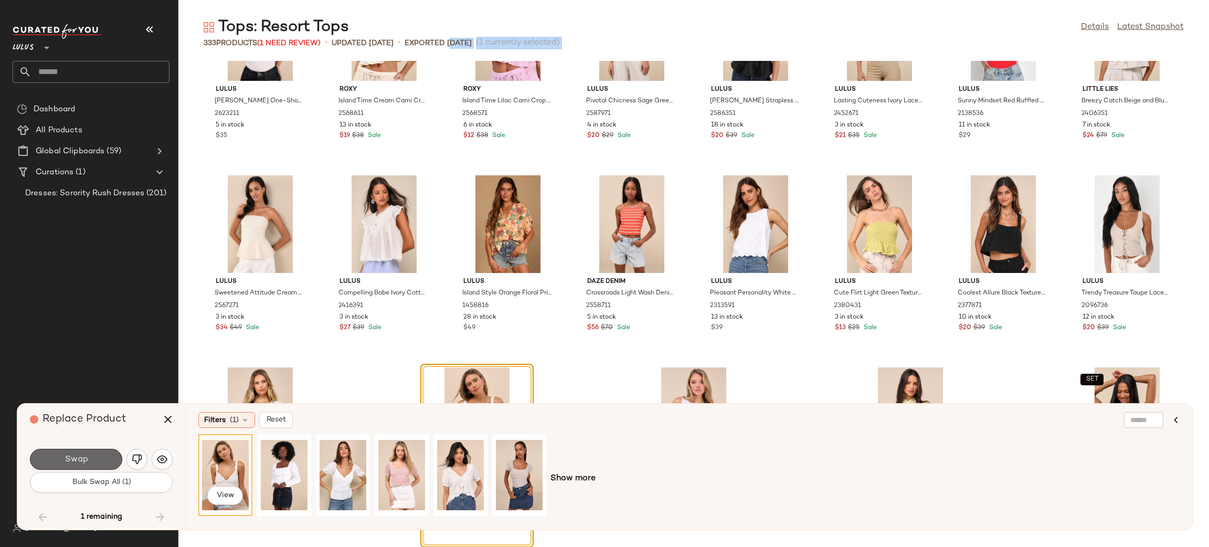
click at [74, 457] on span "Swap" at bounding box center [76, 459] width 24 height 10
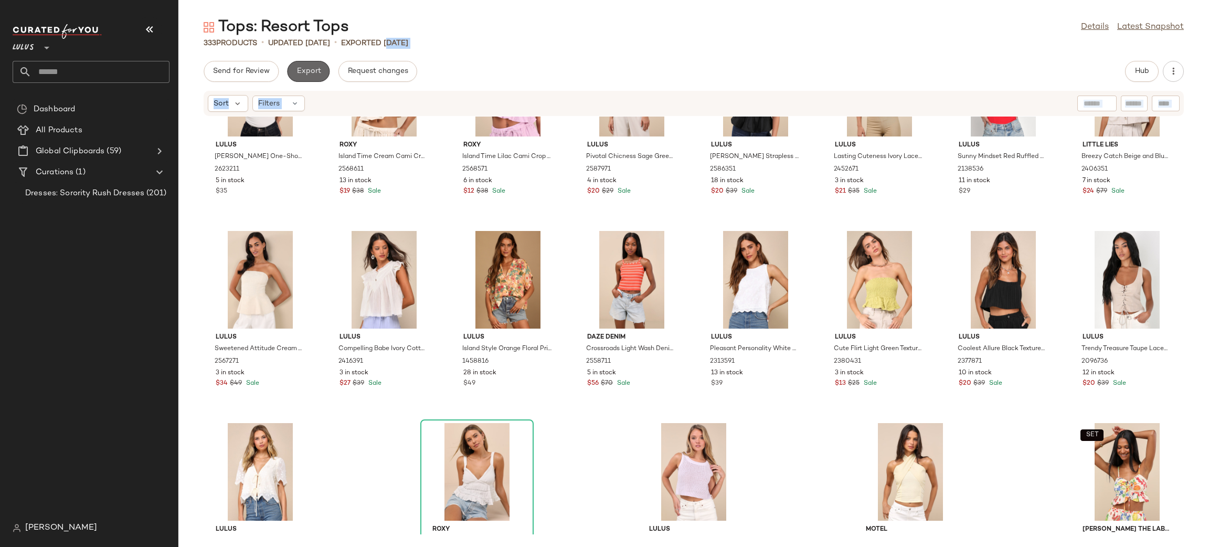
click at [325, 68] on button "Export" at bounding box center [308, 71] width 43 height 21
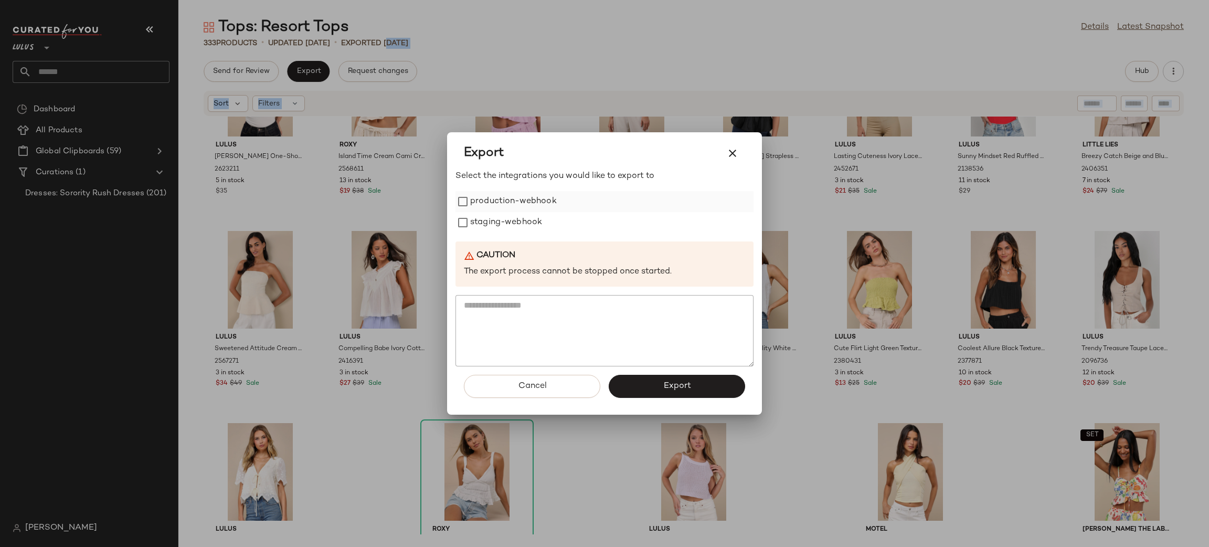
click at [516, 203] on label "production-webhook" at bounding box center [513, 201] width 87 height 21
click at [518, 218] on label "staging-webhook" at bounding box center [506, 222] width 72 height 21
click at [667, 375] on button "Export" at bounding box center [677, 386] width 136 height 23
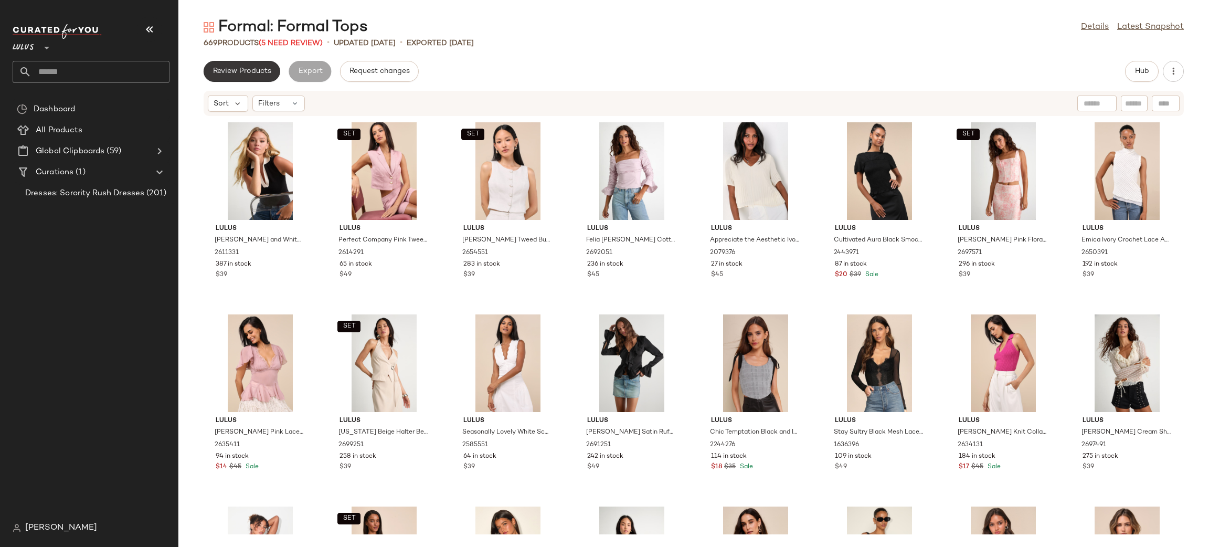
click at [254, 69] on span "Review Products" at bounding box center [242, 71] width 59 height 8
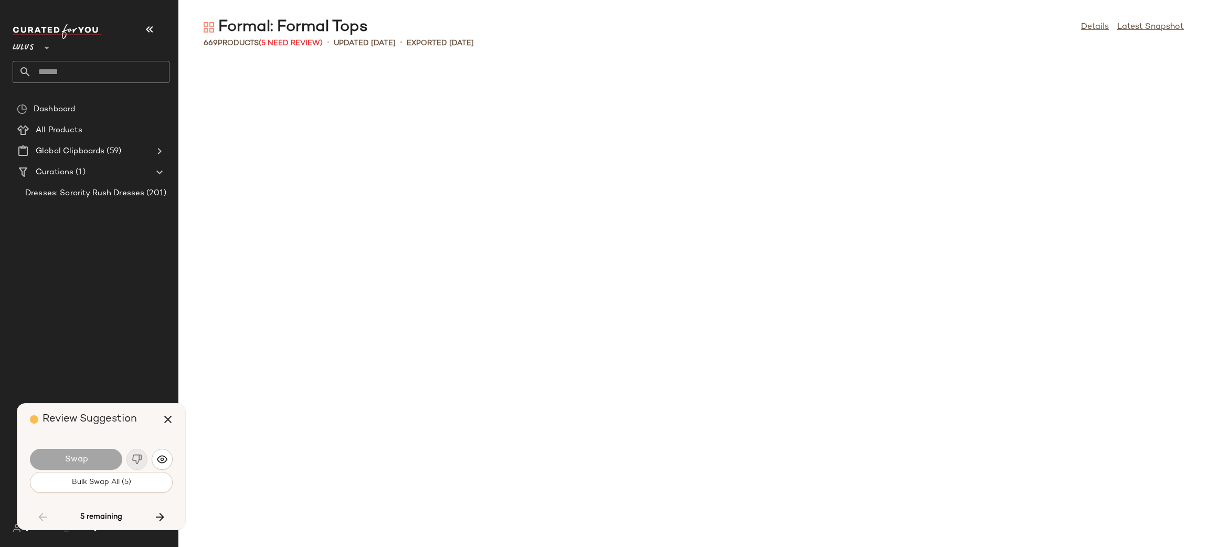
scroll to position [1536, 0]
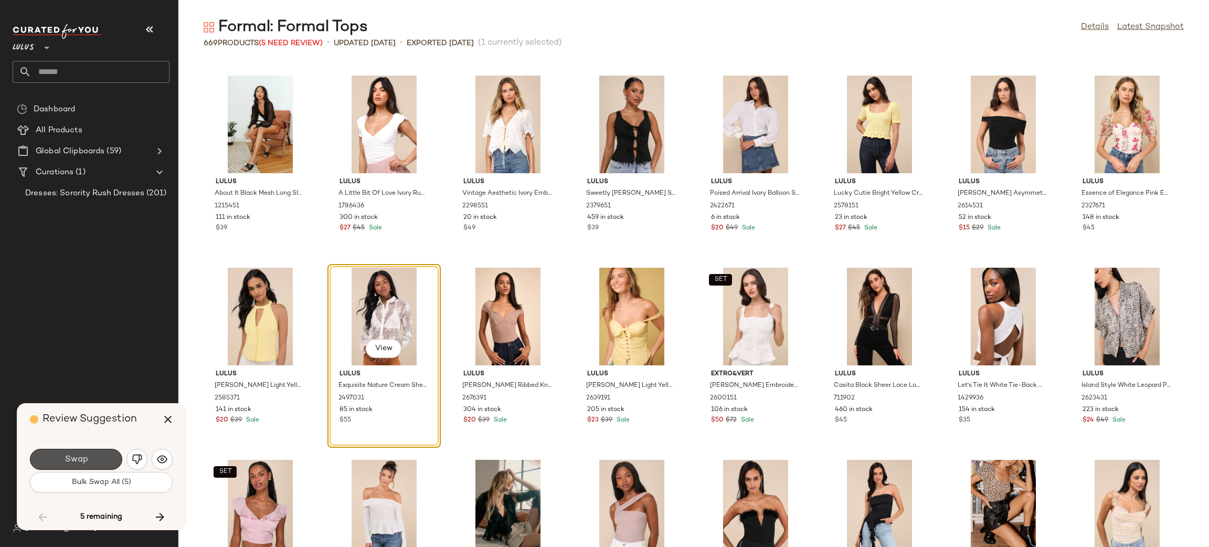
click at [74, 451] on button "Swap" at bounding box center [76, 459] width 92 height 21
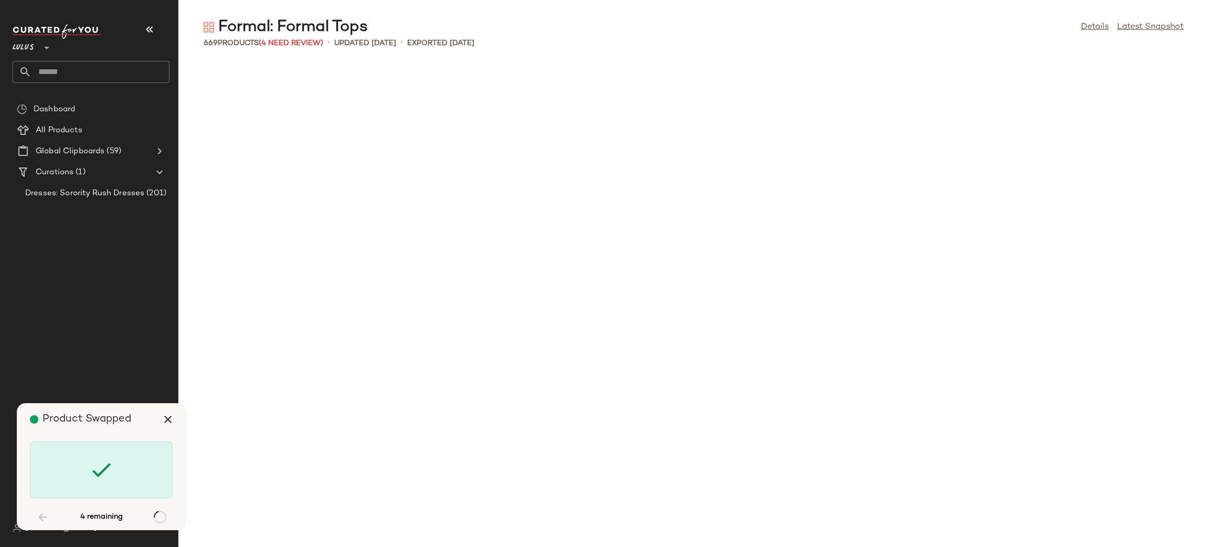
scroll to position [3264, 0]
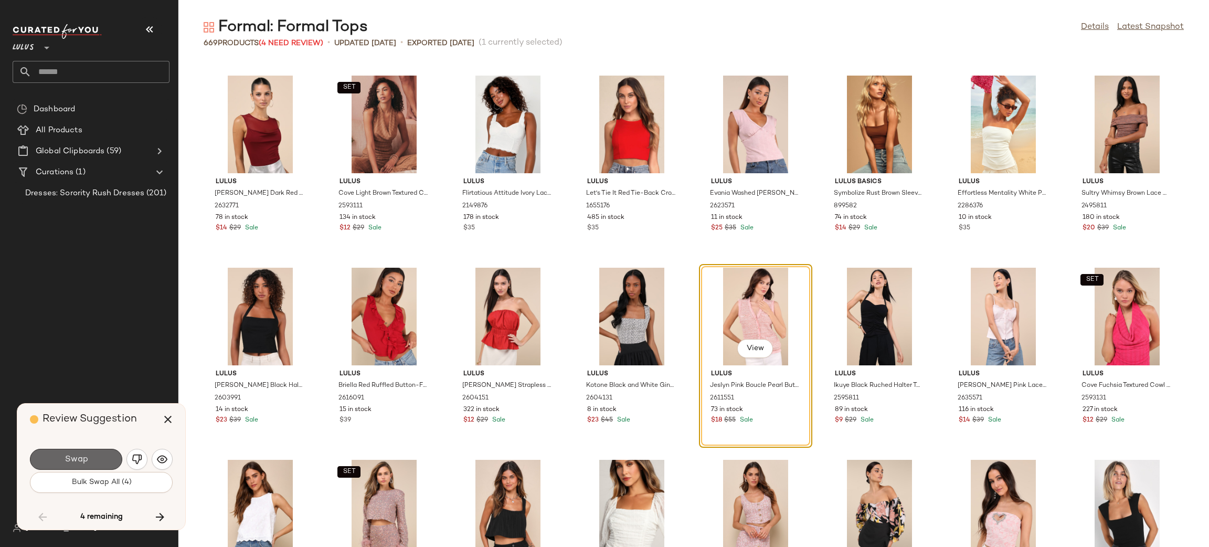
click at [71, 459] on span "Swap" at bounding box center [76, 459] width 24 height 10
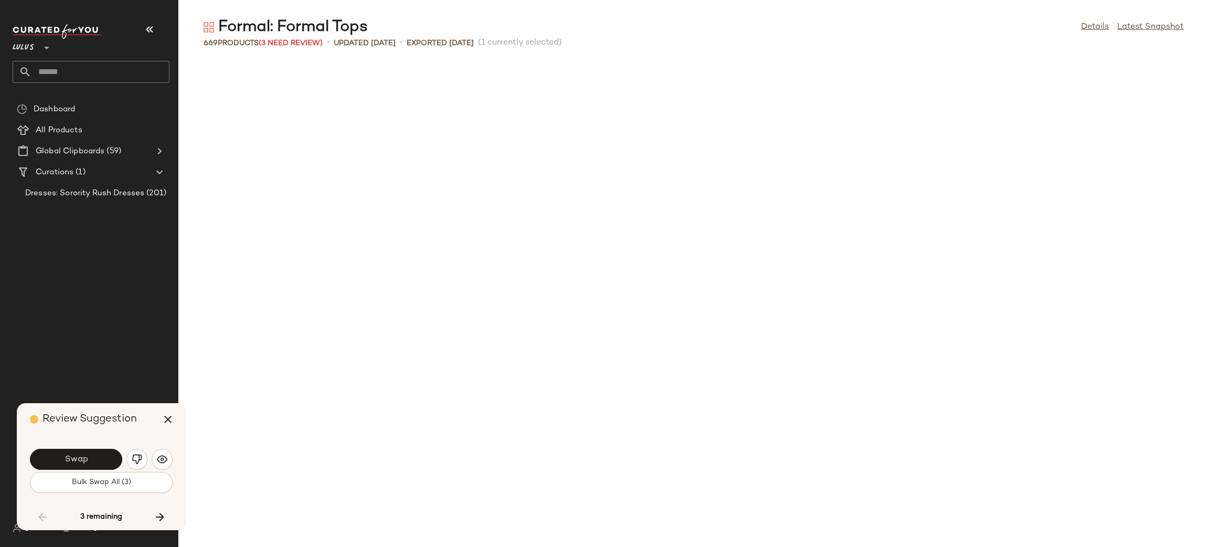
scroll to position [3841, 0]
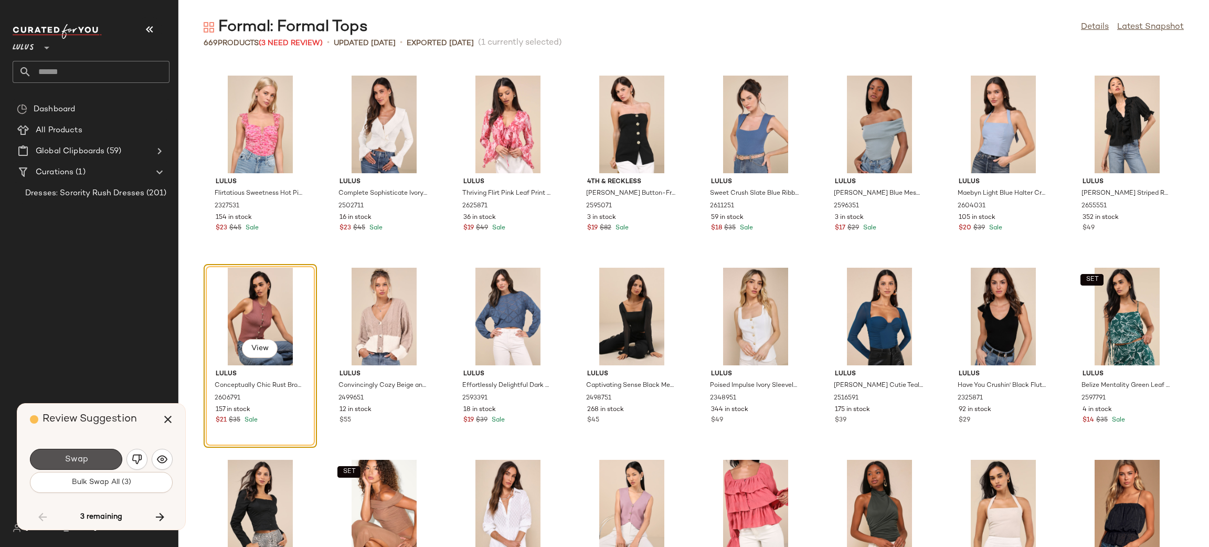
click at [71, 466] on button "Swap" at bounding box center [76, 459] width 92 height 21
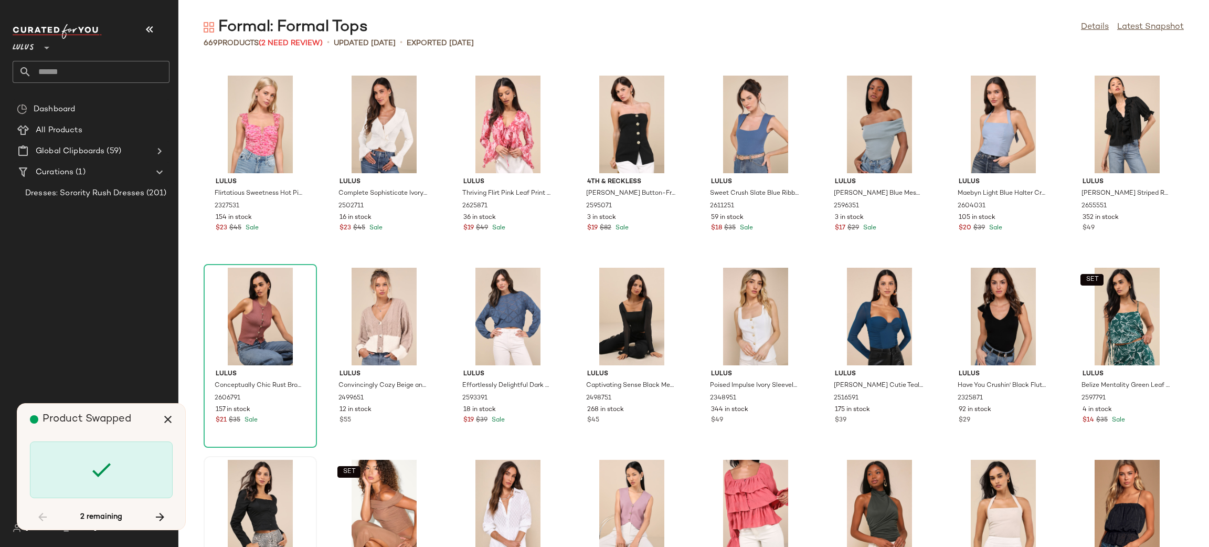
scroll to position [7874, 0]
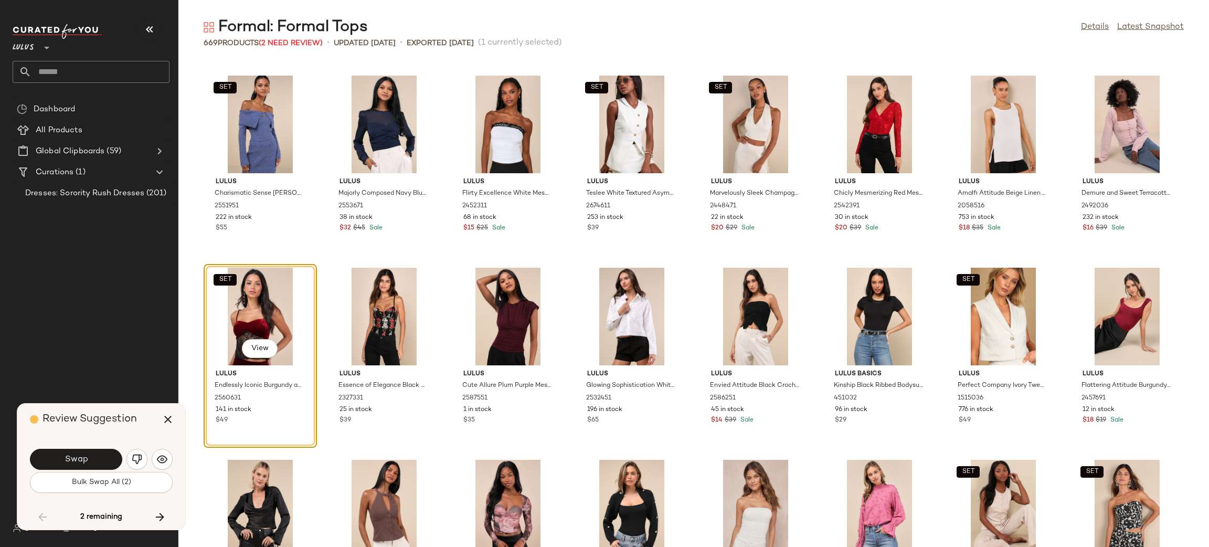
click at [83, 462] on span "Swap" at bounding box center [76, 459] width 24 height 10
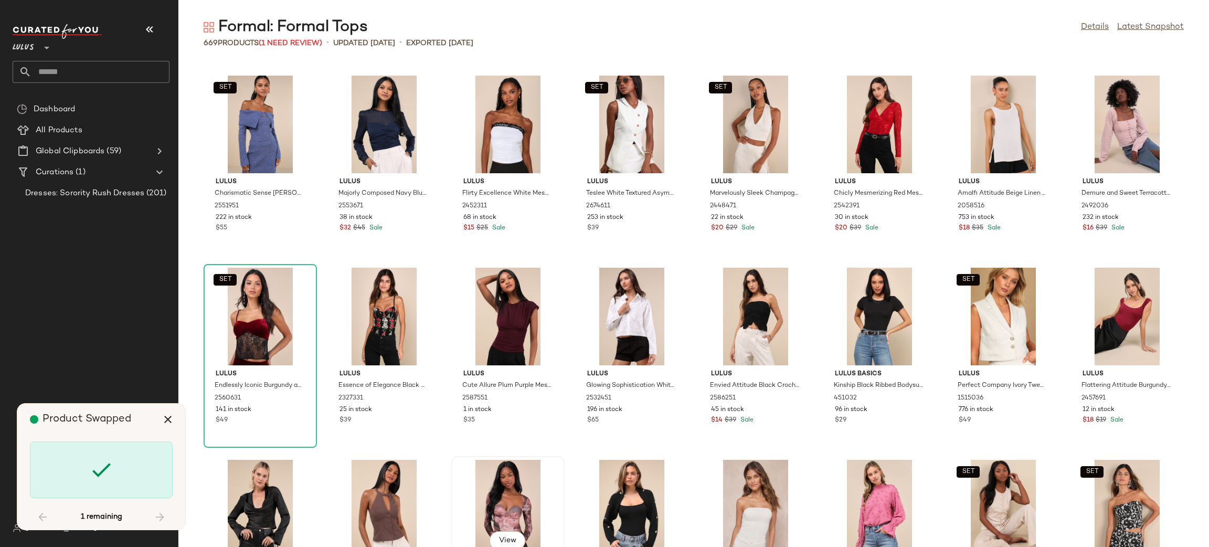
scroll to position [14788, 0]
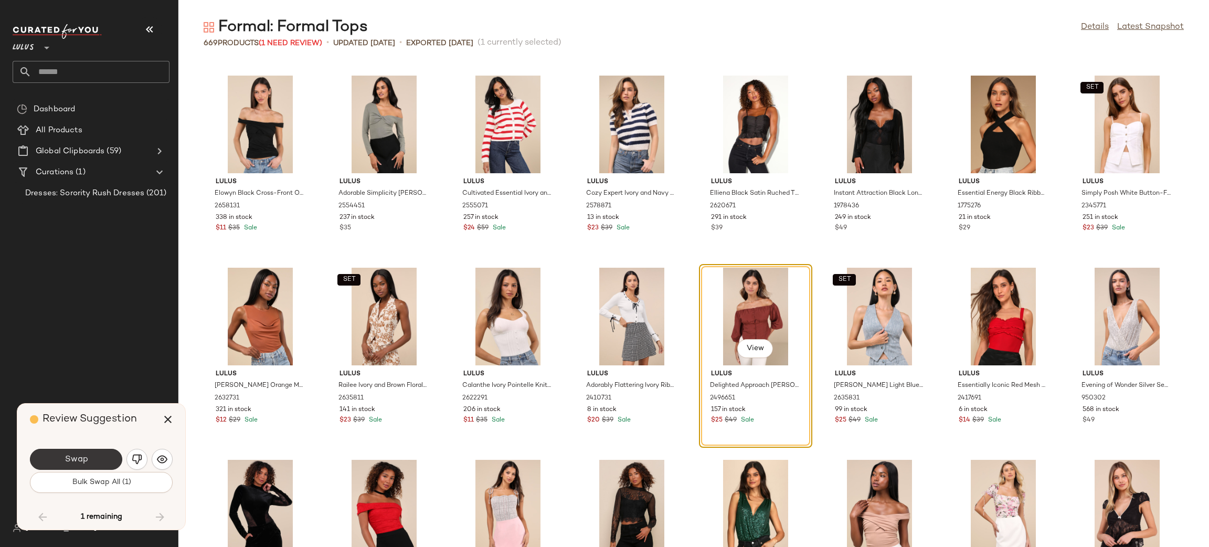
click at [79, 452] on button "Swap" at bounding box center [76, 459] width 92 height 21
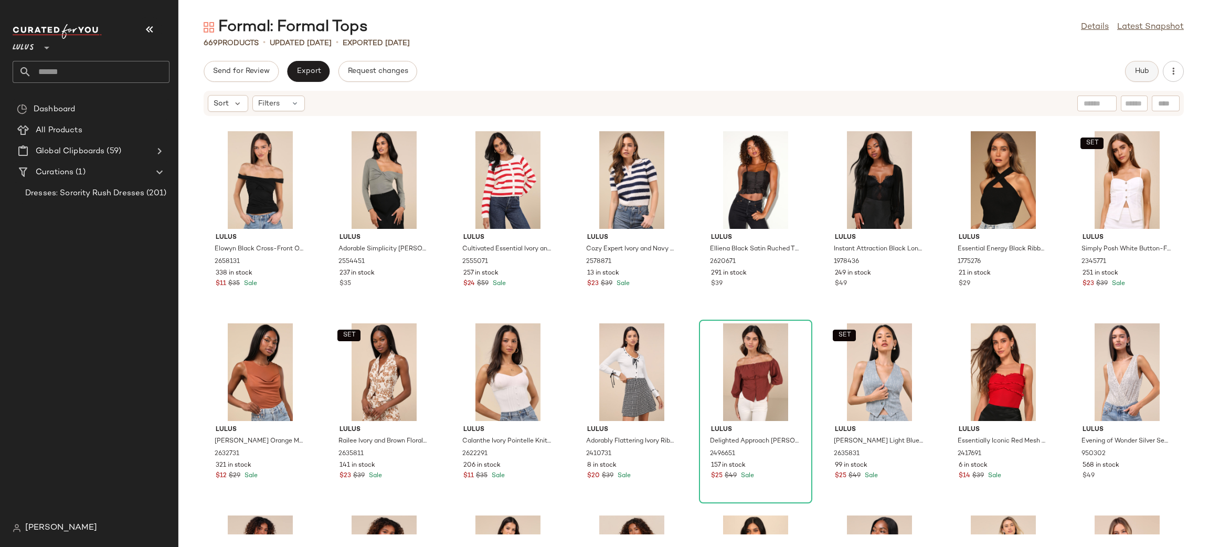
click at [1136, 72] on span "Hub" at bounding box center [1141, 71] width 15 height 8
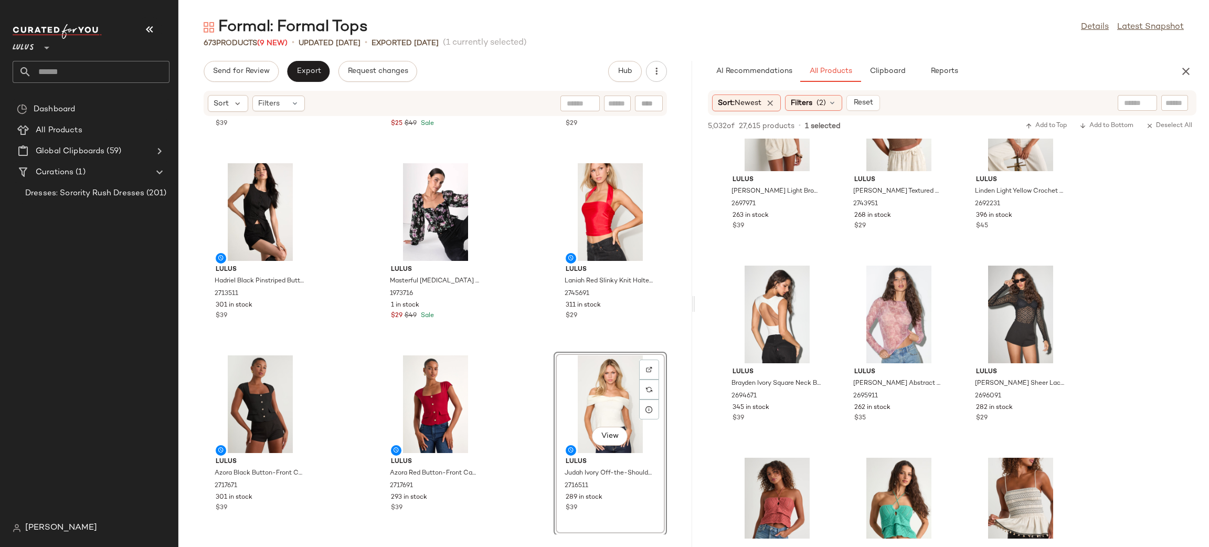
scroll to position [3911, 0]
click at [1142, 103] on div at bounding box center [1137, 103] width 39 height 16
type input "******"
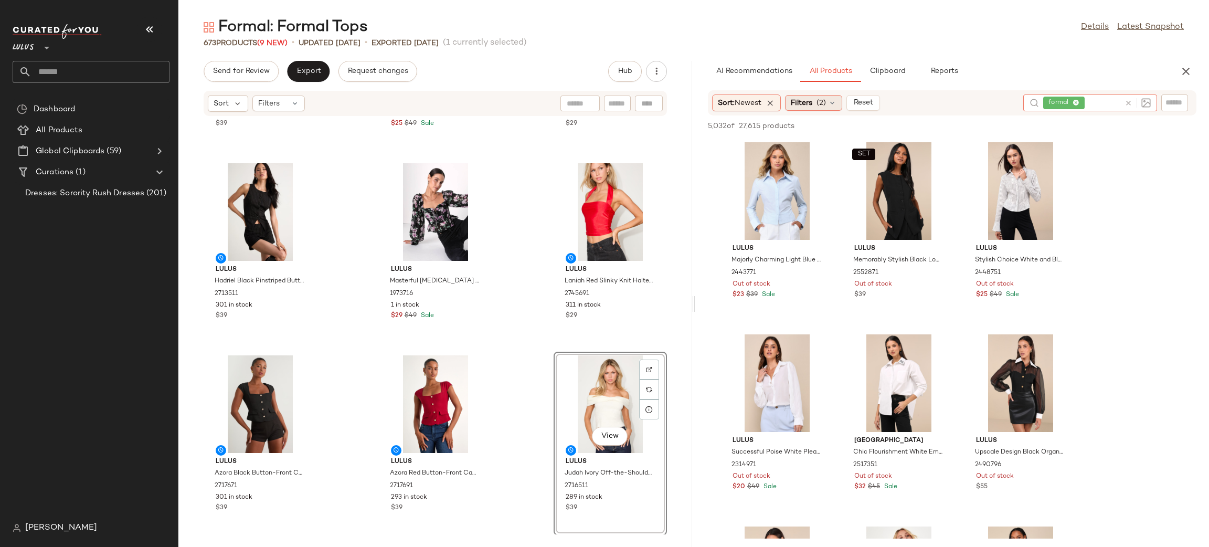
click at [812, 101] on span "Filters" at bounding box center [802, 103] width 22 height 11
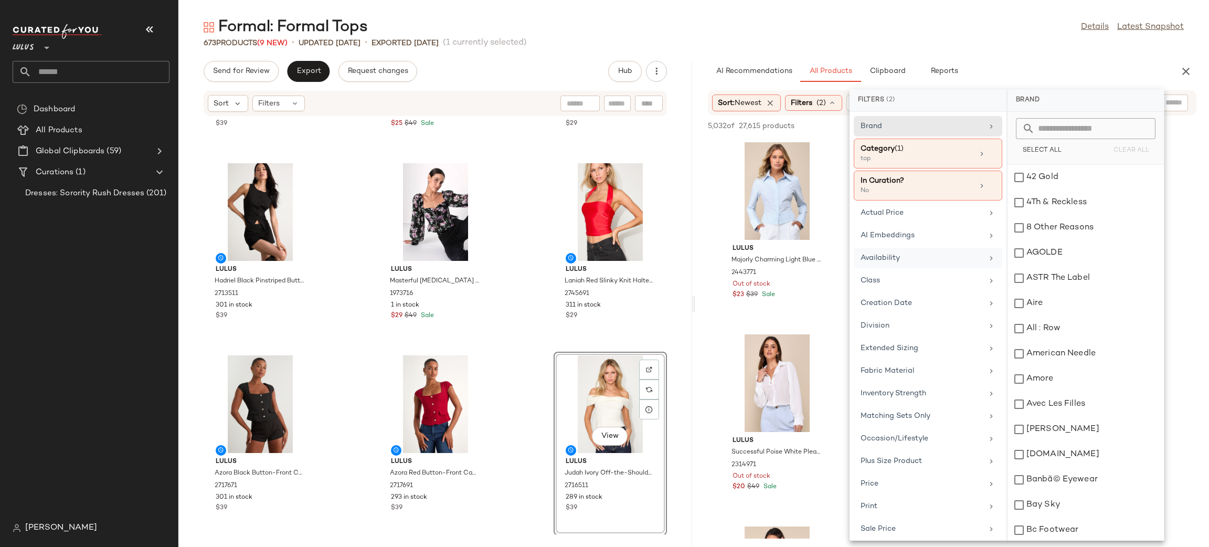
click at [904, 260] on div "Availability" at bounding box center [922, 257] width 122 height 11
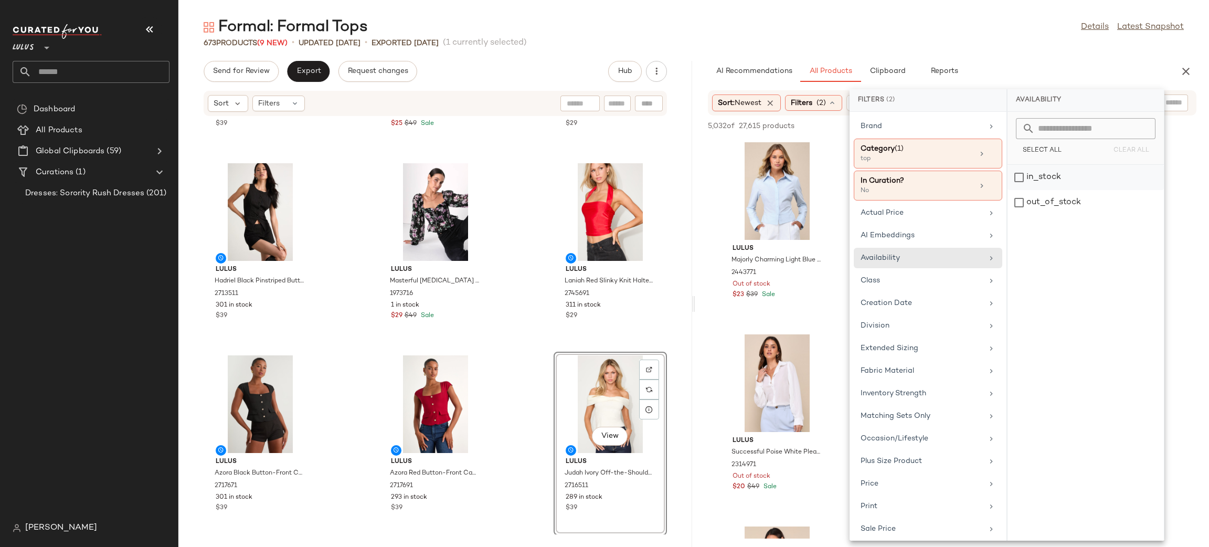
click at [1069, 190] on div "in_stock" at bounding box center [1085, 202] width 156 height 25
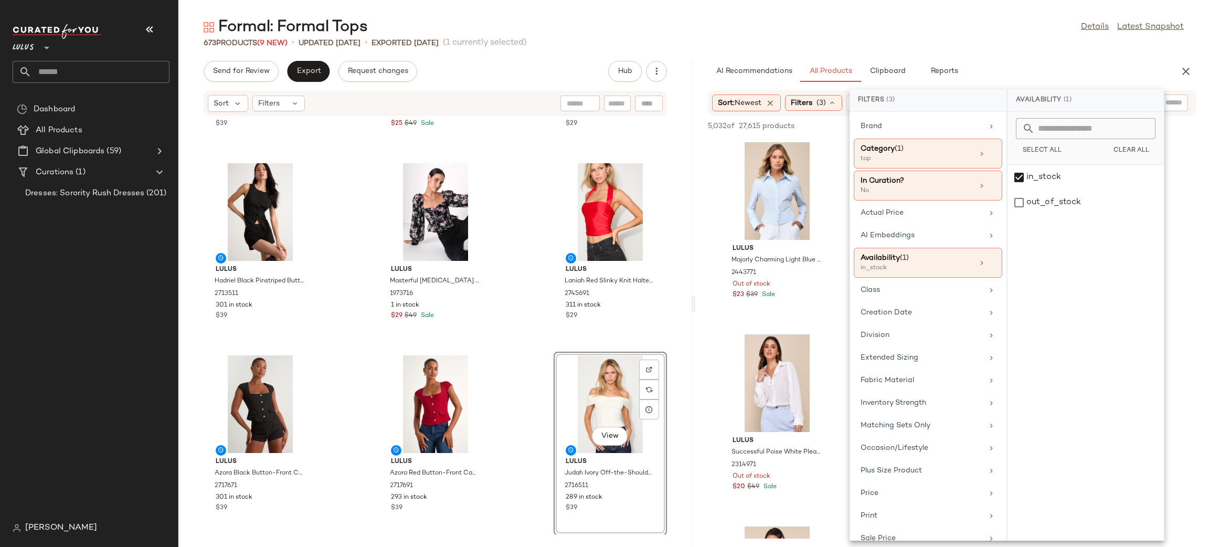
click at [1033, 35] on div "Formal: Formal Tops Details Latest Snapshot" at bounding box center [693, 27] width 1031 height 21
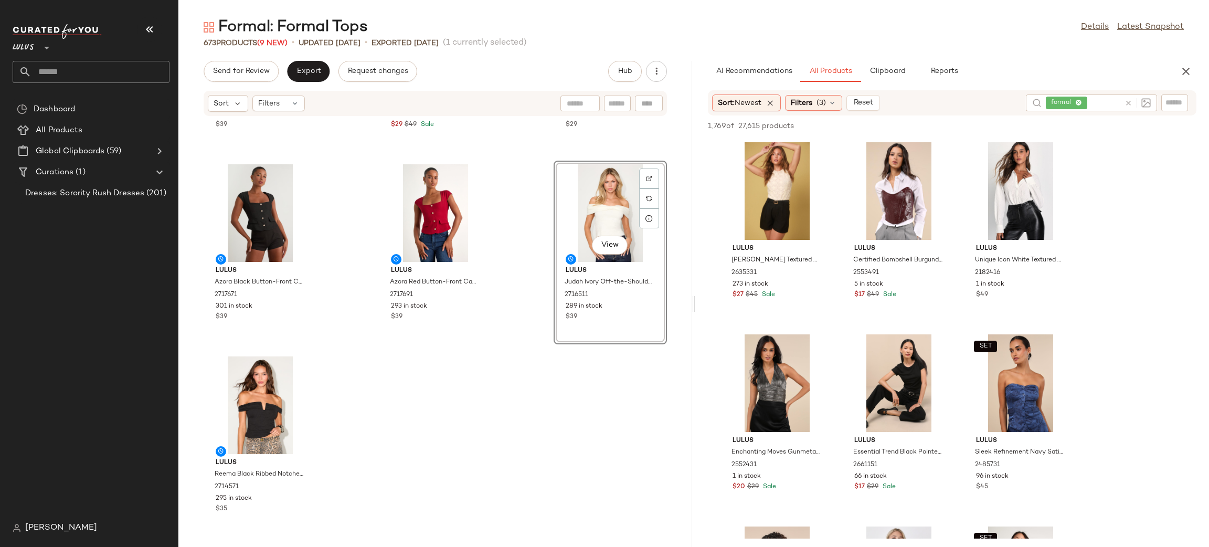
scroll to position [42796, 0]
click at [731, 109] on div "Sort: Newest" at bounding box center [746, 102] width 69 height 17
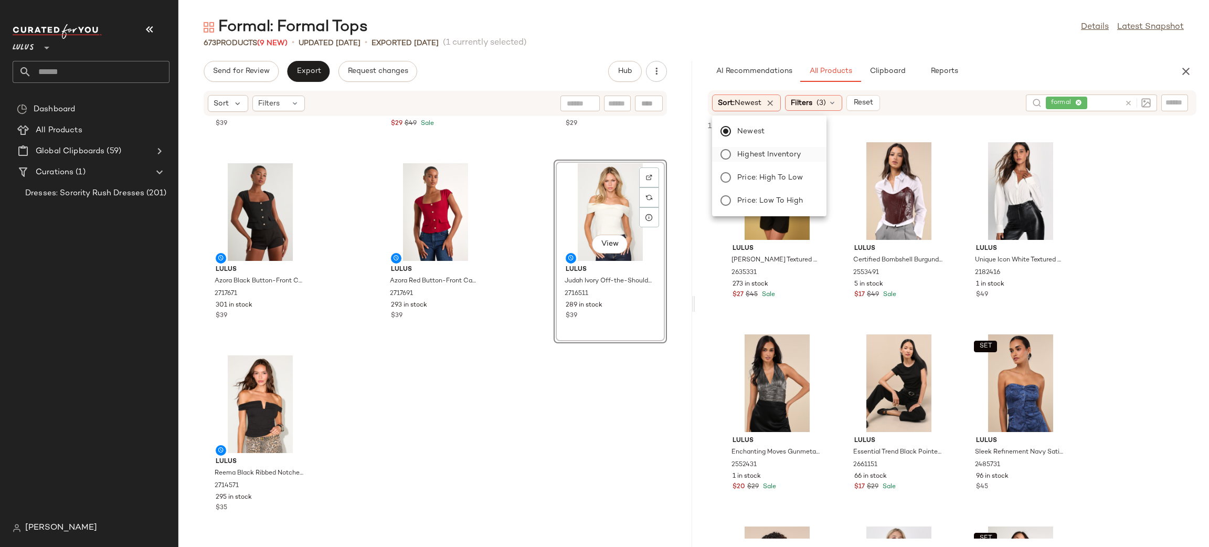
click at [764, 154] on span "Highest Inventory" at bounding box center [768, 154] width 63 height 11
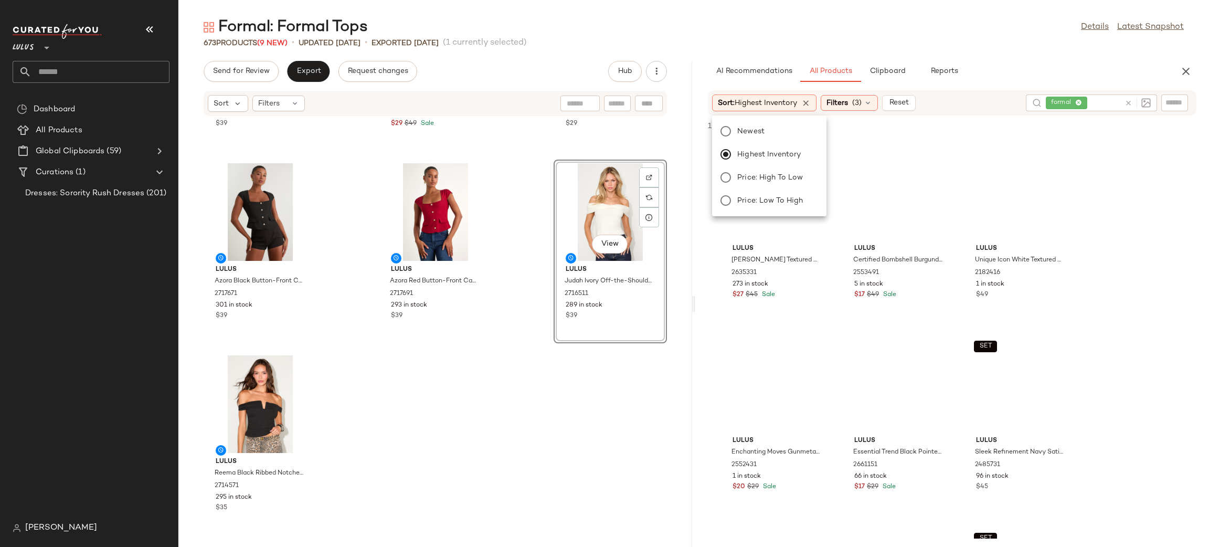
click at [962, 35] on div "Formal: Formal Tops Details Latest Snapshot" at bounding box center [693, 27] width 1031 height 21
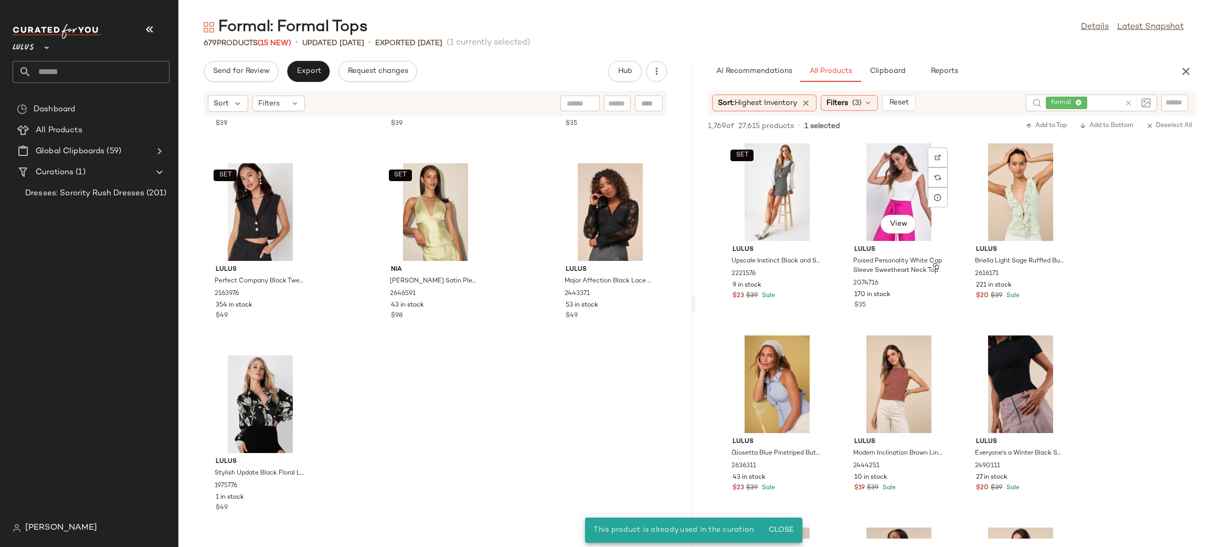
scroll to position [3073, 0]
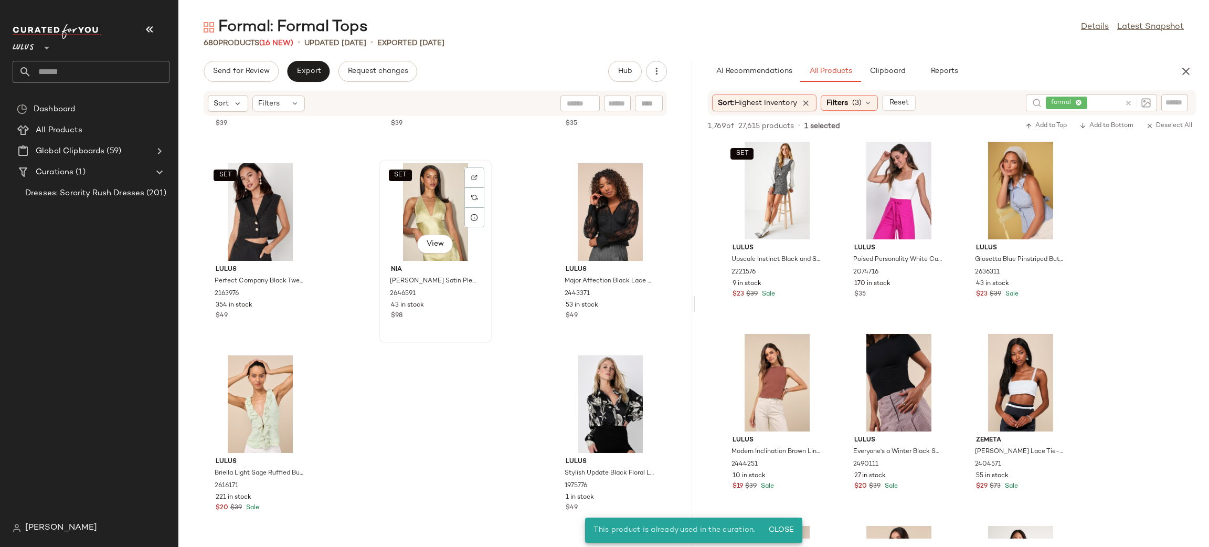
scroll to position [43179, 0]
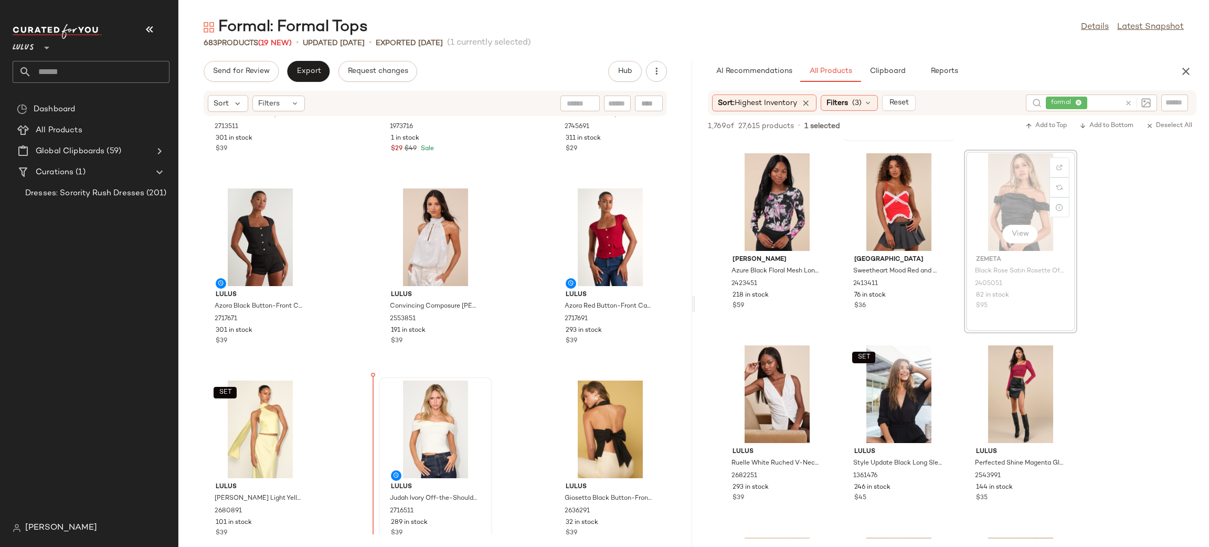
scroll to position [42783, 0]
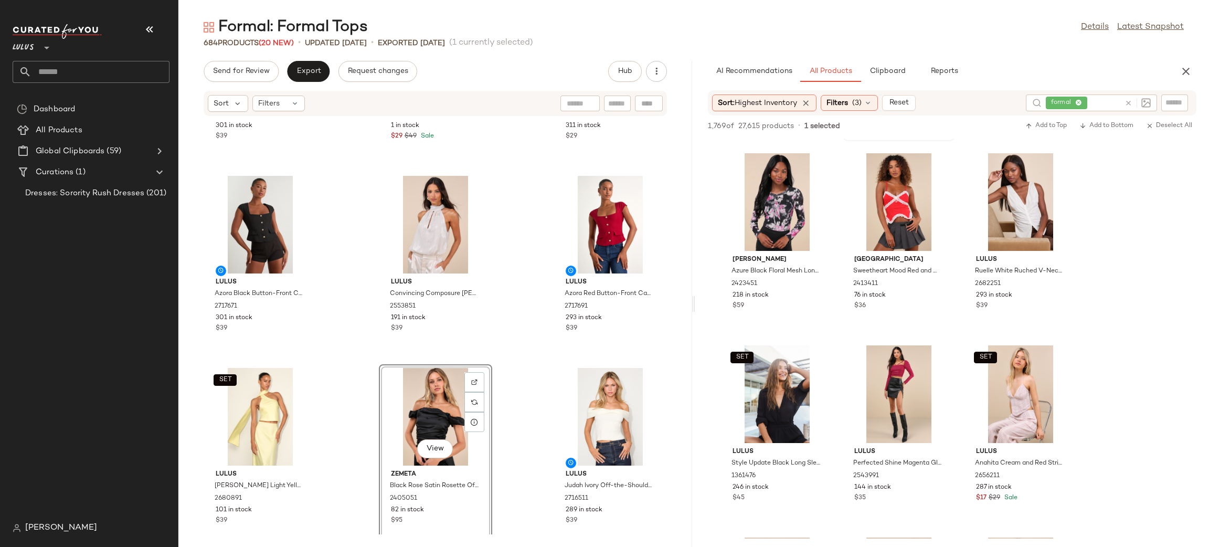
click at [523, 362] on div "Lulus Hadriel Black Pinstriped Button-Front Vest Top 2713511 301 in stock $39 L…" at bounding box center [435, 325] width 514 height 418
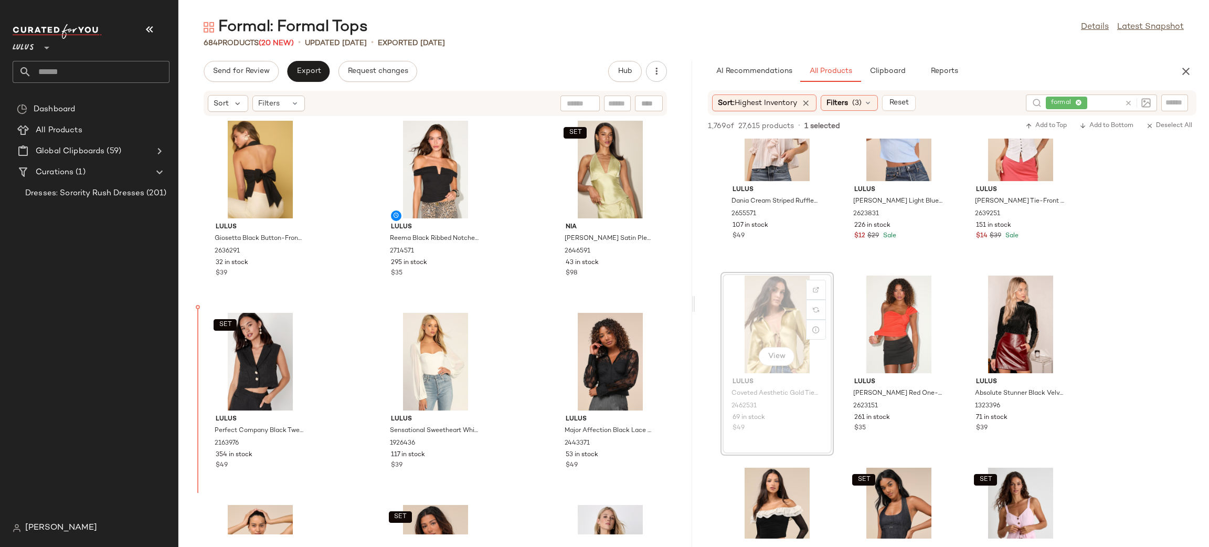
scroll to position [43226, 0]
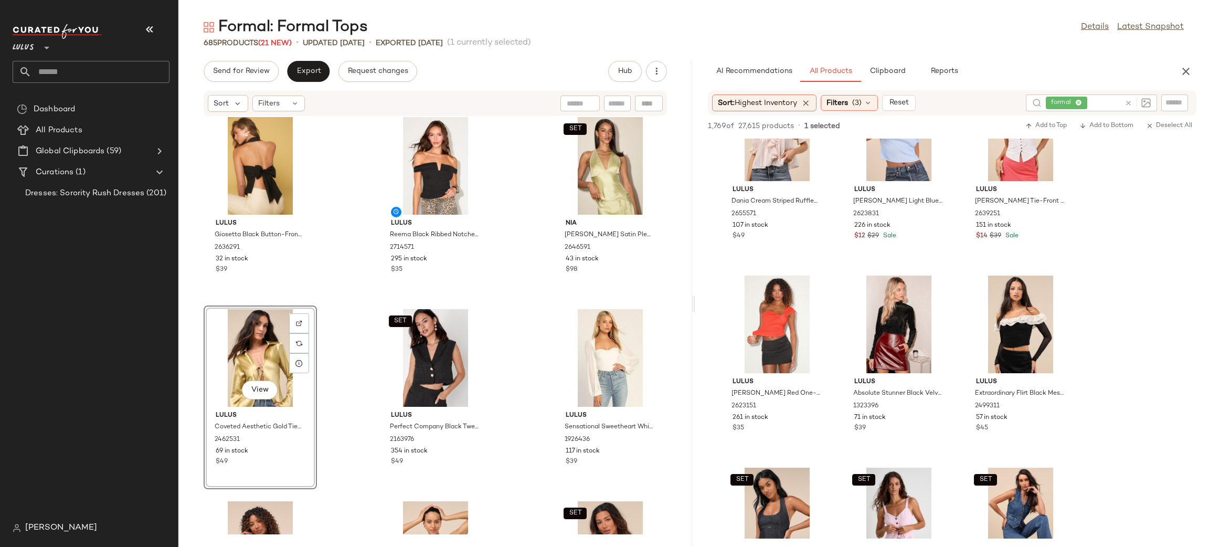
click at [524, 313] on div "SET Lulus Marabella Light Yellow Satin One-Shoulder Sash Top 2680891 101 in sto…" at bounding box center [435, 325] width 514 height 418
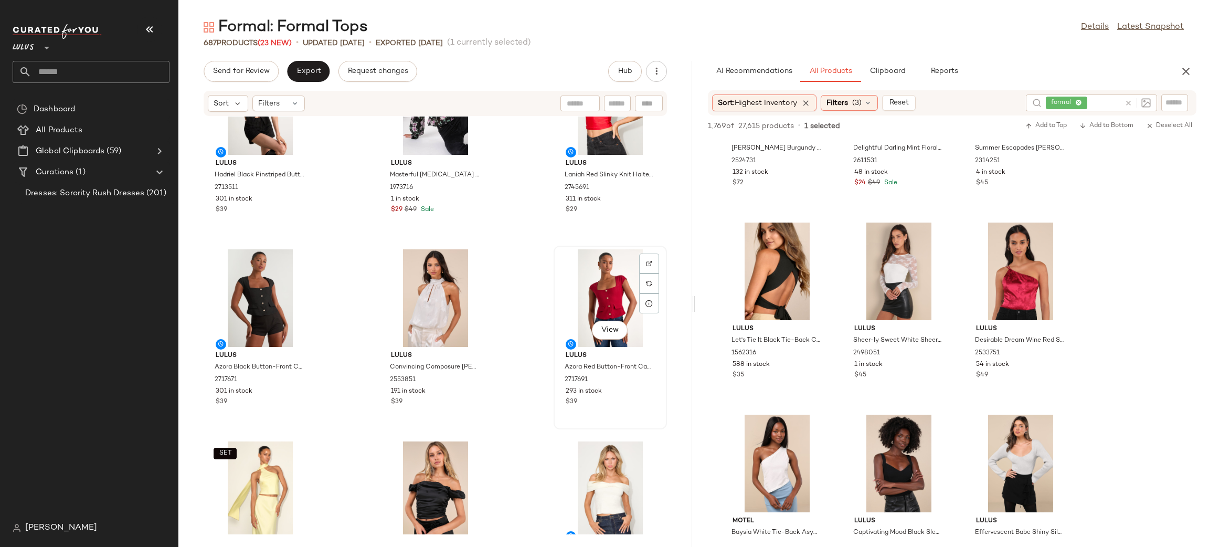
scroll to position [42722, 0]
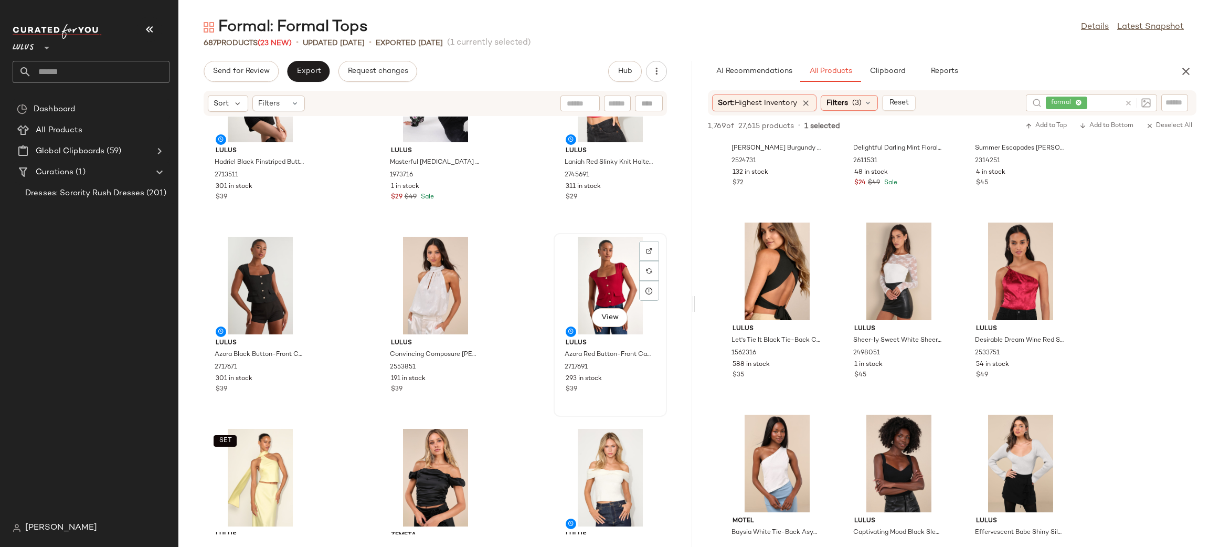
click at [573, 272] on div "View" at bounding box center [610, 286] width 106 height 98
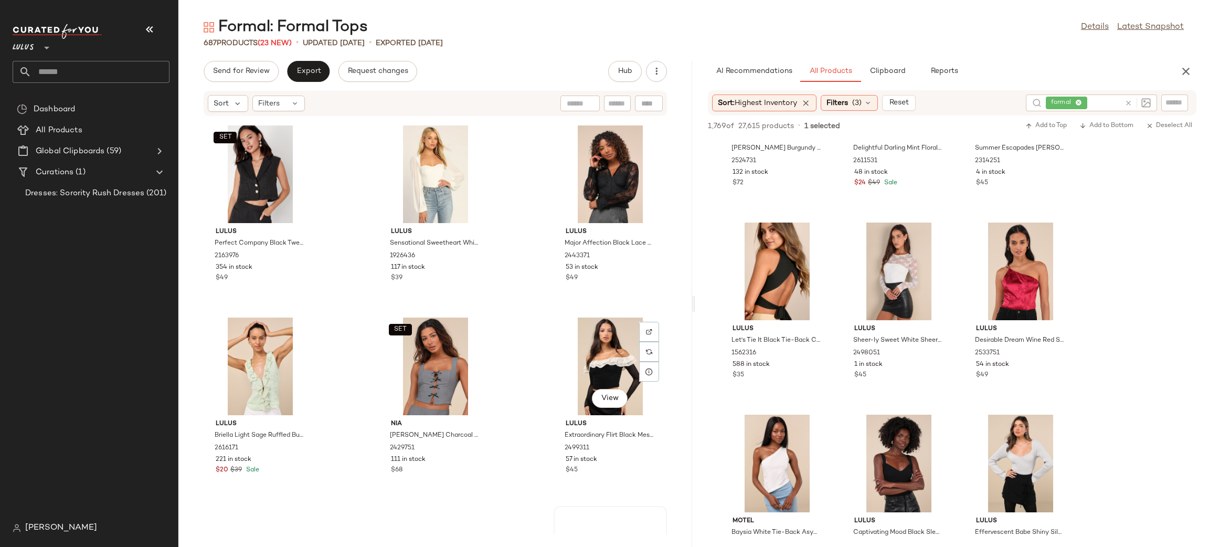
scroll to position [43564, 0]
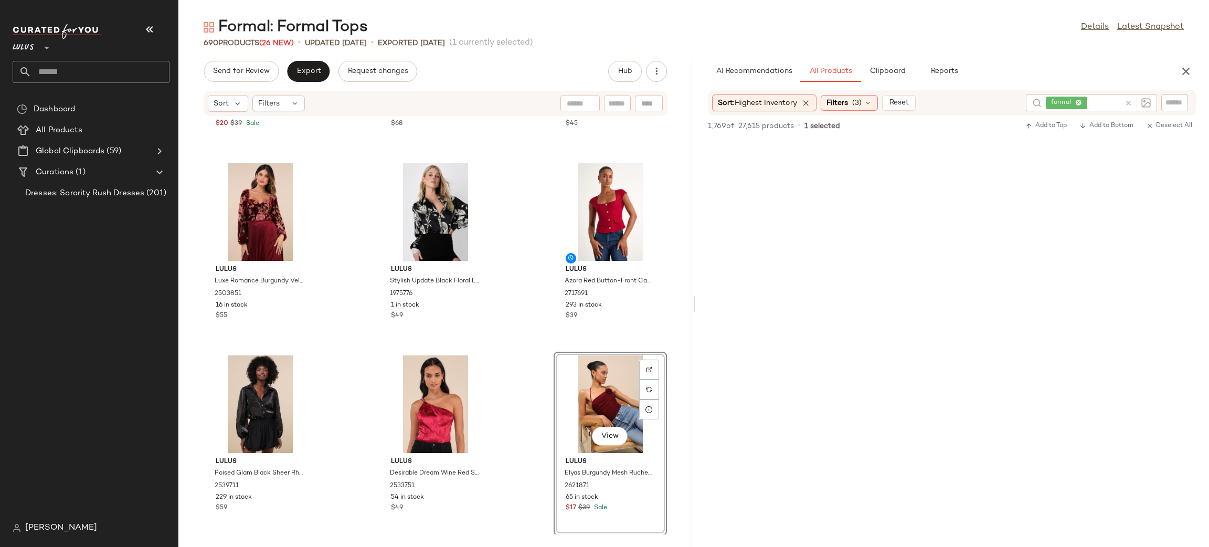
scroll to position [4099, 0]
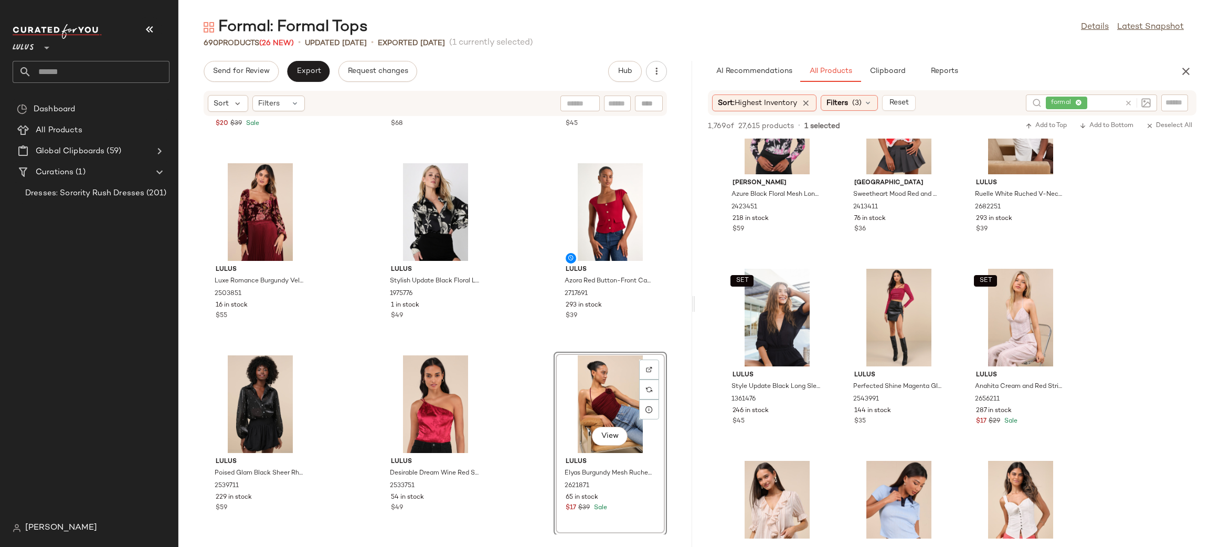
click at [507, 347] on div "Lulus Briella Light Sage Ruffled Button-Front Top 2616171 221 in stock $20 $39 …" at bounding box center [435, 325] width 514 height 418
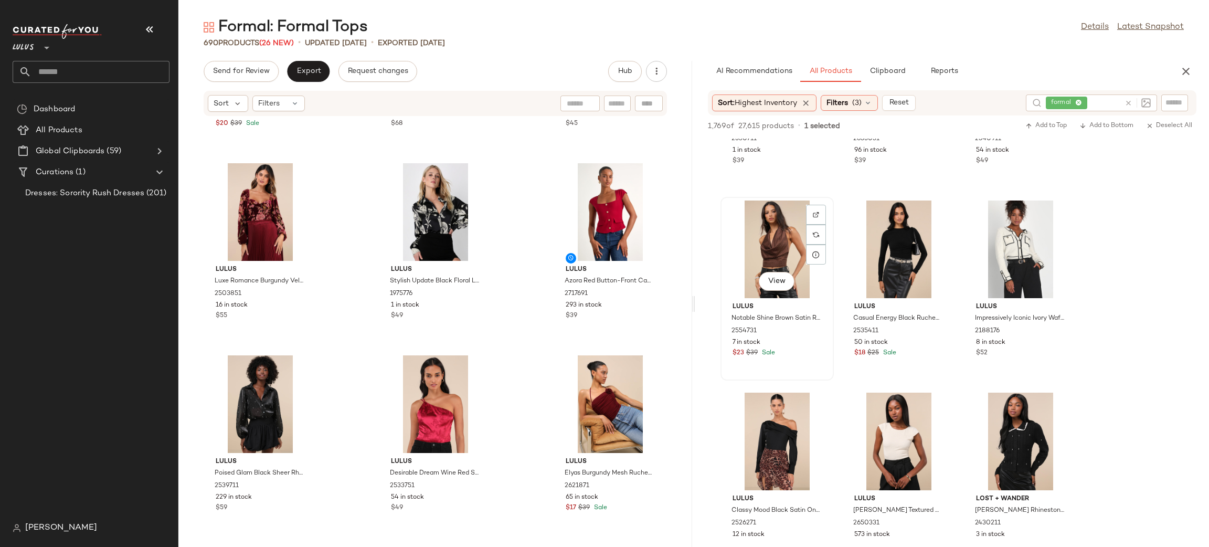
scroll to position [0, 0]
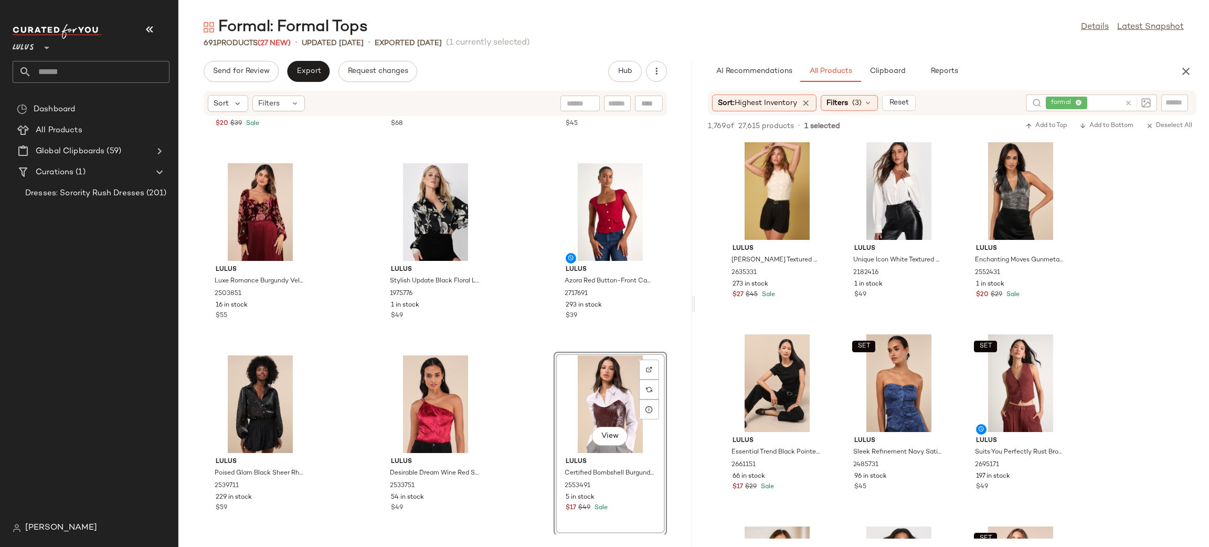
click at [506, 370] on div "Lulus Briella Light Sage Ruffled Button-Front Top 2616171 221 in stock $20 $39 …" at bounding box center [435, 325] width 514 height 418
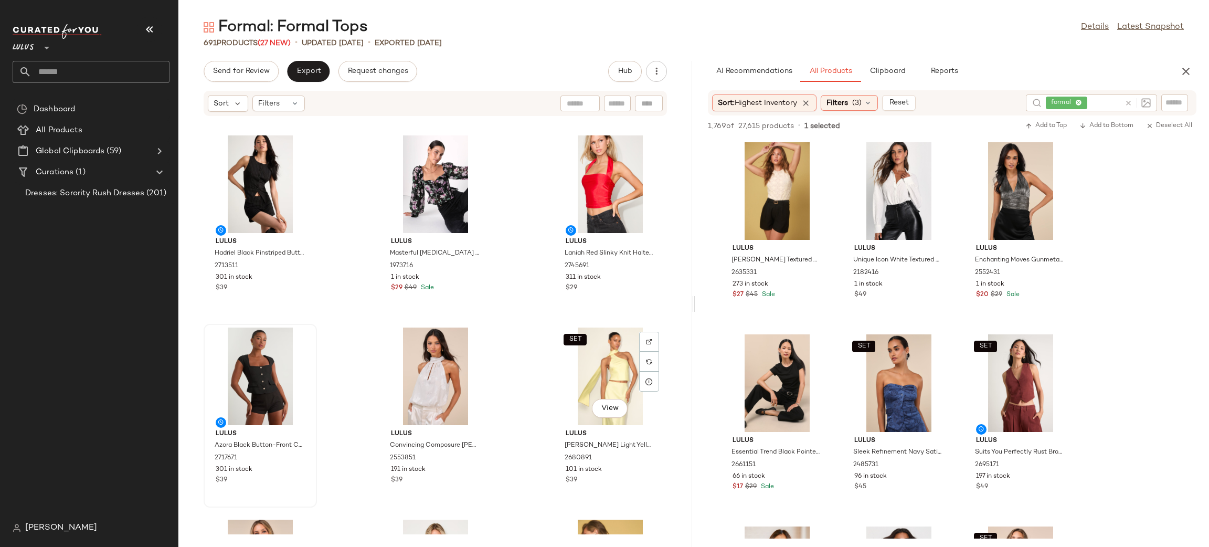
scroll to position [42686, 0]
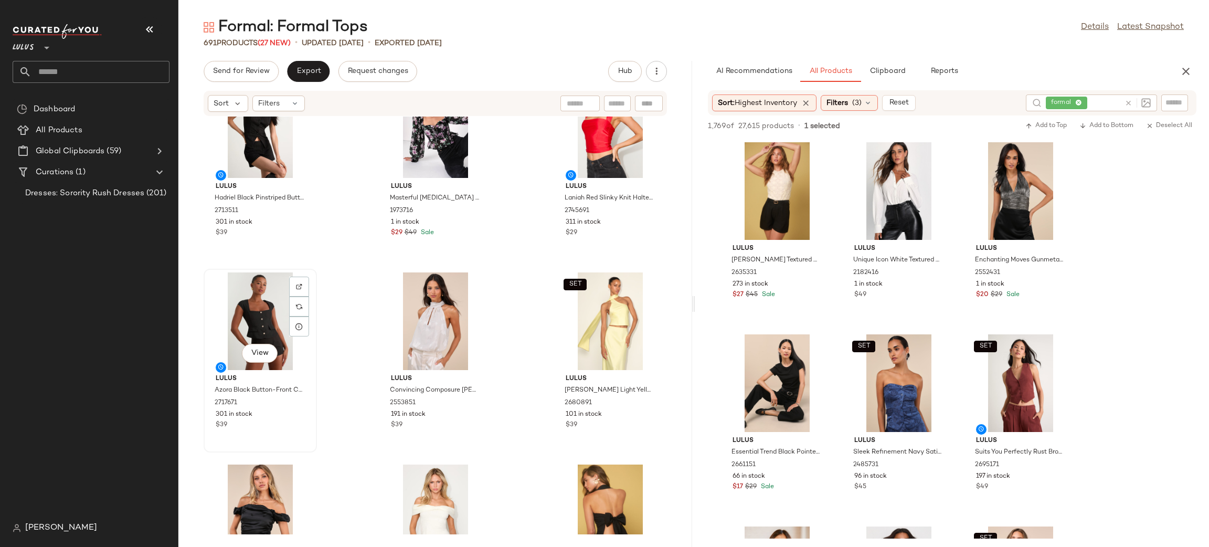
click at [242, 306] on div "View" at bounding box center [260, 321] width 106 height 98
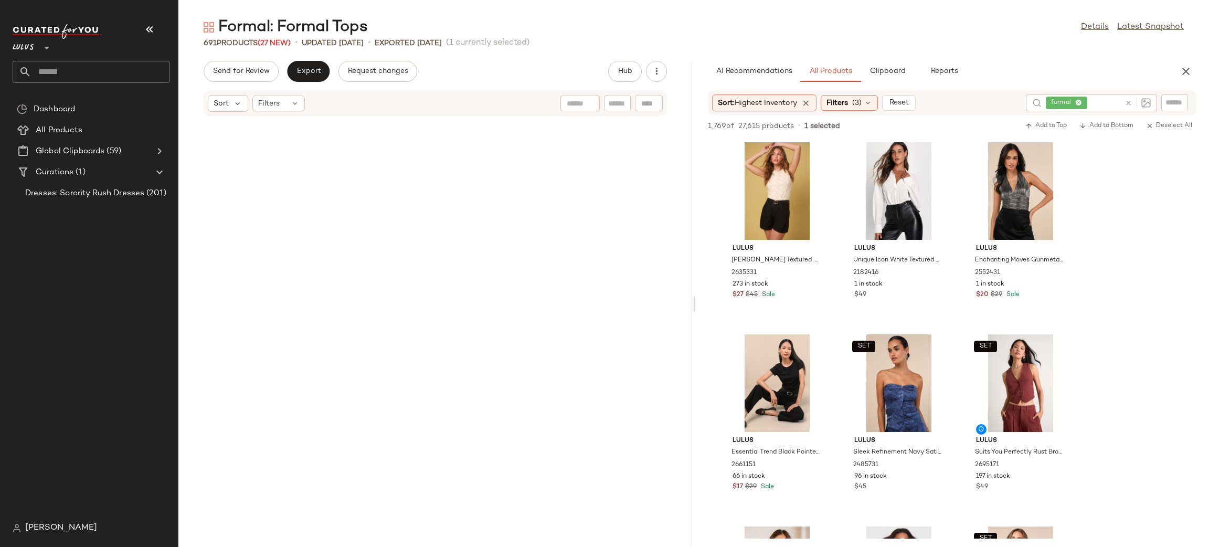
scroll to position [43948, 0]
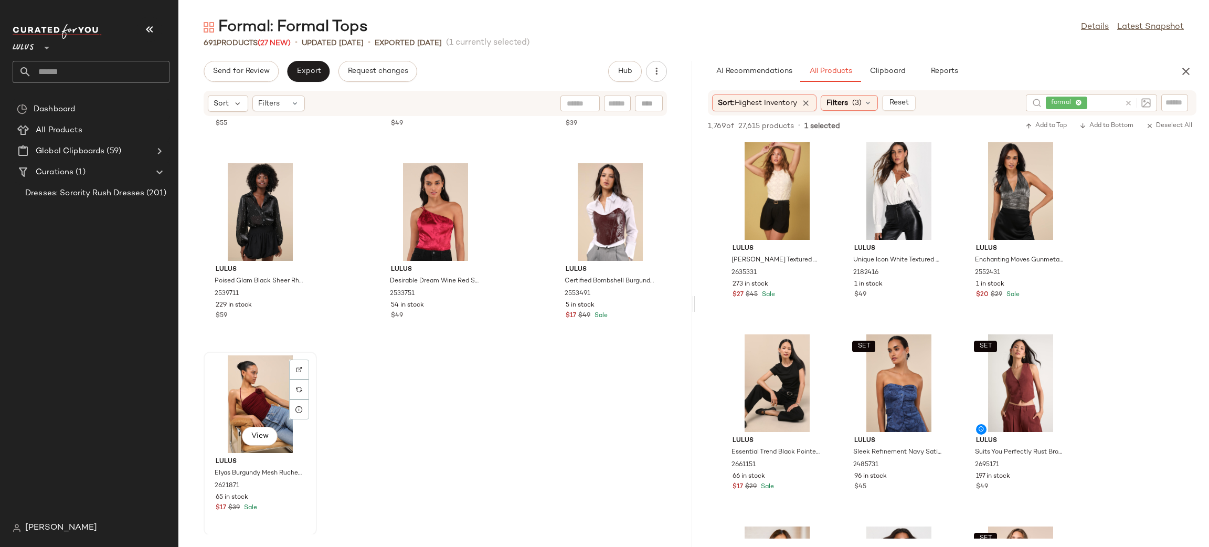
click at [264, 393] on div "View" at bounding box center [260, 404] width 106 height 98
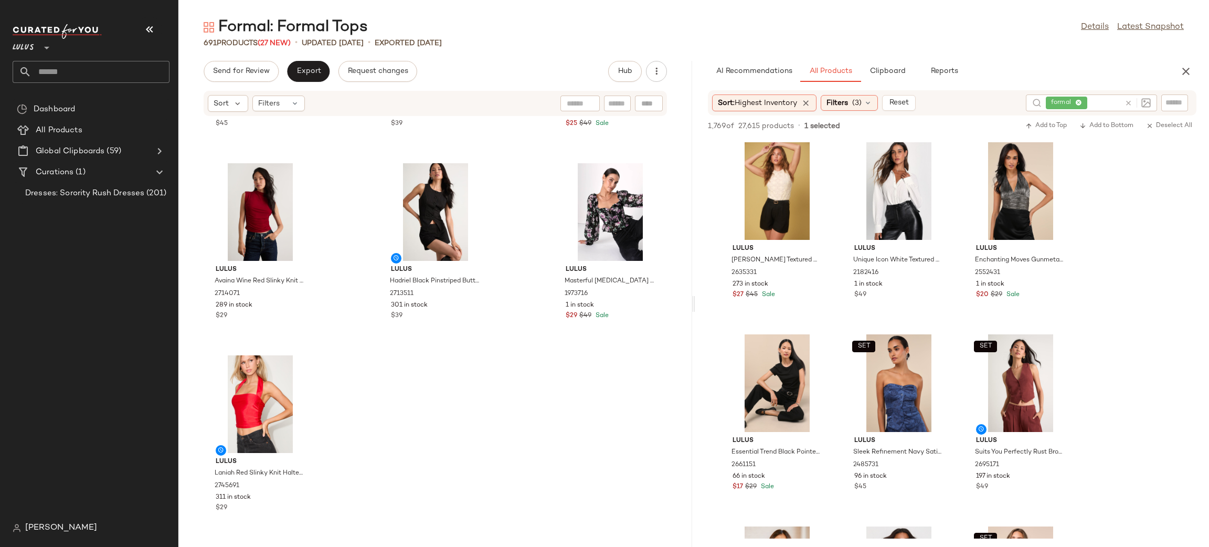
click at [599, 395] on div "Lulus Irelynn Black Lace Long Sleeve Tie-Front Top 2694531 272 in stock $45 Lul…" at bounding box center [435, 325] width 514 height 418
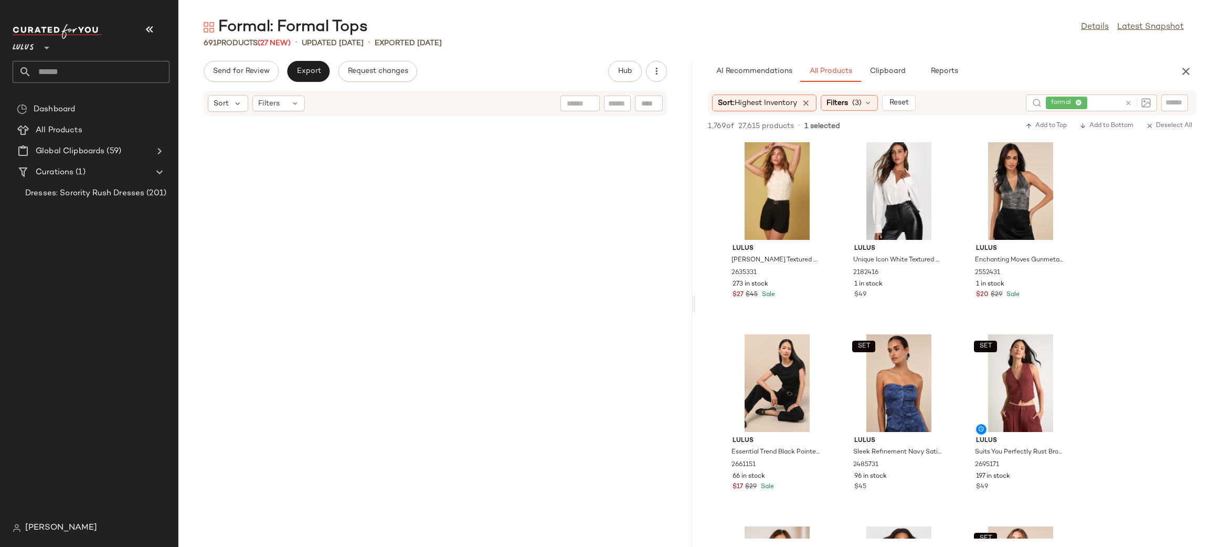
scroll to position [23206, 0]
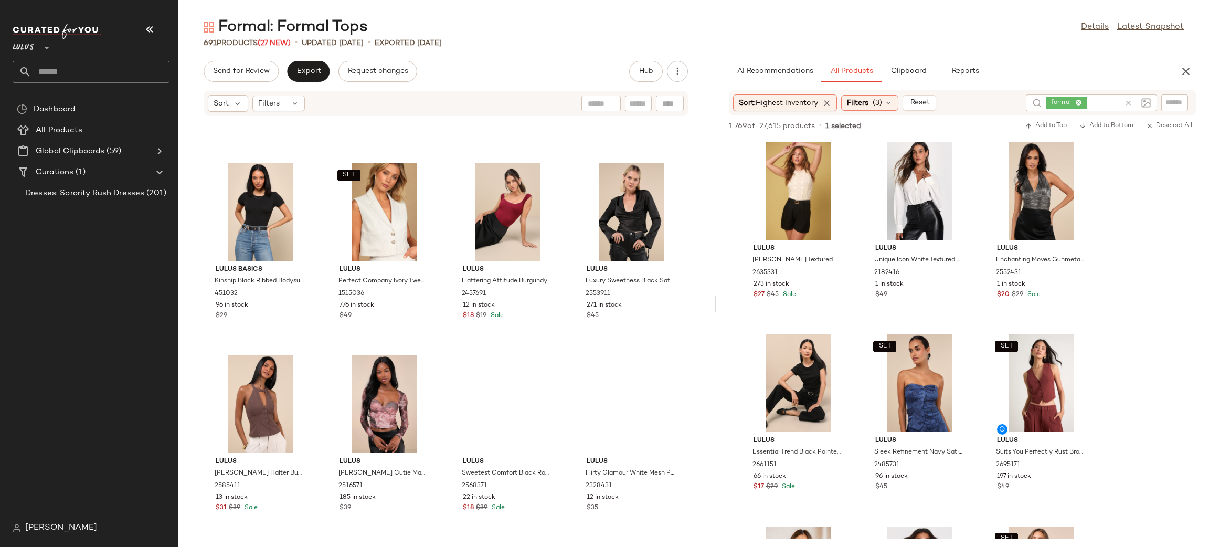
drag, startPoint x: 692, startPoint y: 311, endPoint x: 715, endPoint y: 304, distance: 24.1
click at [715, 304] on div "Formal: Formal Tops Details Latest Snapshot 691 Products (27 New) • updated Aug…" at bounding box center [693, 282] width 1031 height 530
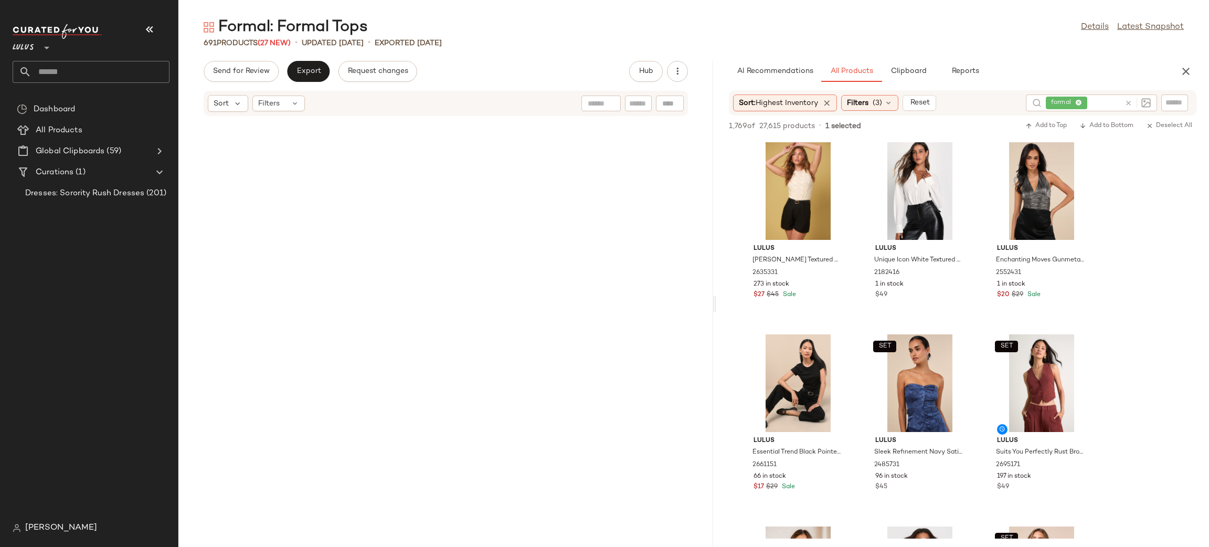
scroll to position [0, 0]
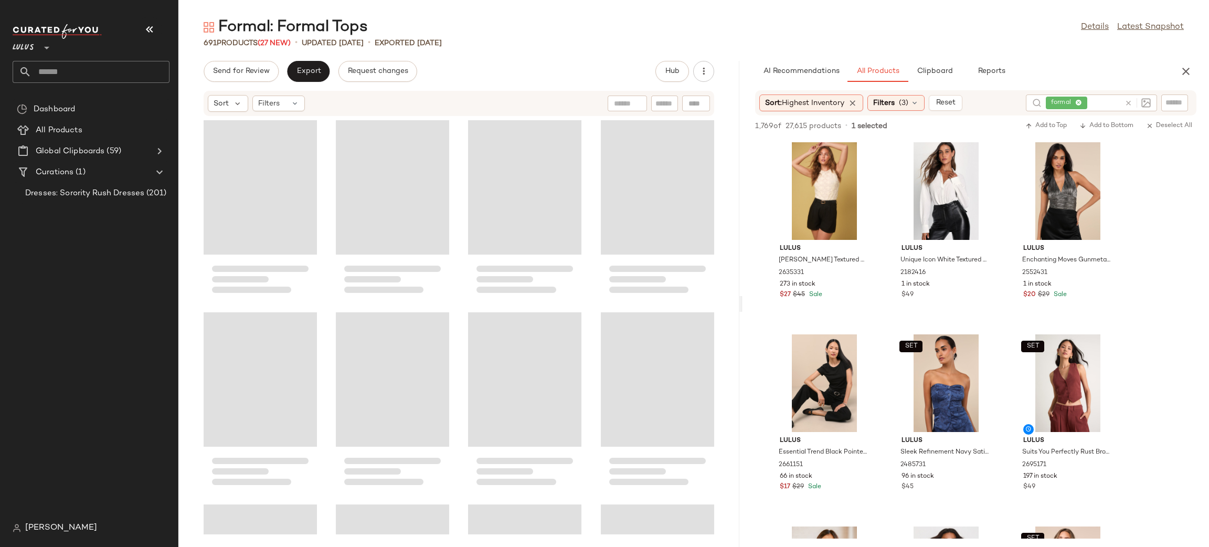
drag, startPoint x: 712, startPoint y: 305, endPoint x: 732, endPoint y: 304, distance: 20.5
click at [737, 301] on div "Formal: Formal Tops Details Latest Snapshot 691 Products (27 New) • updated Aug…" at bounding box center [693, 282] width 1031 height 530
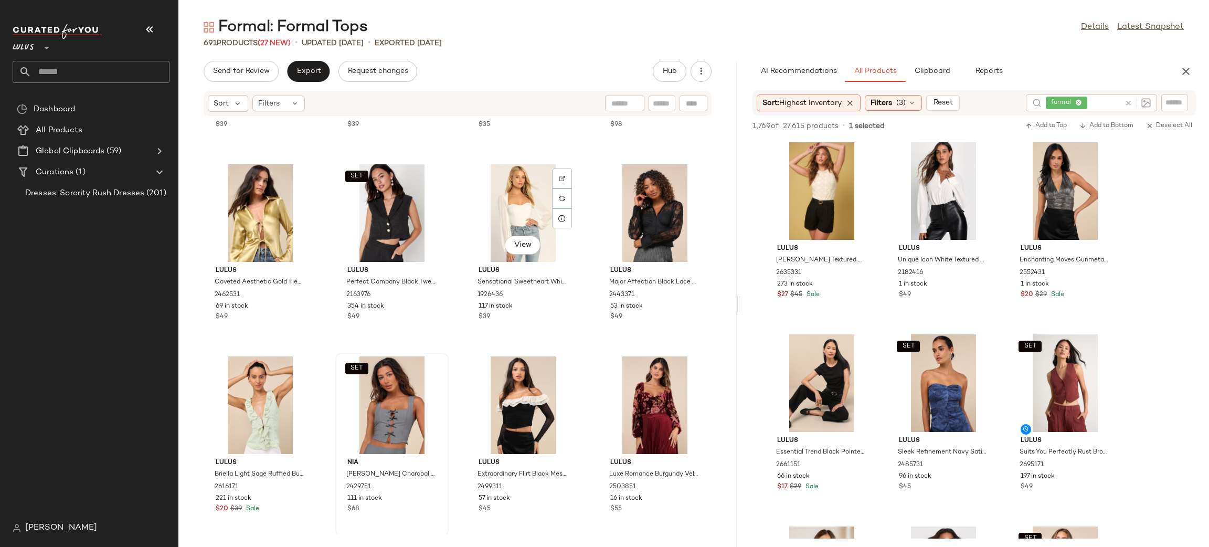
scroll to position [351, 0]
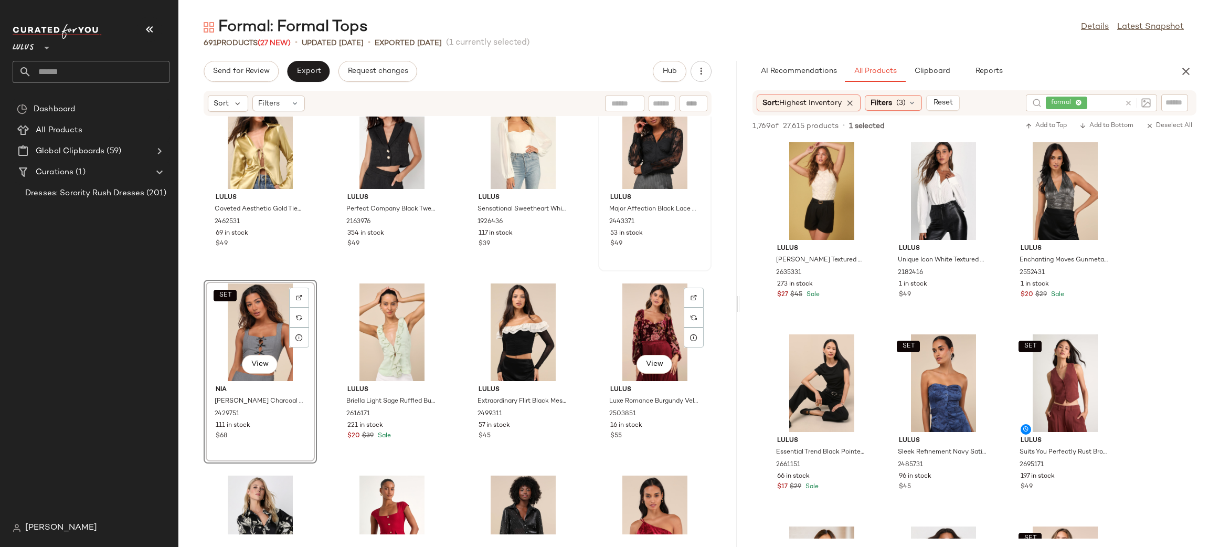
scroll to position [404, 0]
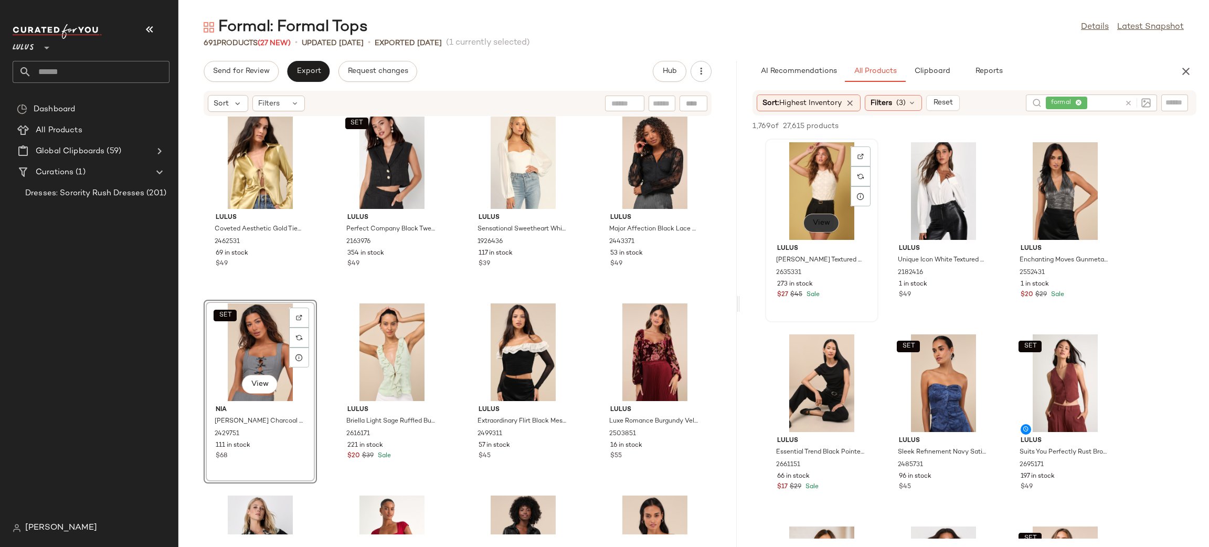
click at [818, 224] on span "View" at bounding box center [821, 223] width 18 height 8
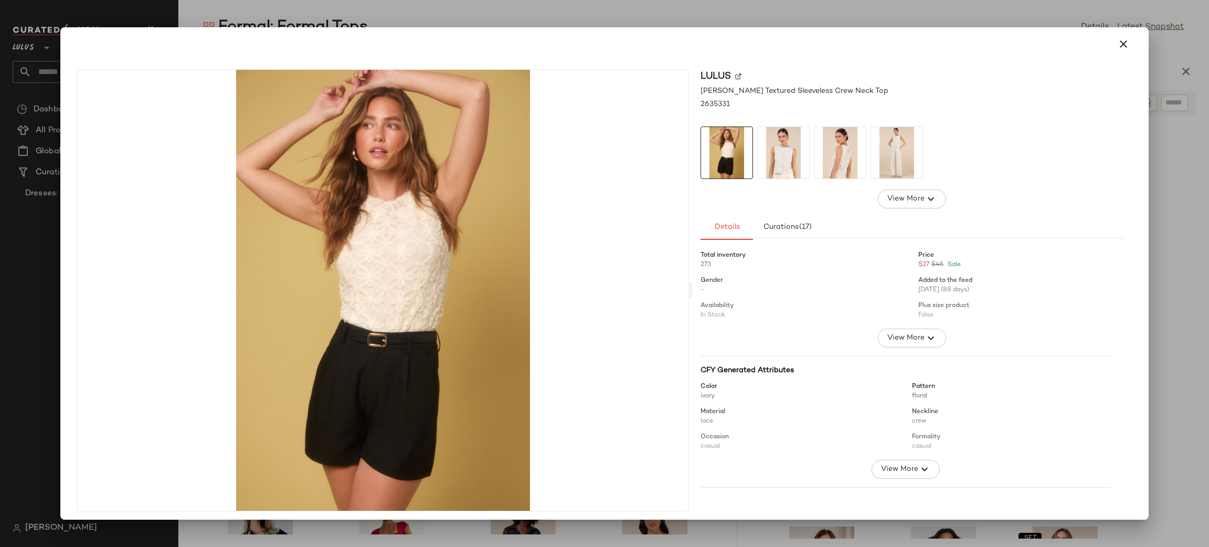
drag, startPoint x: 1115, startPoint y: 44, endPoint x: 1092, endPoint y: 54, distance: 25.1
click at [1117, 44] on icon "button" at bounding box center [1123, 44] width 13 height 13
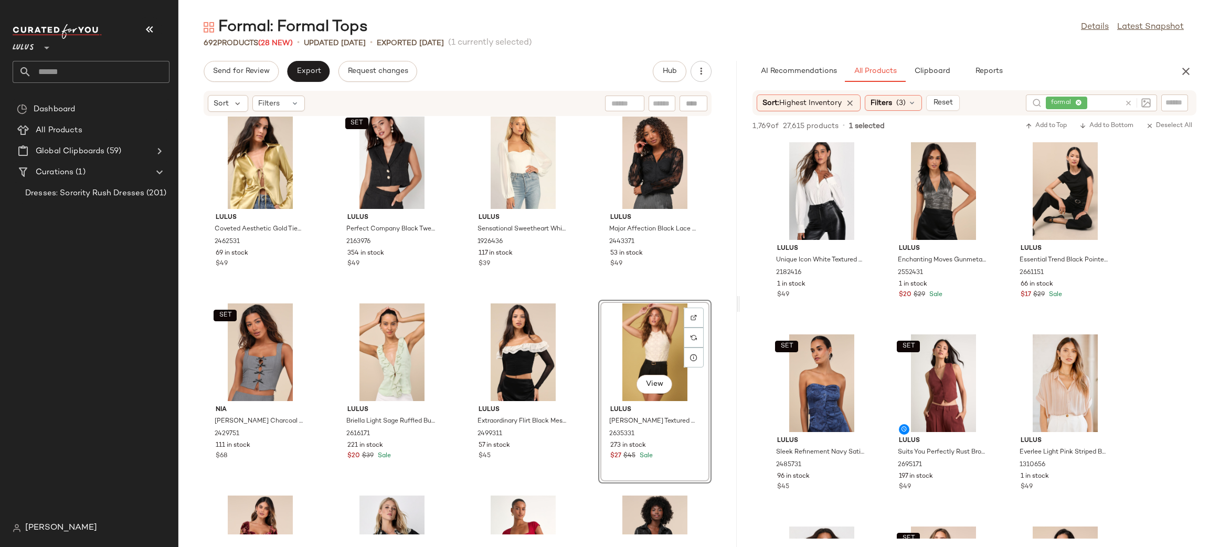
click at [586, 297] on div "Lulus Coveted Aesthetic Gold Tie-Front Long Sleeve Collared Top 2462531 69 in s…" at bounding box center [457, 325] width 558 height 418
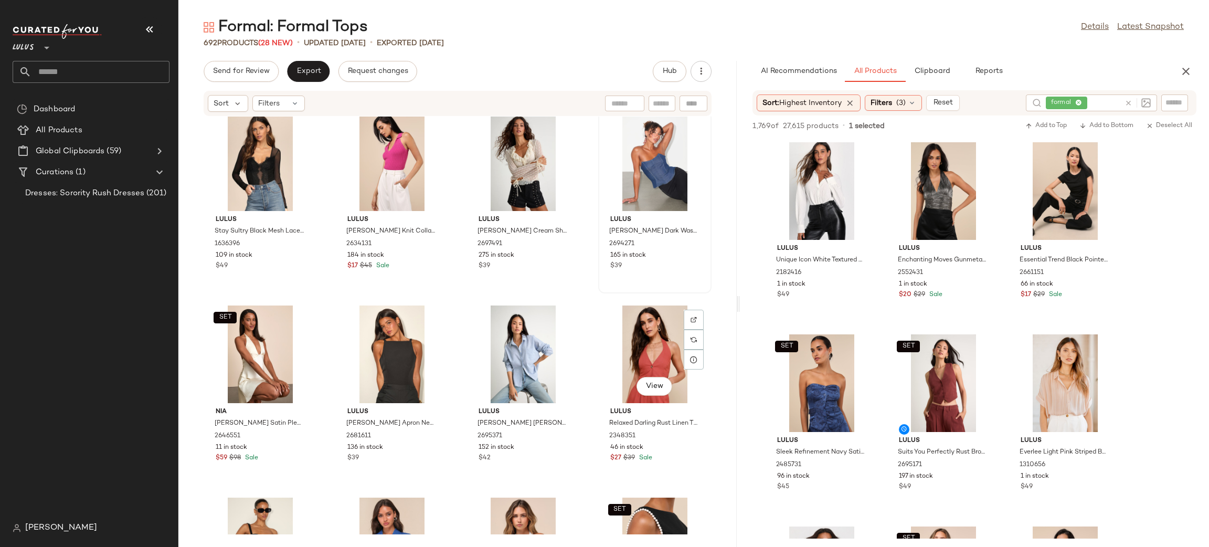
scroll to position [0, 0]
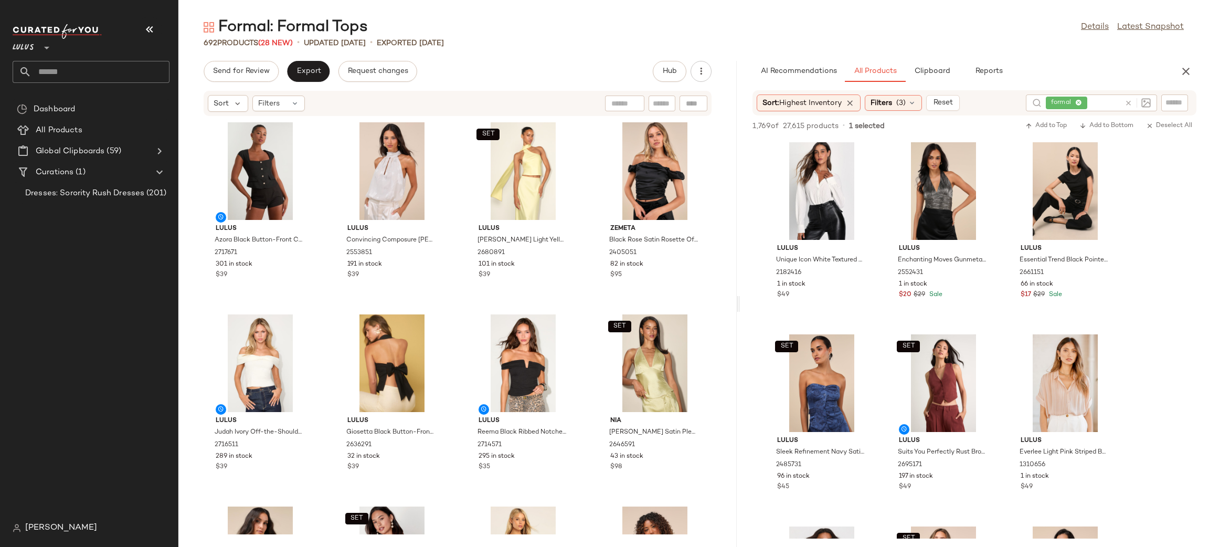
click at [1179, 71] on button "button" at bounding box center [1185, 71] width 21 height 21
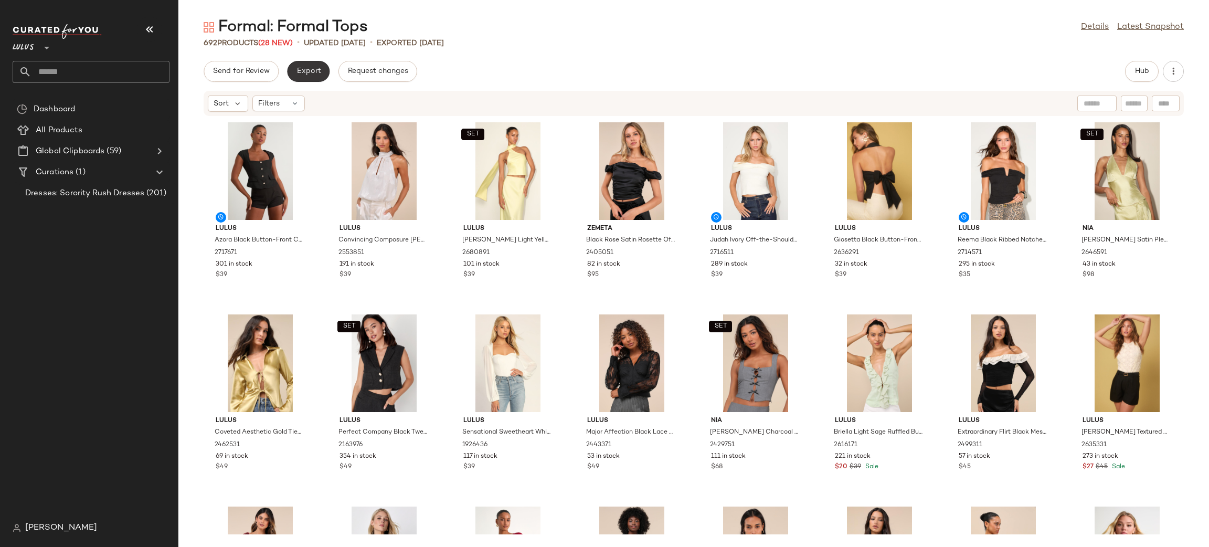
click at [309, 73] on span "Export" at bounding box center [308, 71] width 25 height 8
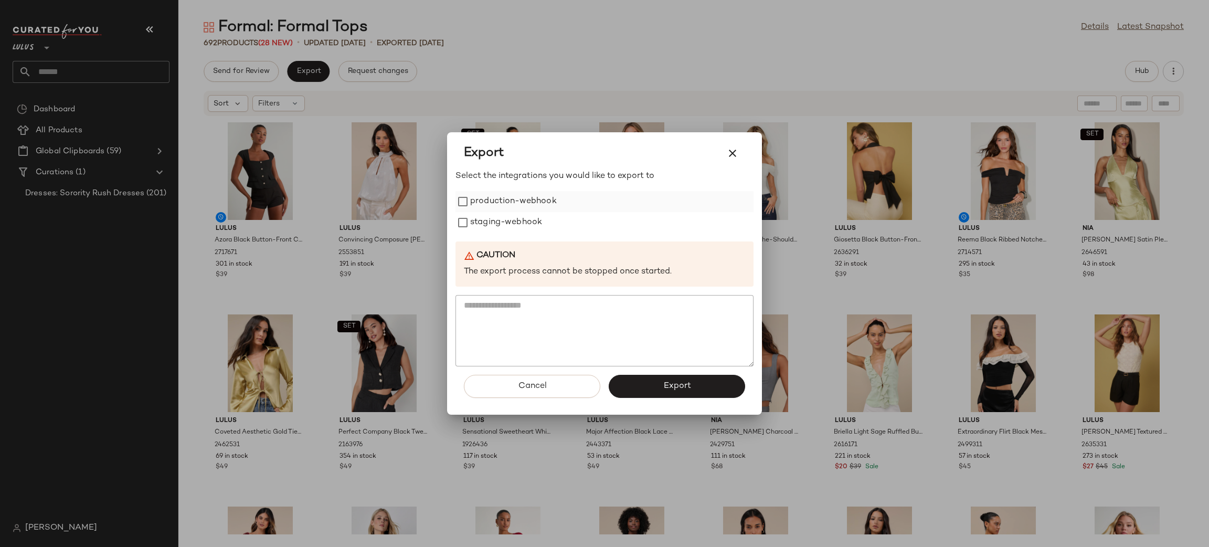
click at [492, 200] on label "production-webhook" at bounding box center [513, 201] width 87 height 21
click at [512, 222] on label "staging-webhook" at bounding box center [506, 222] width 72 height 21
click at [690, 381] on span "Export" at bounding box center [677, 386] width 28 height 10
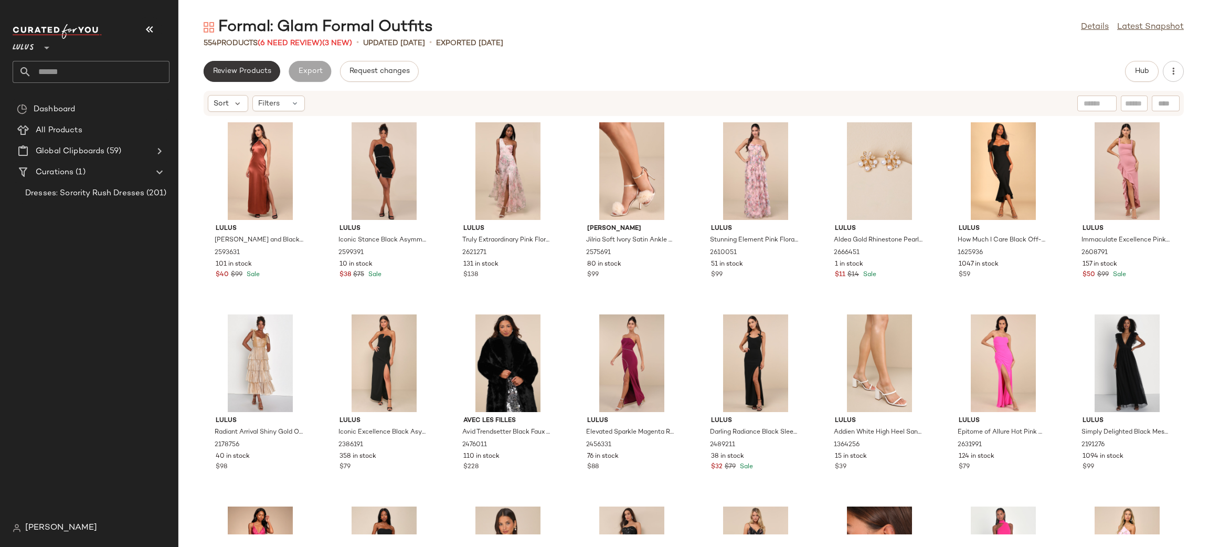
click at [245, 72] on span "Review Products" at bounding box center [242, 71] width 59 height 8
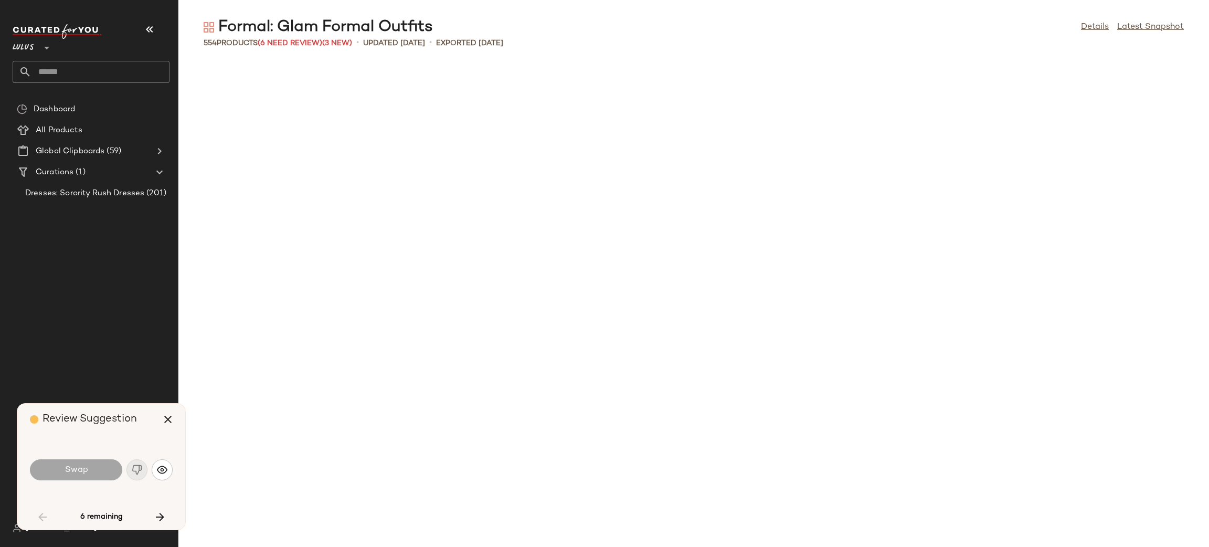
scroll to position [1152, 0]
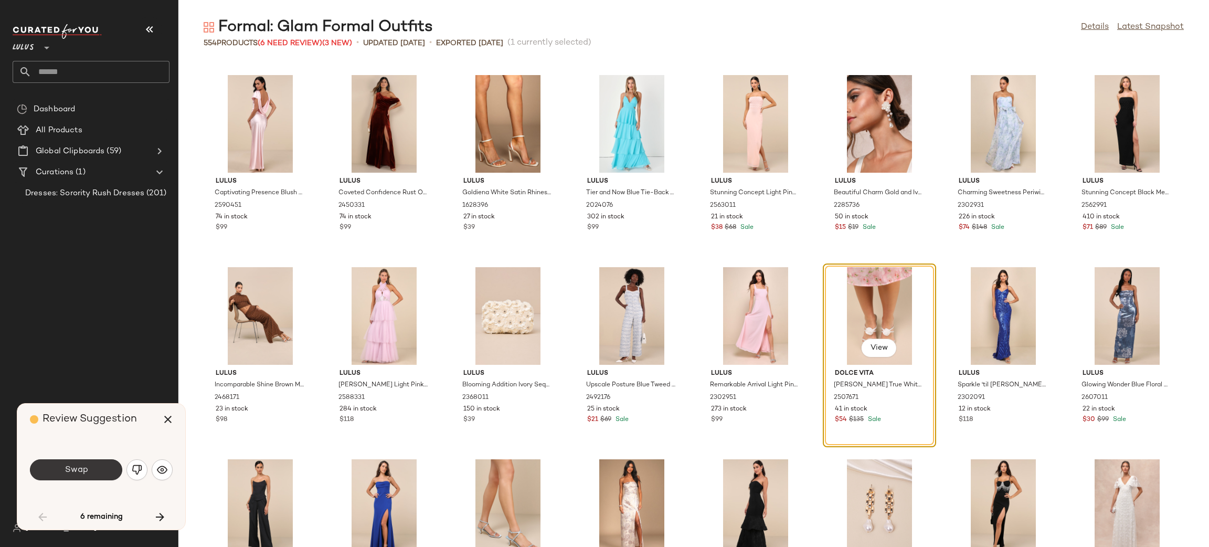
click at [78, 475] on button "Swap" at bounding box center [76, 469] width 92 height 21
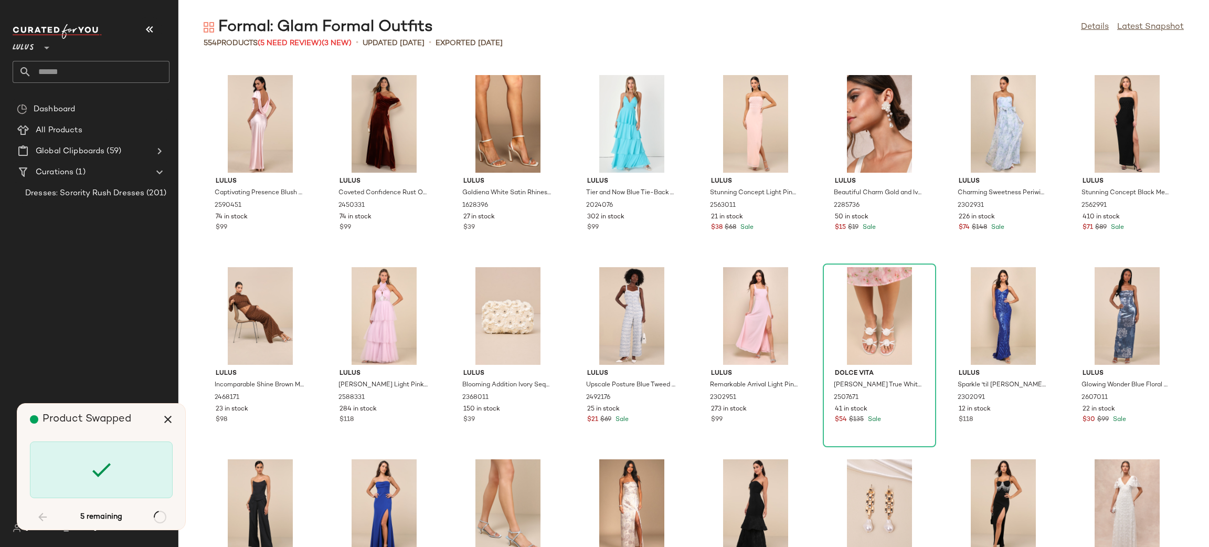
scroll to position [3072, 0]
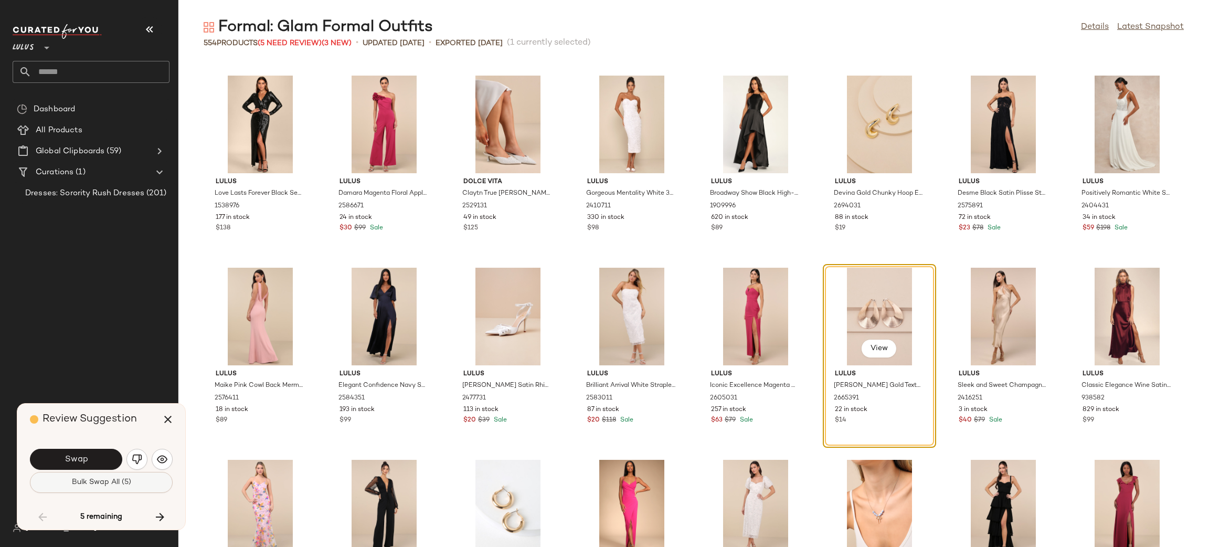
click at [109, 475] on button "Bulk Swap All (5)" at bounding box center [101, 482] width 143 height 21
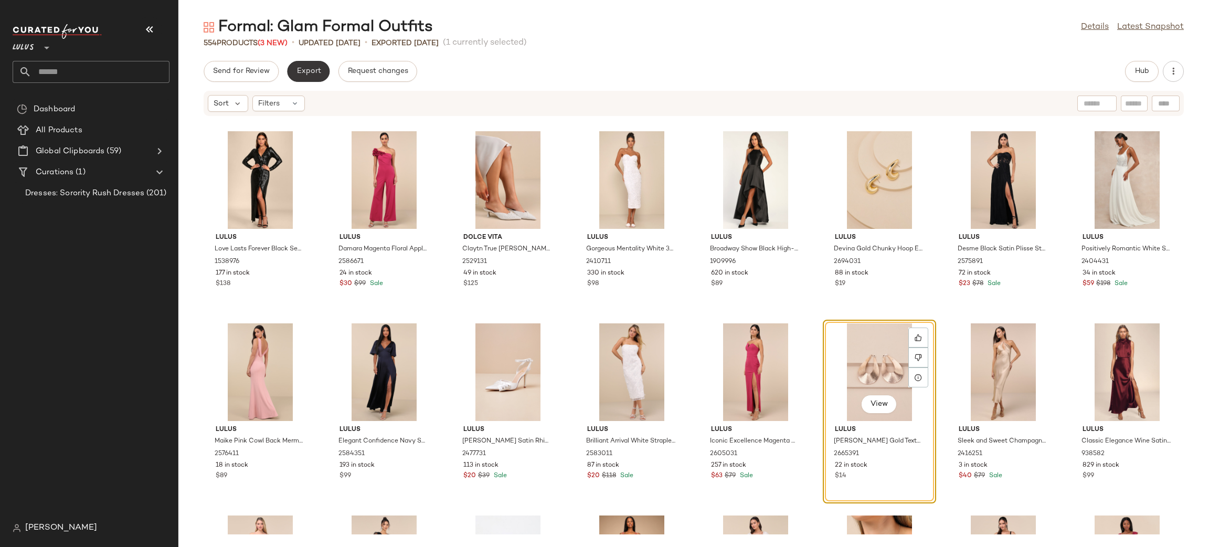
click at [300, 70] on span "Export" at bounding box center [308, 71] width 25 height 8
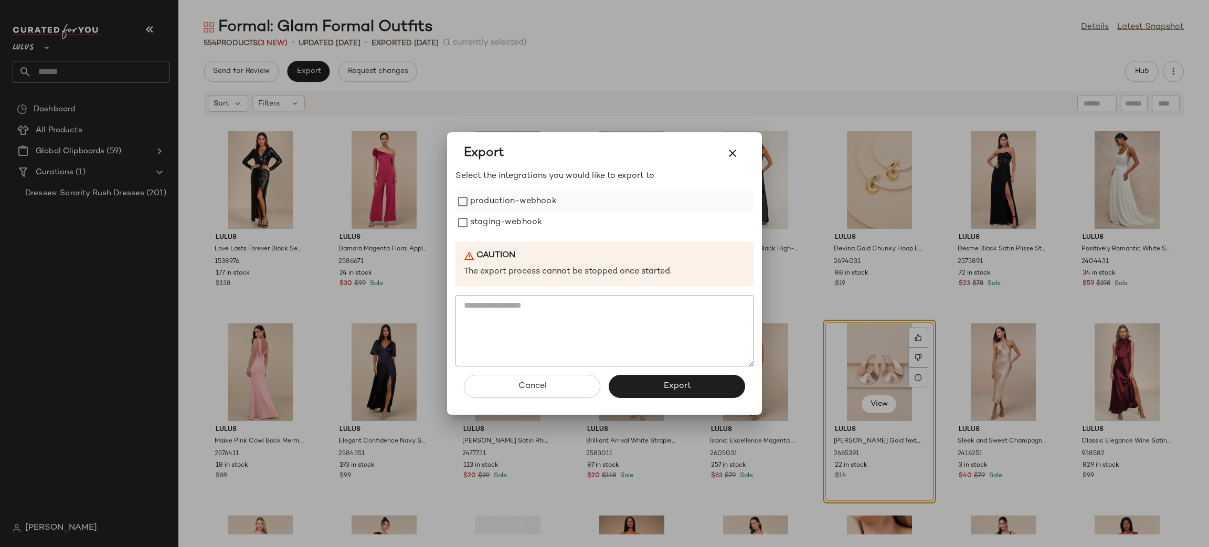
click at [513, 200] on label "production-webhook" at bounding box center [513, 201] width 87 height 21
click at [515, 218] on label "staging-webhook" at bounding box center [506, 222] width 72 height 21
click at [692, 384] on button "Export" at bounding box center [677, 386] width 136 height 23
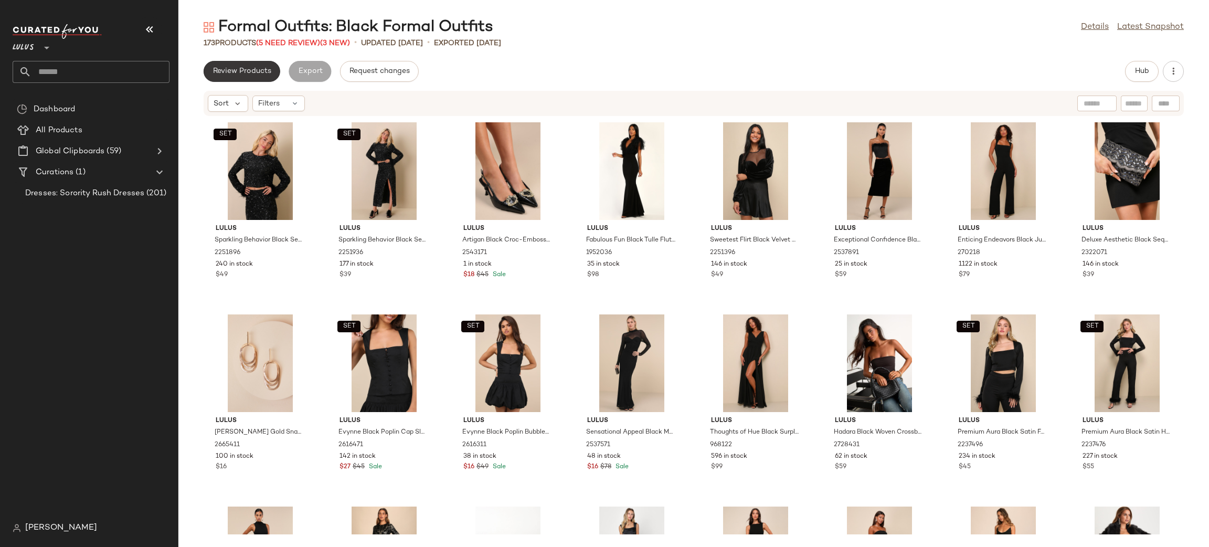
click at [250, 63] on button "Review Products" at bounding box center [242, 71] width 77 height 21
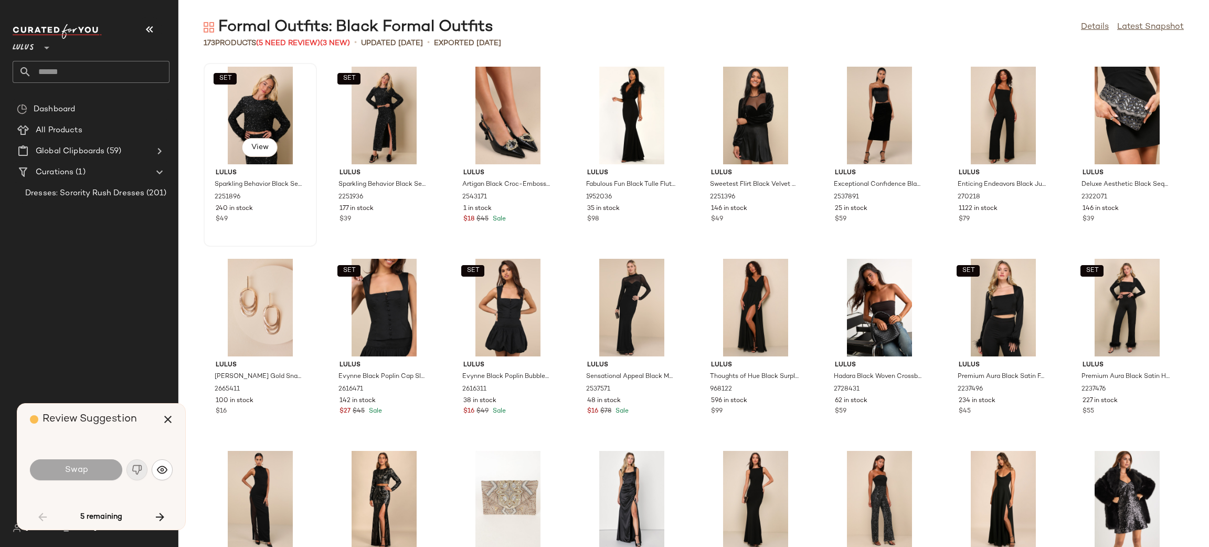
scroll to position [393, 0]
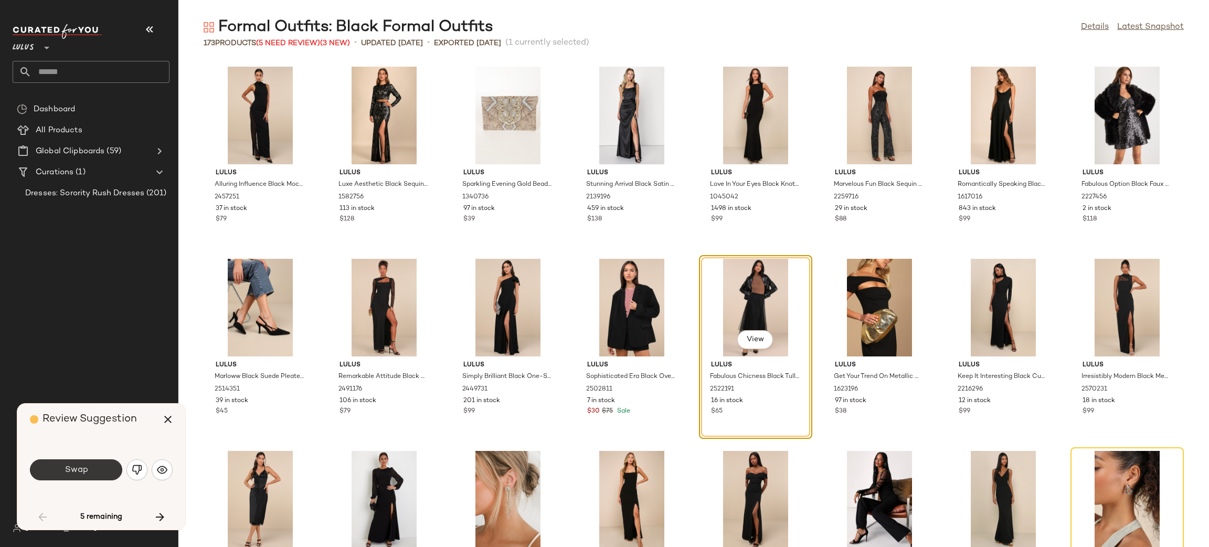
click at [100, 463] on button "Swap" at bounding box center [76, 469] width 92 height 21
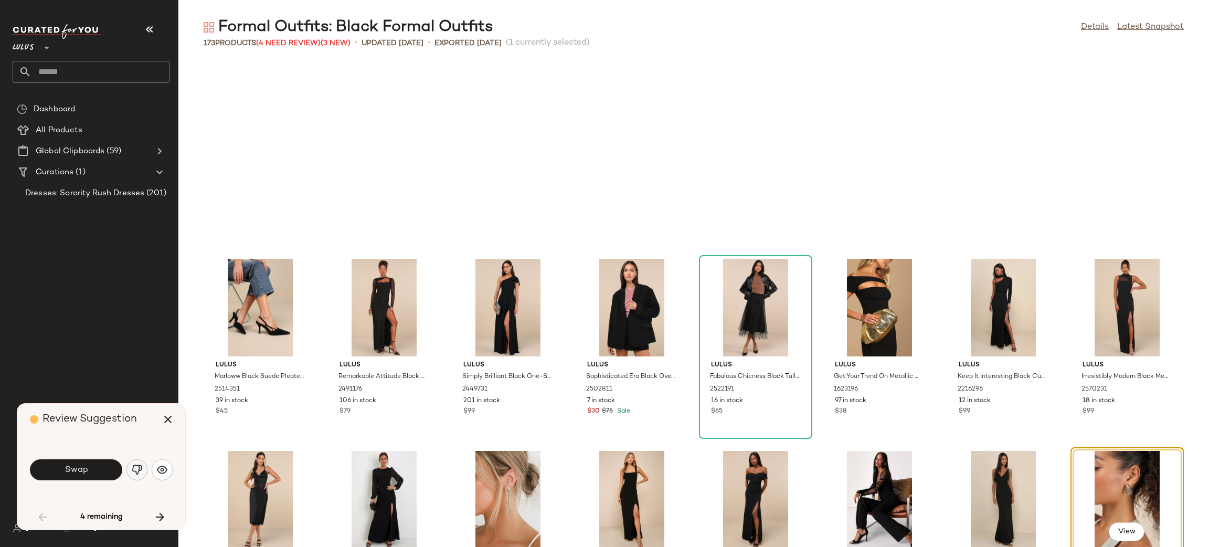
scroll to position [576, 0]
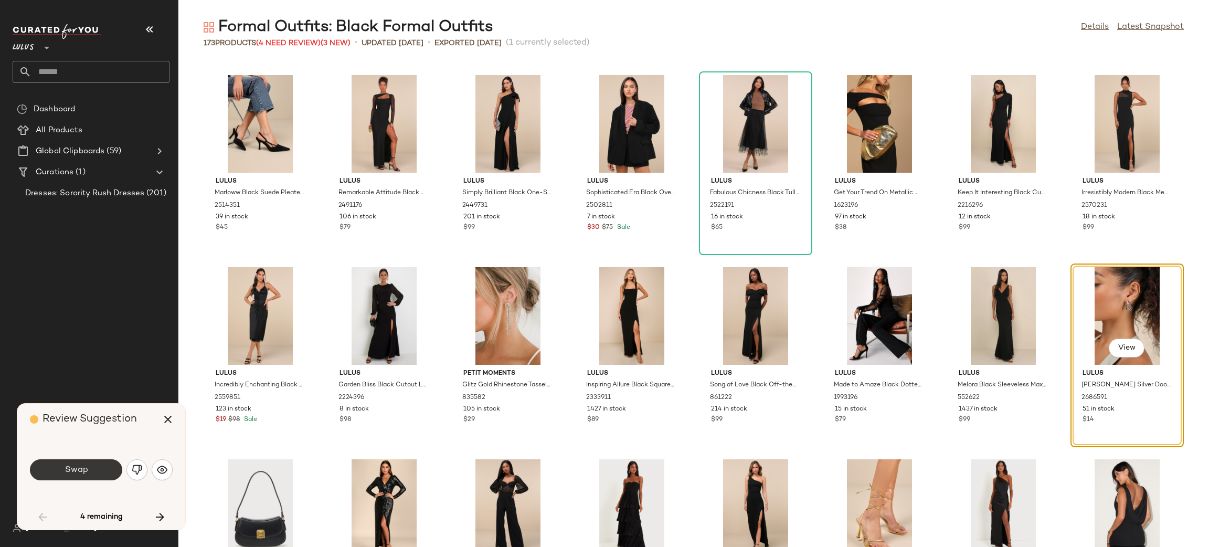
click at [91, 468] on button "Swap" at bounding box center [76, 469] width 92 height 21
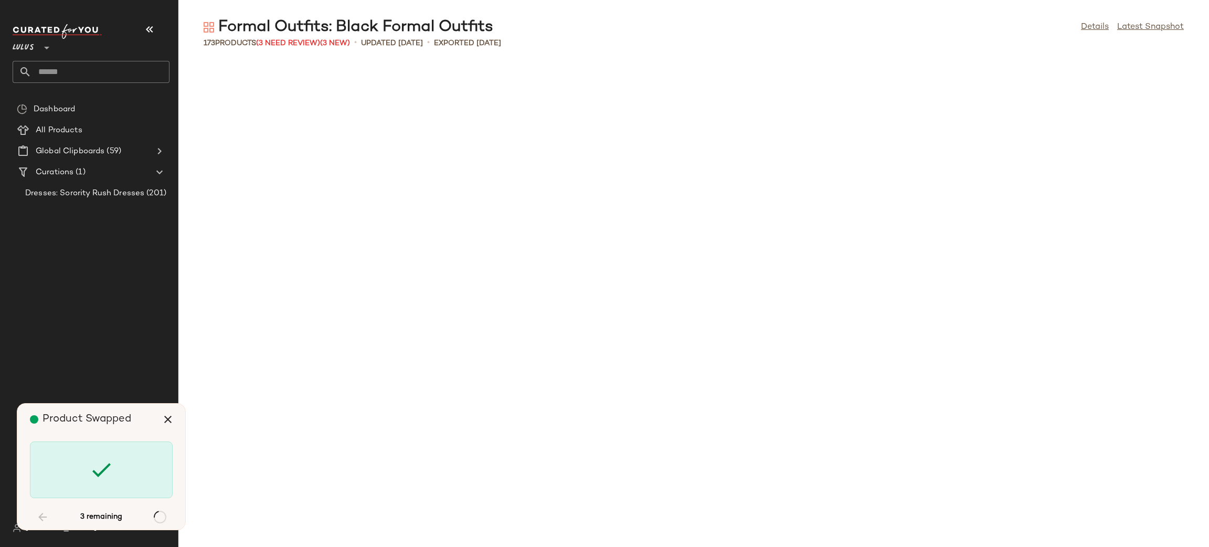
scroll to position [1344, 0]
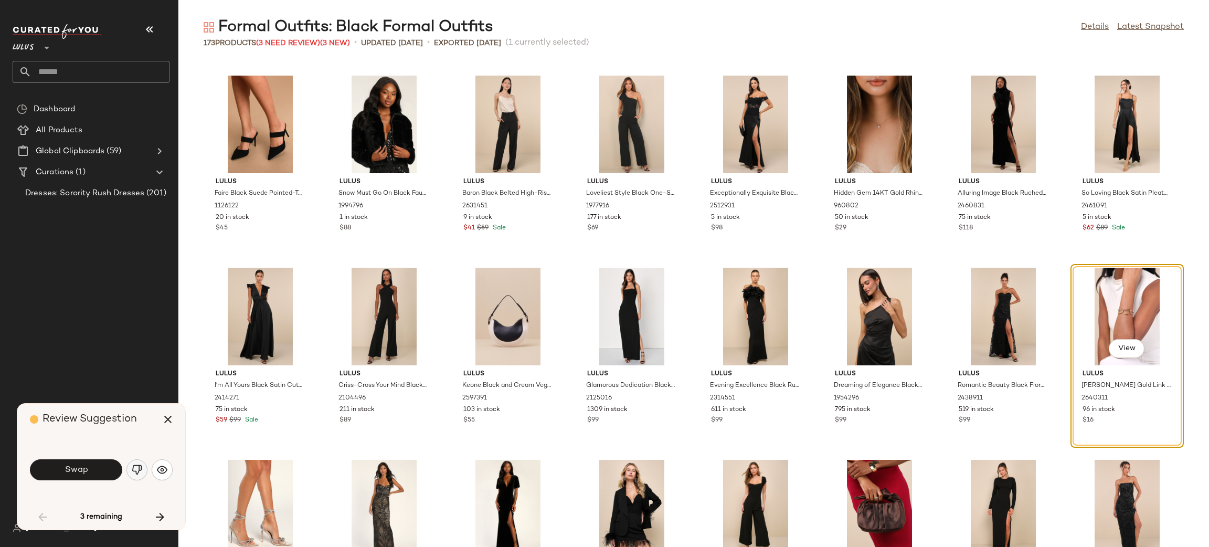
click at [138, 479] on button "button" at bounding box center [136, 469] width 21 height 21
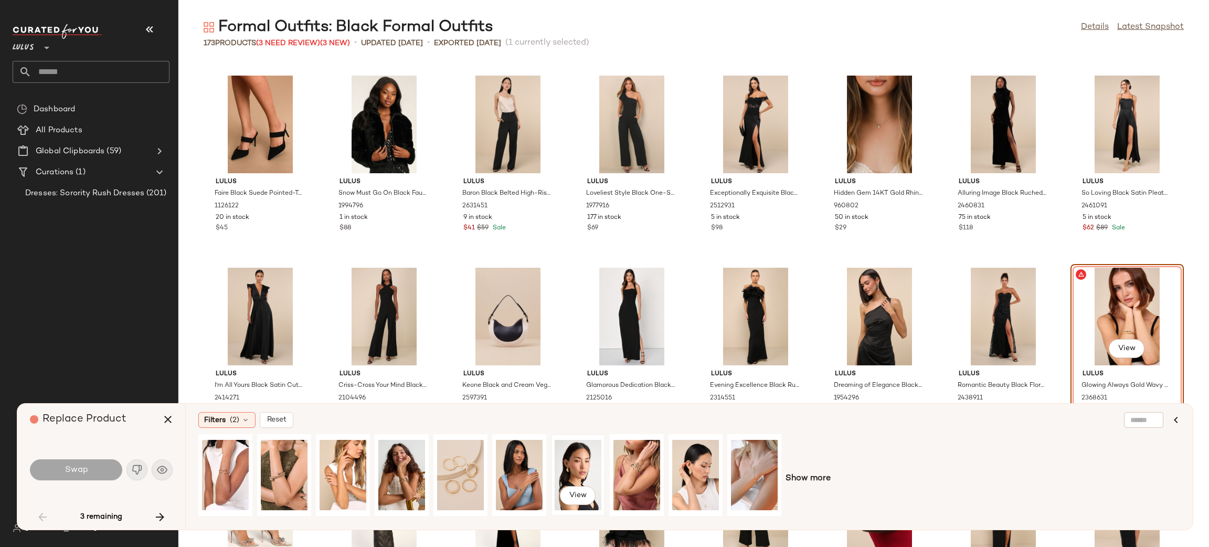
click at [575, 475] on div "View" at bounding box center [578, 475] width 47 height 75
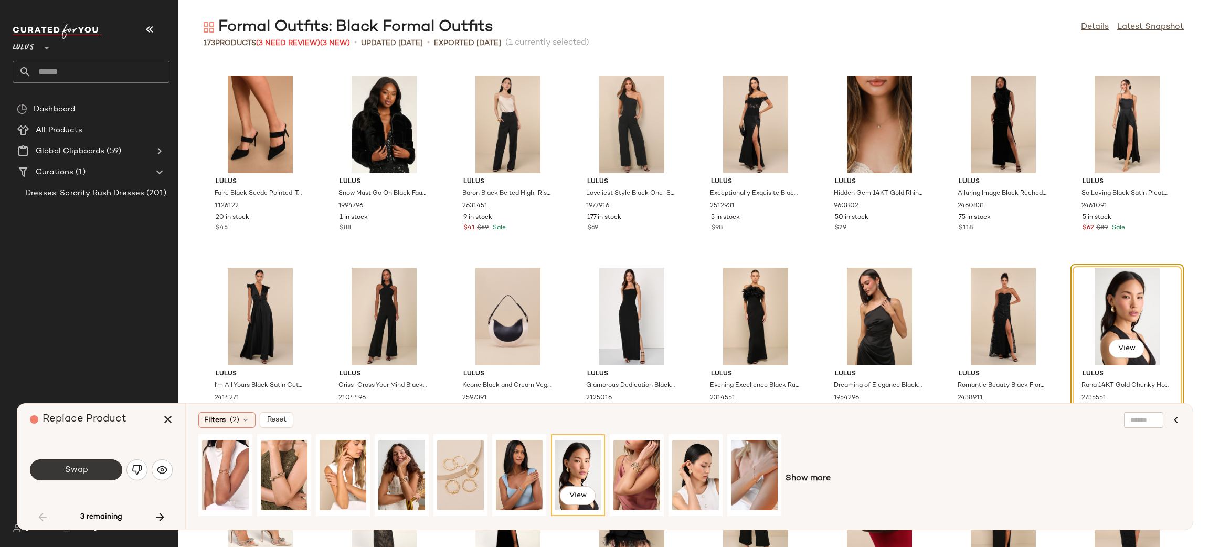
click at [103, 474] on button "Swap" at bounding box center [76, 469] width 92 height 21
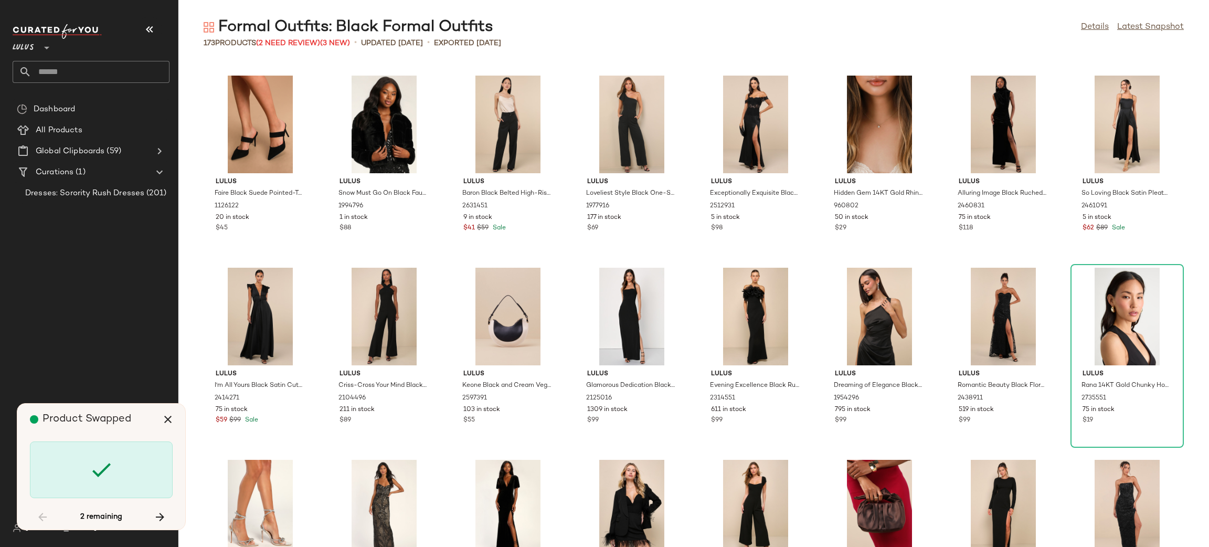
scroll to position [2688, 0]
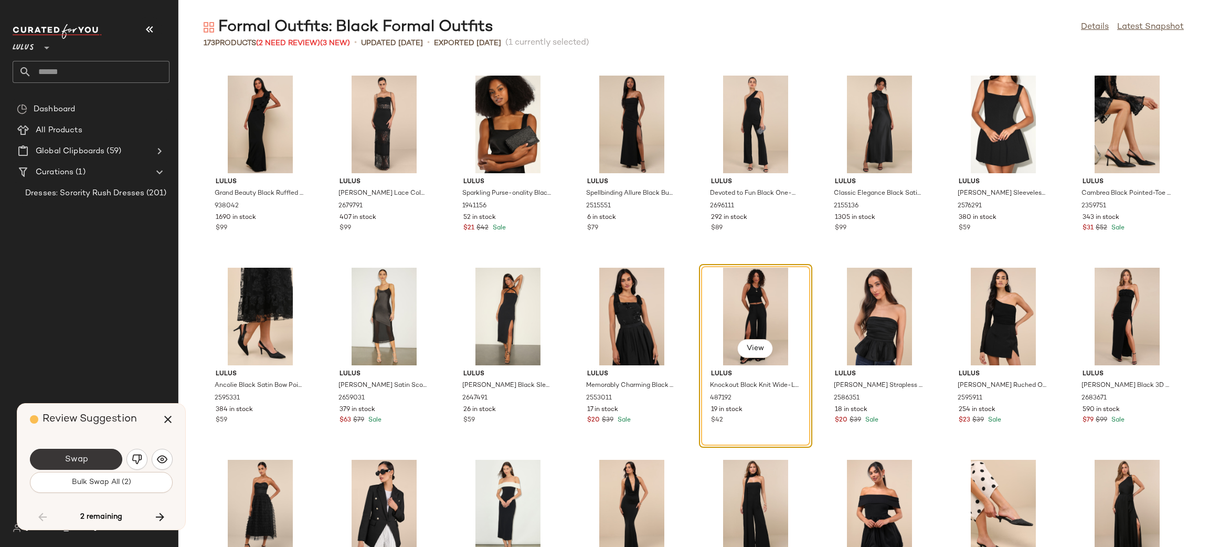
click at [105, 453] on button "Swap" at bounding box center [76, 459] width 92 height 21
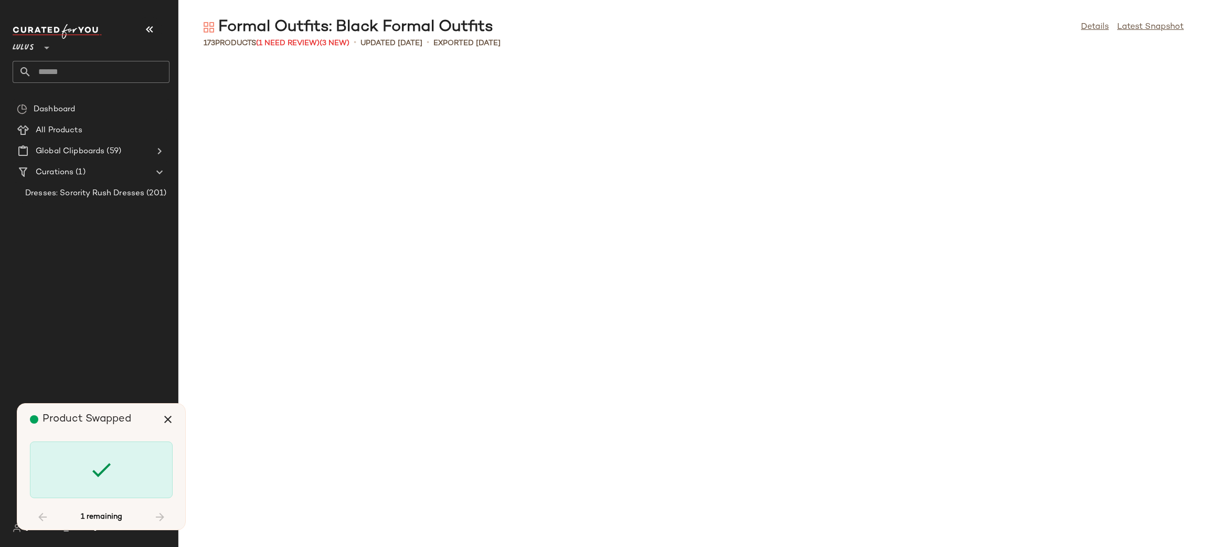
scroll to position [3741, 0]
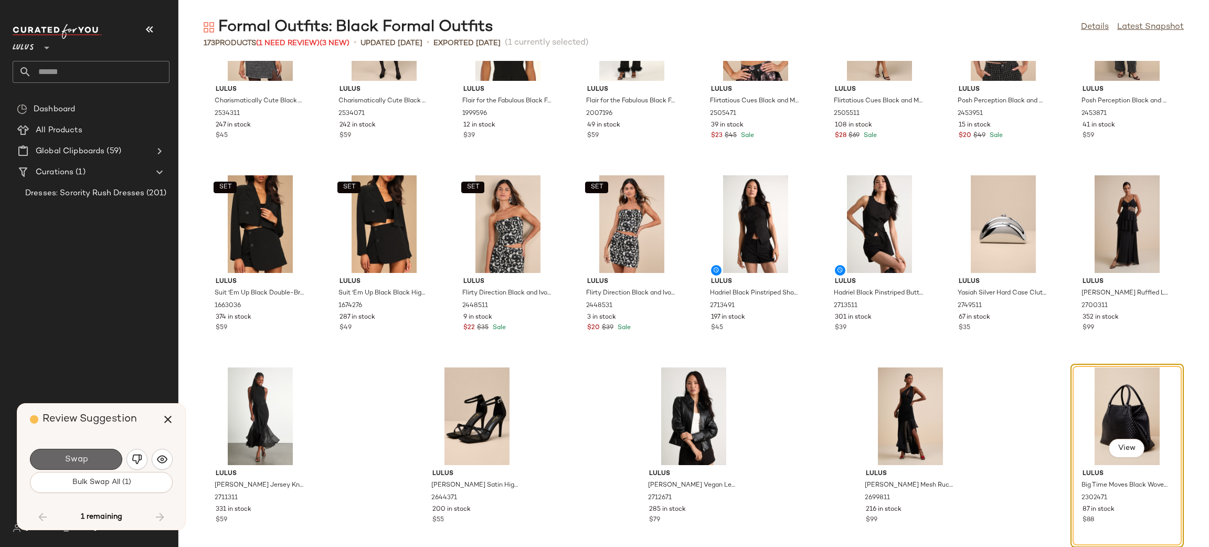
click at [58, 459] on button "Swap" at bounding box center [76, 459] width 92 height 21
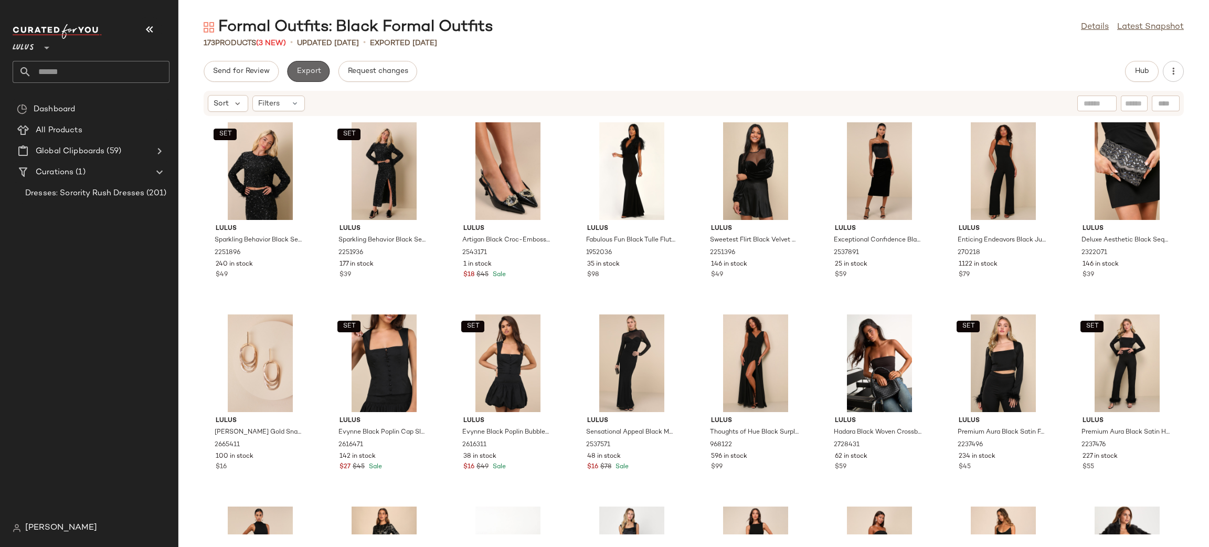
click at [313, 78] on button "Export" at bounding box center [308, 71] width 43 height 21
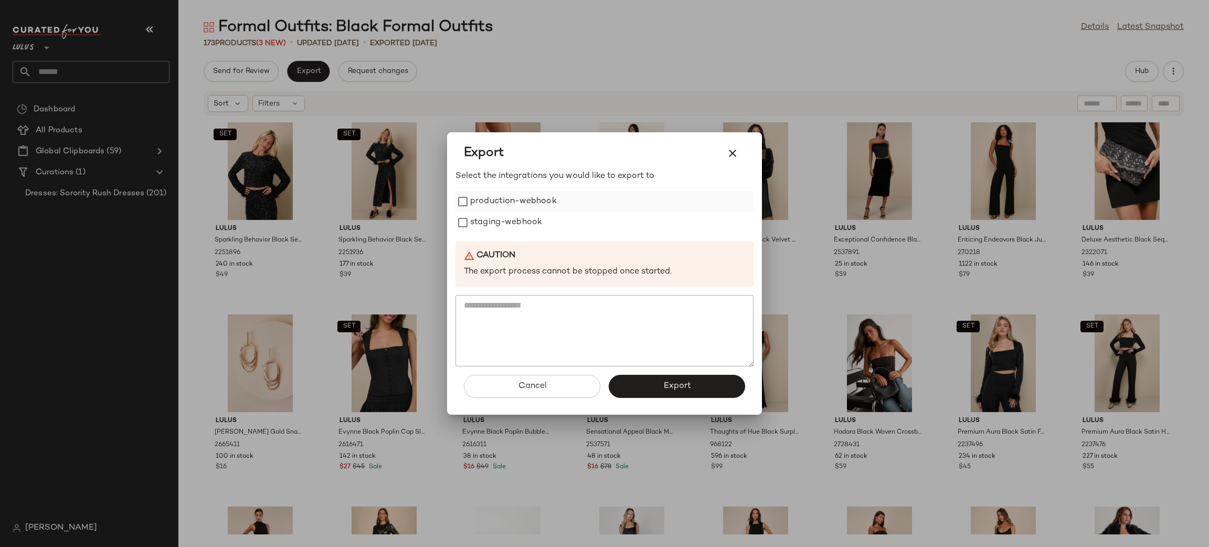
click at [514, 192] on label "production-webhook" at bounding box center [513, 201] width 87 height 21
click at [512, 215] on label "staging-webhook" at bounding box center [506, 222] width 72 height 21
click at [657, 375] on button "Export" at bounding box center [677, 386] width 136 height 23
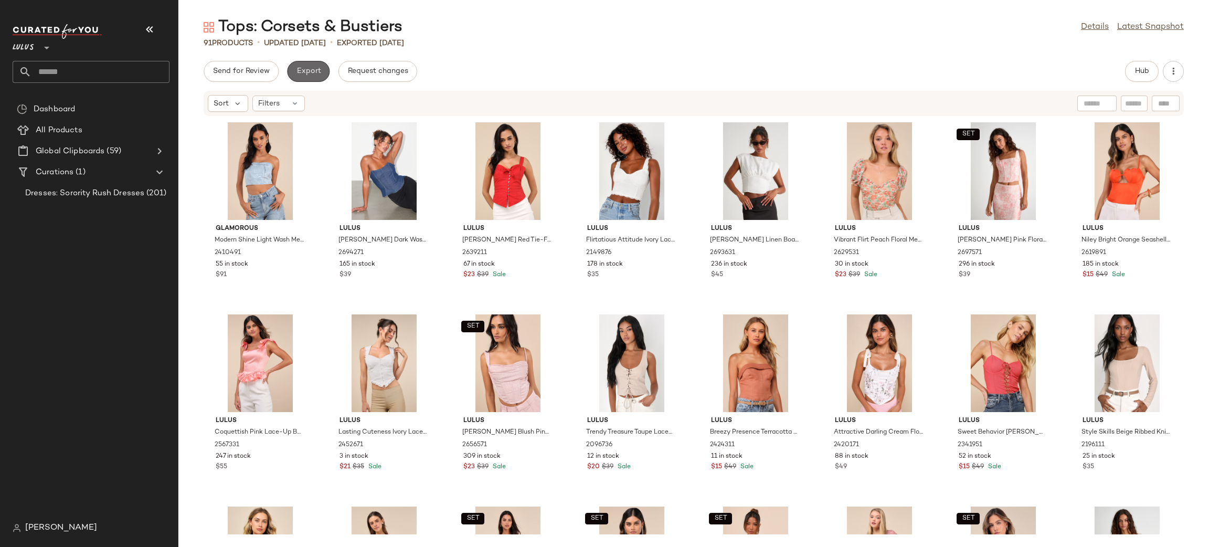
click at [311, 71] on span "Export" at bounding box center [308, 71] width 25 height 8
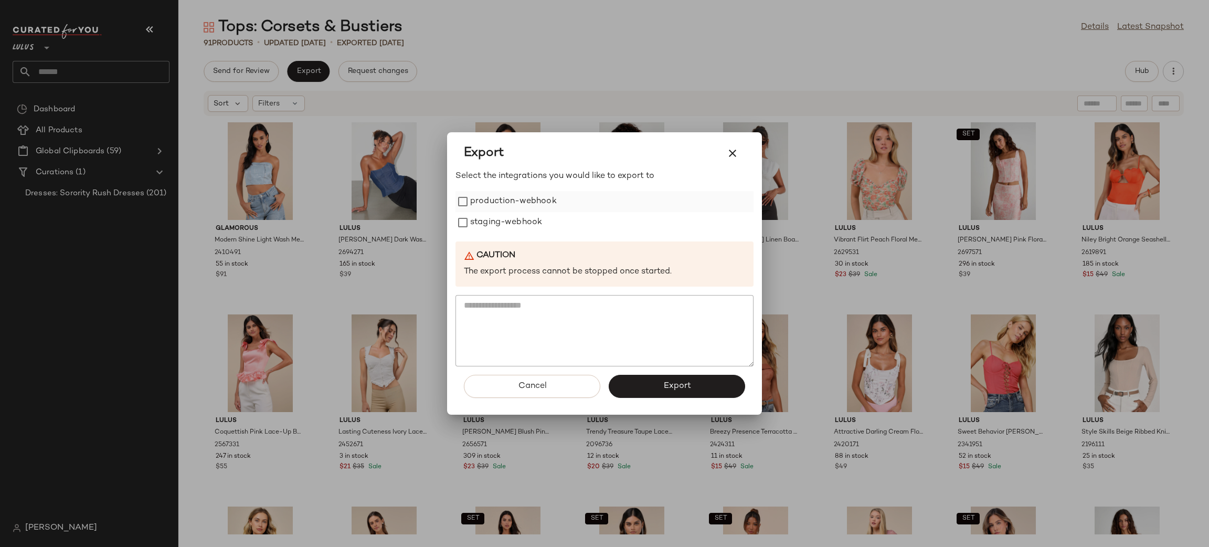
drag, startPoint x: 503, startPoint y: 204, endPoint x: 506, endPoint y: 209, distance: 5.4
click at [504, 204] on label "production-webhook" at bounding box center [513, 201] width 87 height 21
click at [510, 228] on label "staging-webhook" at bounding box center [506, 222] width 72 height 21
click at [702, 380] on button "Export" at bounding box center [677, 386] width 136 height 23
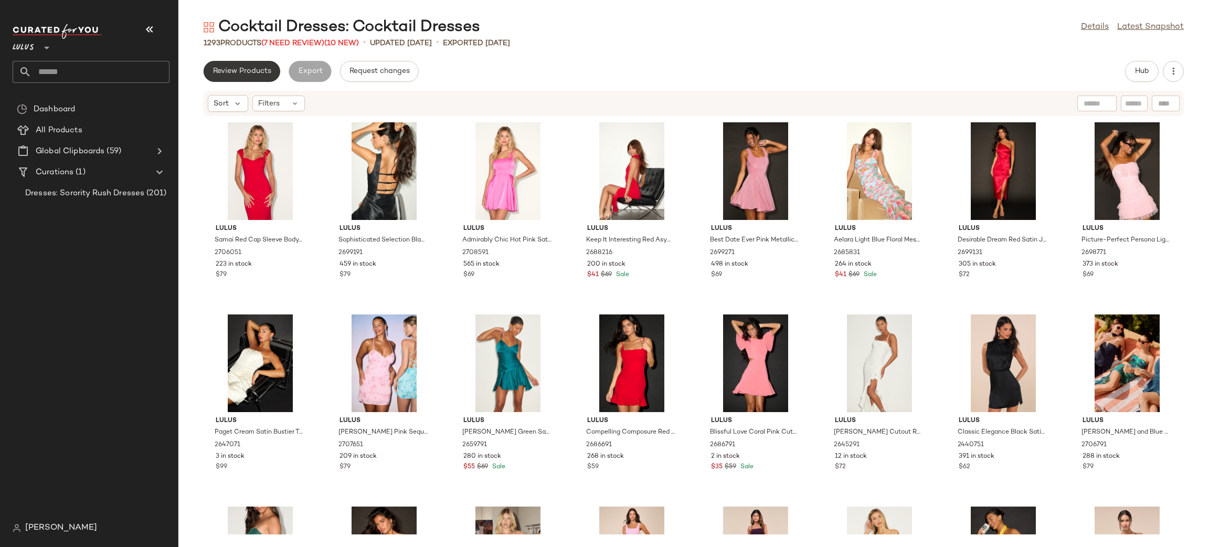
click at [260, 70] on span "Review Products" at bounding box center [242, 71] width 59 height 8
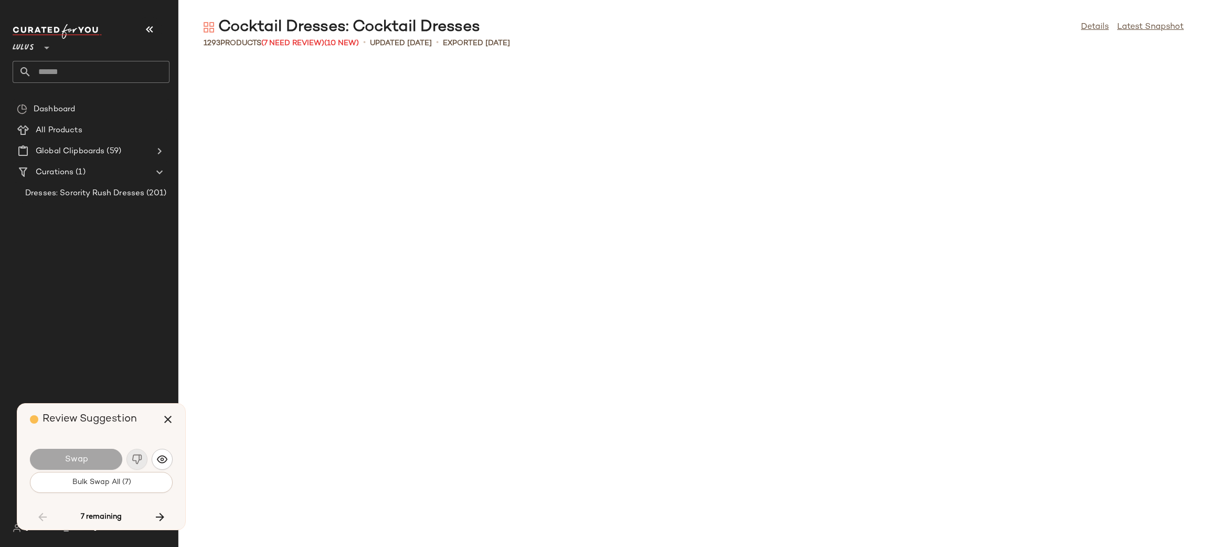
scroll to position [6337, 0]
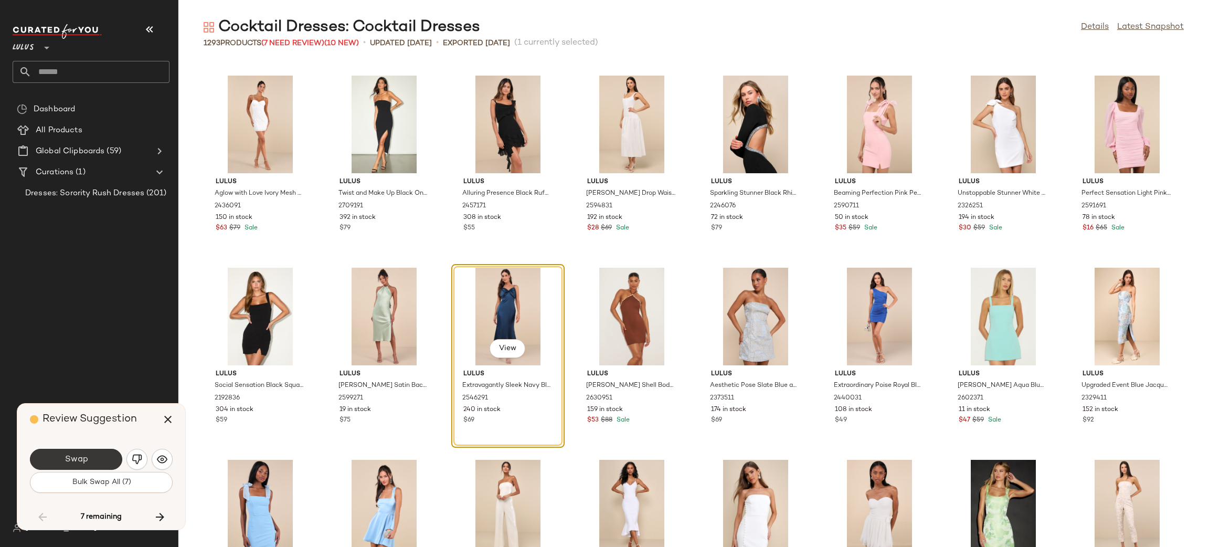
click at [85, 461] on span "Swap" at bounding box center [76, 459] width 24 height 10
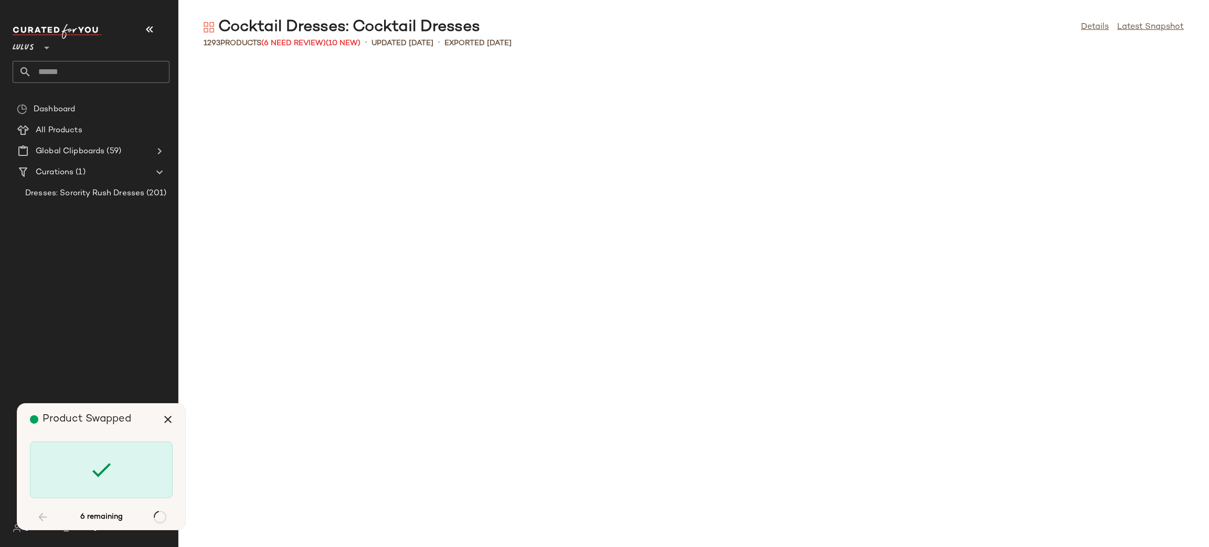
scroll to position [11523, 0]
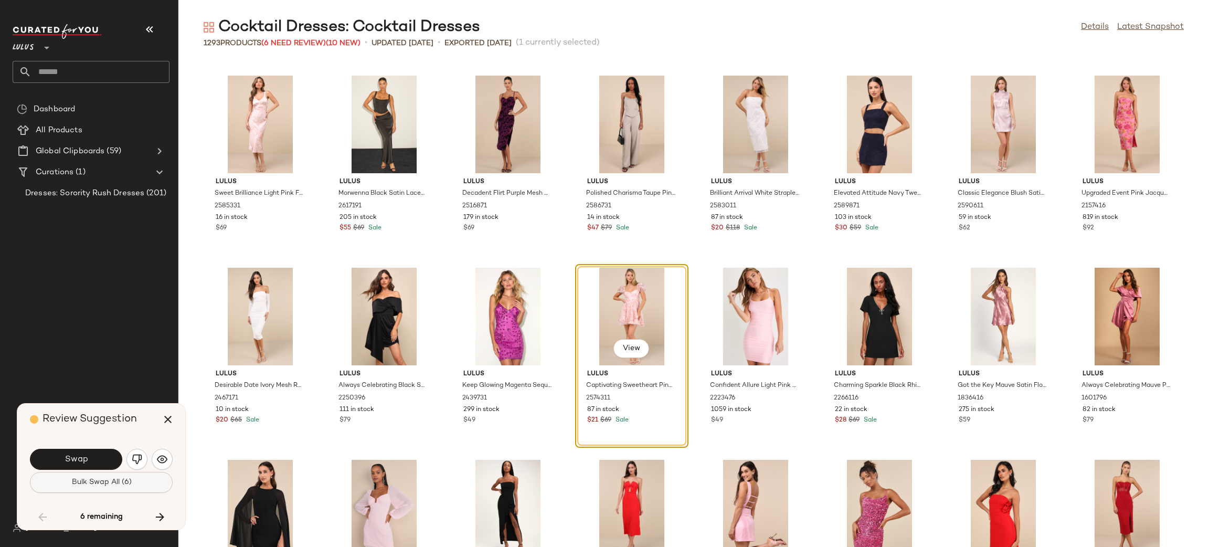
click at [164, 485] on button "Bulk Swap All (6)" at bounding box center [101, 482] width 143 height 21
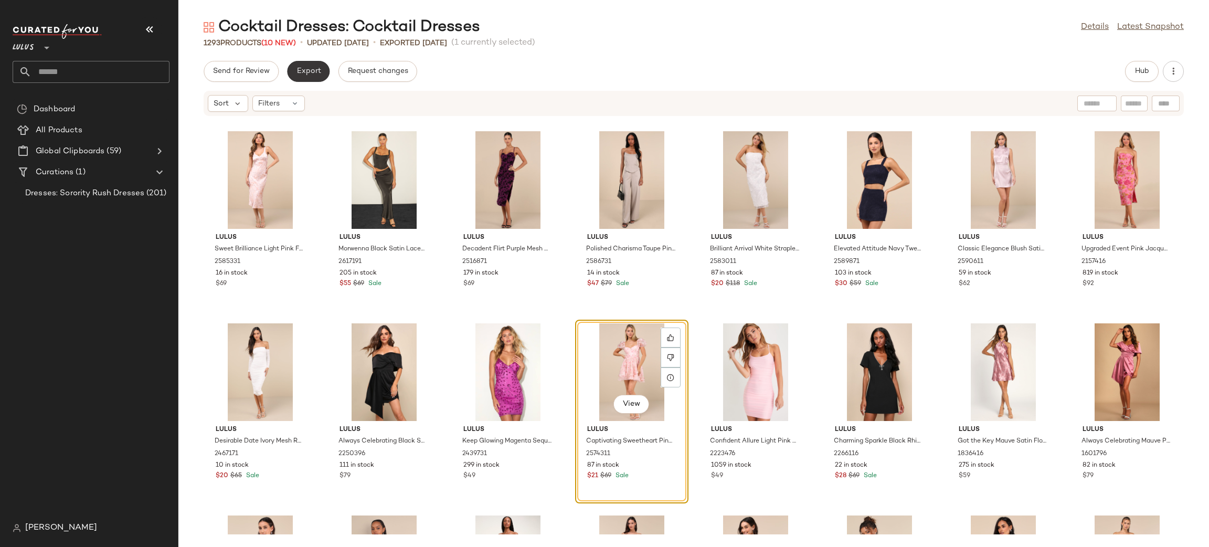
click at [315, 65] on button "Export" at bounding box center [308, 71] width 43 height 21
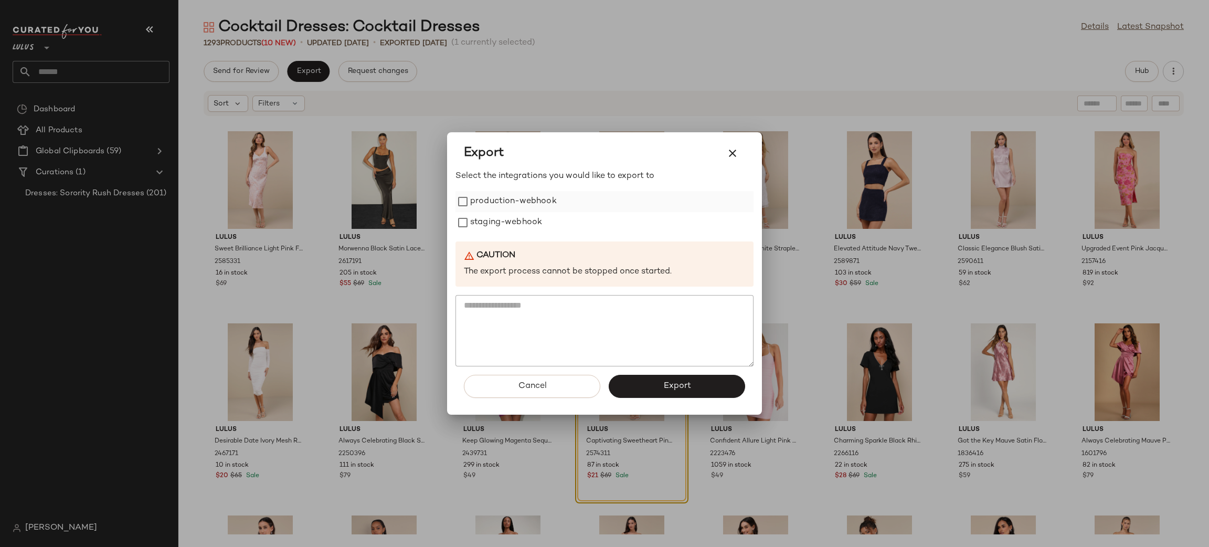
click at [493, 203] on label "production-webhook" at bounding box center [513, 201] width 87 height 21
click at [510, 225] on label "staging-webhook" at bounding box center [506, 222] width 72 height 21
click at [669, 380] on button "Export" at bounding box center [677, 386] width 136 height 23
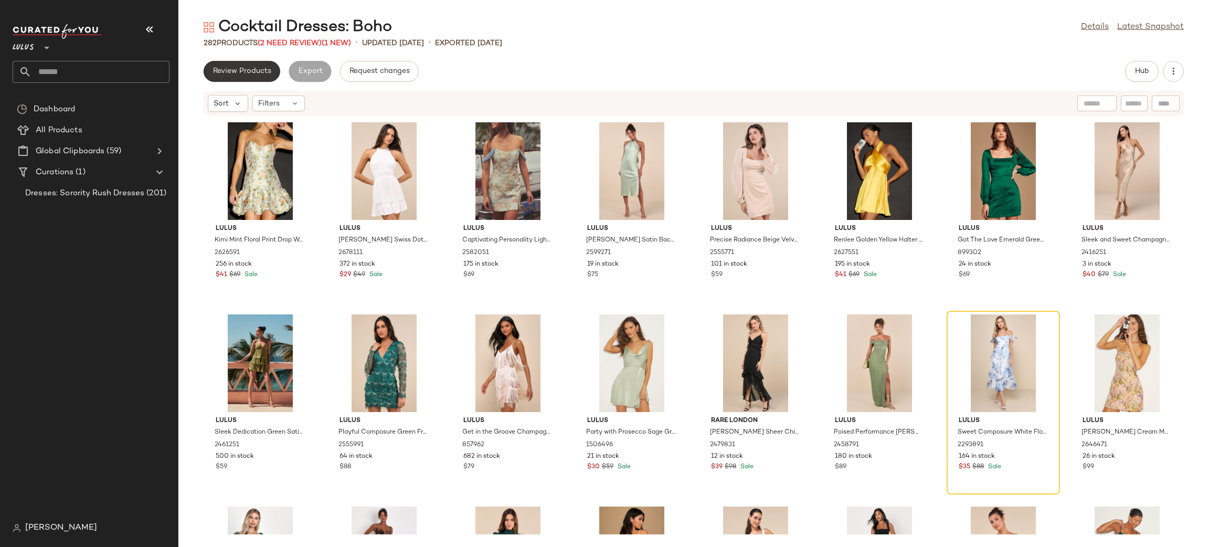
click at [260, 78] on button "Review Products" at bounding box center [242, 71] width 77 height 21
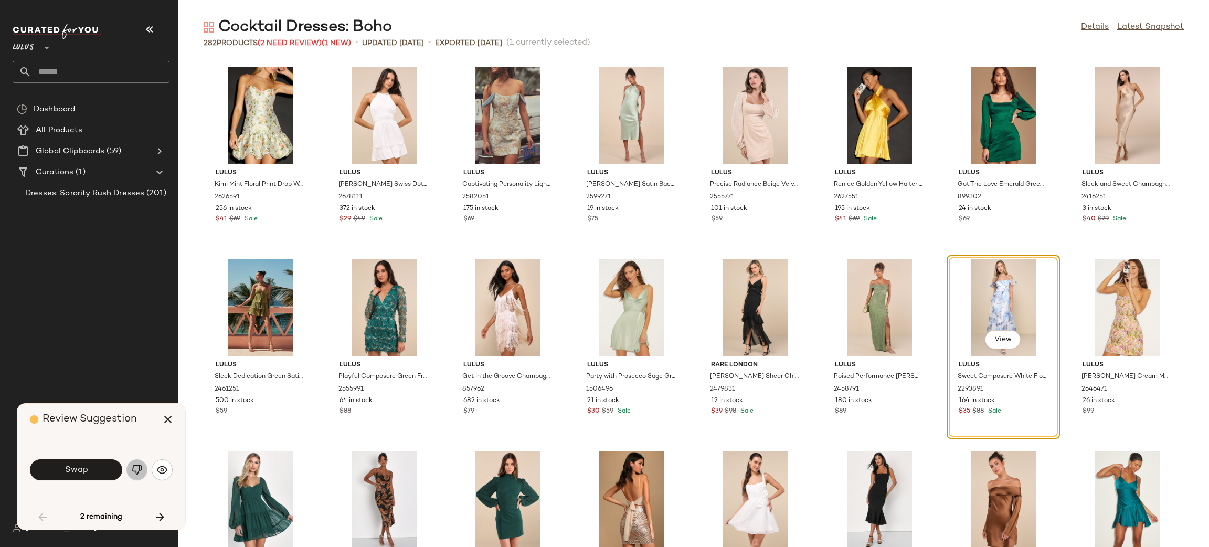
click at [136, 472] on img "button" at bounding box center [137, 469] width 10 height 10
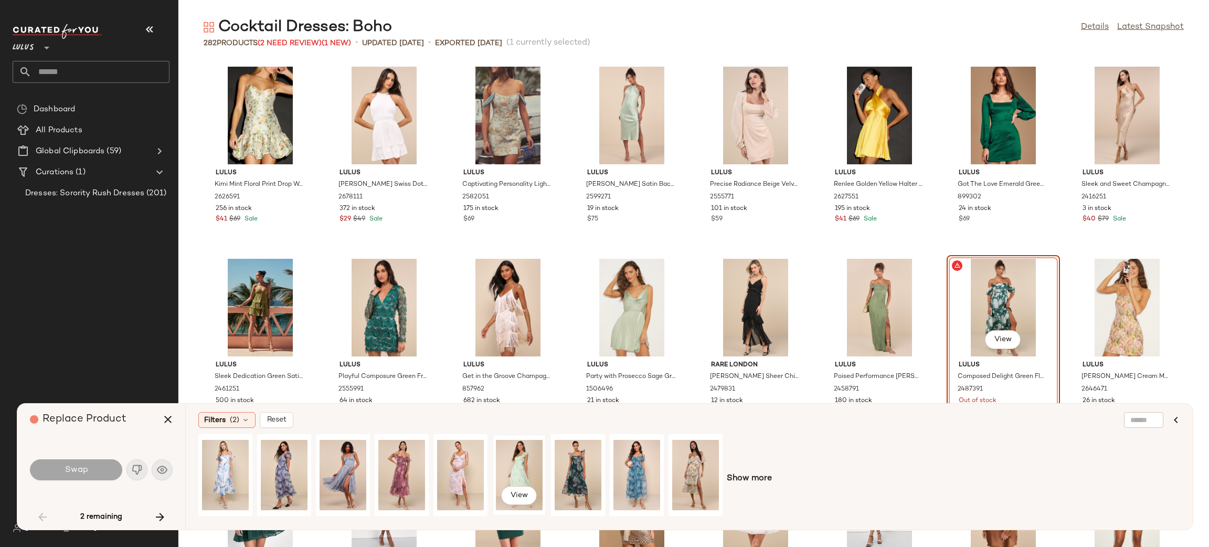
click at [521, 464] on div "View" at bounding box center [519, 475] width 47 height 75
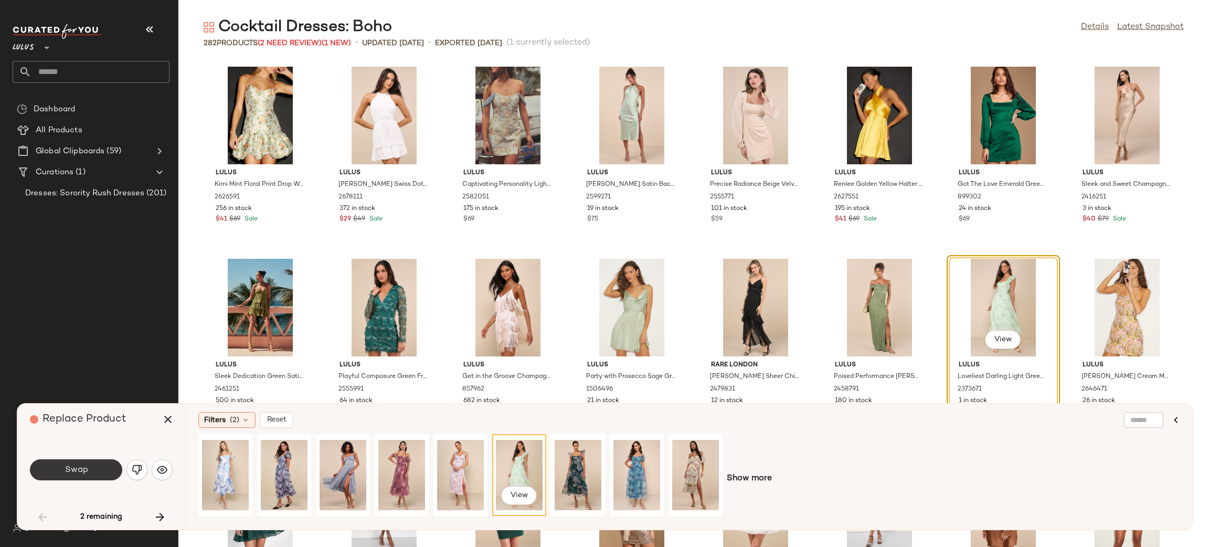
click at [66, 464] on button "Swap" at bounding box center [76, 469] width 92 height 21
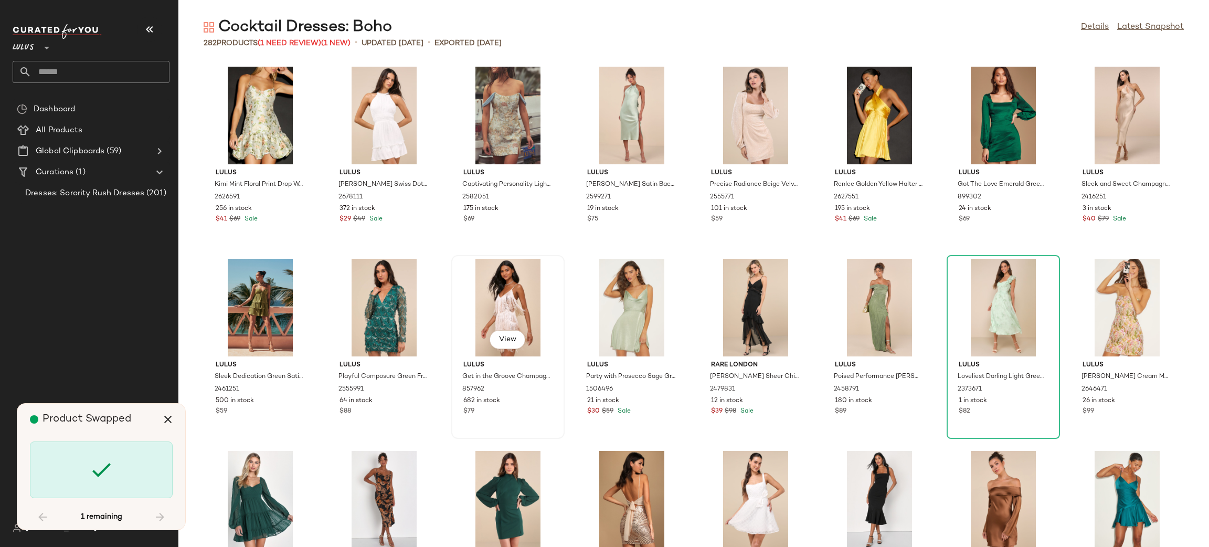
scroll to position [5953, 0]
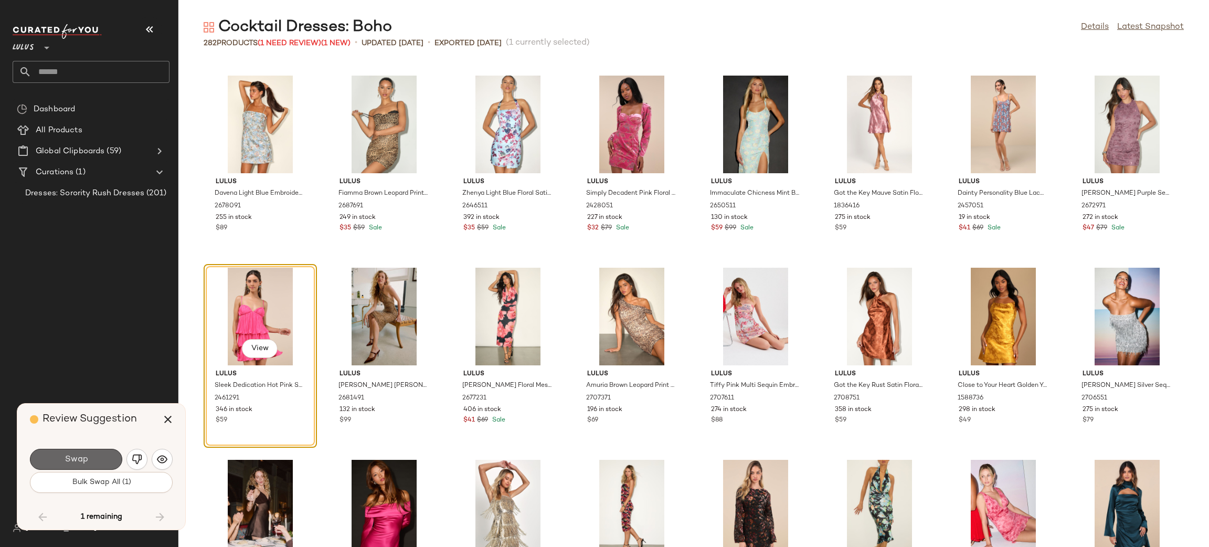
click at [81, 464] on button "Swap" at bounding box center [76, 459] width 92 height 21
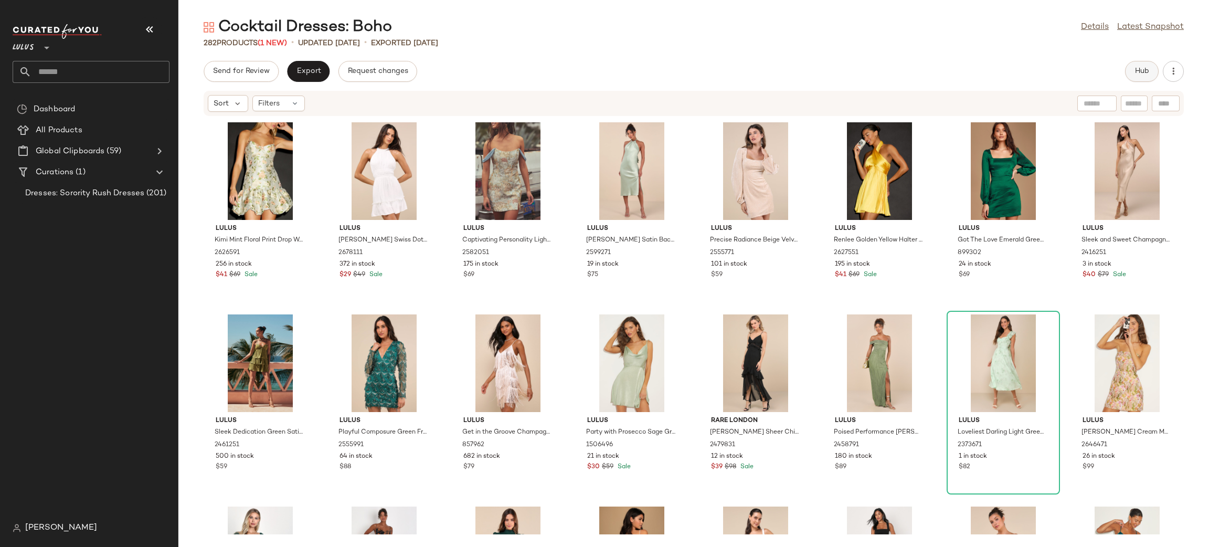
click at [1146, 79] on button "Hub" at bounding box center [1142, 71] width 34 height 21
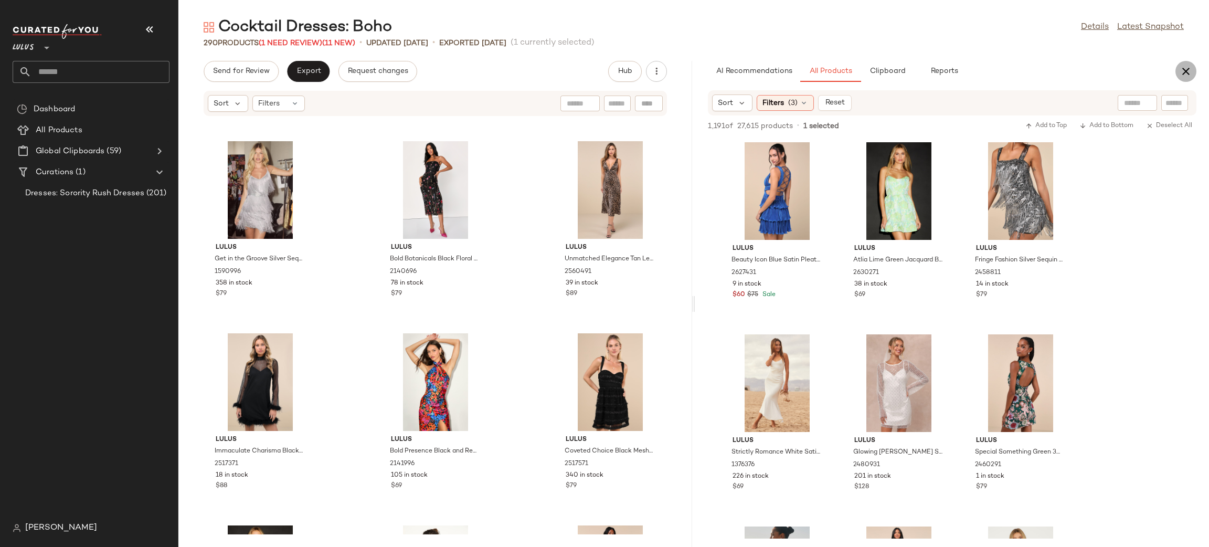
click at [1184, 74] on icon "button" at bounding box center [1186, 71] width 13 height 13
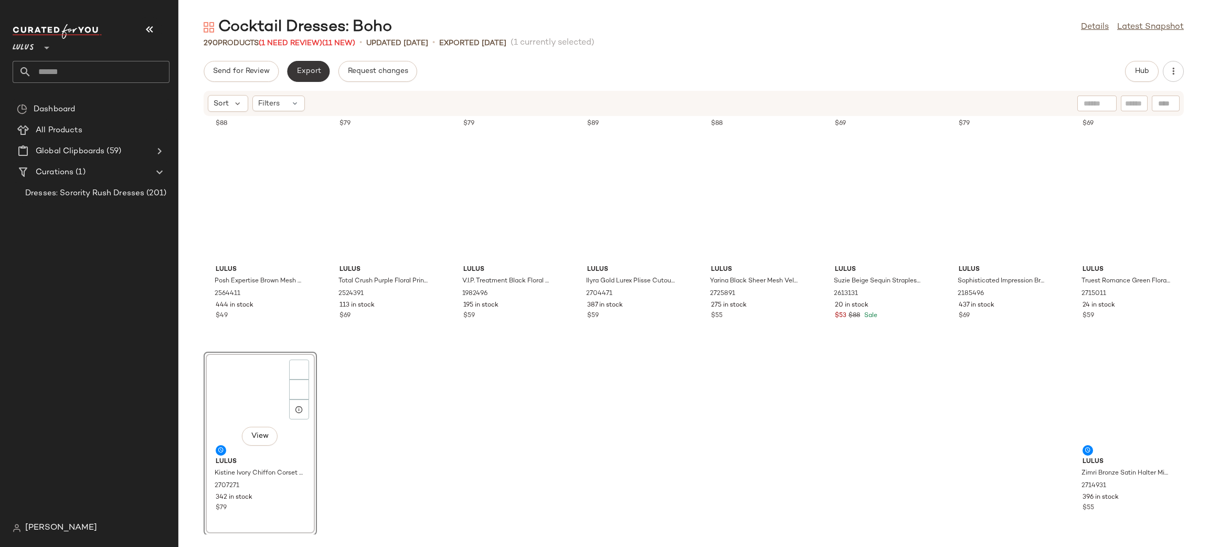
scroll to position [6337, 0]
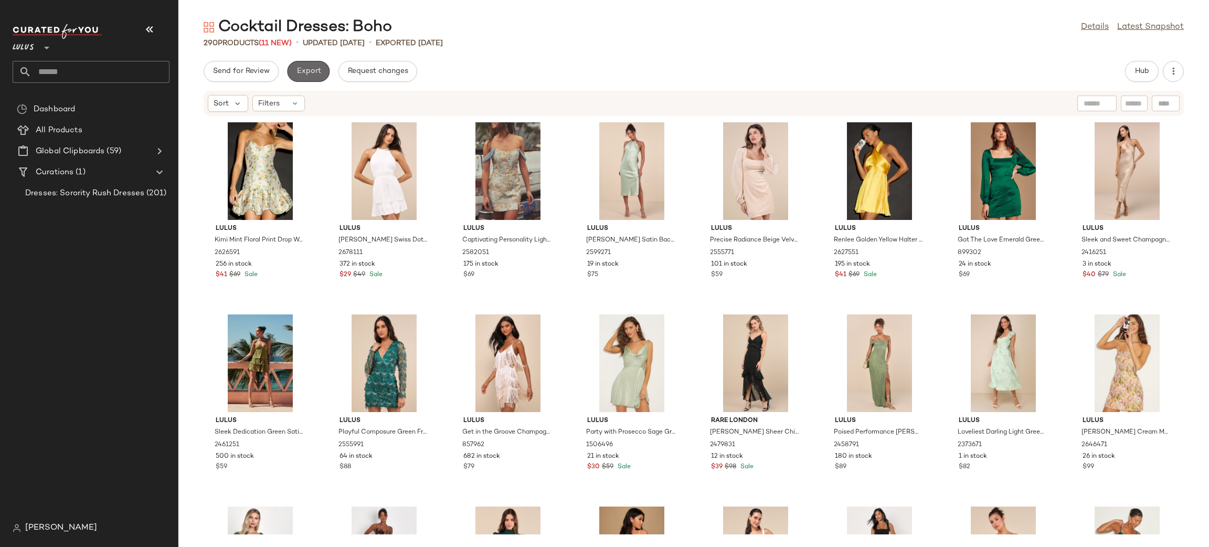
click at [304, 71] on span "Export" at bounding box center [308, 71] width 25 height 8
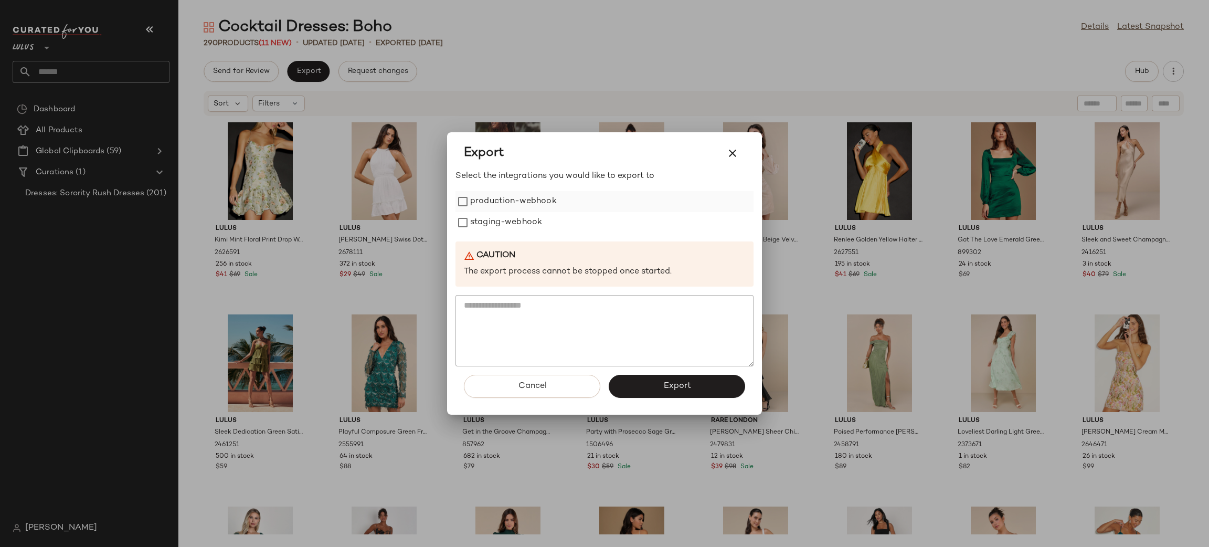
drag, startPoint x: 518, startPoint y: 196, endPoint x: 529, endPoint y: 207, distance: 16.3
click at [521, 199] on label "production-webhook" at bounding box center [513, 201] width 87 height 21
click at [537, 222] on label "staging-webhook" at bounding box center [506, 222] width 72 height 21
click at [666, 385] on span "Export" at bounding box center [677, 386] width 28 height 10
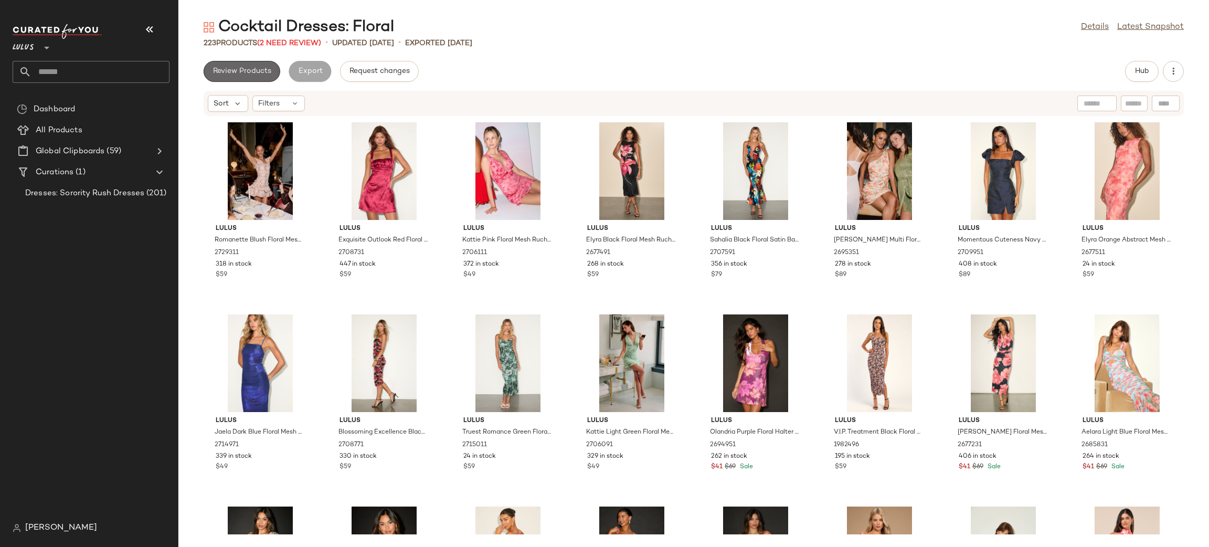
click at [243, 73] on span "Review Products" at bounding box center [242, 71] width 59 height 8
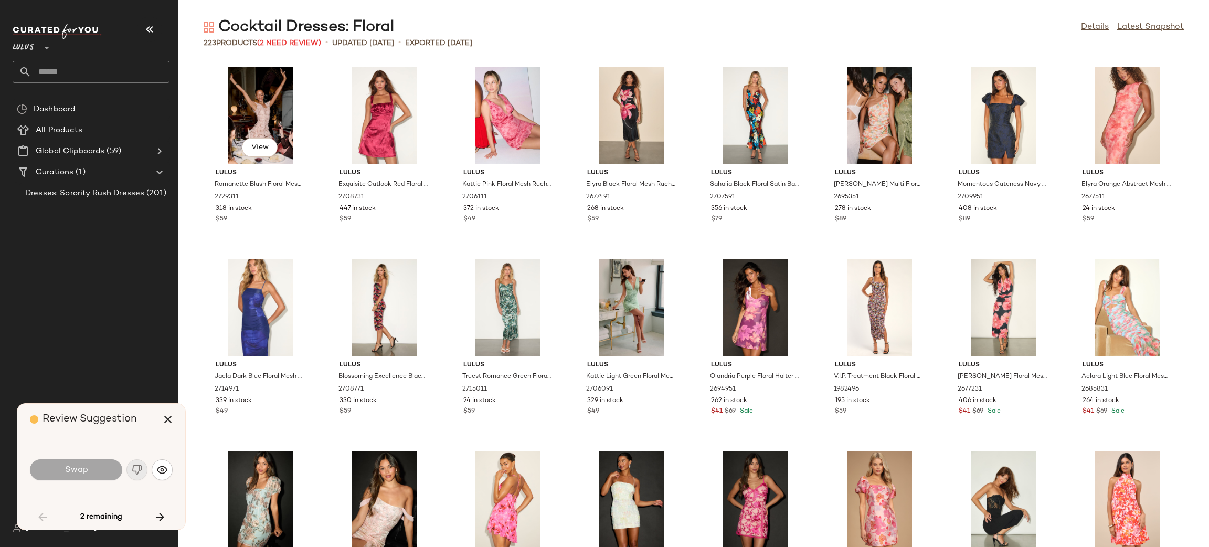
scroll to position [393, 0]
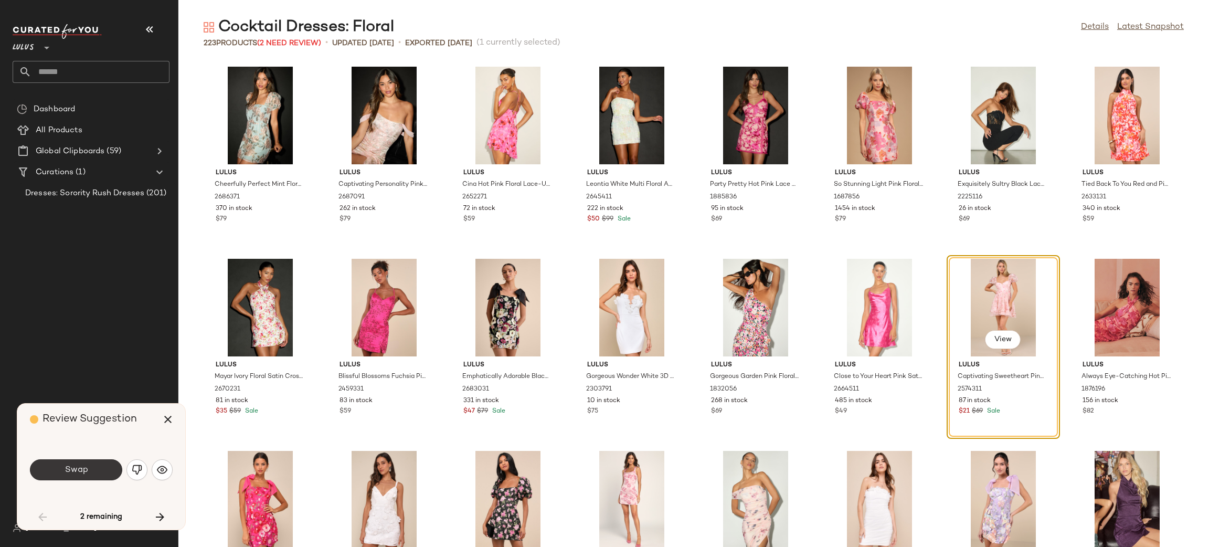
click at [102, 468] on button "Swap" at bounding box center [76, 469] width 92 height 21
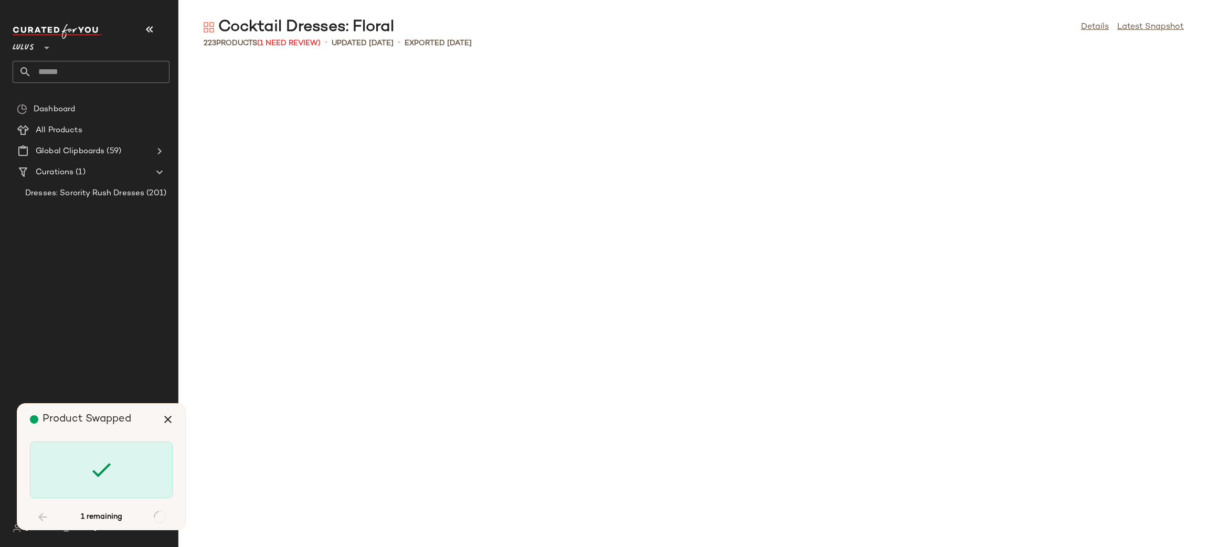
scroll to position [4225, 0]
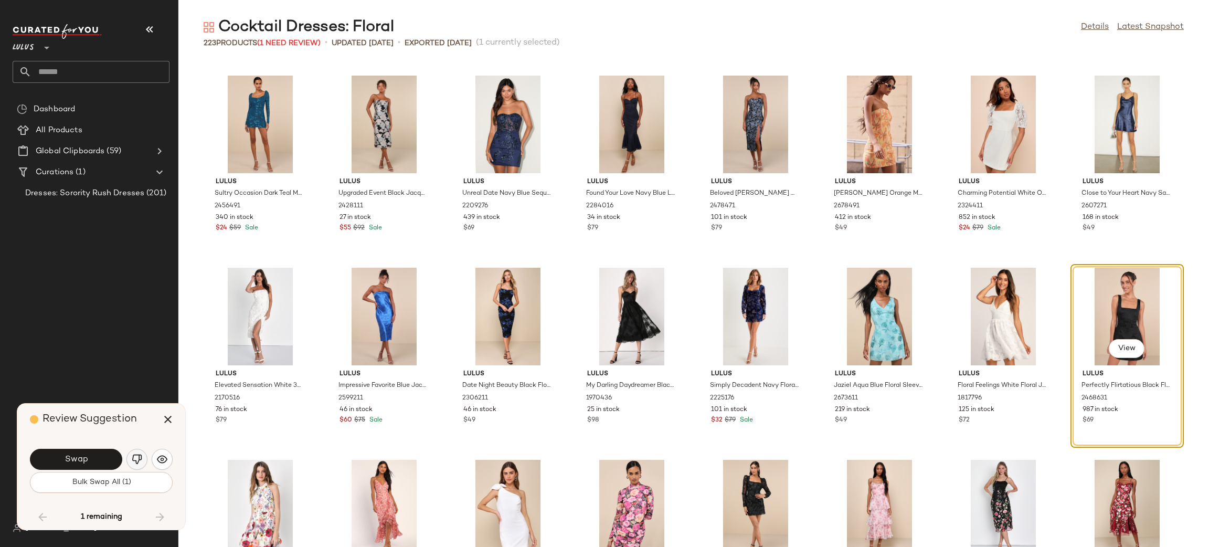
click at [136, 451] on button "button" at bounding box center [136, 459] width 21 height 21
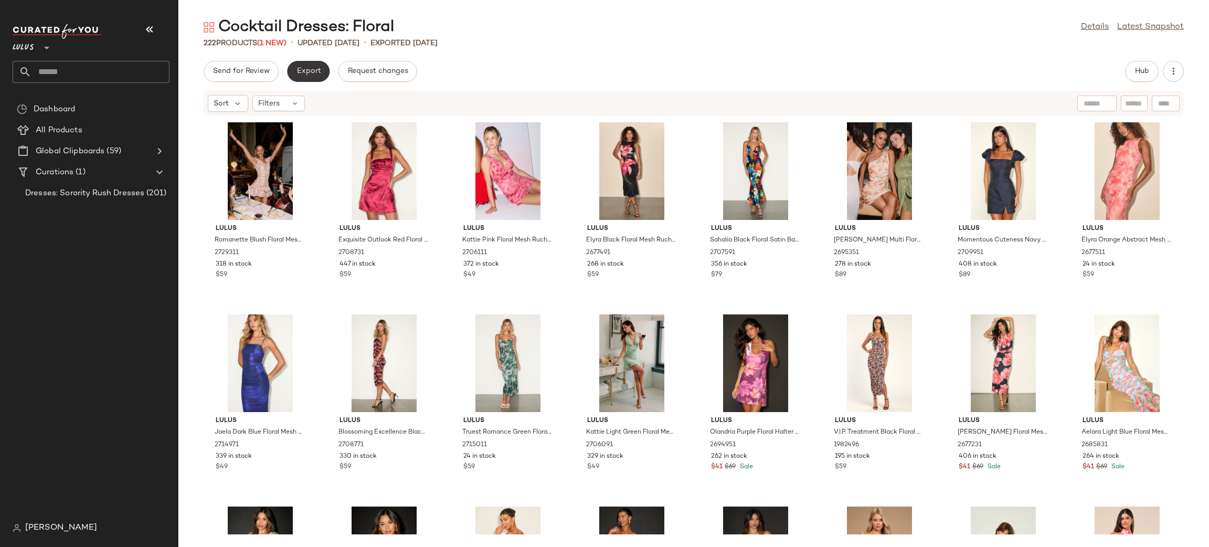
click at [306, 74] on span "Export" at bounding box center [308, 71] width 25 height 8
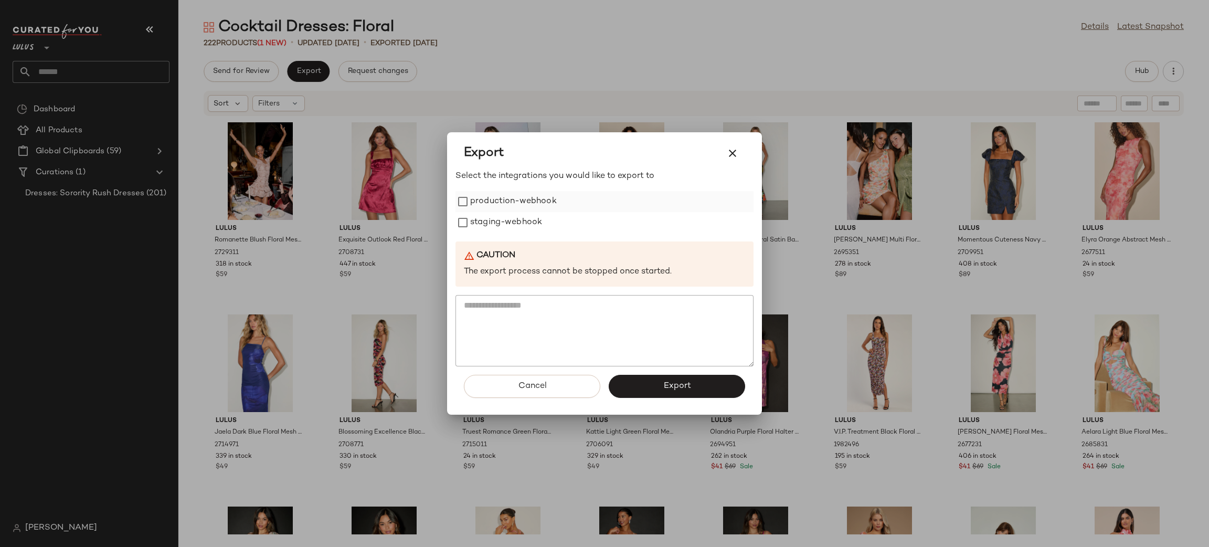
click at [522, 194] on label "production-webhook" at bounding box center [513, 201] width 87 height 21
click at [533, 219] on label "staging-webhook" at bounding box center [506, 222] width 72 height 21
click at [681, 383] on span "Export" at bounding box center [677, 386] width 28 height 10
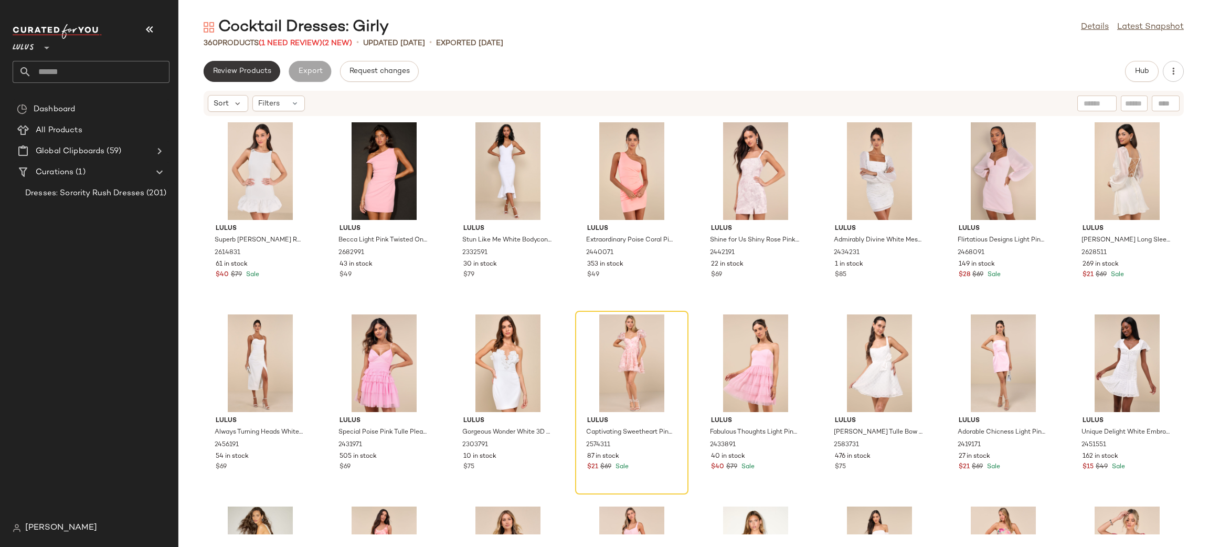
click at [224, 73] on span "Review Products" at bounding box center [242, 71] width 59 height 8
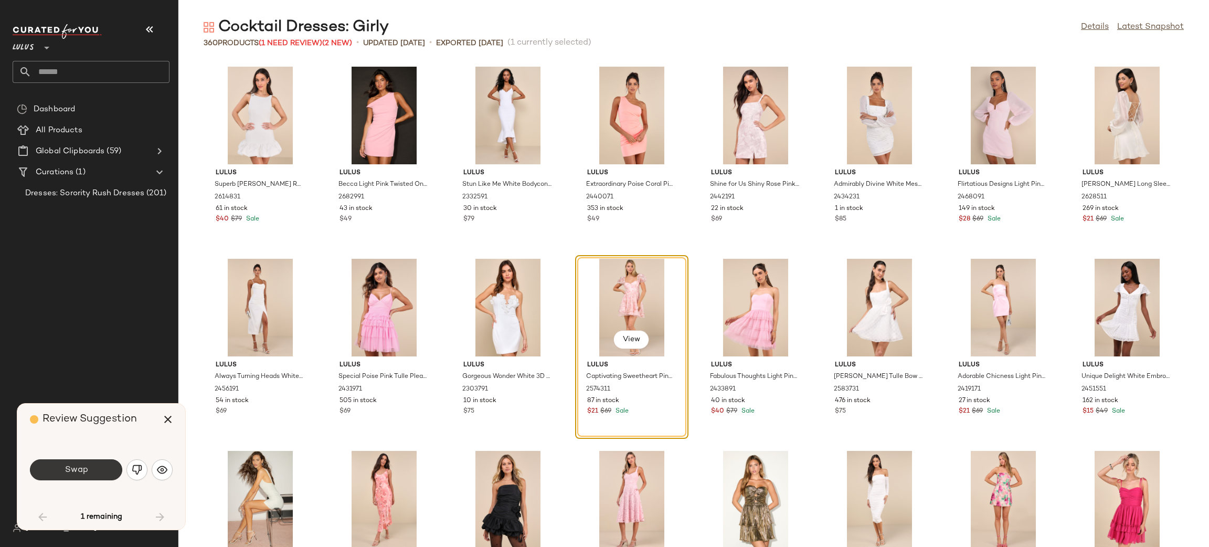
click at [95, 468] on button "Swap" at bounding box center [76, 469] width 92 height 21
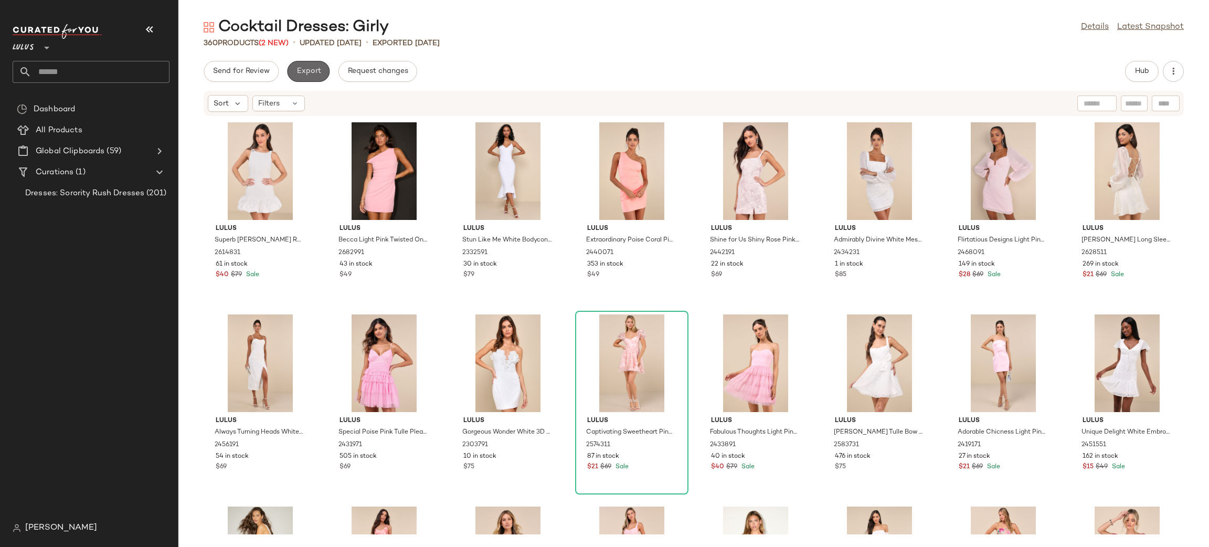
click at [316, 68] on span "Export" at bounding box center [308, 71] width 25 height 8
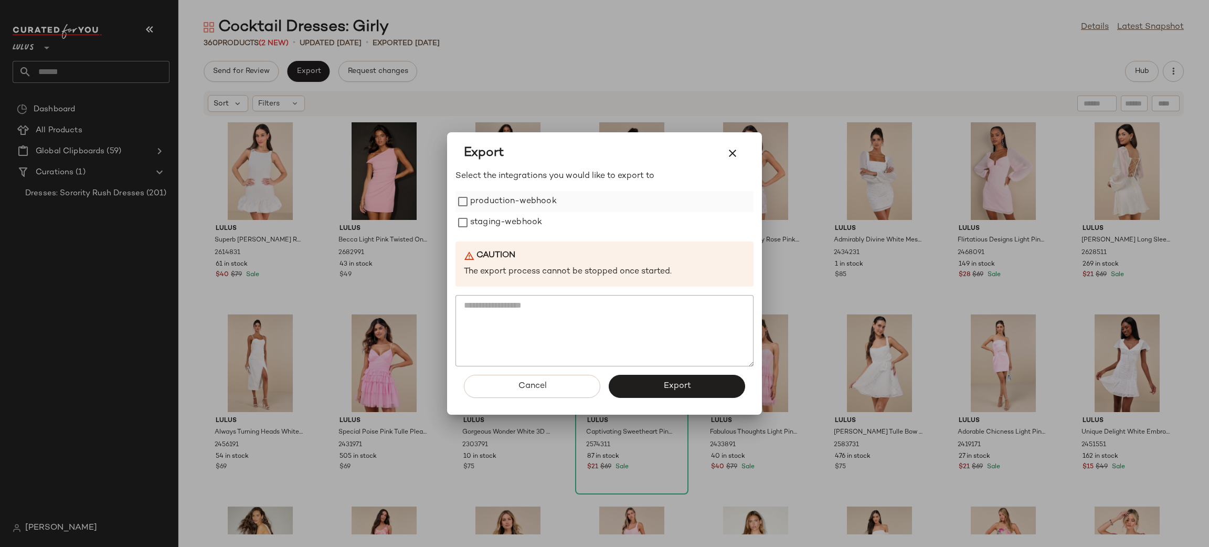
click at [472, 210] on label "production-webhook" at bounding box center [513, 201] width 87 height 21
click at [486, 227] on label "staging-webhook" at bounding box center [506, 222] width 72 height 21
click at [648, 385] on button "Export" at bounding box center [677, 386] width 136 height 23
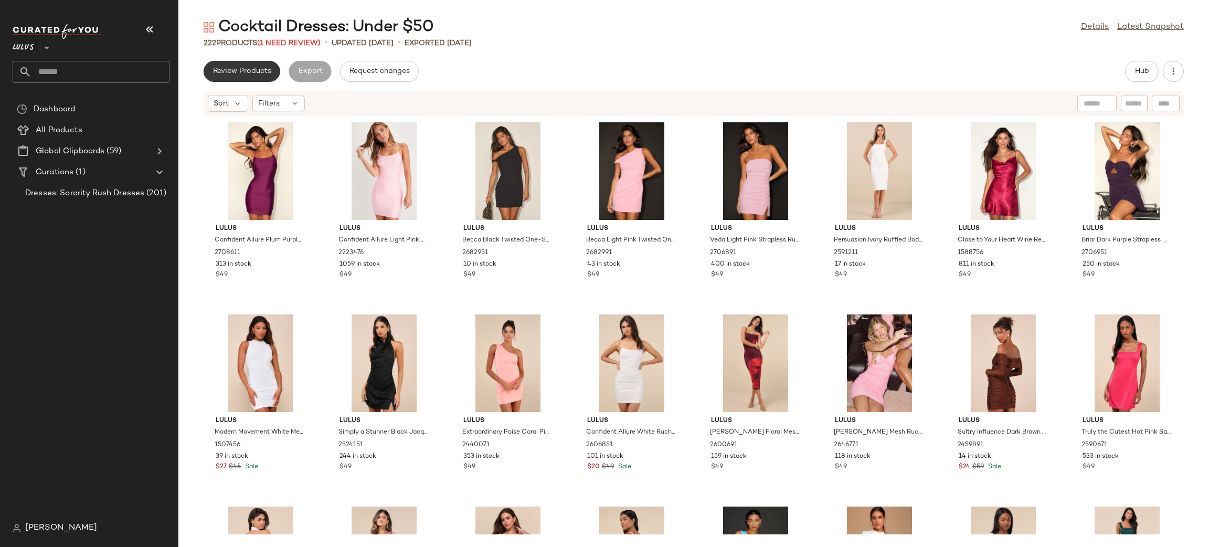
click at [217, 76] on button "Review Products" at bounding box center [242, 71] width 77 height 21
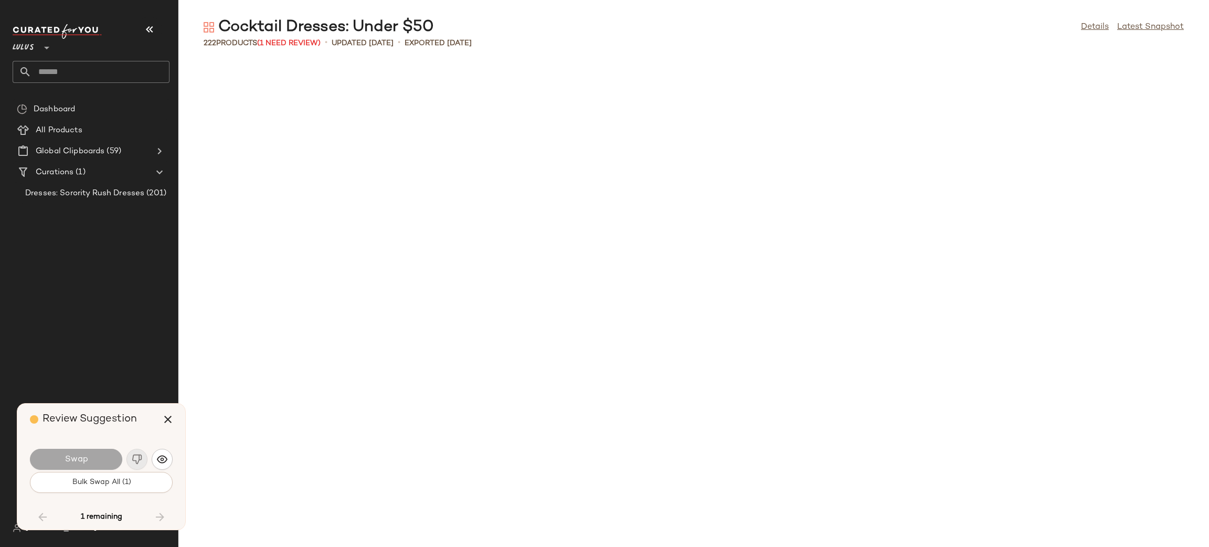
scroll to position [3649, 0]
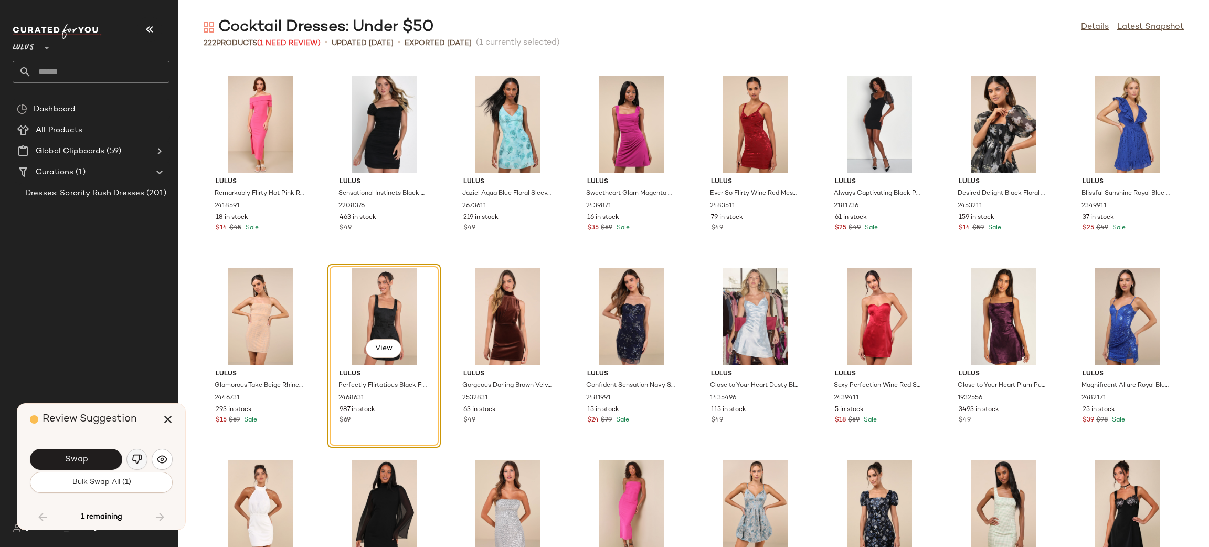
click at [138, 459] on img "button" at bounding box center [137, 459] width 10 height 10
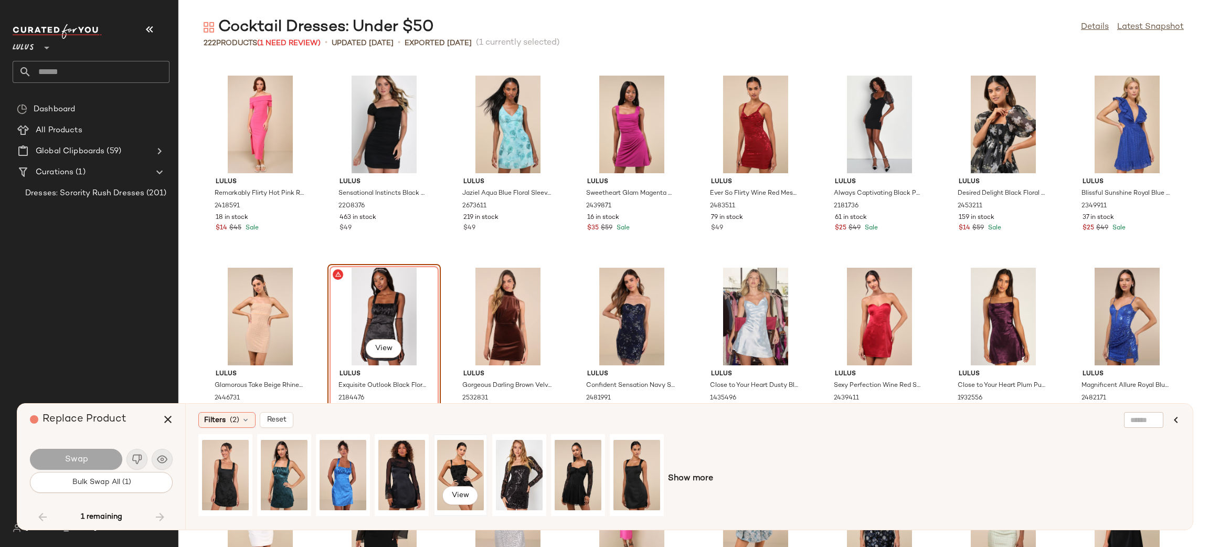
click at [471, 475] on div "View" at bounding box center [460, 475] width 47 height 75
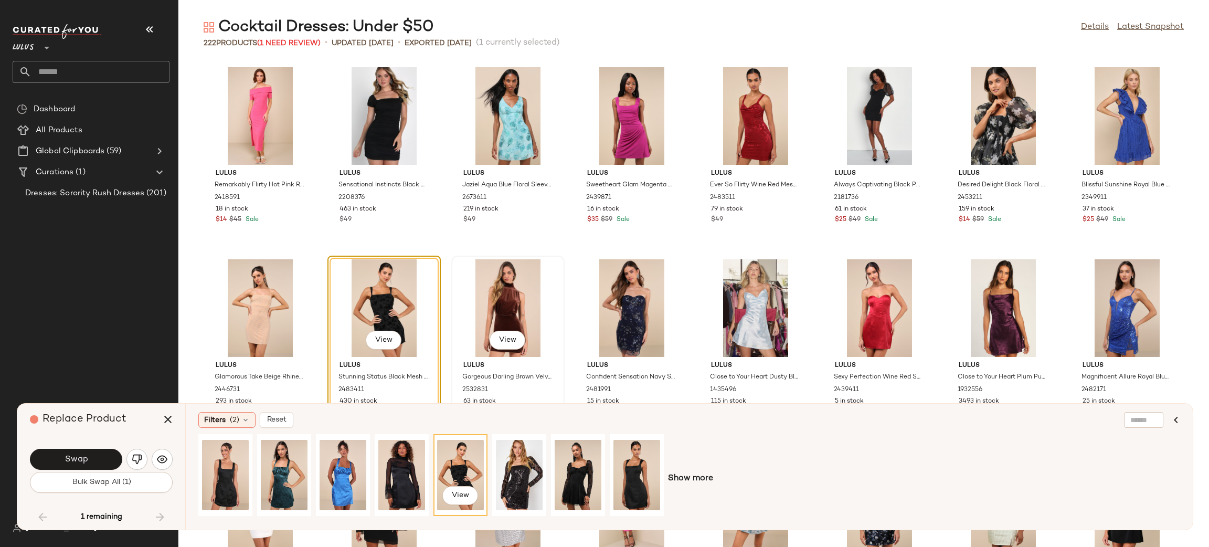
scroll to position [3746, 0]
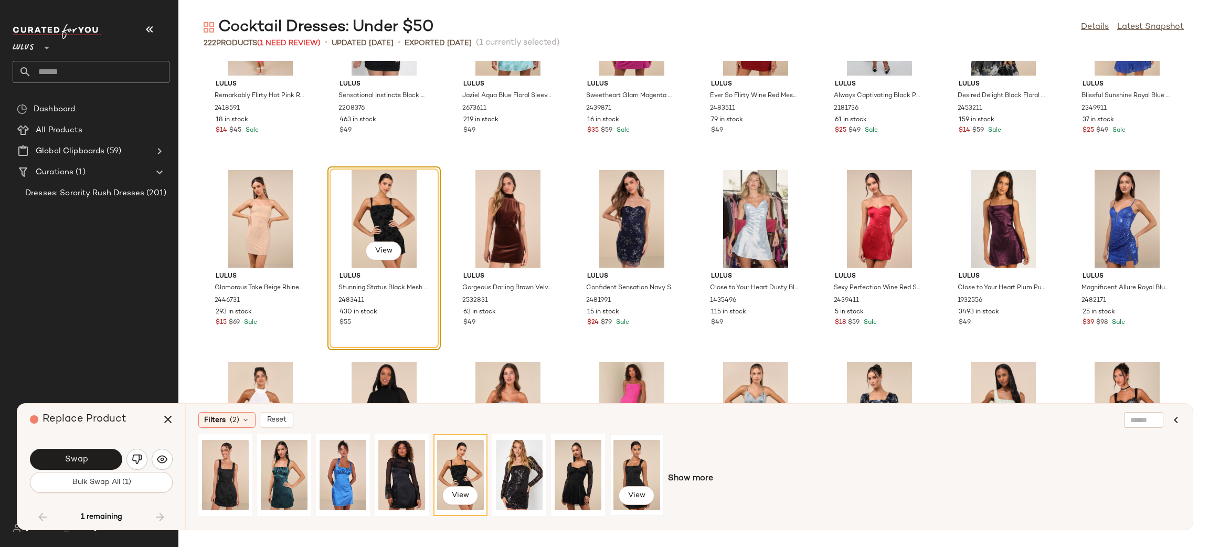
click at [633, 460] on div "View" at bounding box center [636, 475] width 47 height 75
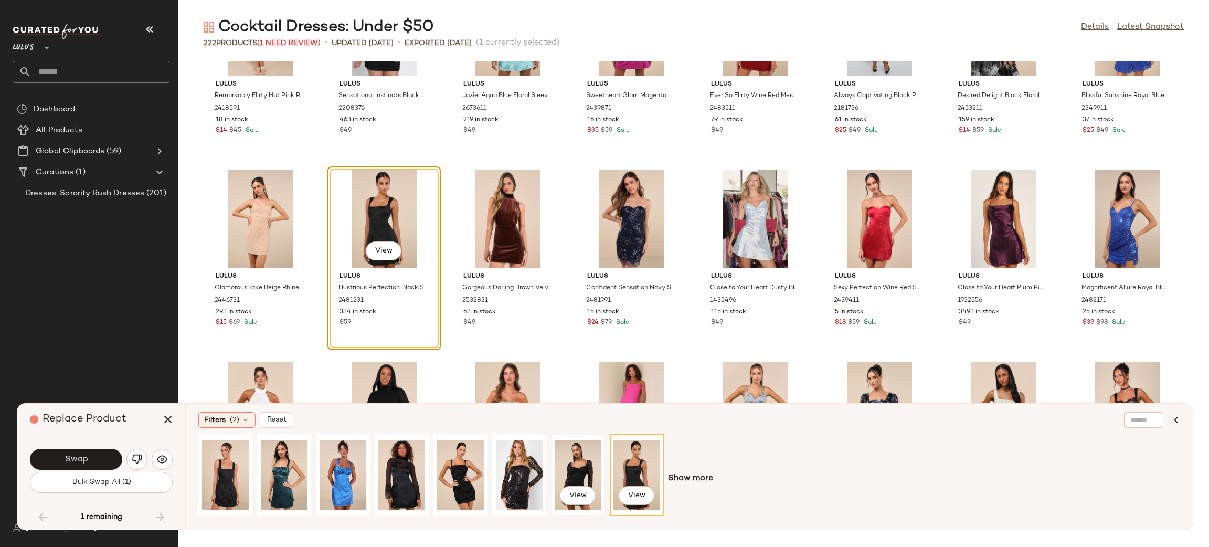
click at [571, 475] on div "View" at bounding box center [578, 475] width 47 height 75
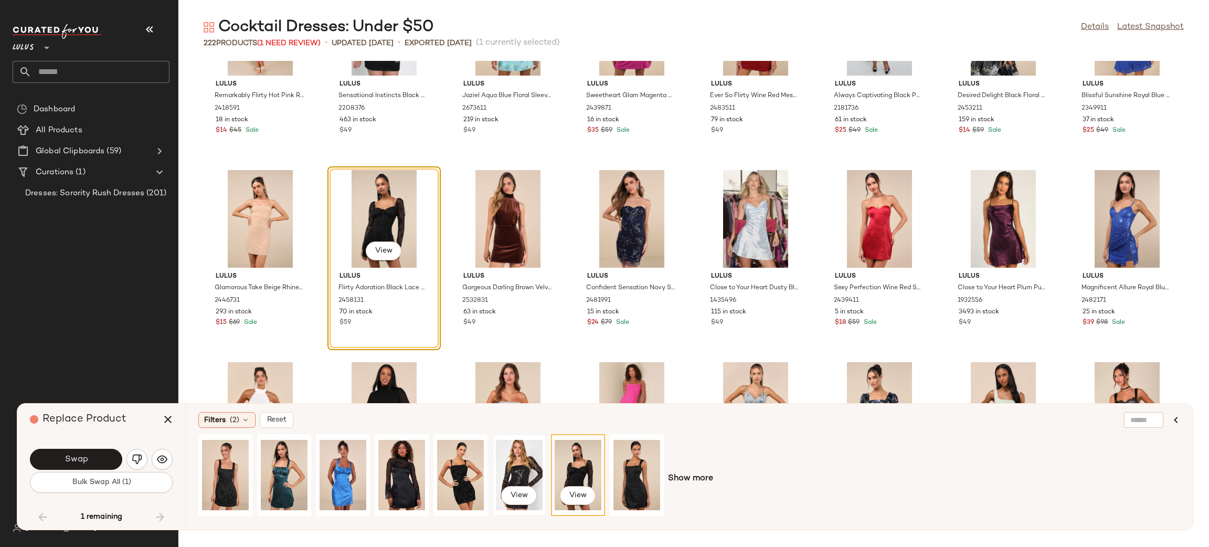
click at [515, 467] on div "View" at bounding box center [519, 475] width 47 height 75
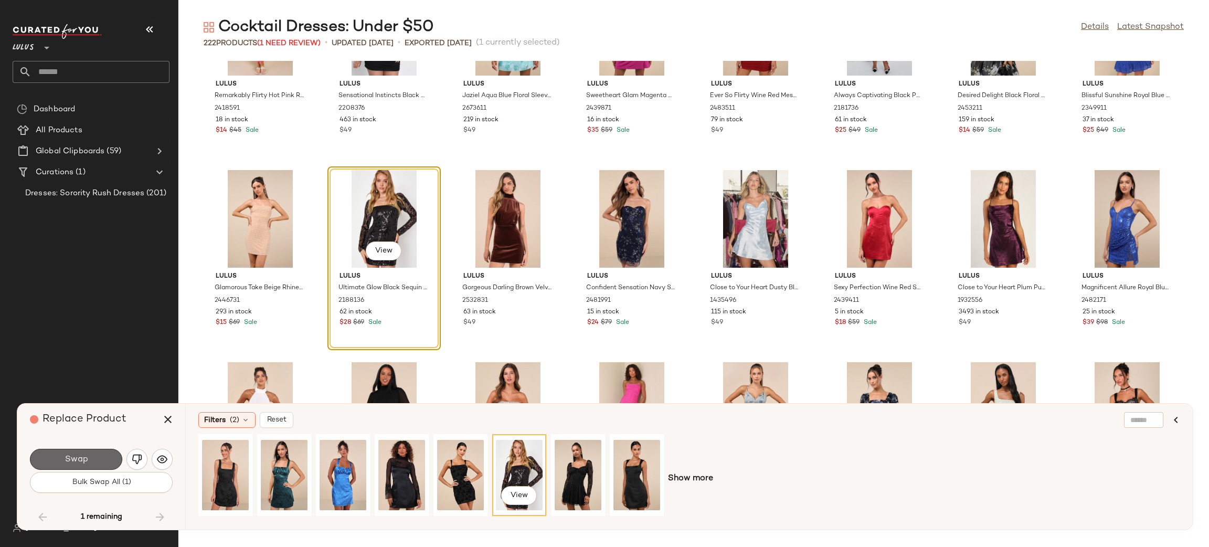
click at [56, 463] on button "Swap" at bounding box center [76, 459] width 92 height 21
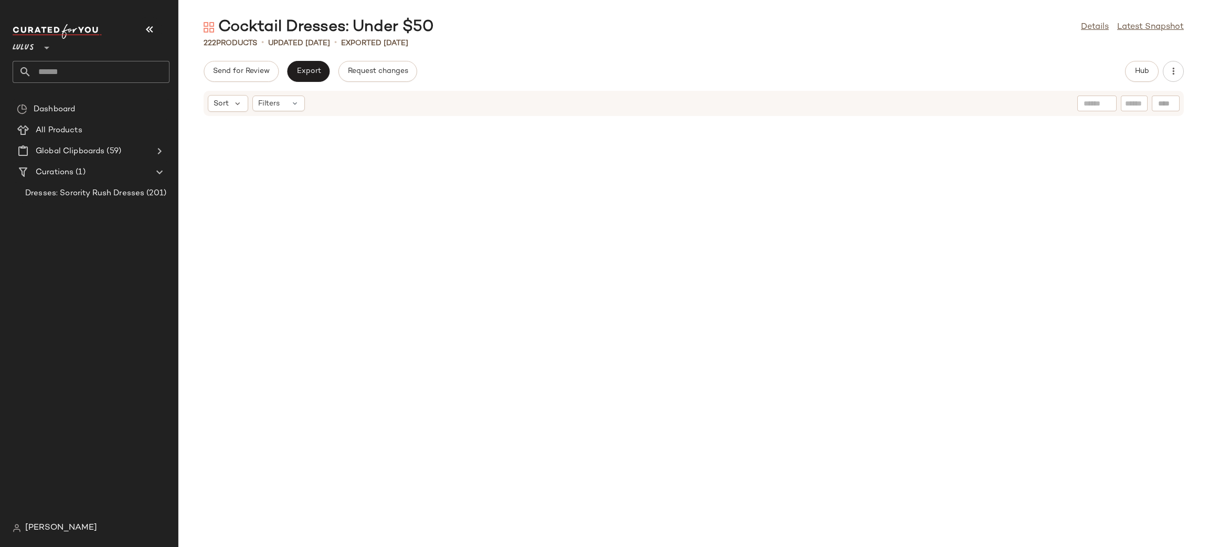
scroll to position [1041, 0]
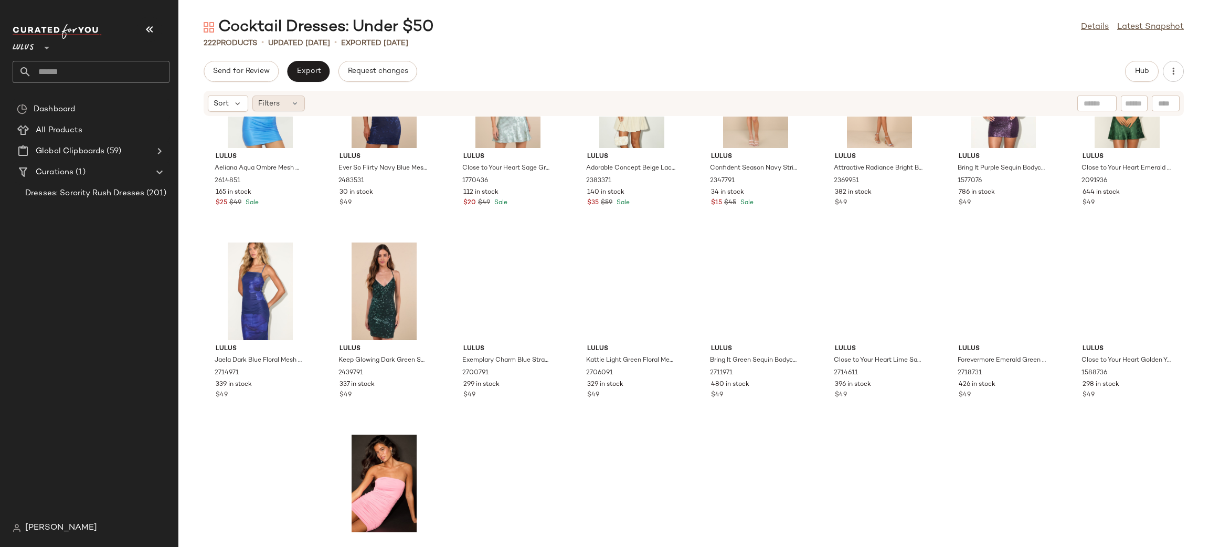
click at [275, 94] on div "Sort Filters" at bounding box center [694, 103] width 980 height 25
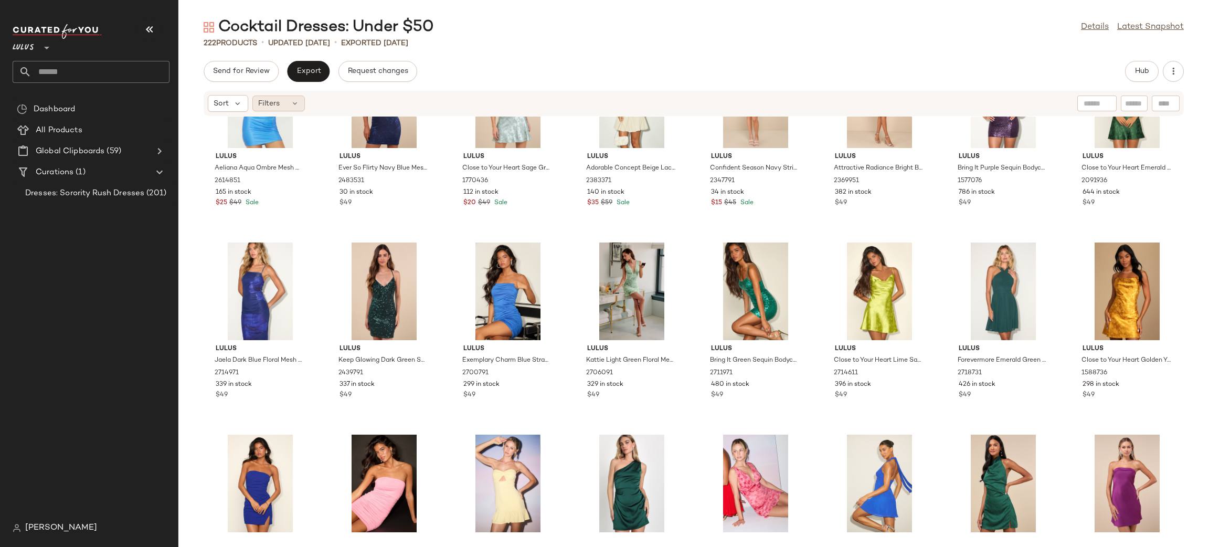
click at [268, 103] on span "Filters" at bounding box center [269, 103] width 22 height 11
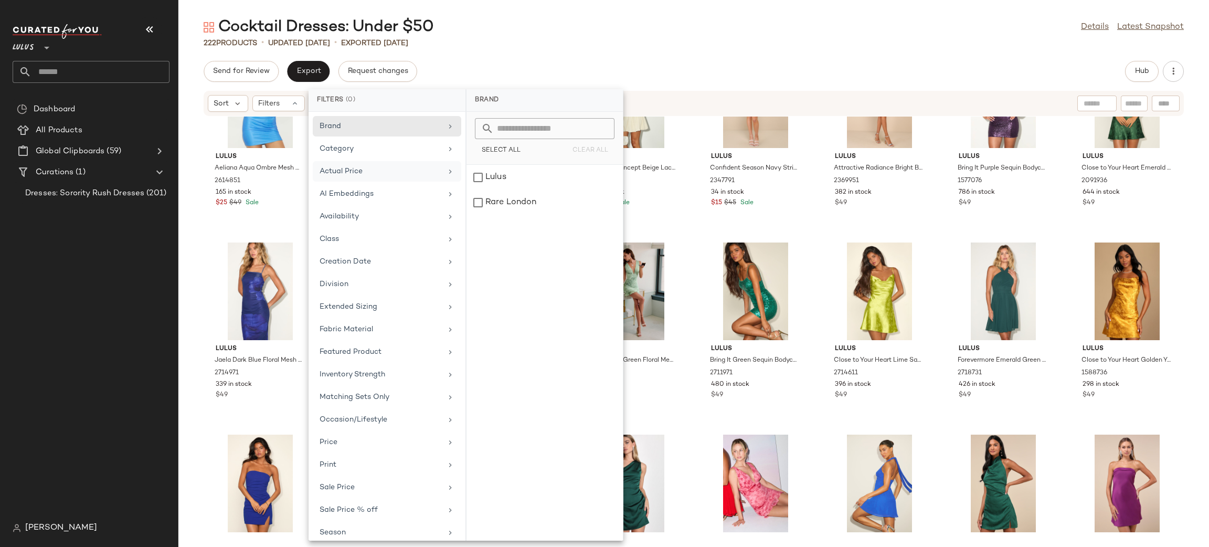
click at [368, 168] on div "Actual Price" at bounding box center [381, 171] width 122 height 11
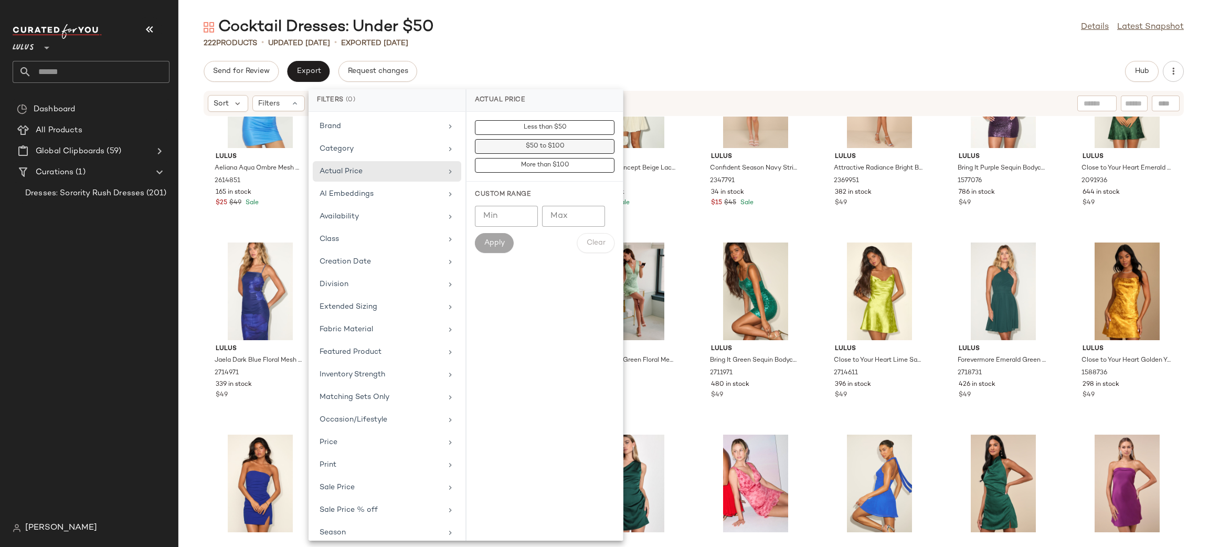
click at [508, 158] on button "$50 to $100" at bounding box center [545, 165] width 140 height 15
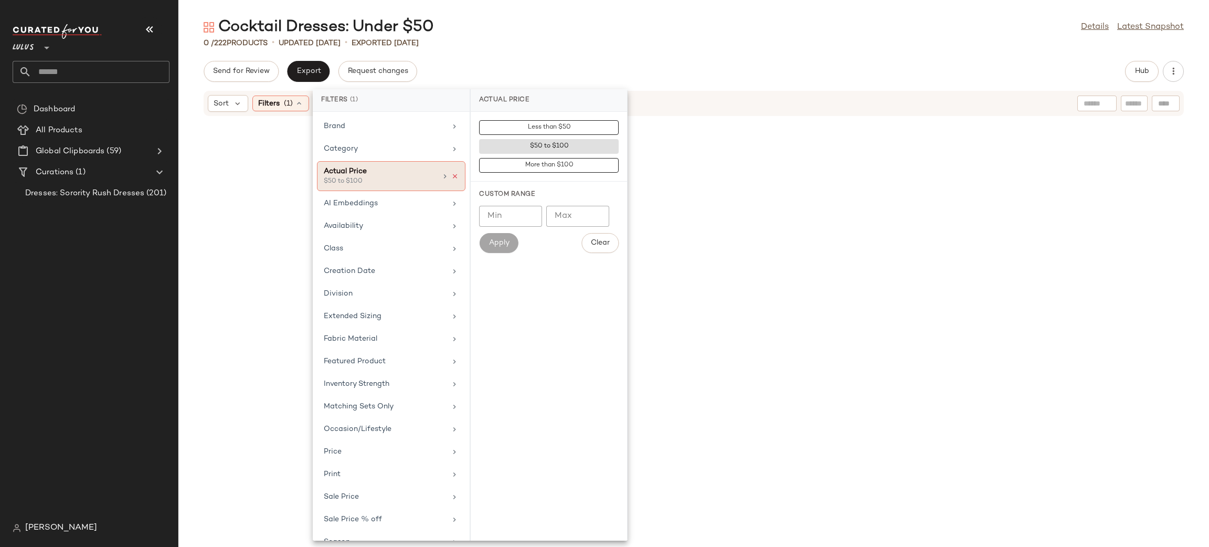
click at [452, 177] on icon at bounding box center [454, 176] width 7 height 7
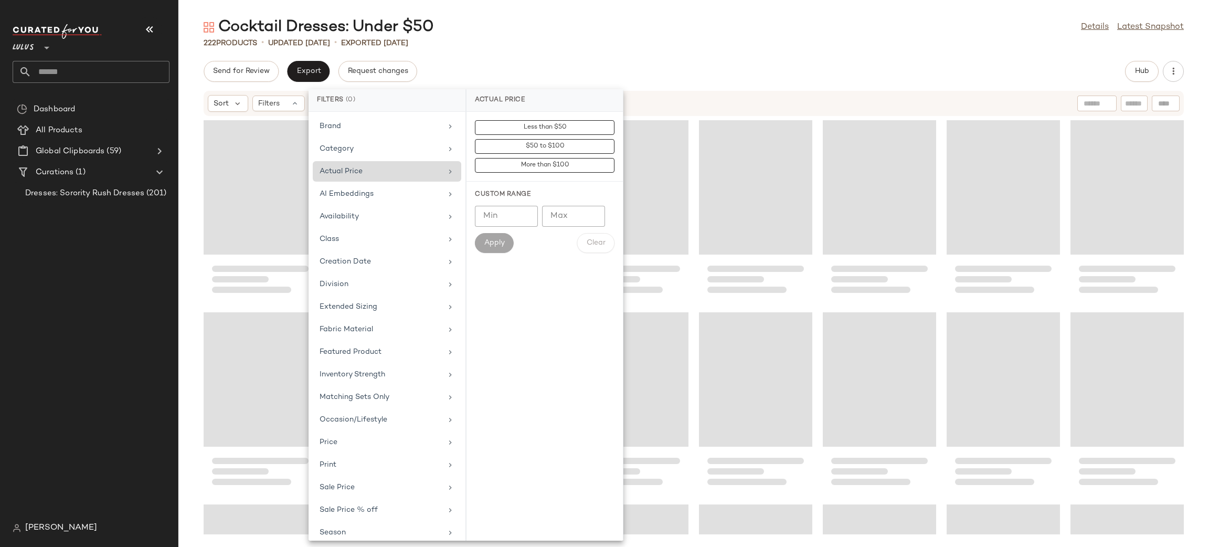
click at [621, 62] on div "Send for Review Export Request changes Hub" at bounding box center [694, 71] width 980 height 21
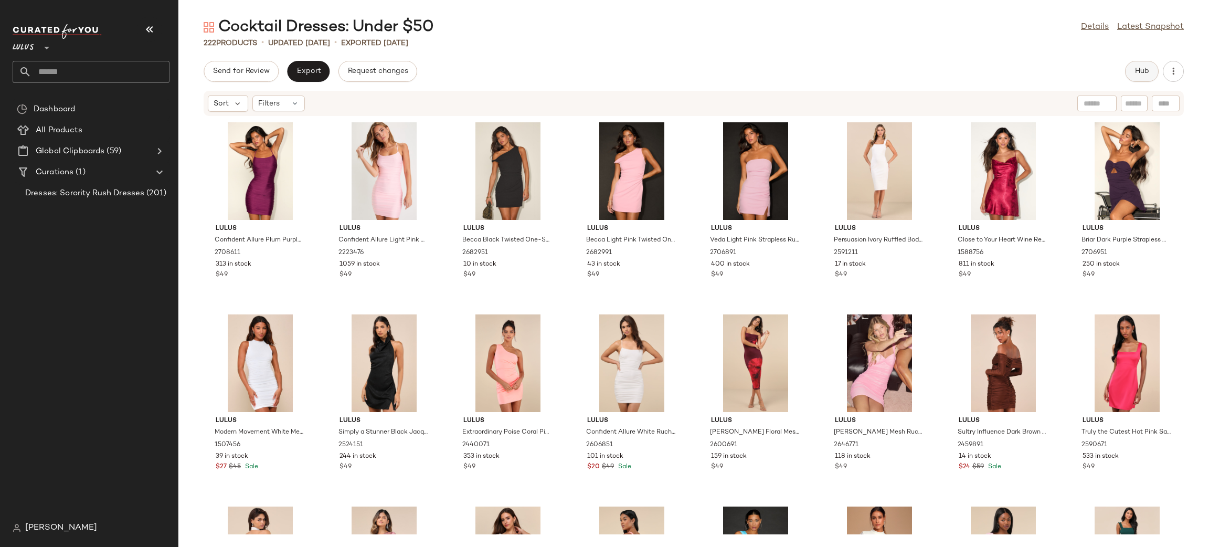
click at [1149, 78] on button "Hub" at bounding box center [1142, 71] width 34 height 21
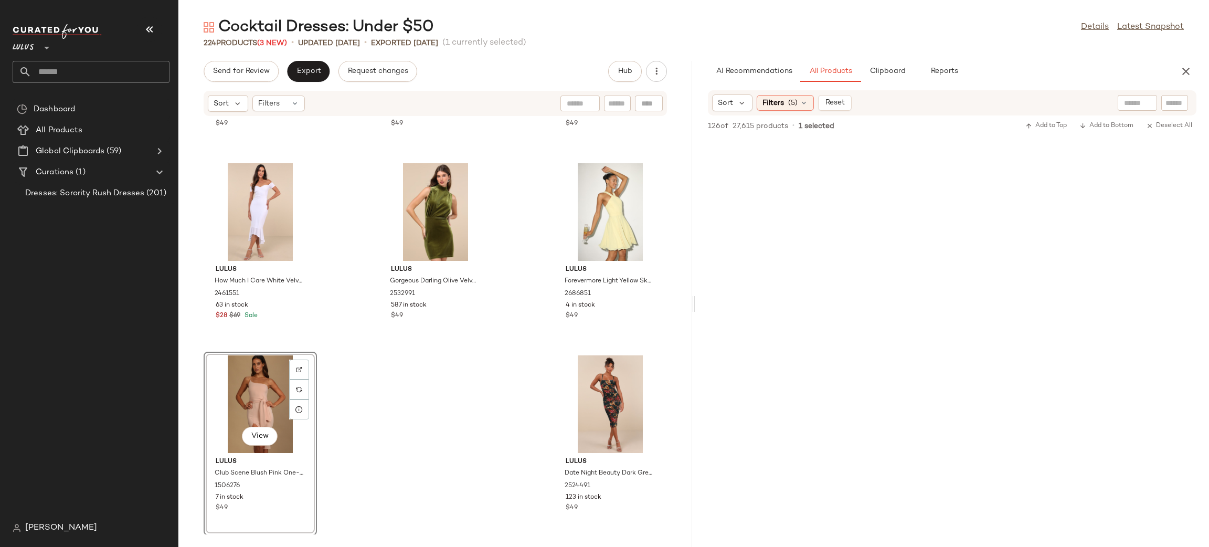
scroll to position [770, 0]
click at [1176, 77] on button "button" at bounding box center [1185, 71] width 21 height 21
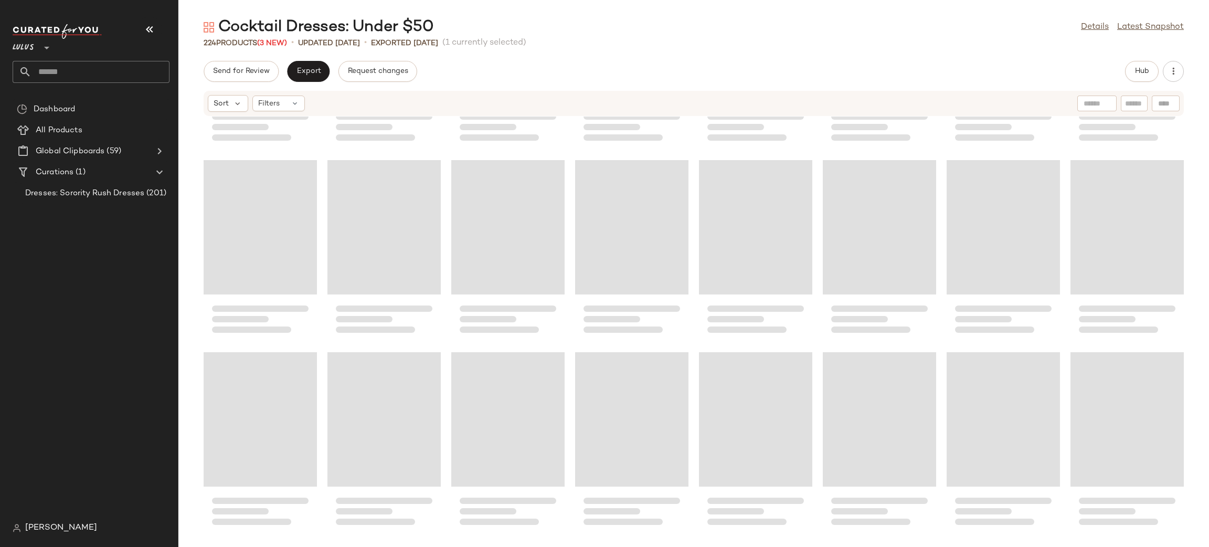
scroll to position [4961, 0]
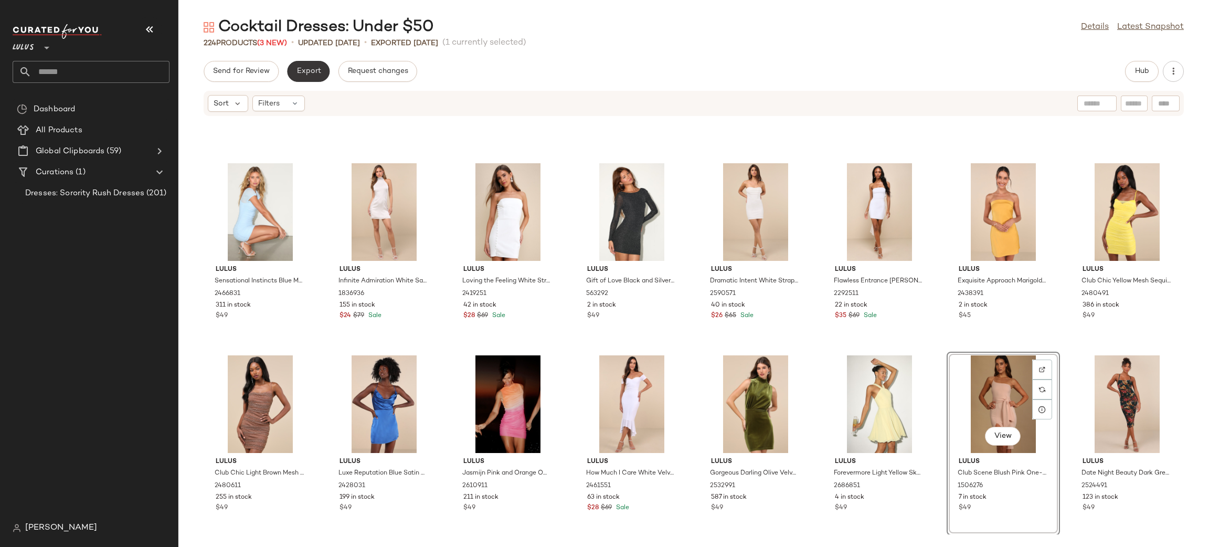
click at [317, 71] on span "Export" at bounding box center [308, 71] width 25 height 8
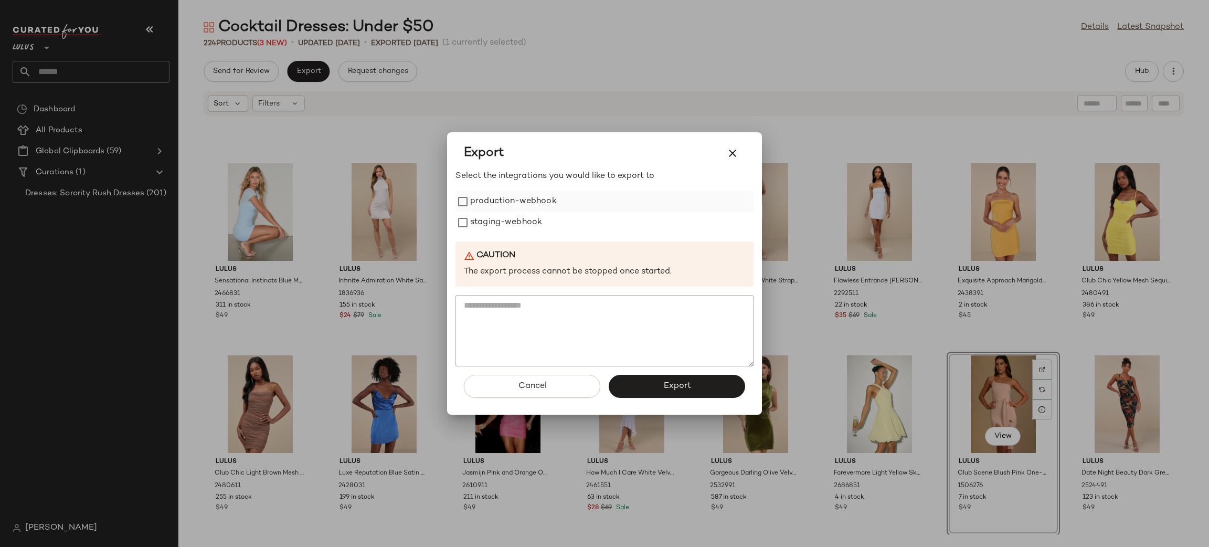
click at [543, 200] on label "production-webhook" at bounding box center [513, 201] width 87 height 21
click at [534, 225] on label "staging-webhook" at bounding box center [506, 222] width 72 height 21
click at [714, 383] on button "Export" at bounding box center [677, 386] width 136 height 23
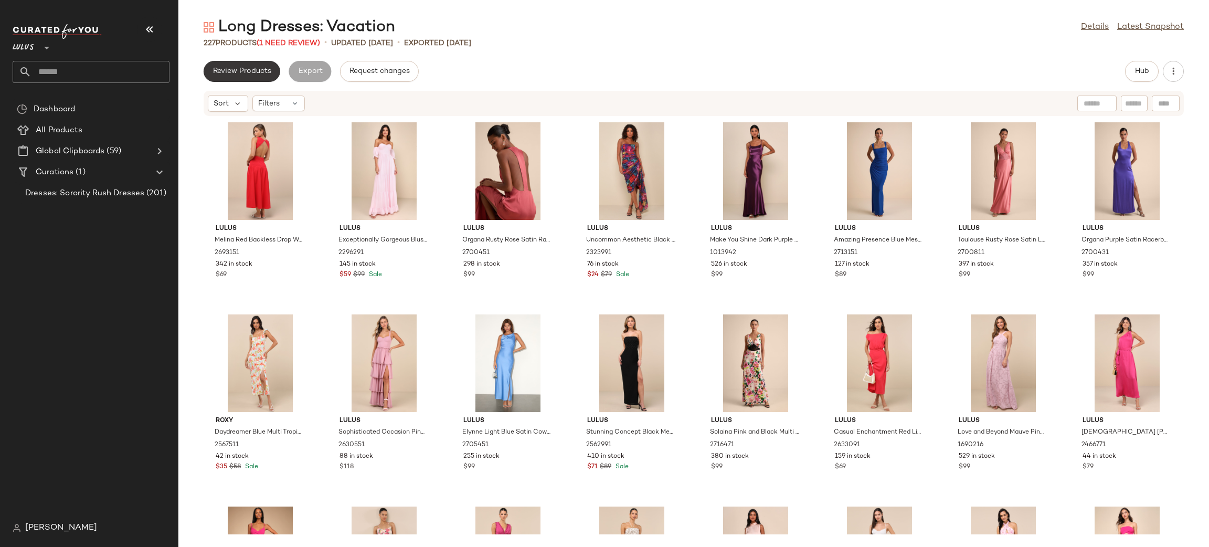
click at [234, 68] on span "Review Products" at bounding box center [242, 71] width 59 height 8
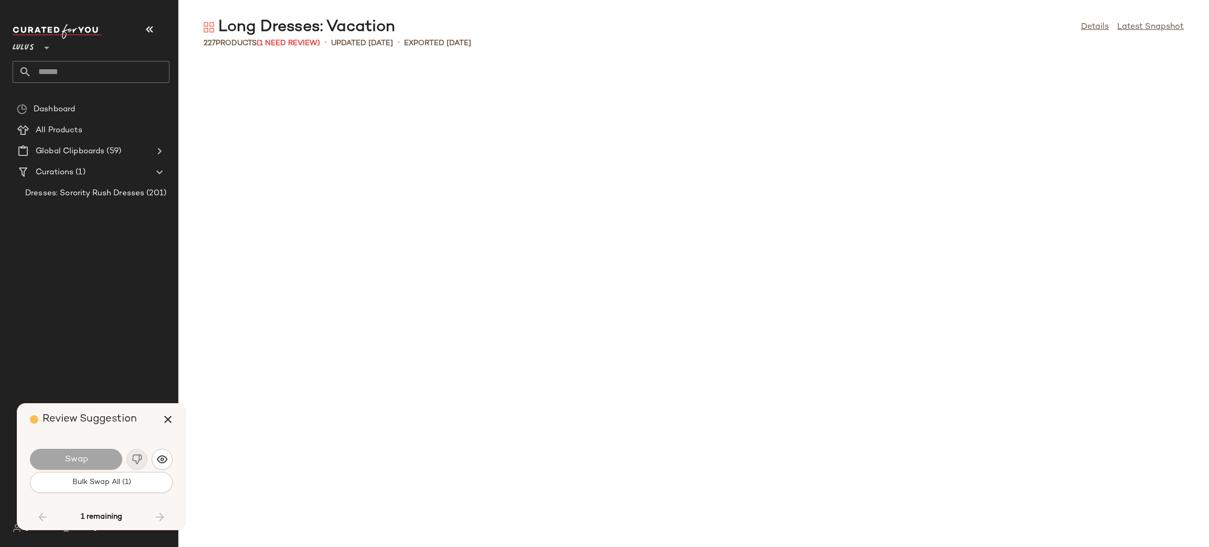
scroll to position [2688, 0]
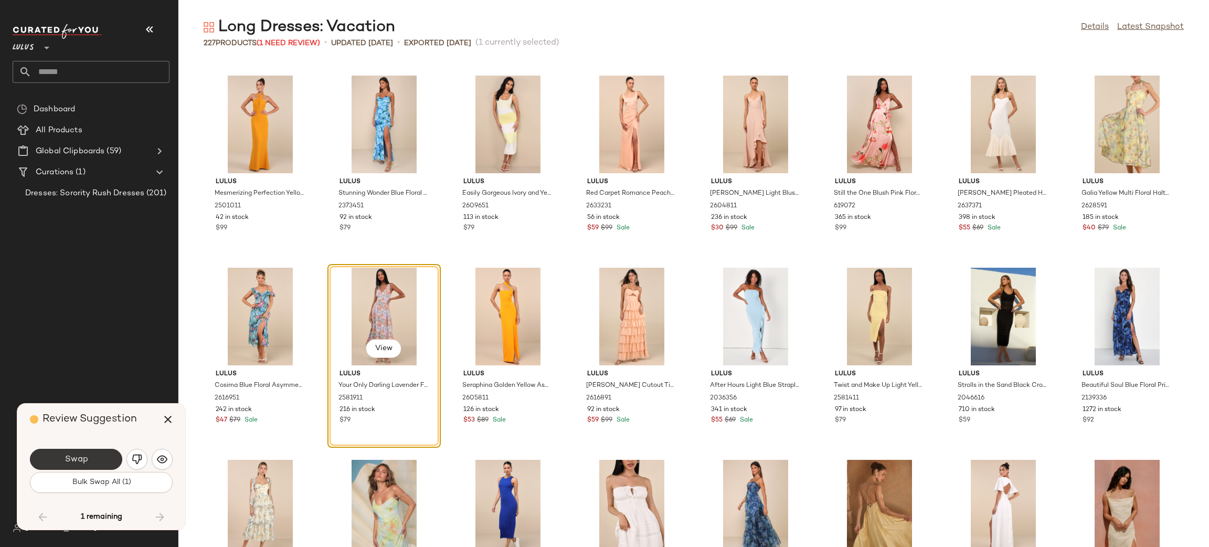
click at [109, 462] on button "Swap" at bounding box center [76, 459] width 92 height 21
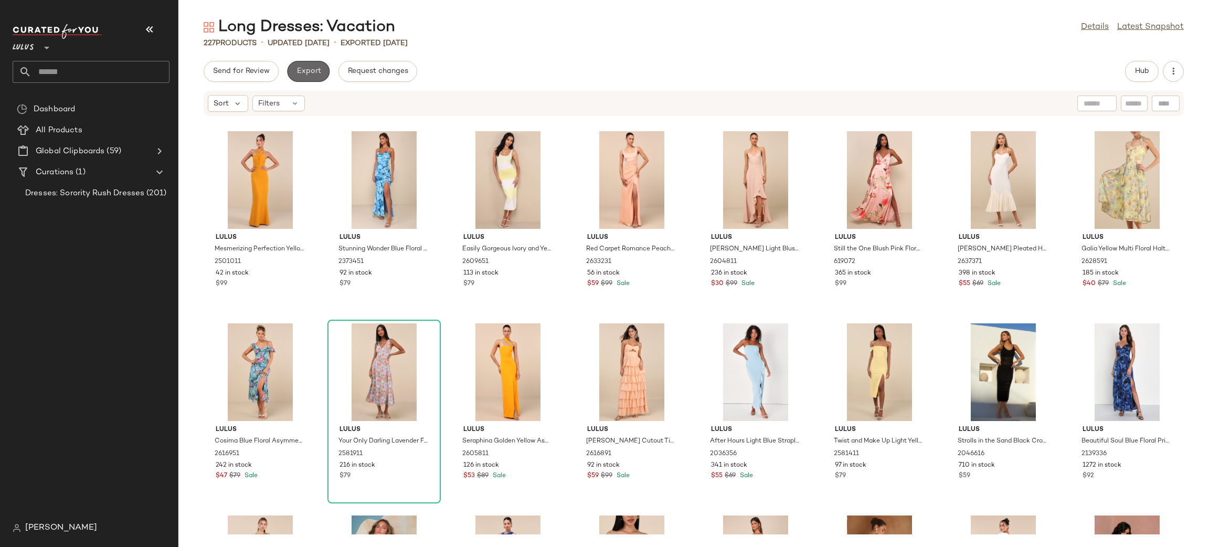
click at [316, 74] on span "Export" at bounding box center [308, 71] width 25 height 8
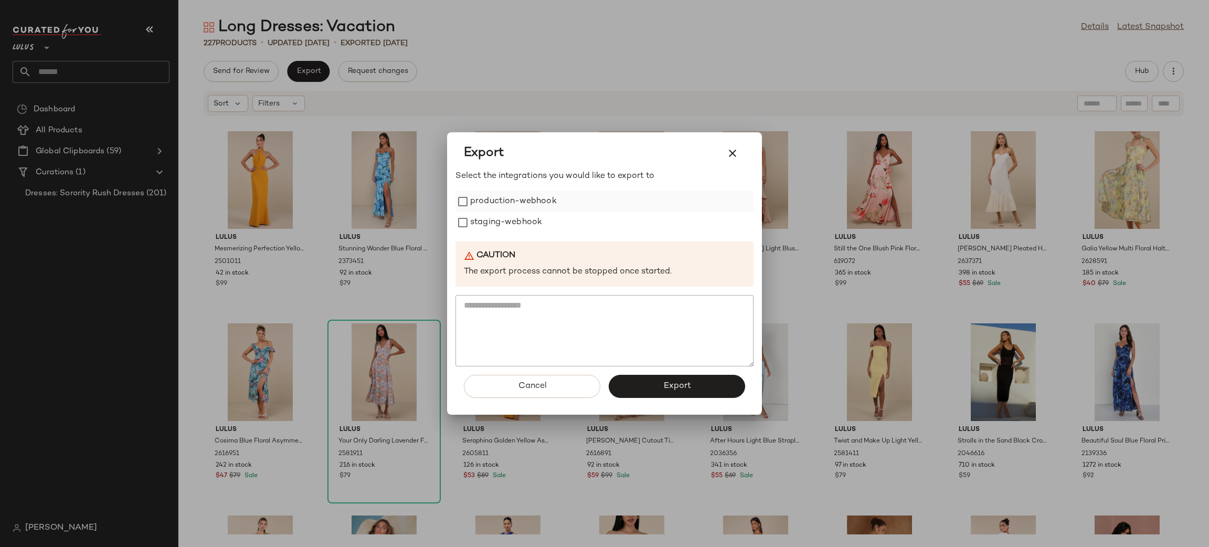
click at [494, 197] on label "production-webhook" at bounding box center [513, 201] width 87 height 21
click at [499, 213] on label "staging-webhook" at bounding box center [506, 222] width 72 height 21
click at [684, 380] on button "Export" at bounding box center [677, 386] width 136 height 23
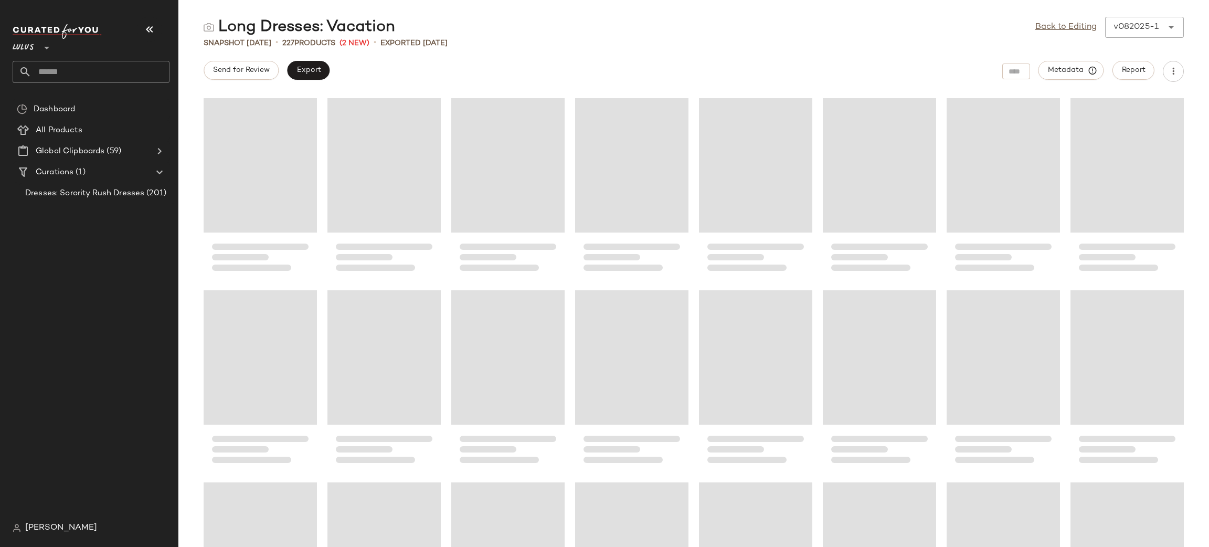
click at [90, 72] on input "text" at bounding box center [100, 72] width 138 height 22
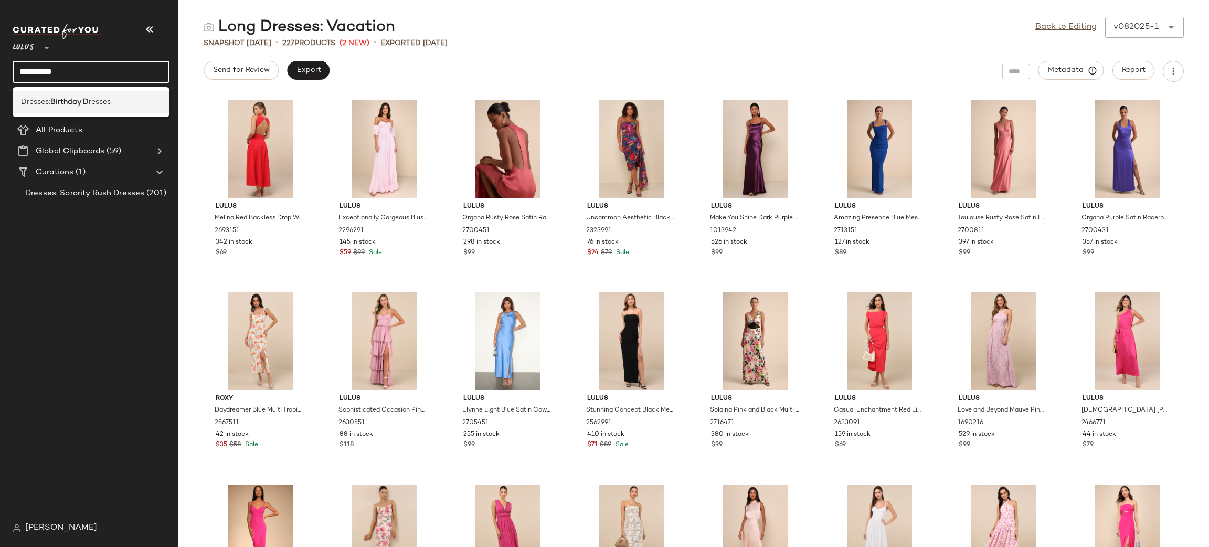
type input "**********"
click at [94, 100] on span "resses" at bounding box center [100, 102] width 22 height 11
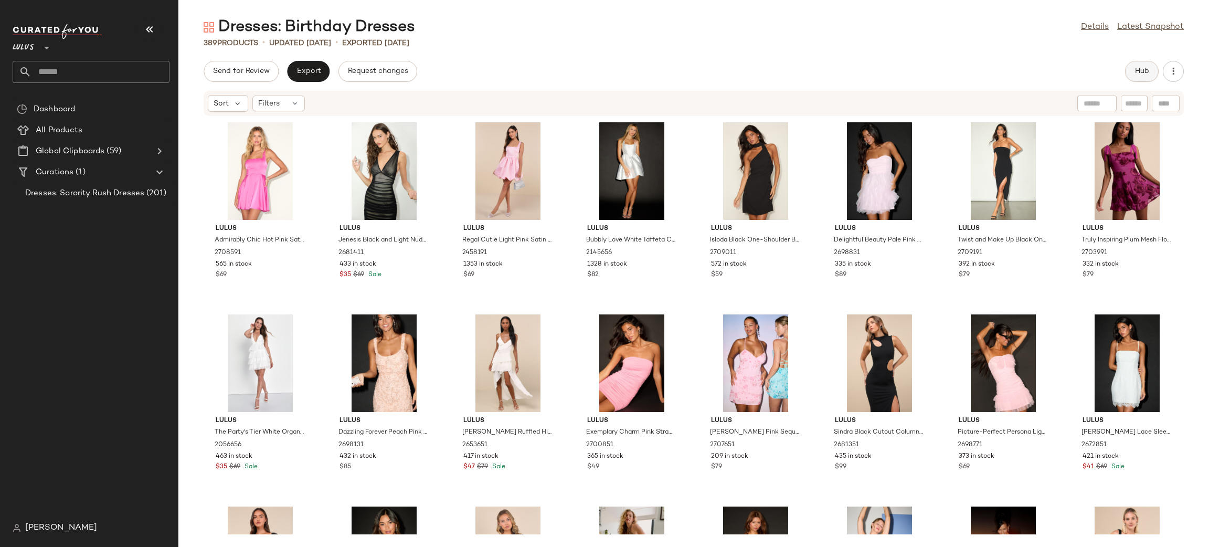
click at [1153, 65] on button "Hub" at bounding box center [1142, 71] width 34 height 21
